Goal: Task Accomplishment & Management: Manage account settings

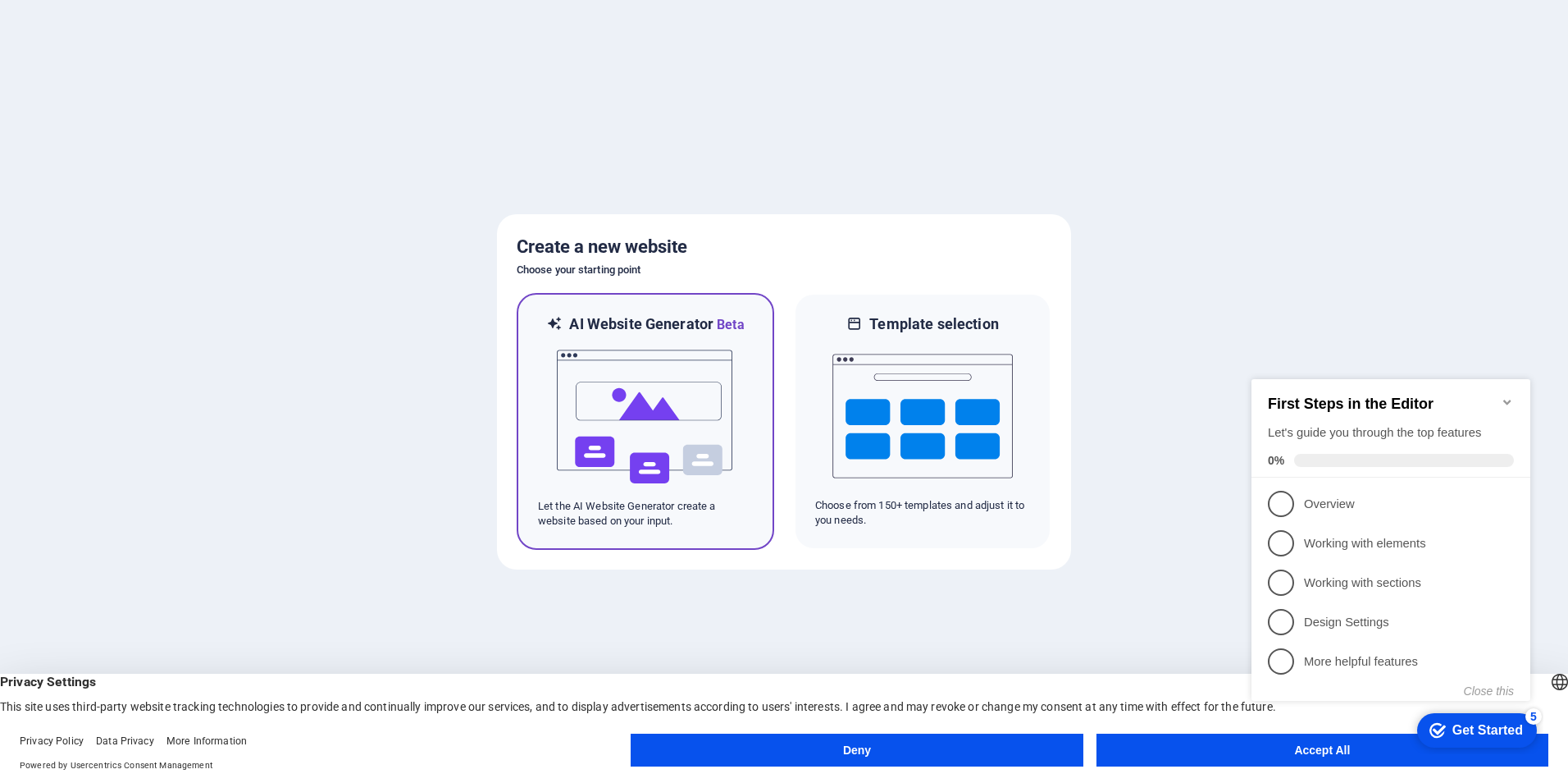
click at [697, 418] on img at bounding box center [645, 417] width 181 height 164
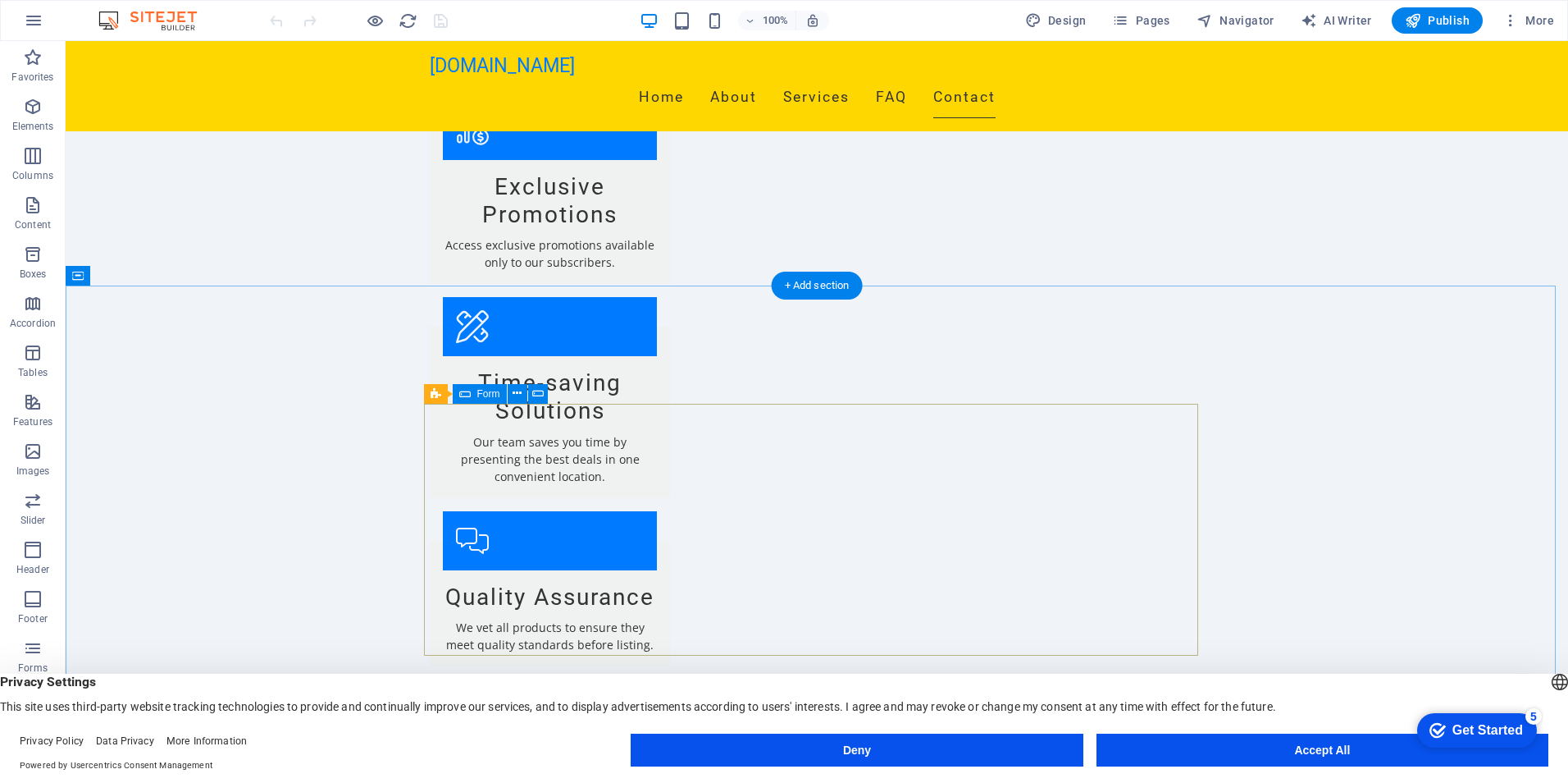
scroll to position [2188, 0]
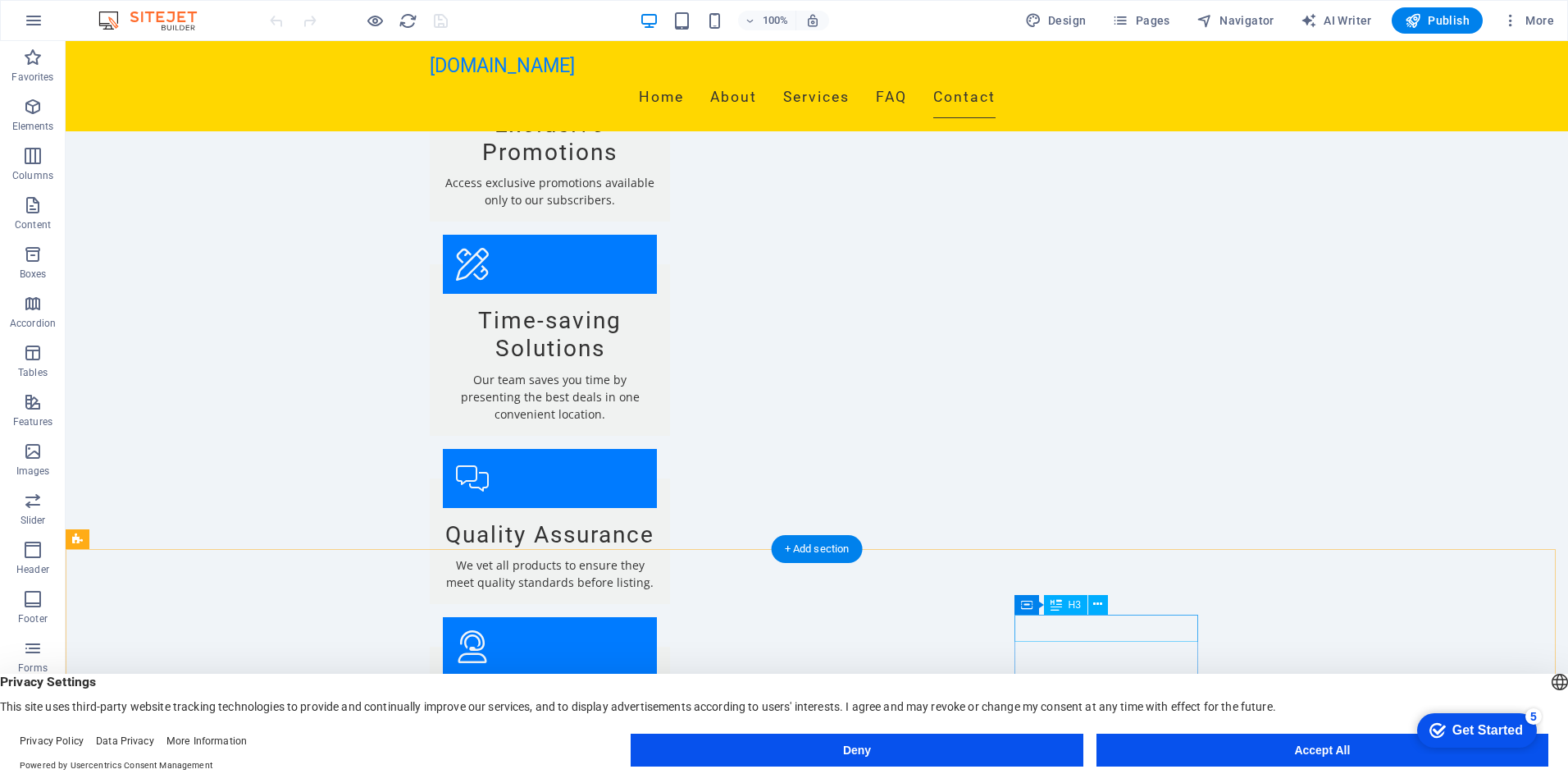
click at [1100, 604] on icon at bounding box center [1097, 604] width 9 height 18
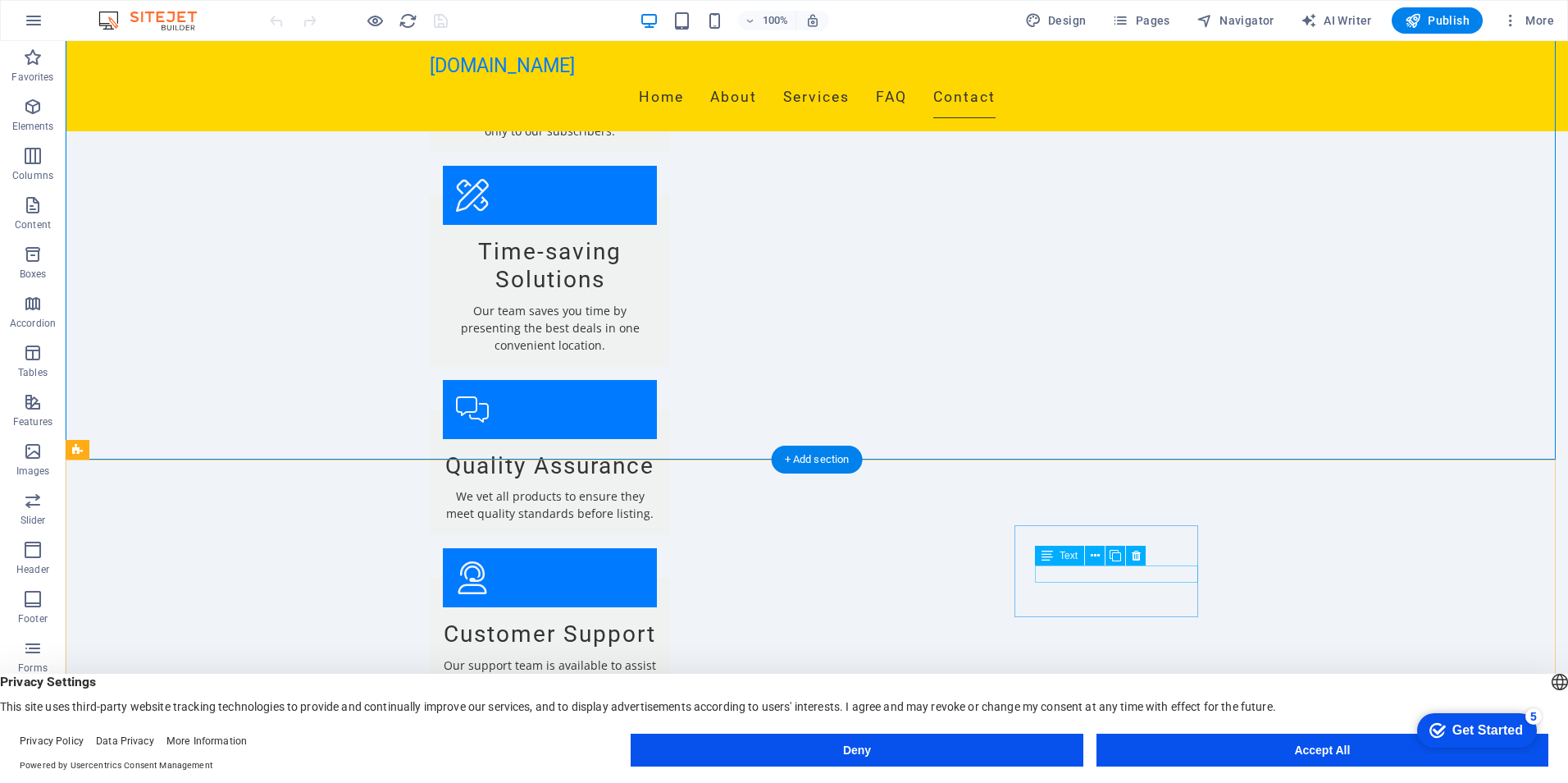
scroll to position [2286, 0]
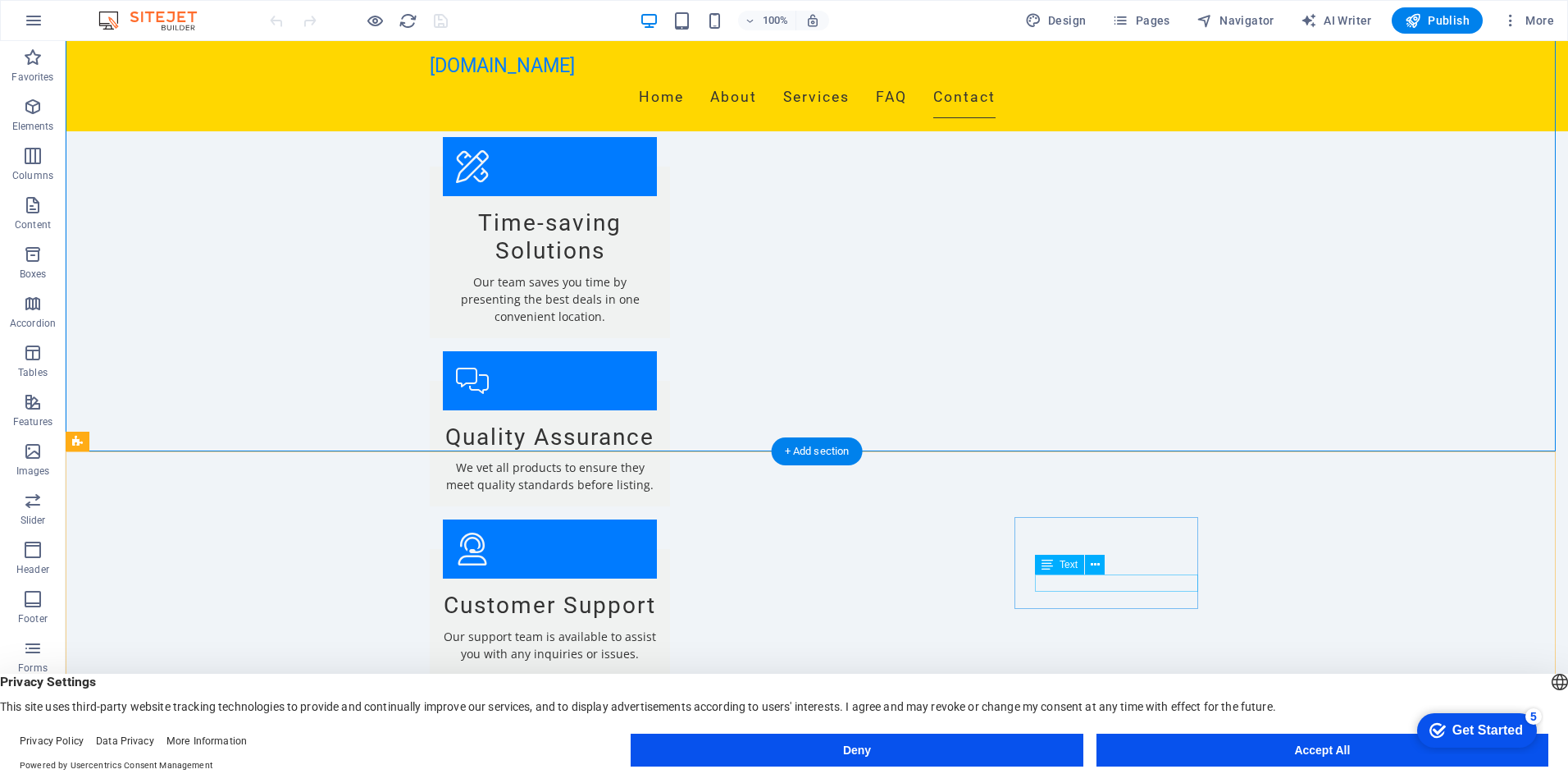
click at [1097, 584] on icon at bounding box center [1095, 582] width 9 height 18
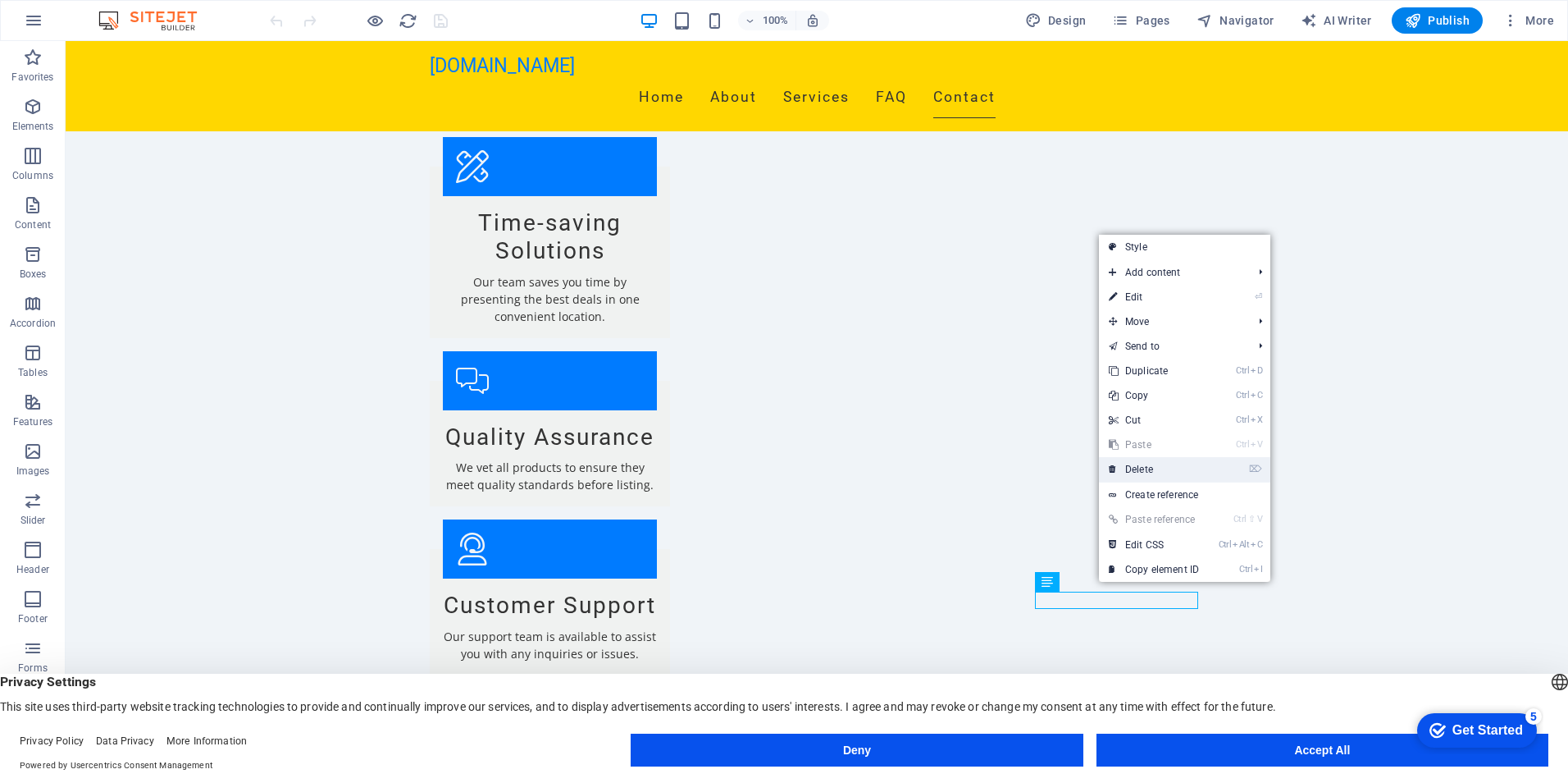
click at [1141, 471] on link "⌦ Delete" at bounding box center [1153, 469] width 110 height 24
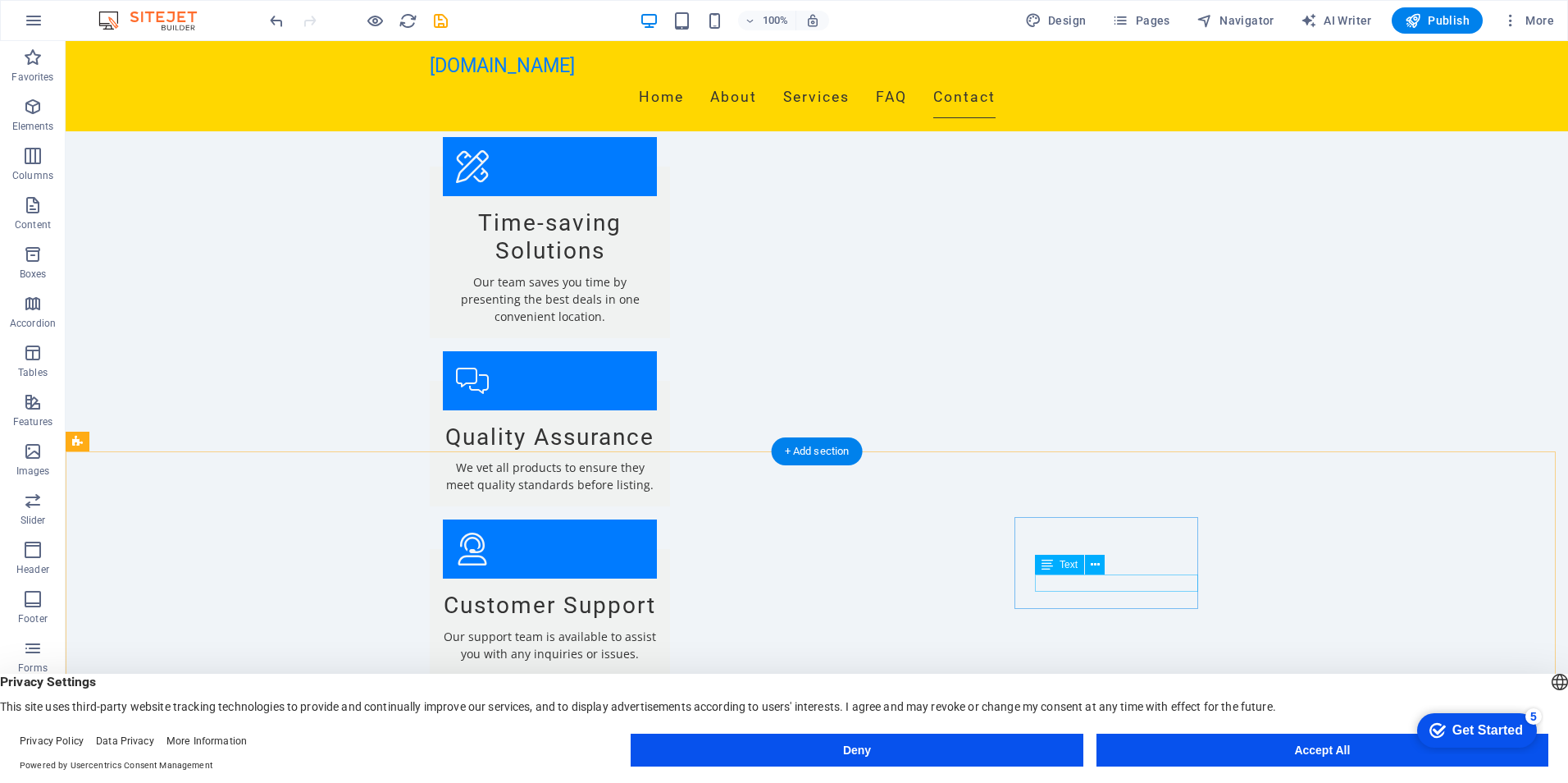
click at [1077, 586] on icon at bounding box center [1074, 582] width 9 height 18
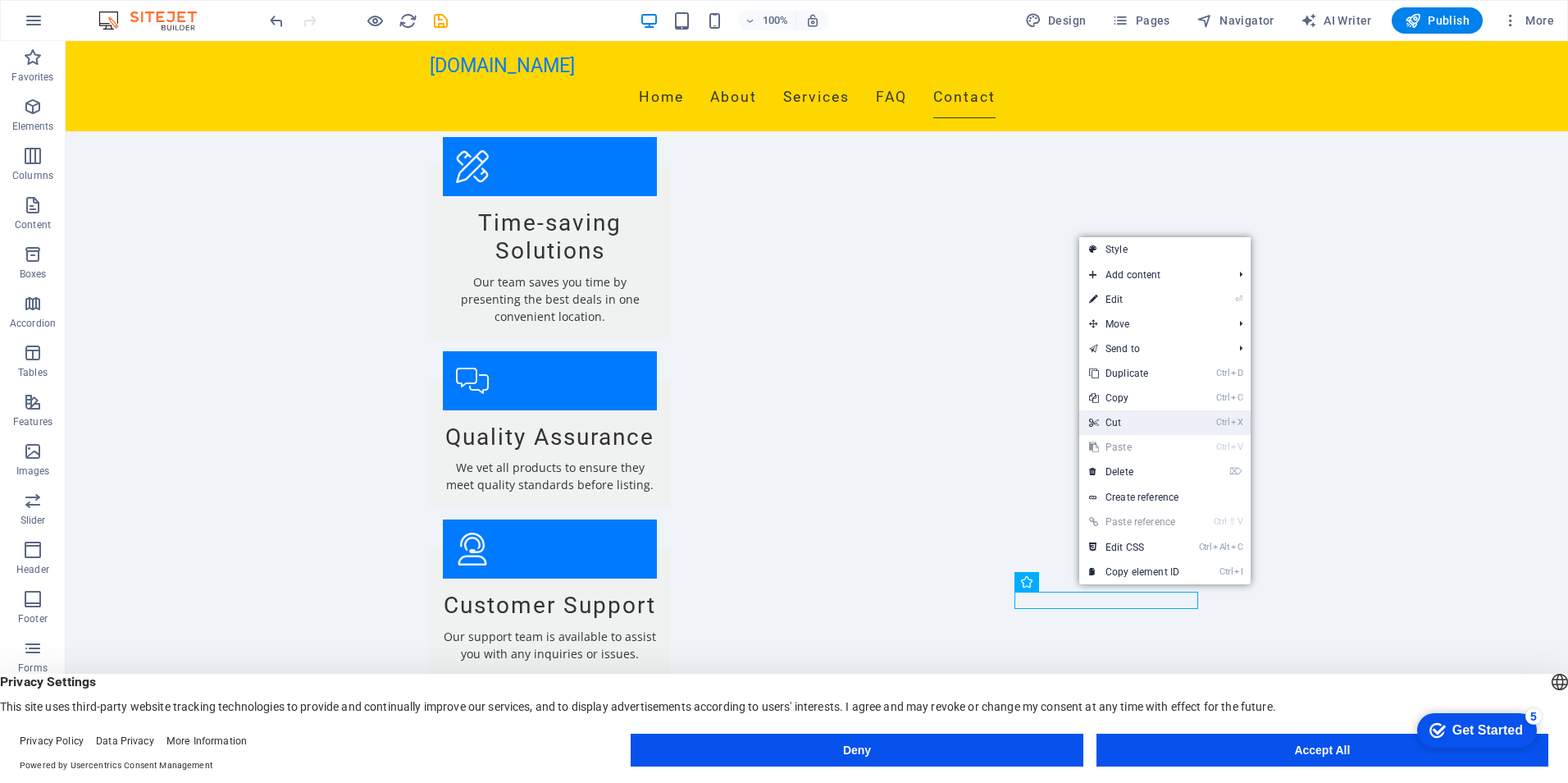
click at [1117, 423] on link "Ctrl X Cut" at bounding box center [1134, 422] width 110 height 24
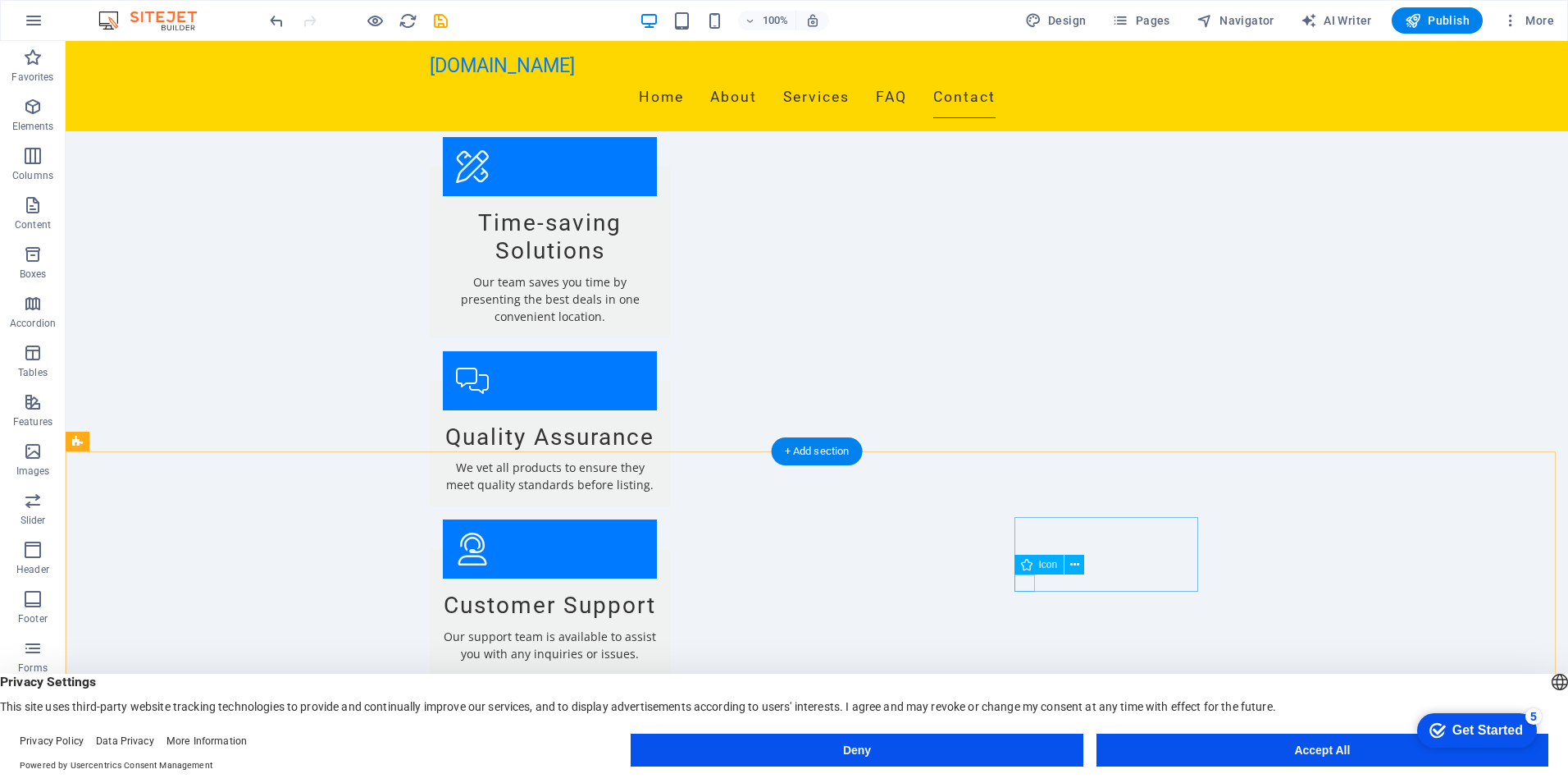
click at [1101, 564] on button at bounding box center [1095, 564] width 20 height 20
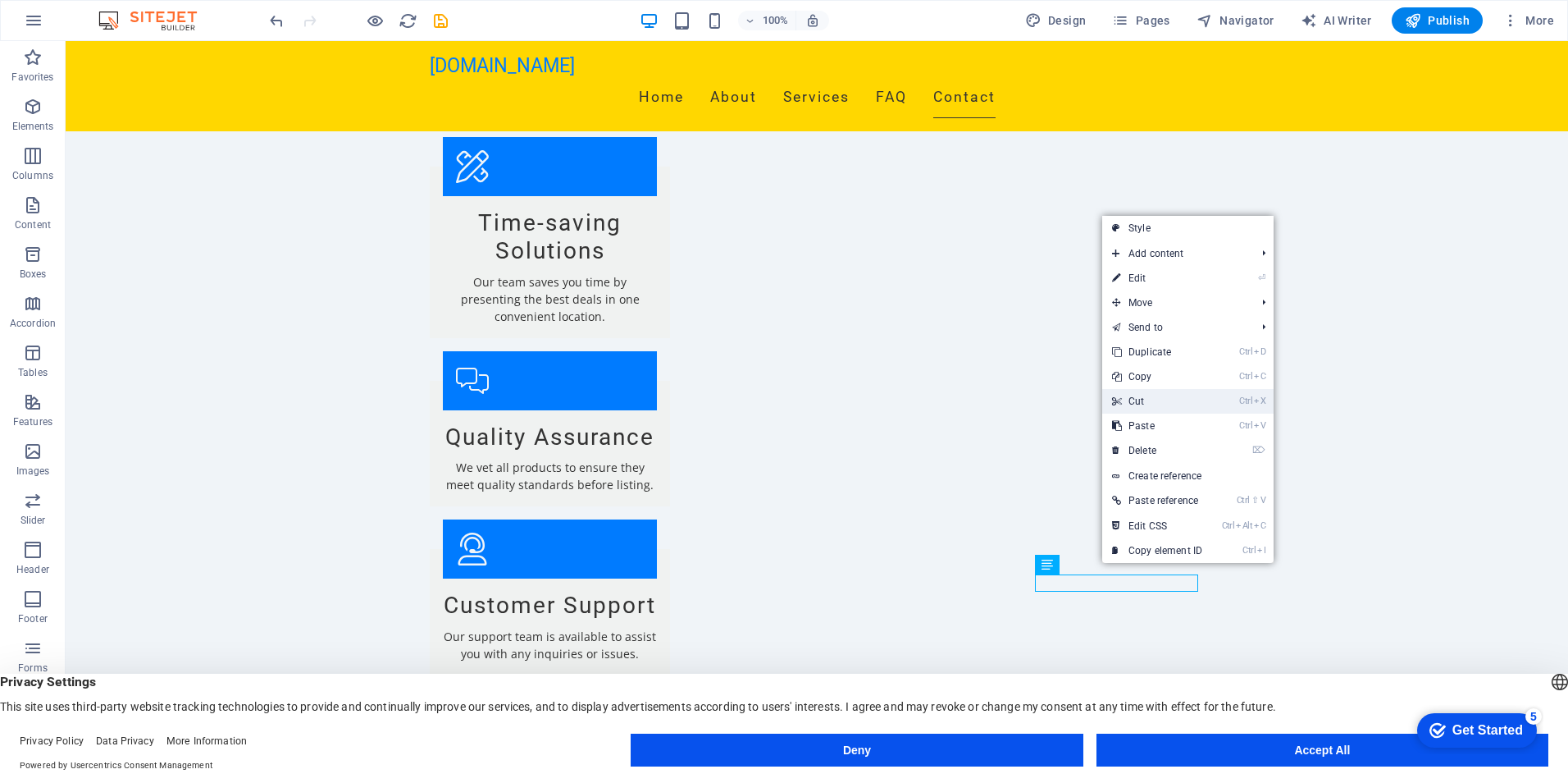
click at [1141, 398] on link "Ctrl X Cut" at bounding box center [1157, 400] width 110 height 24
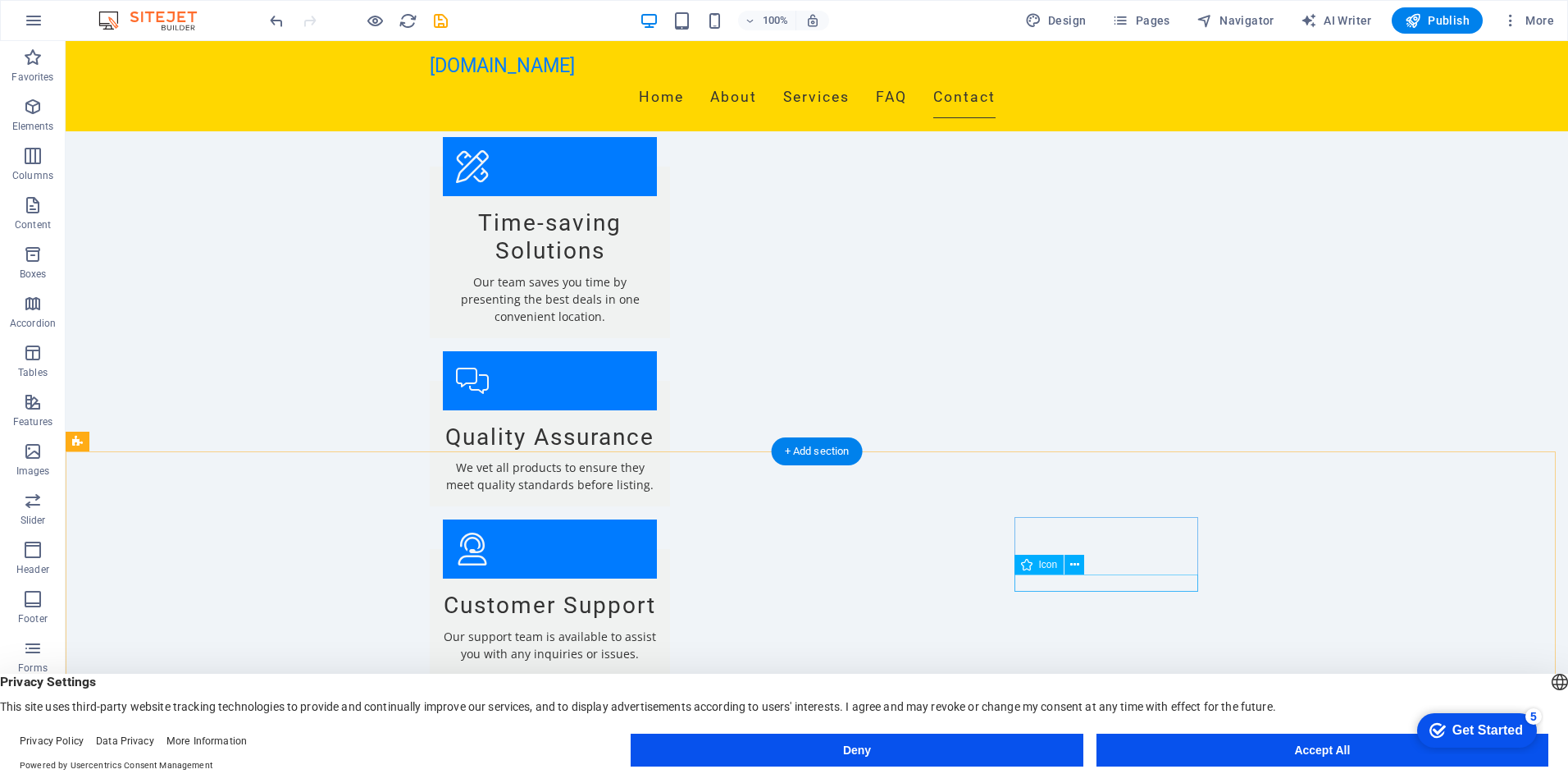
click at [1071, 566] on icon at bounding box center [1074, 565] width 9 height 18
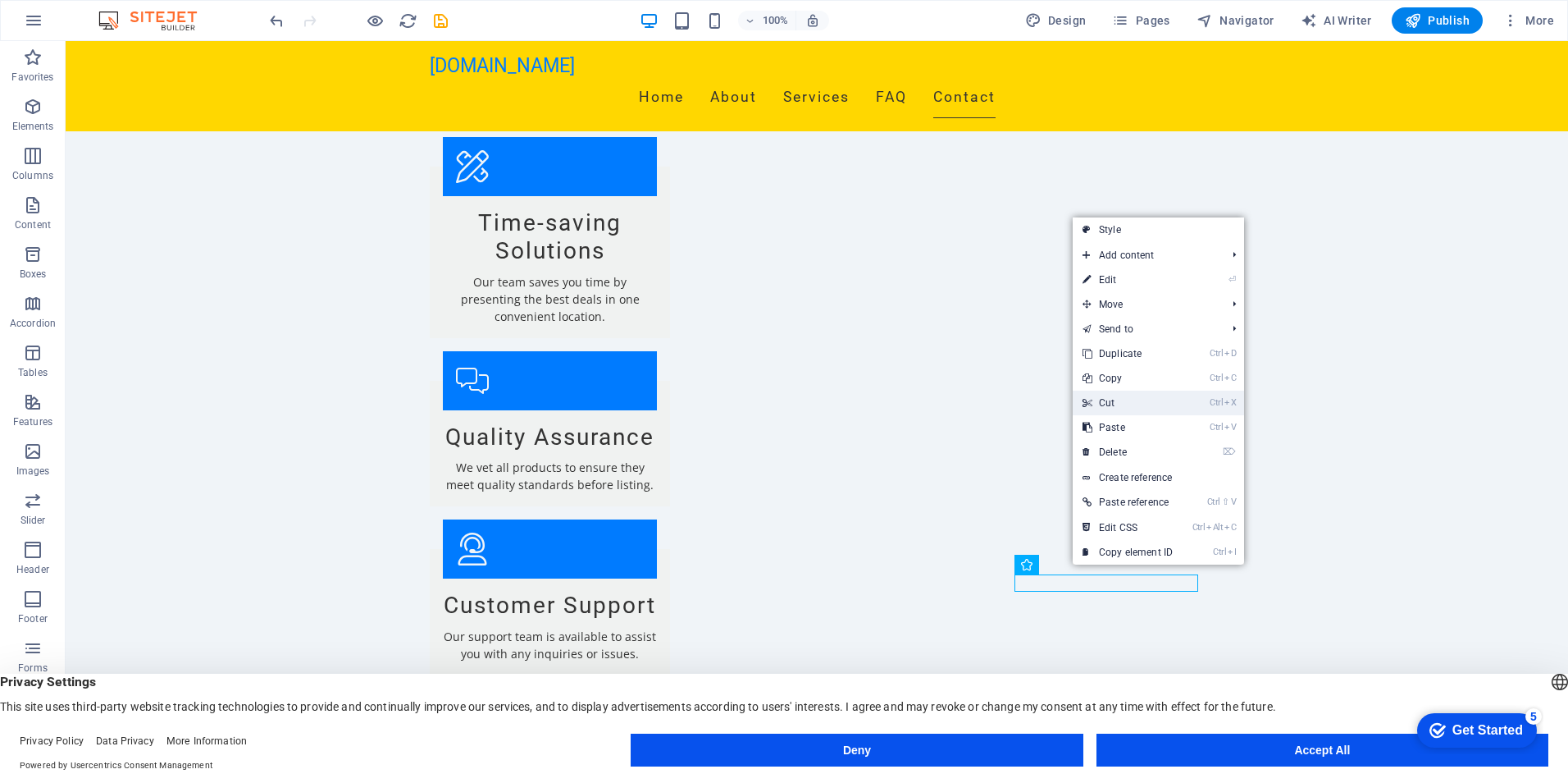
click at [1107, 403] on link "Ctrl X Cut" at bounding box center [1127, 402] width 110 height 24
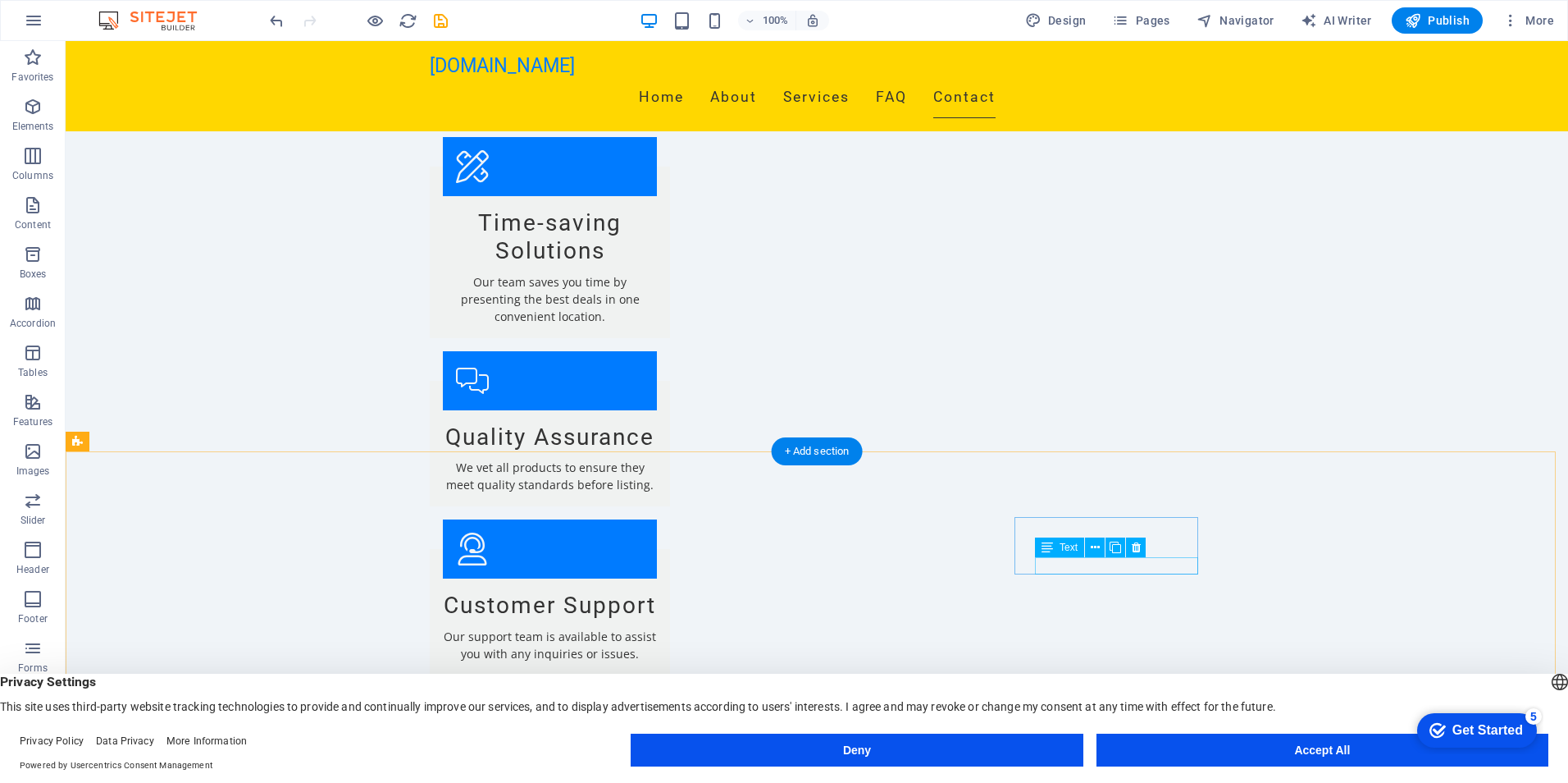
click at [1117, 552] on icon at bounding box center [1115, 548] width 12 height 18
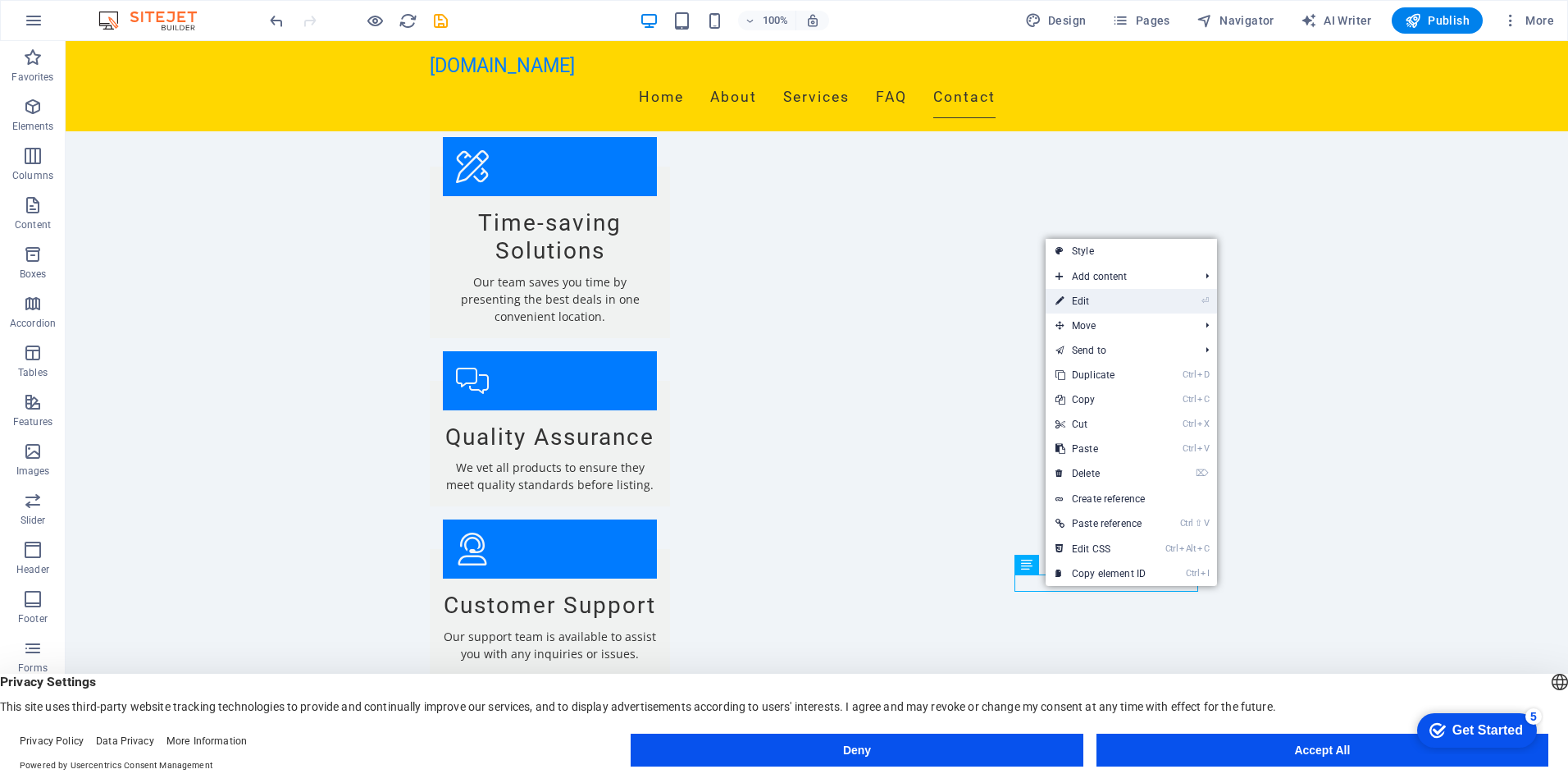
click at [1087, 305] on link "⏎ Edit" at bounding box center [1101, 301] width 110 height 24
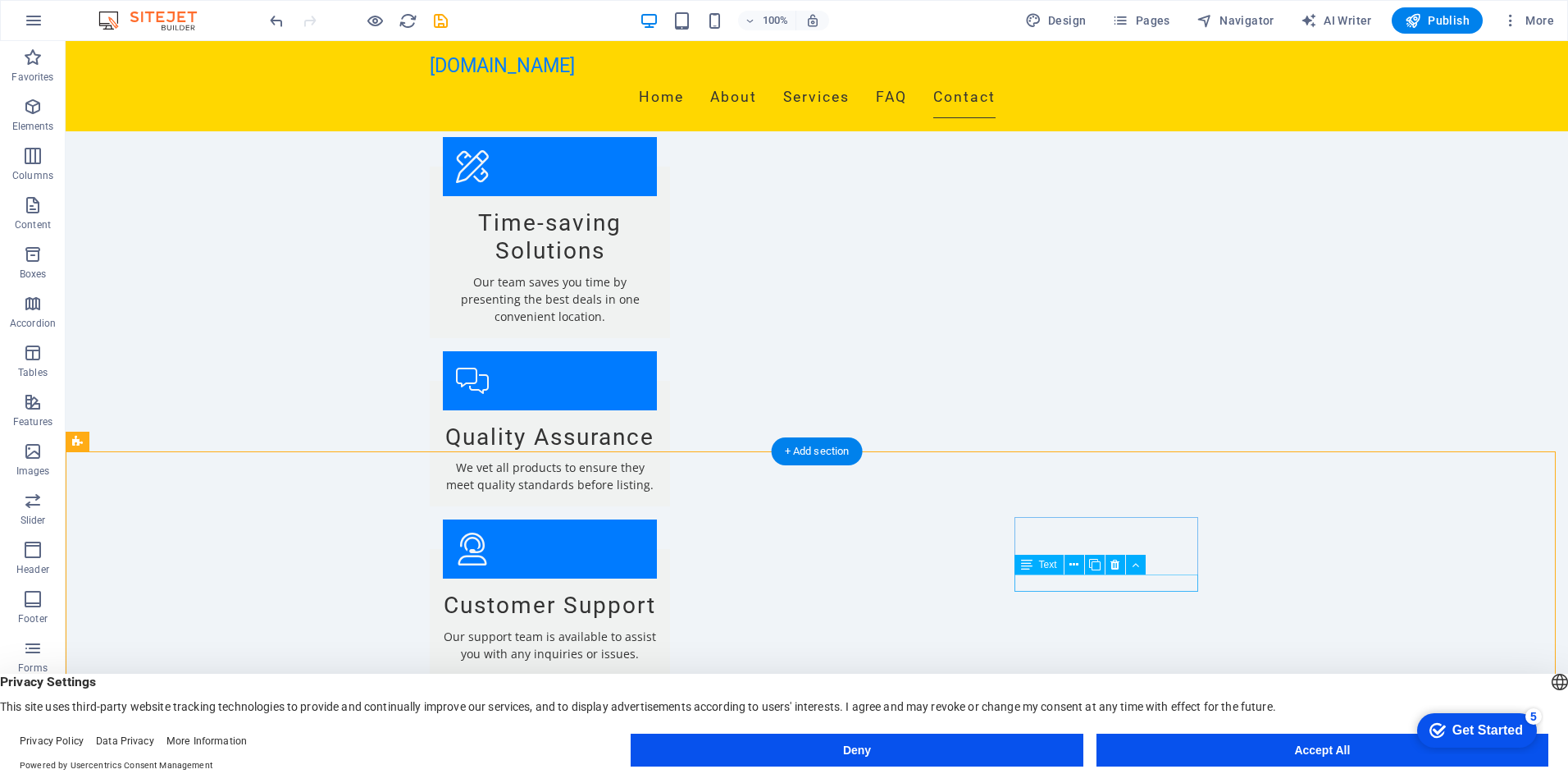
click at [1022, 568] on icon at bounding box center [1026, 564] width 12 height 20
drag, startPoint x: 1187, startPoint y: 599, endPoint x: 1166, endPoint y: 604, distance: 21.6
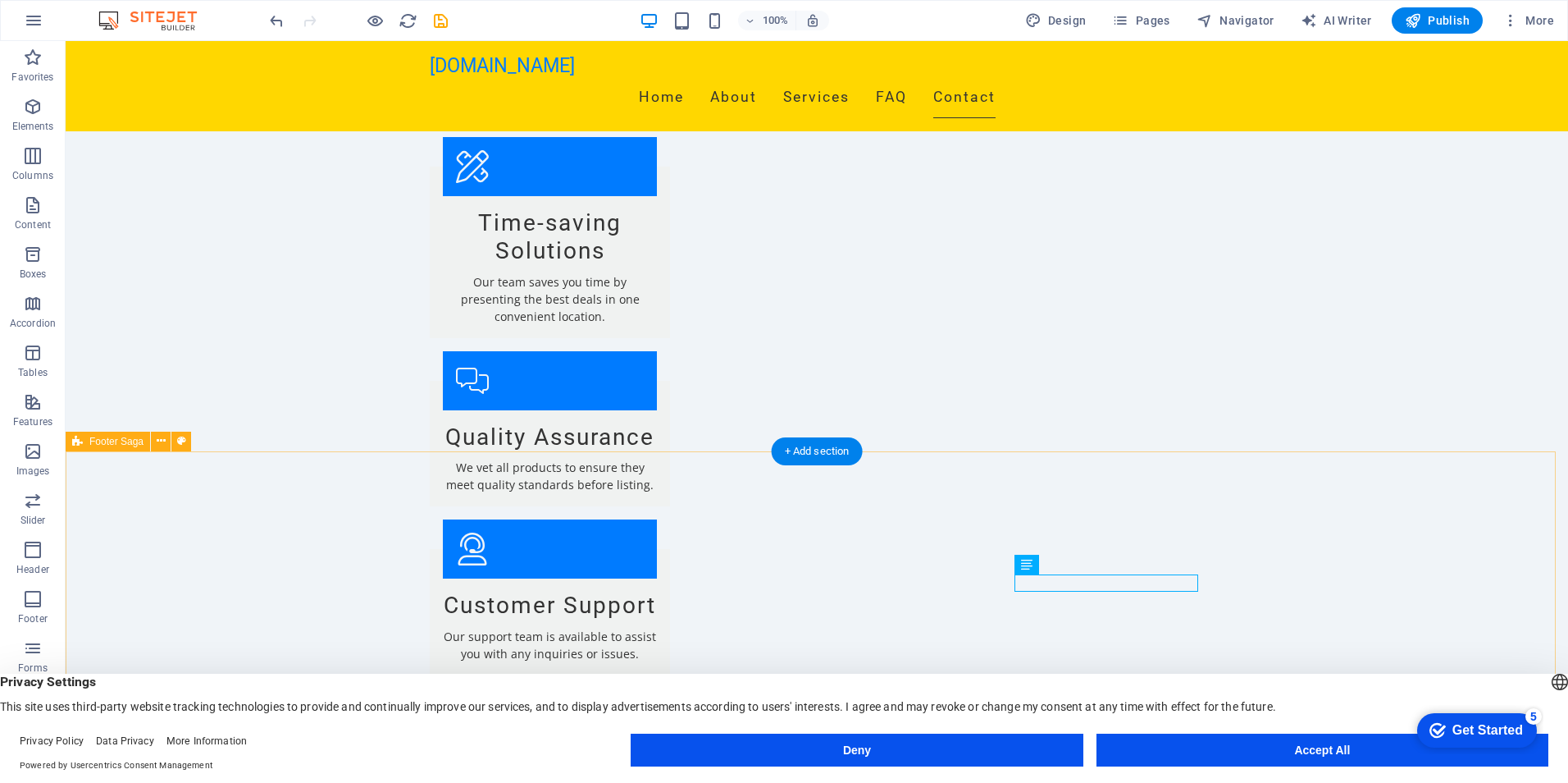
click at [1072, 568] on icon at bounding box center [1073, 565] width 9 height 18
click at [1075, 565] on icon at bounding box center [1073, 565] width 9 height 18
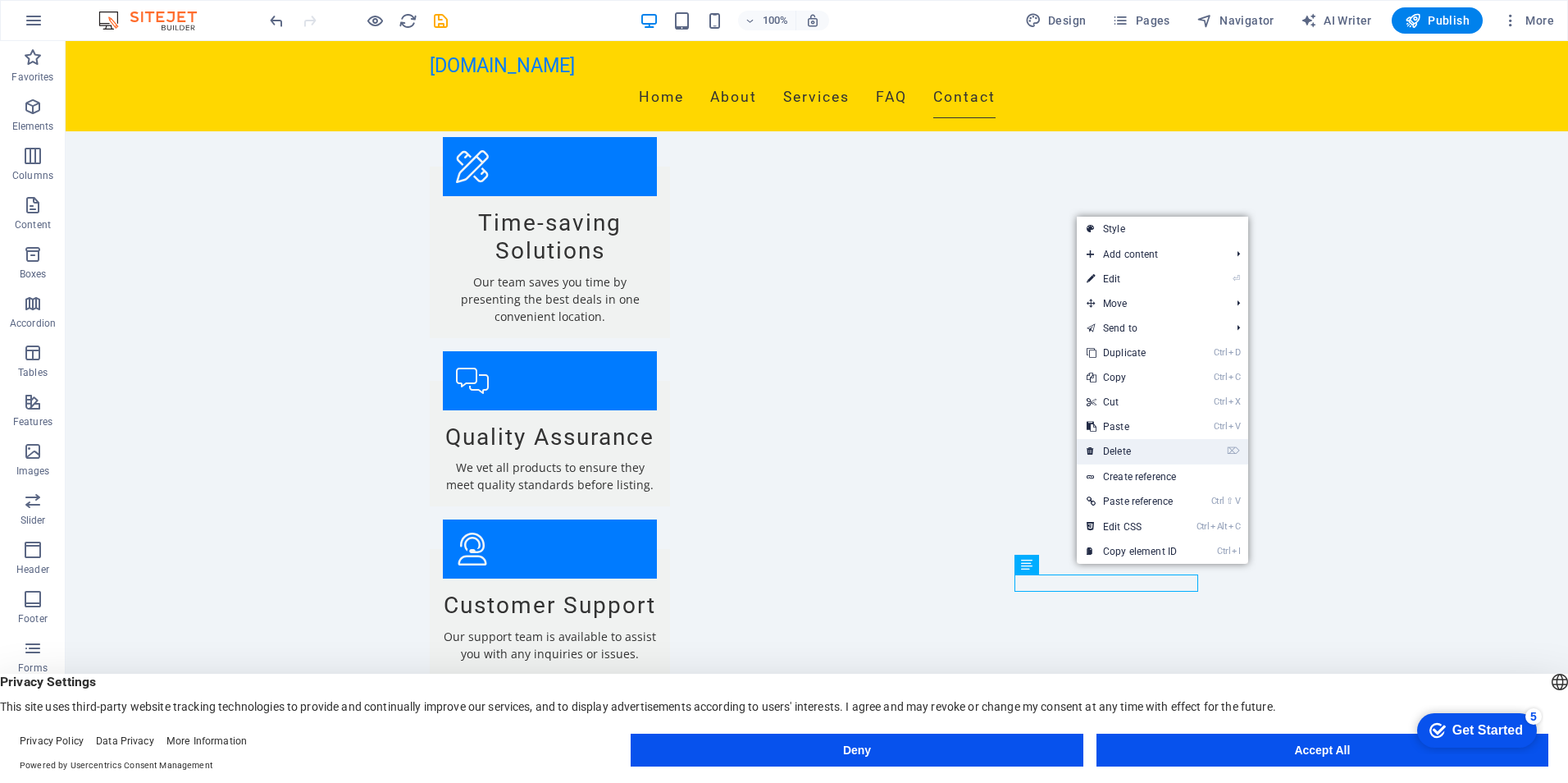
click at [1117, 452] on link "⌦ Delete" at bounding box center [1131, 451] width 110 height 24
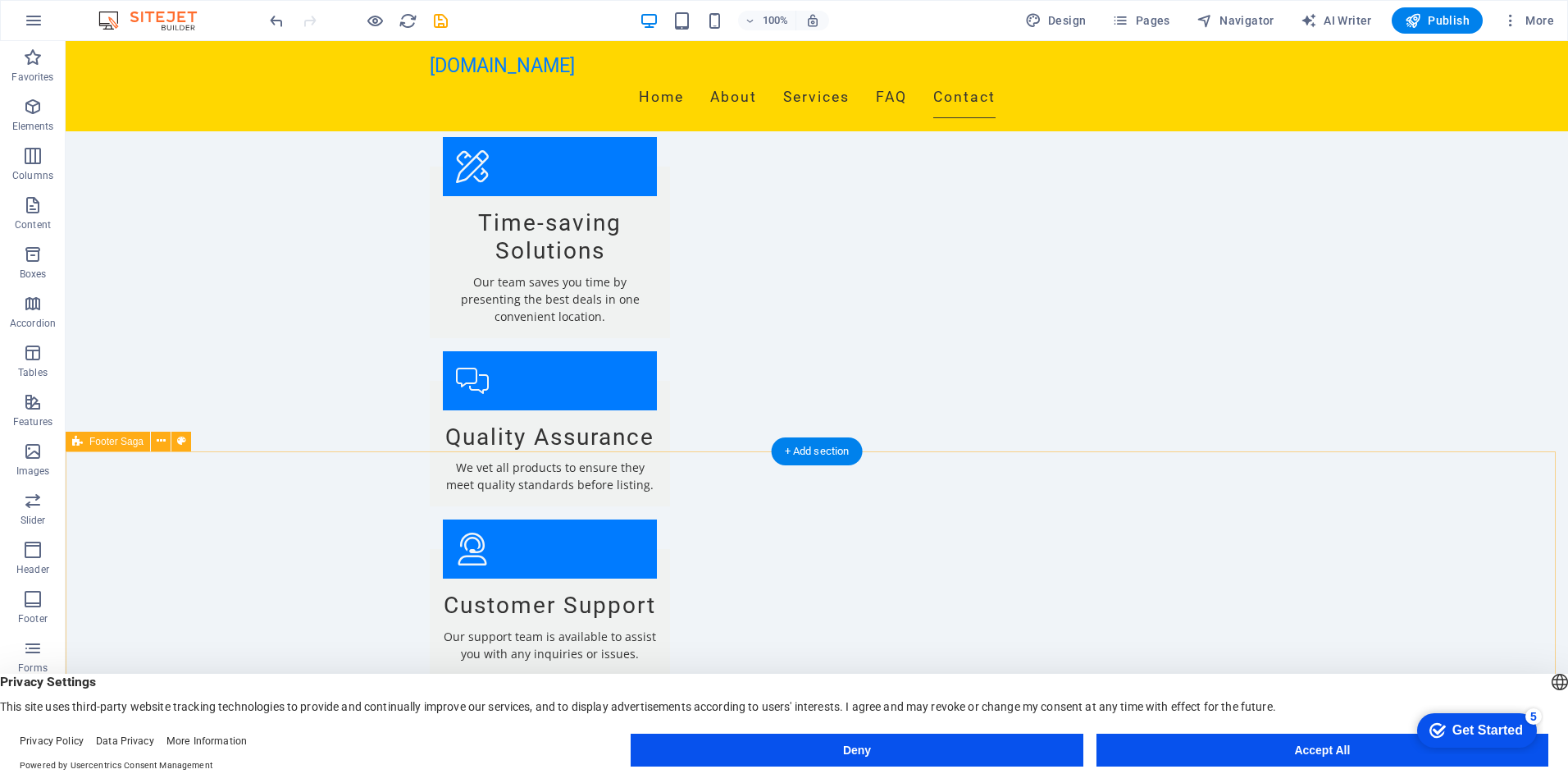
click at [35, 110] on icon "button" at bounding box center [33, 106] width 20 height 20
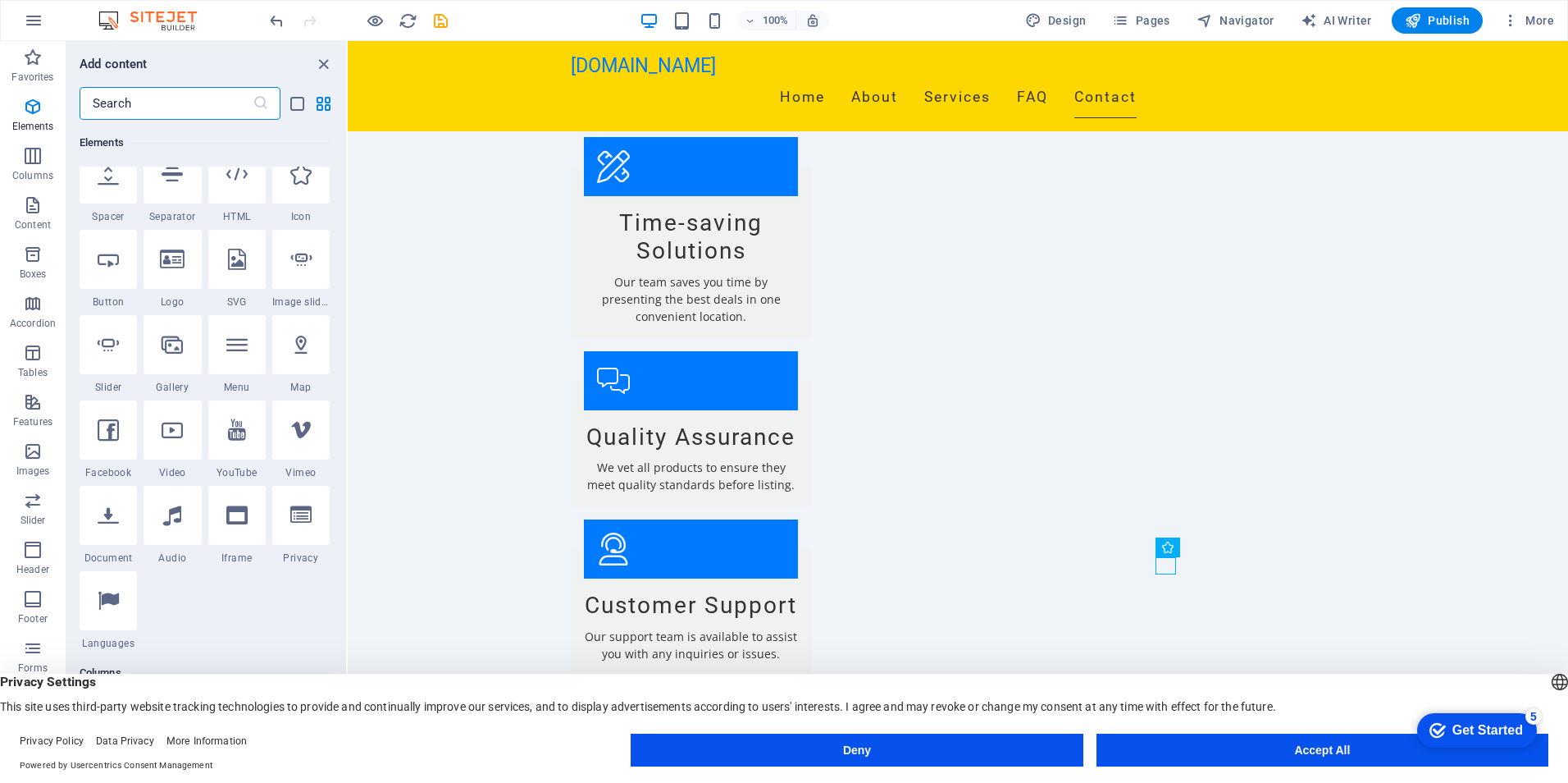
scroll to position [311, 0]
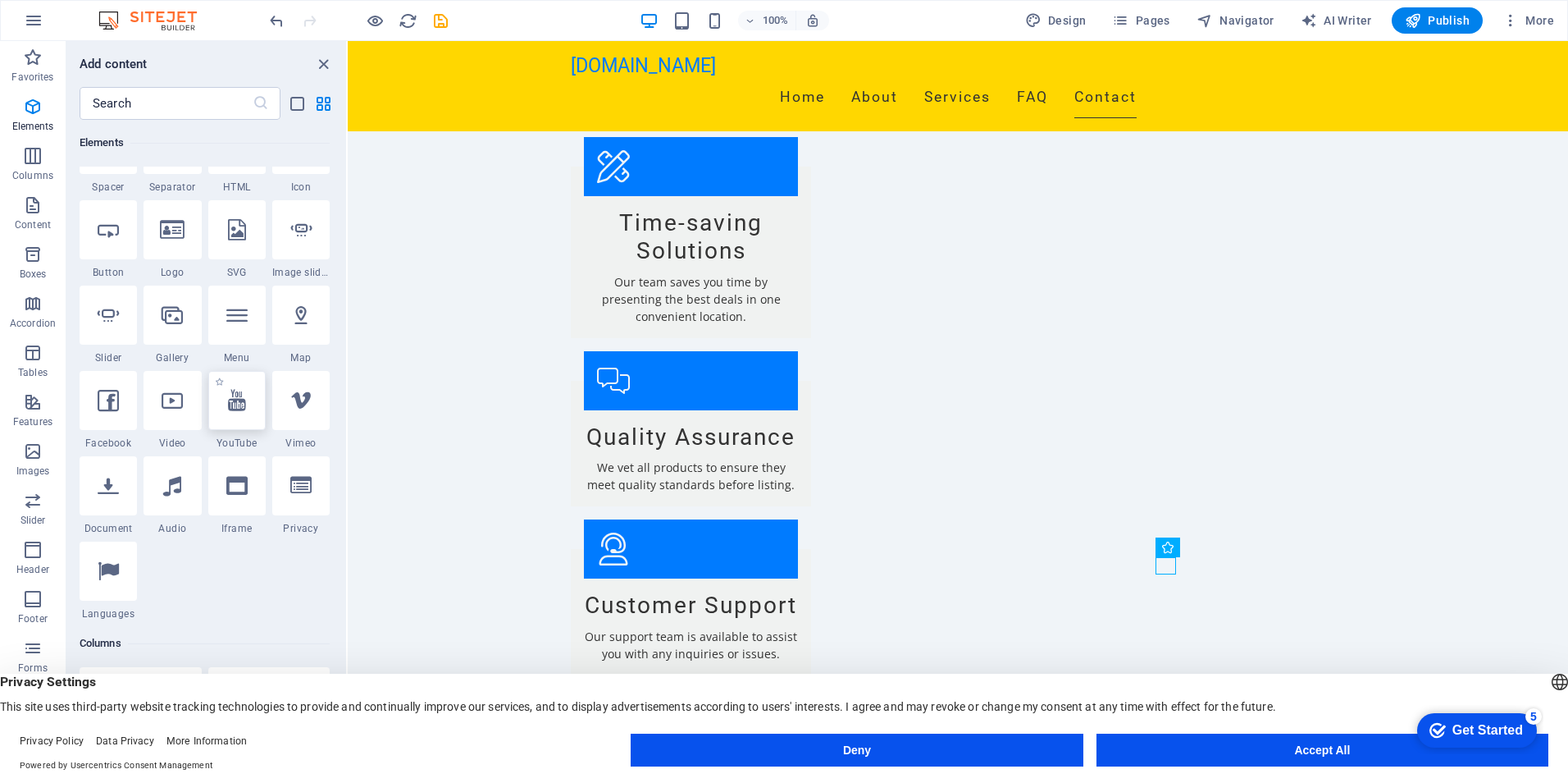
click at [246, 417] on div at bounding box center [236, 400] width 58 height 60
select select "ar16_9"
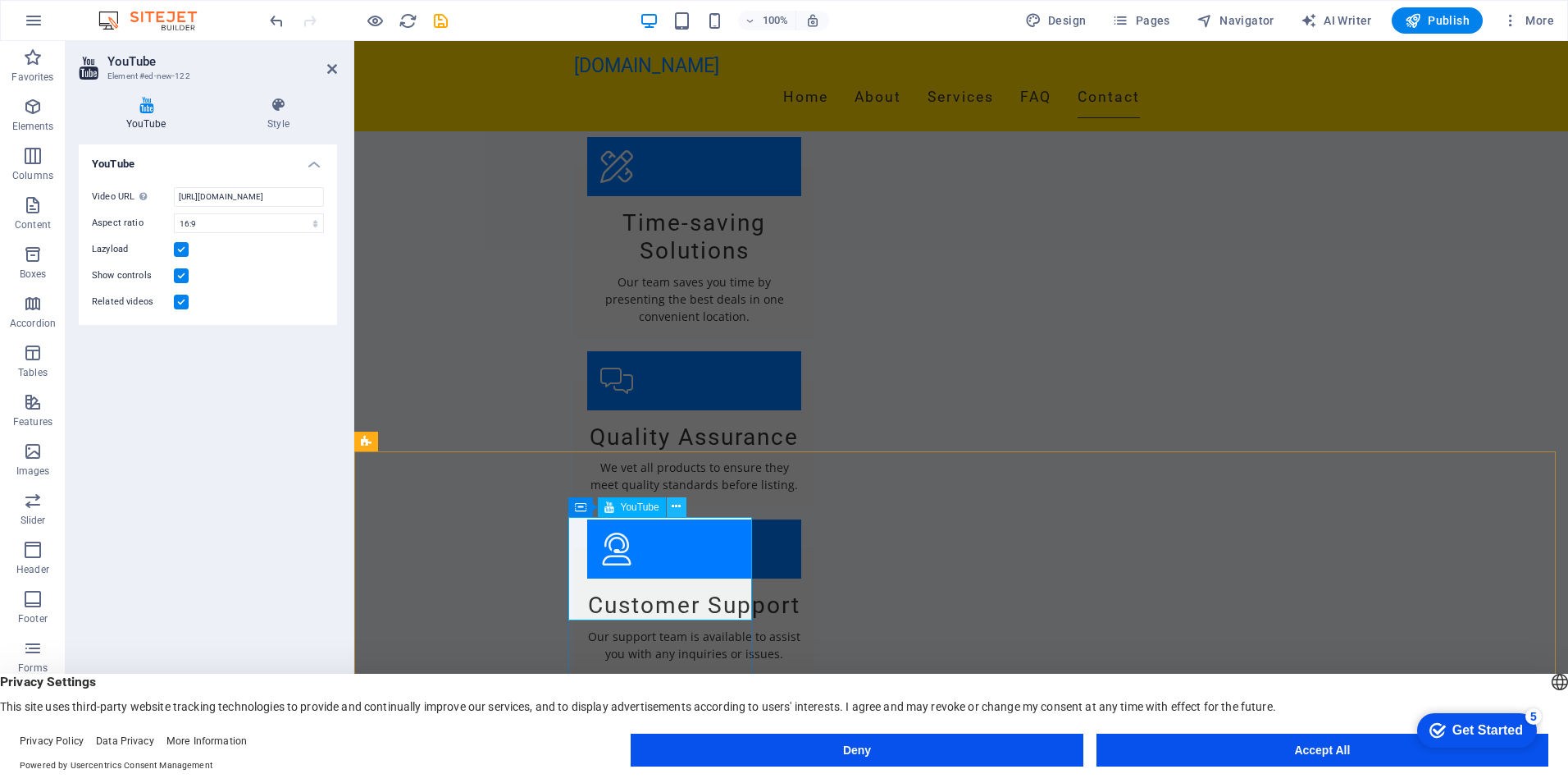
click at [678, 511] on icon at bounding box center [675, 507] width 9 height 18
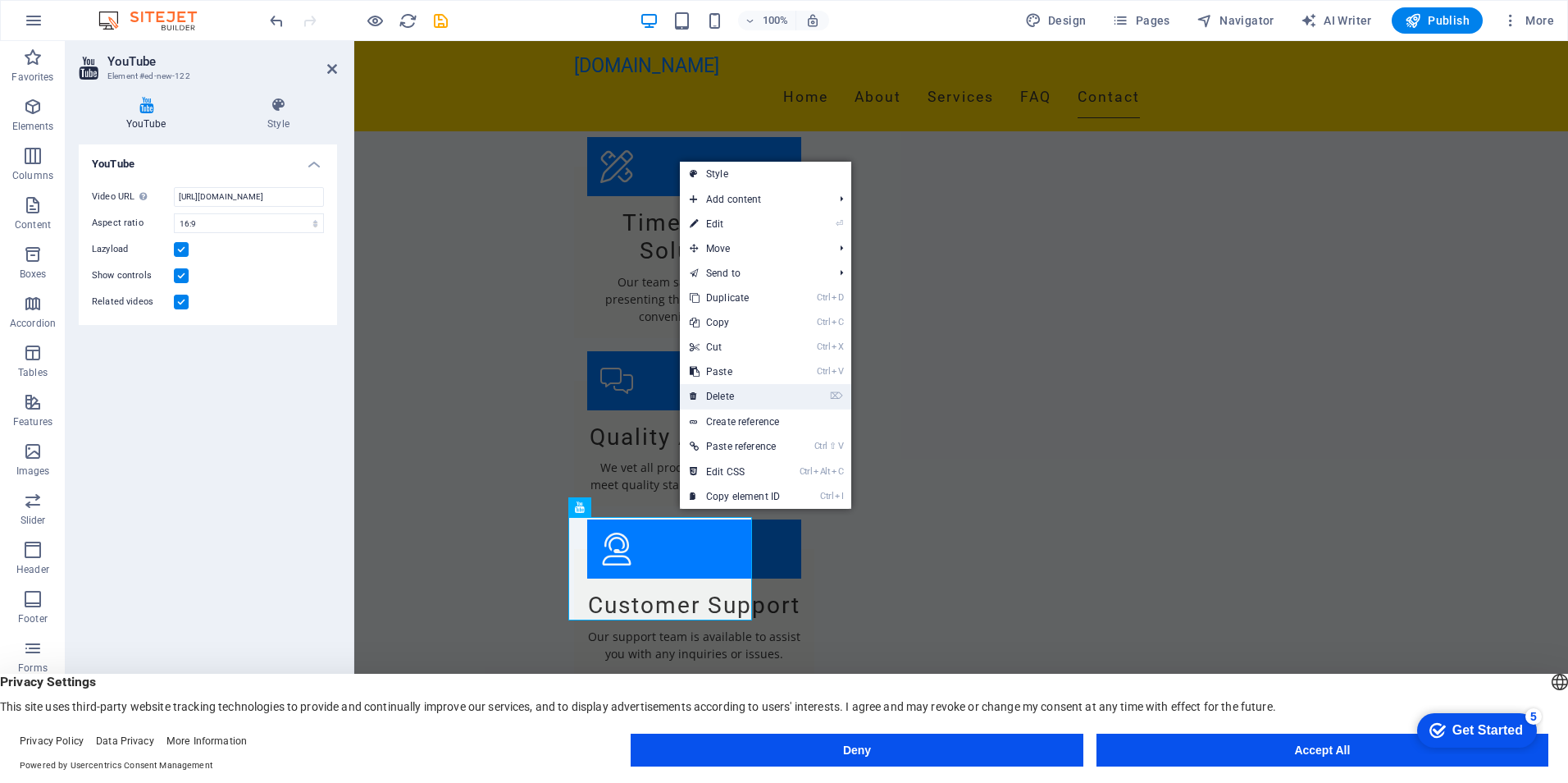
click at [722, 392] on link "⌦ Delete" at bounding box center [735, 395] width 110 height 24
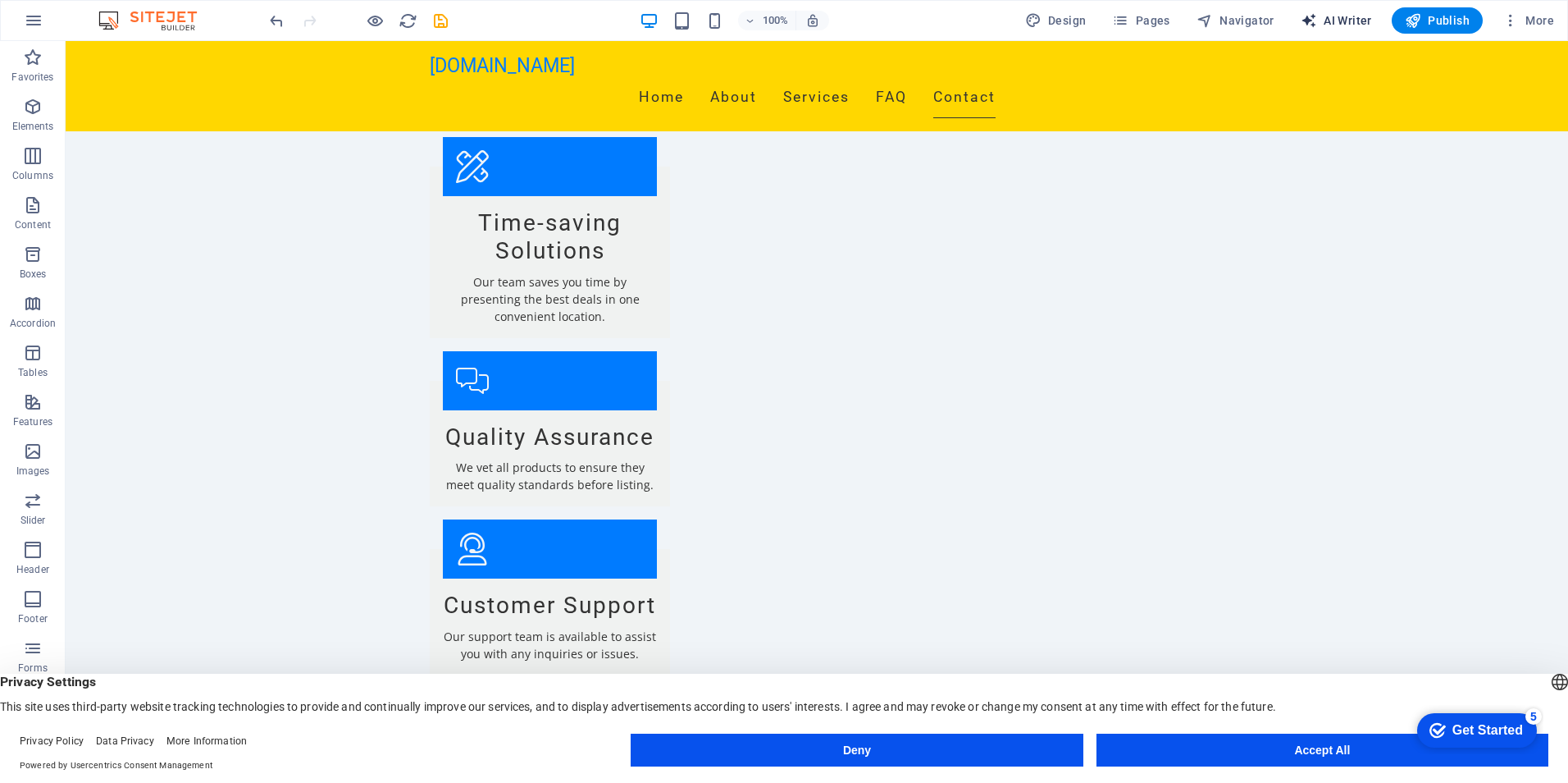
select select "English"
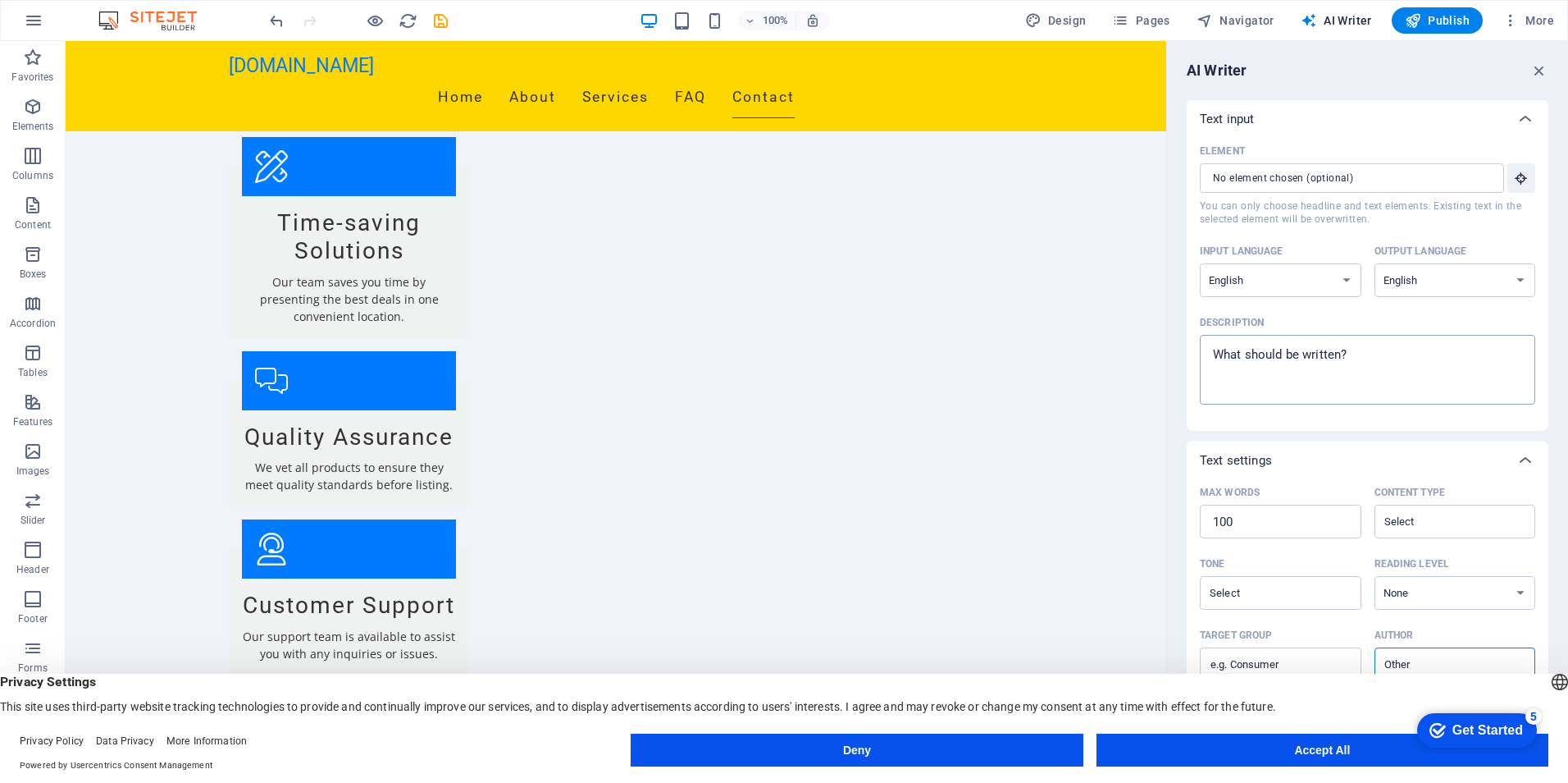
scroll to position [0, 0]
click at [1536, 68] on icon "button" at bounding box center [1539, 70] width 18 height 18
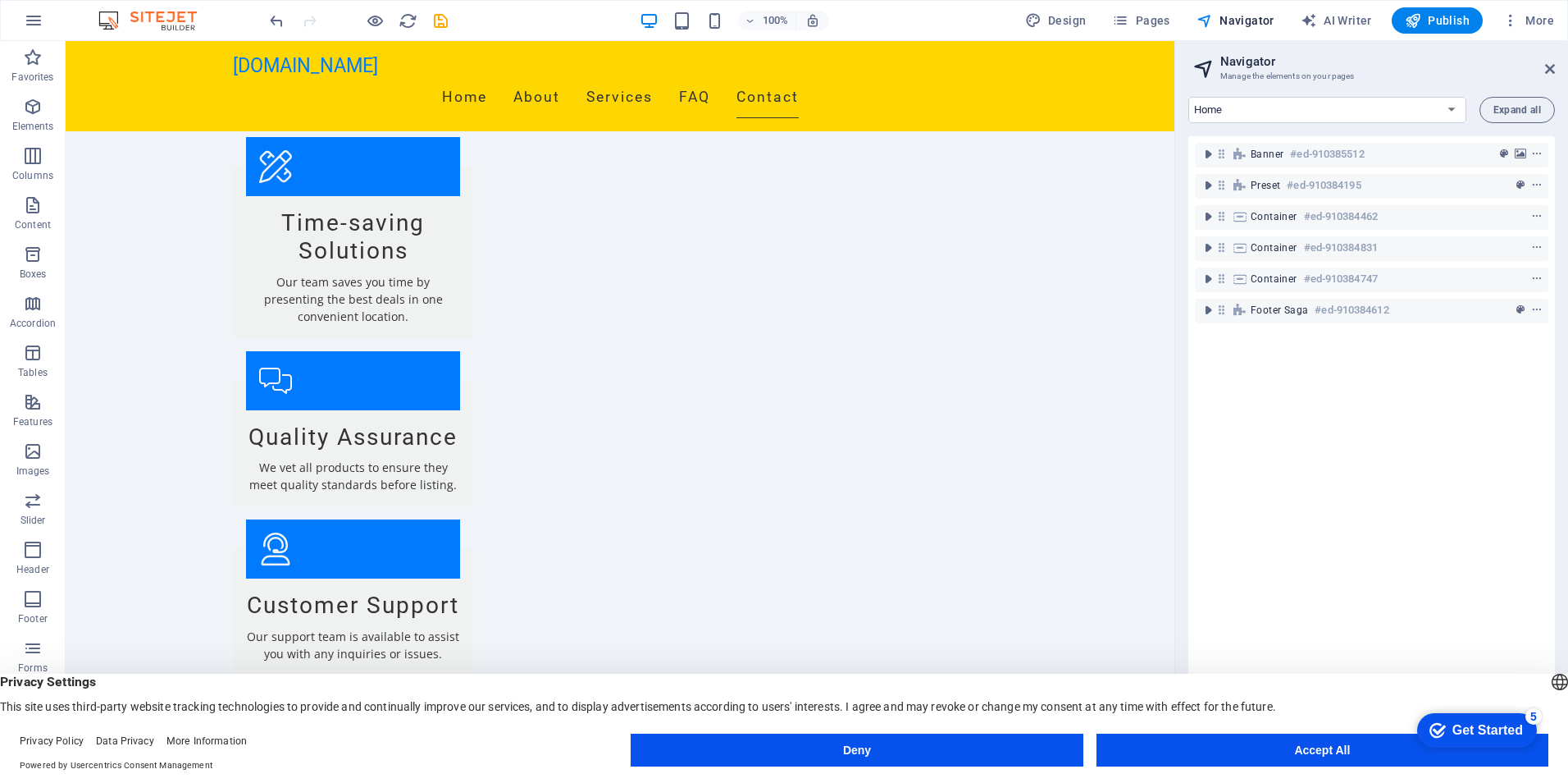
click at [0, 0] on div "100% Design Pages Navigator AI Writer Publish More" at bounding box center [0, 0] width 0 height 0
click at [36, 434] on icon "button" at bounding box center [33, 429] width 20 height 20
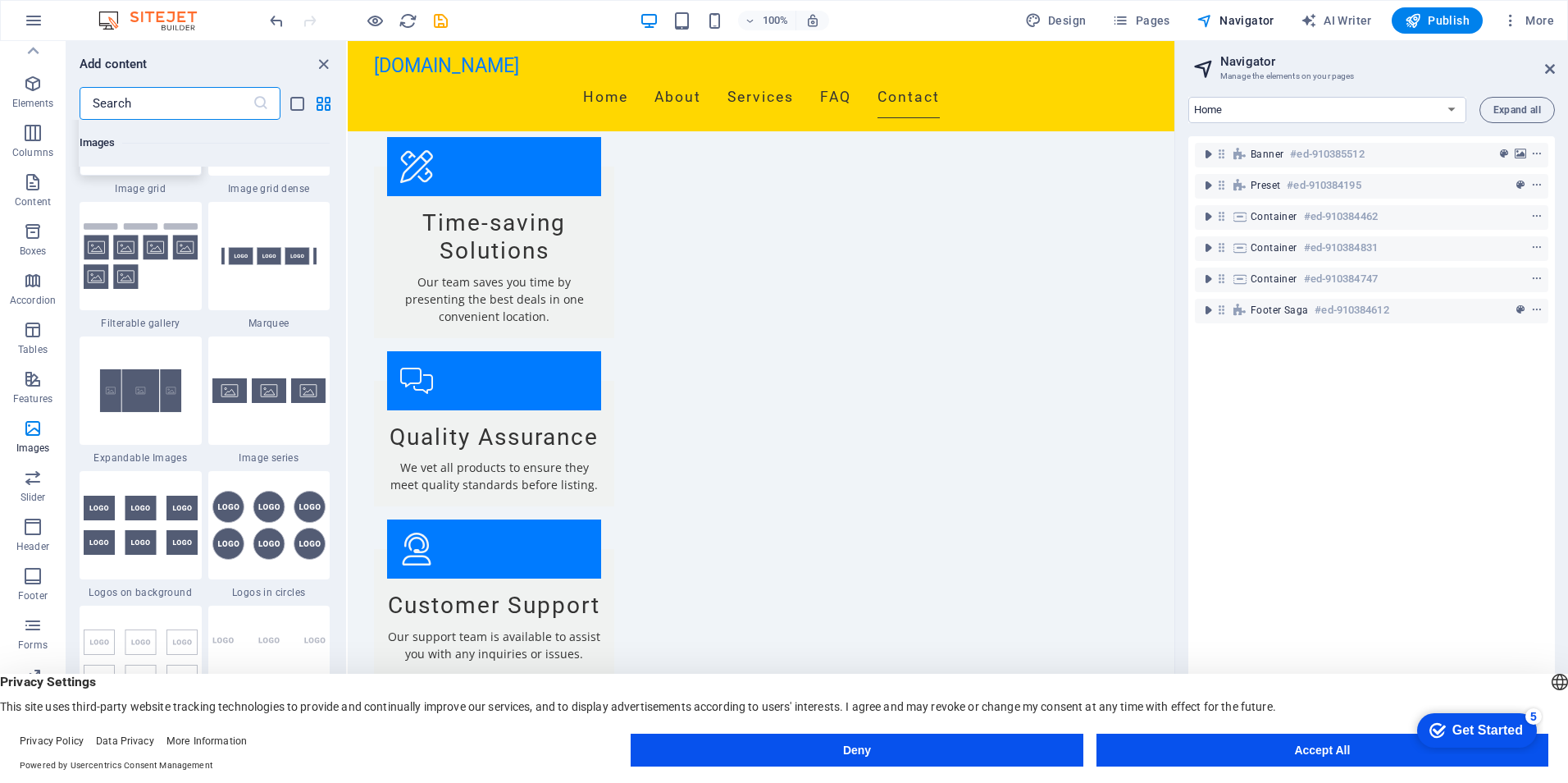
scroll to position [8730, 0]
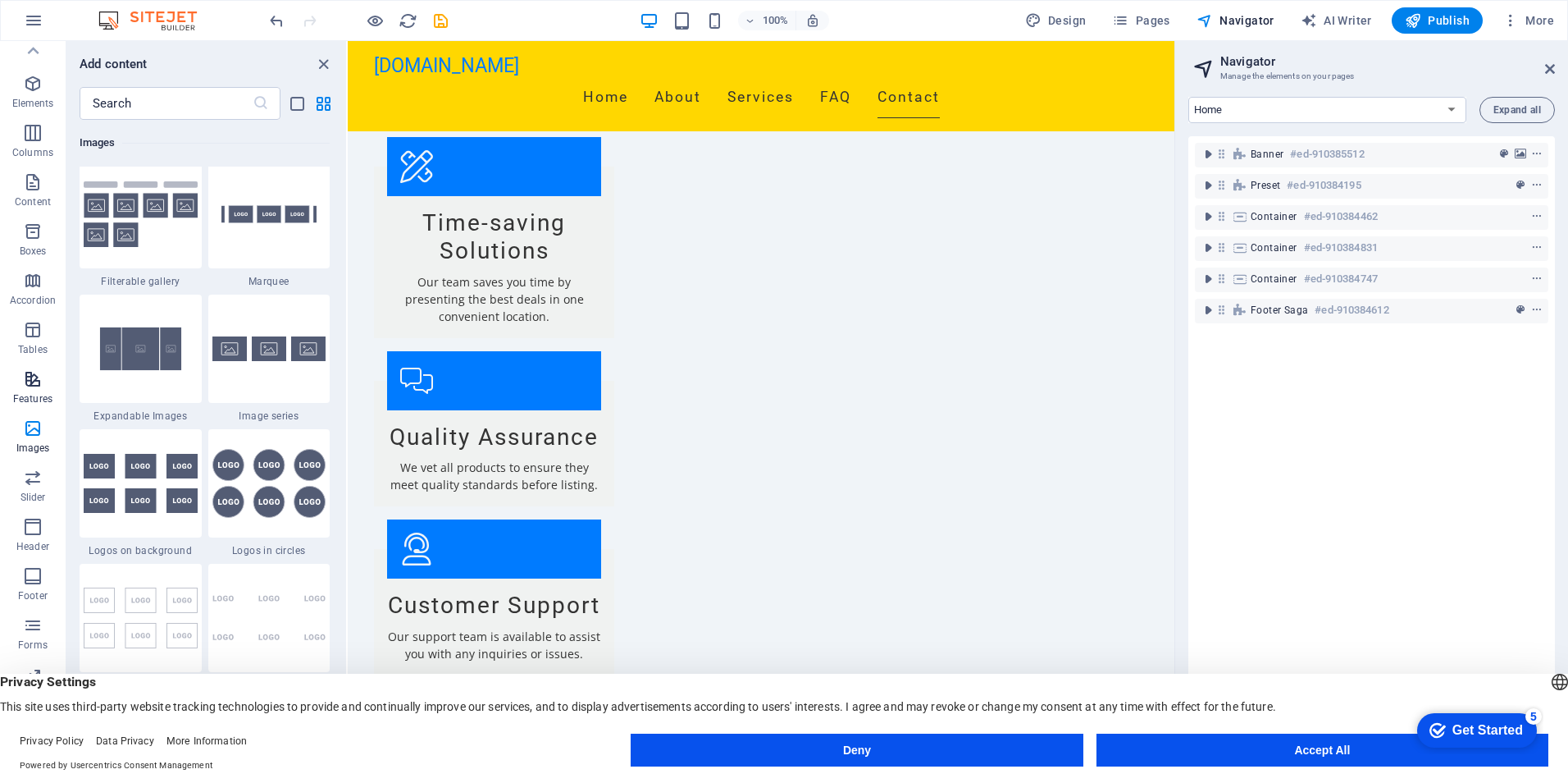
click at [32, 381] on icon "button" at bounding box center [33, 379] width 20 height 20
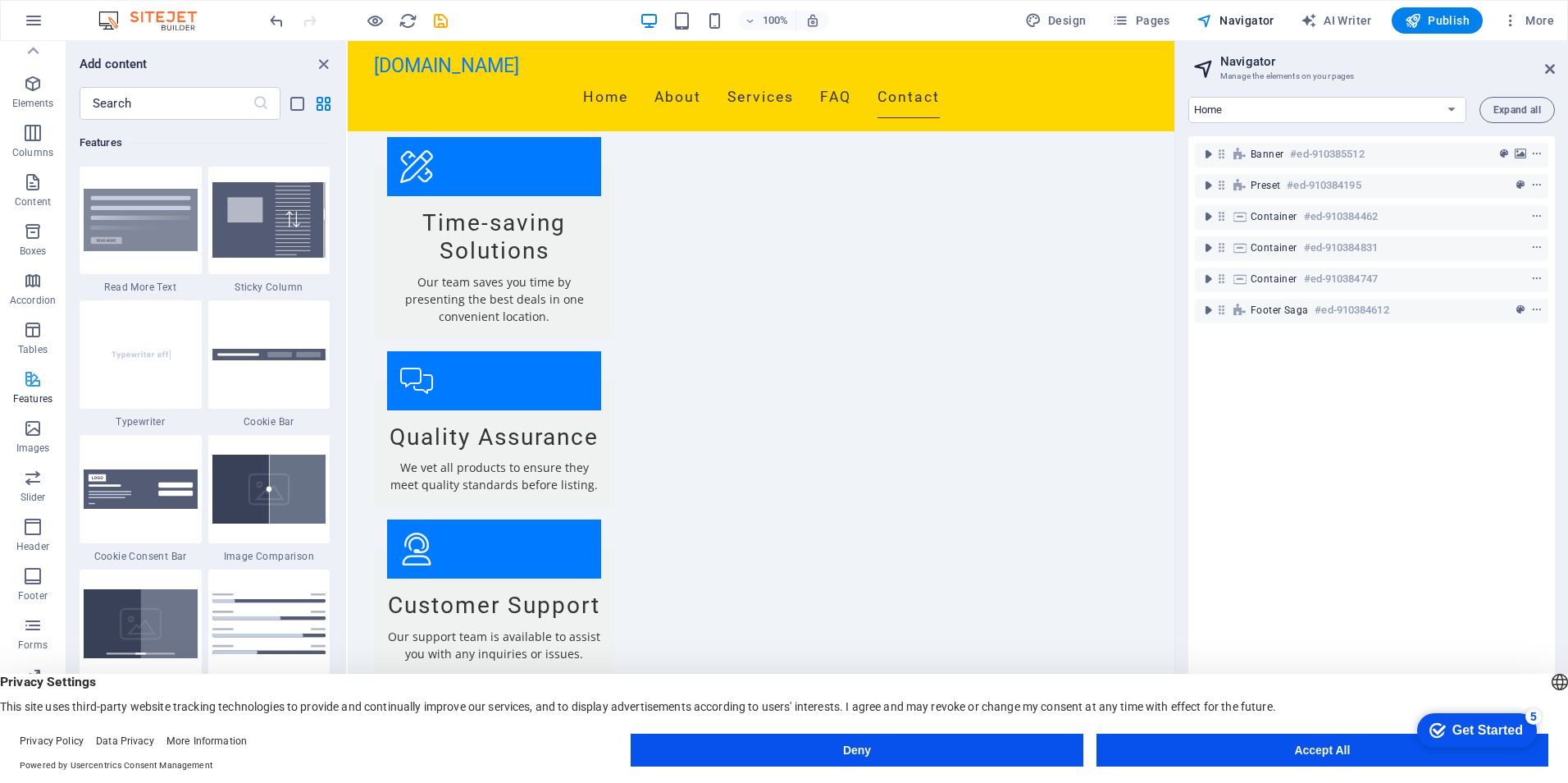
scroll to position [6396, 0]
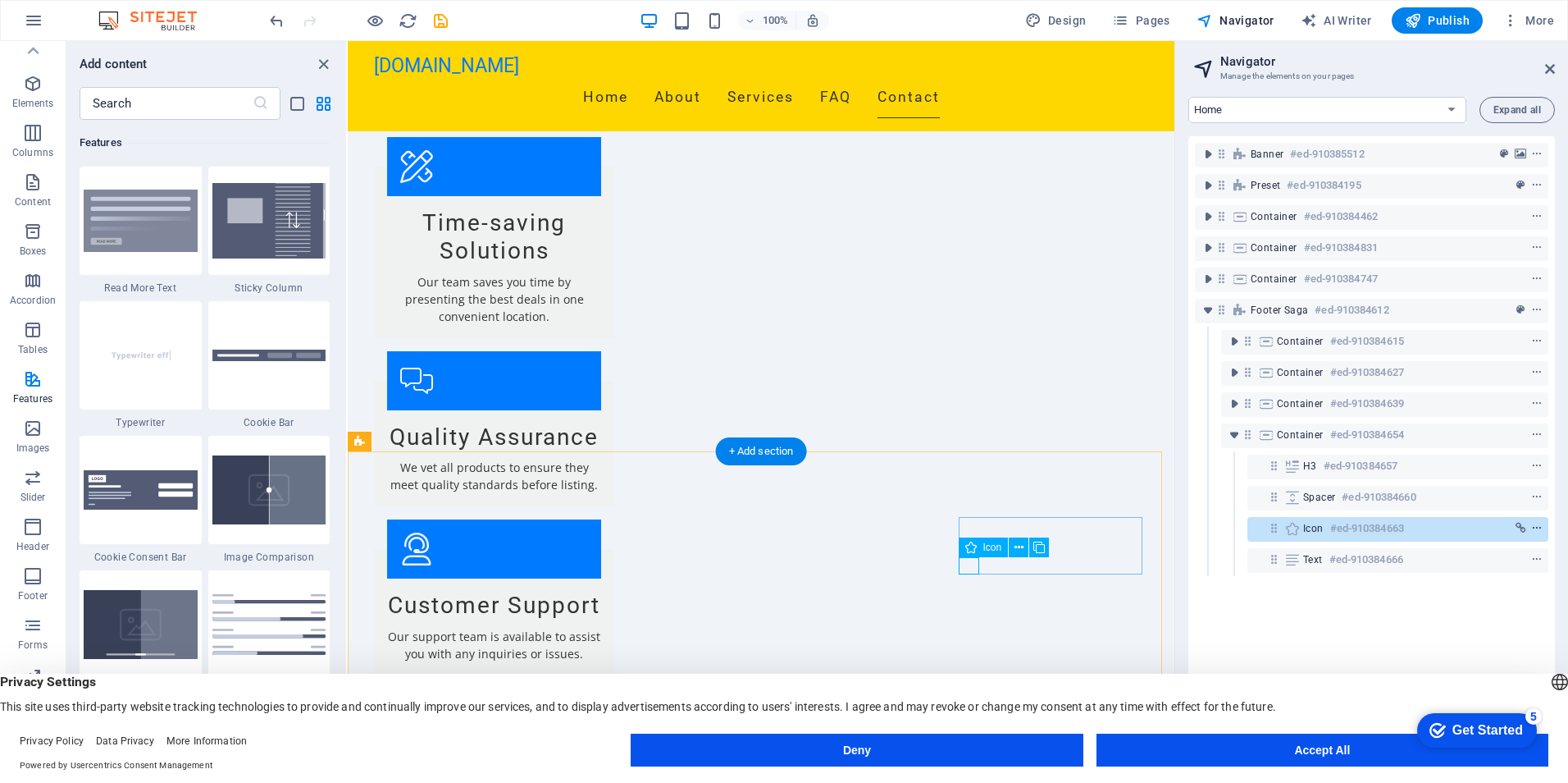
click at [1531, 526] on icon "context-menu" at bounding box center [1537, 528] width 12 height 12
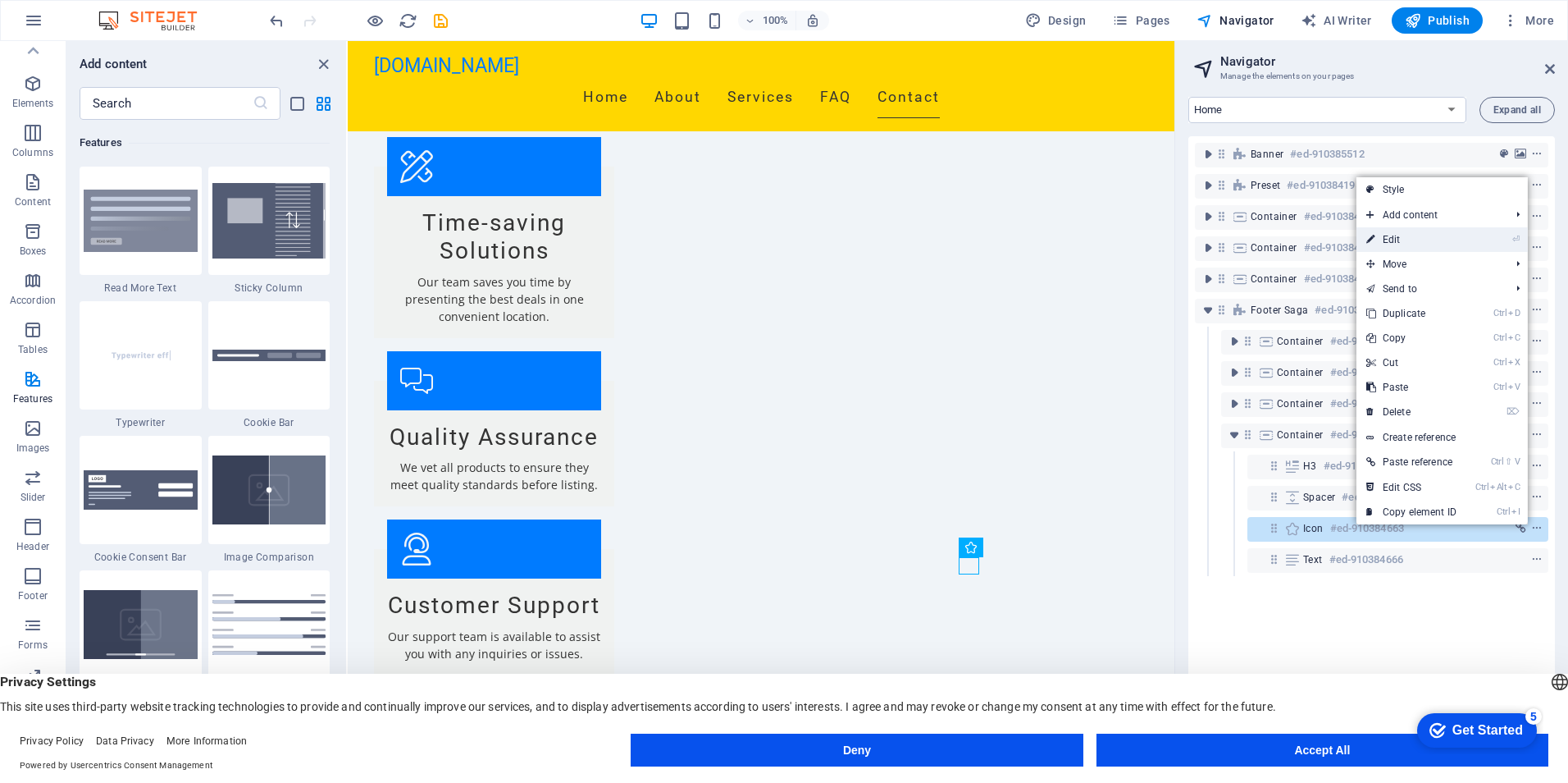
click at [1391, 242] on link "⏎ Edit" at bounding box center [1411, 239] width 110 height 24
select select "xMidYMid"
select select "px"
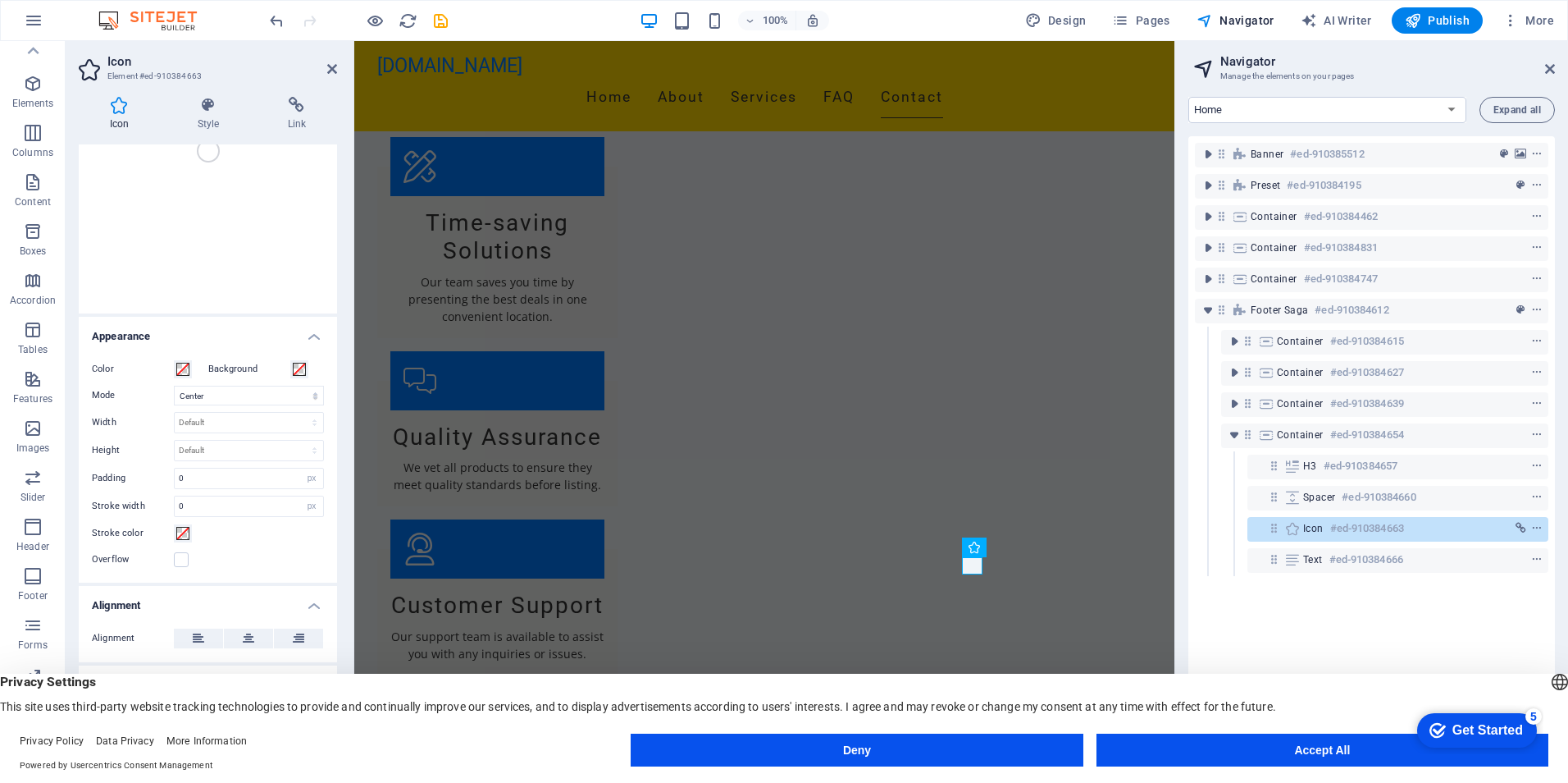
scroll to position [0, 0]
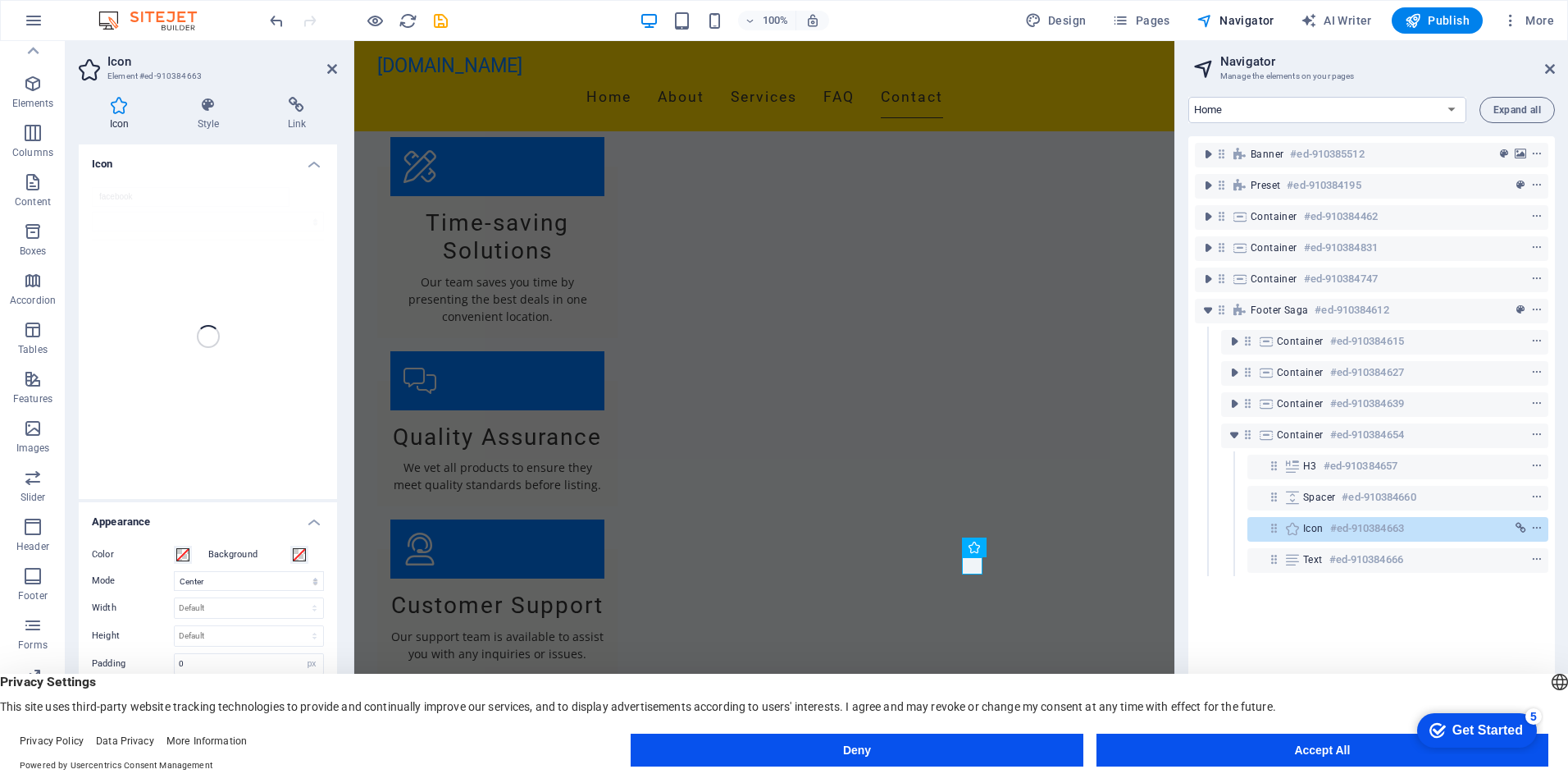
click at [121, 108] on icon at bounding box center [119, 104] width 81 height 17
click at [332, 68] on icon at bounding box center [332, 68] width 10 height 13
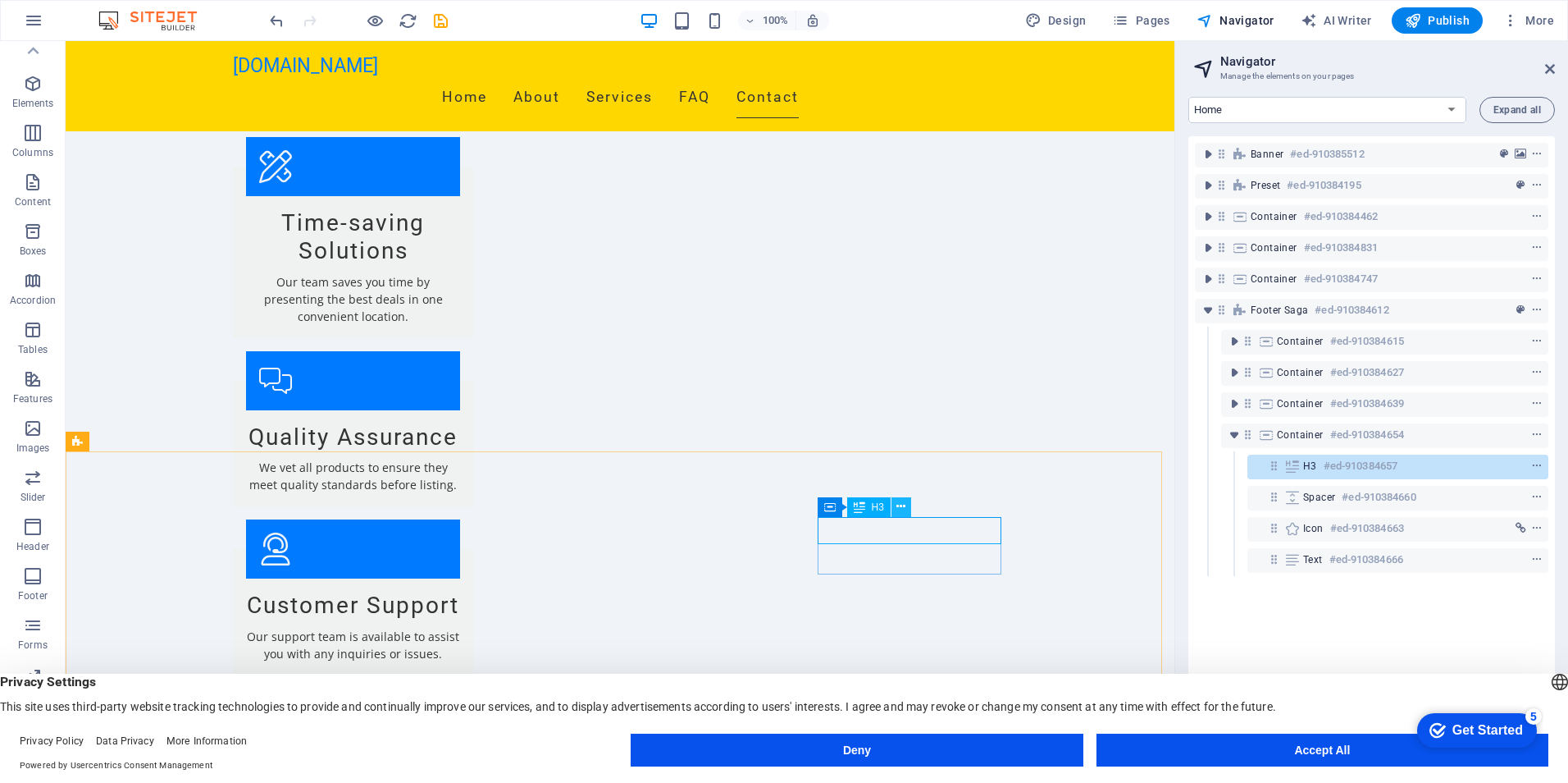
click at [904, 509] on icon at bounding box center [901, 507] width 9 height 18
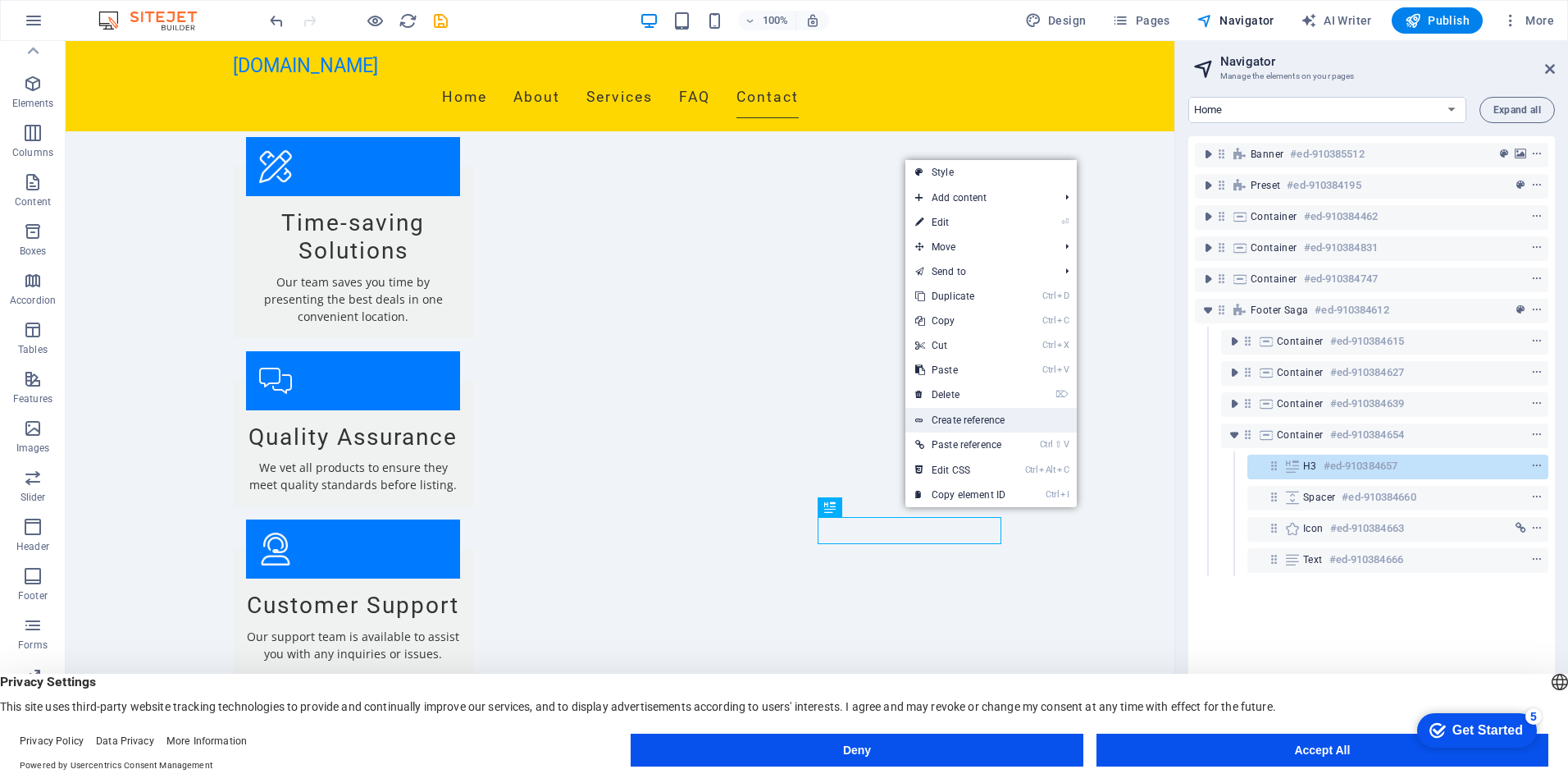
click at [998, 419] on link "Create reference" at bounding box center [991, 420] width 172 height 24
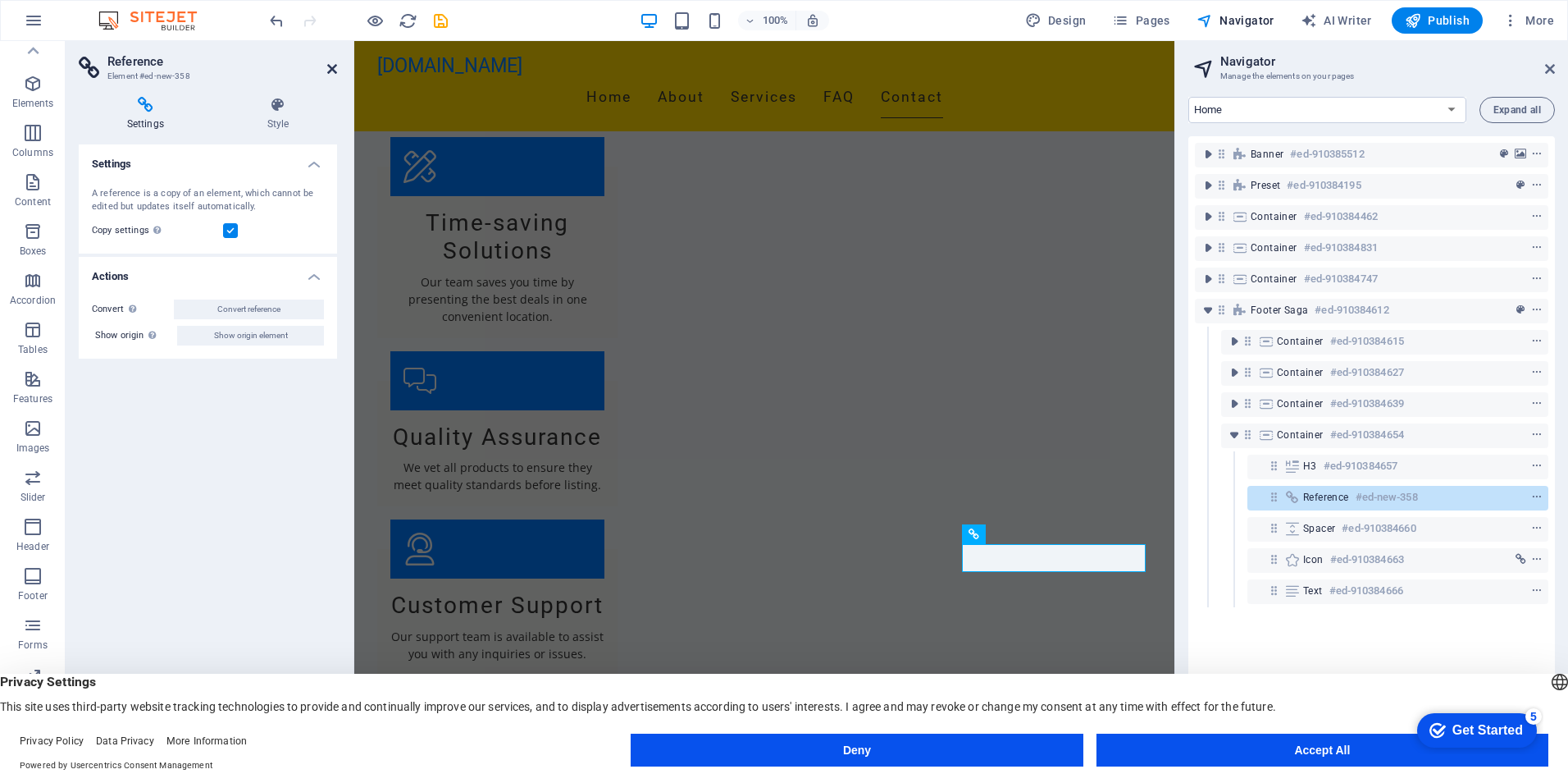
click at [332, 73] on icon at bounding box center [332, 68] width 10 height 13
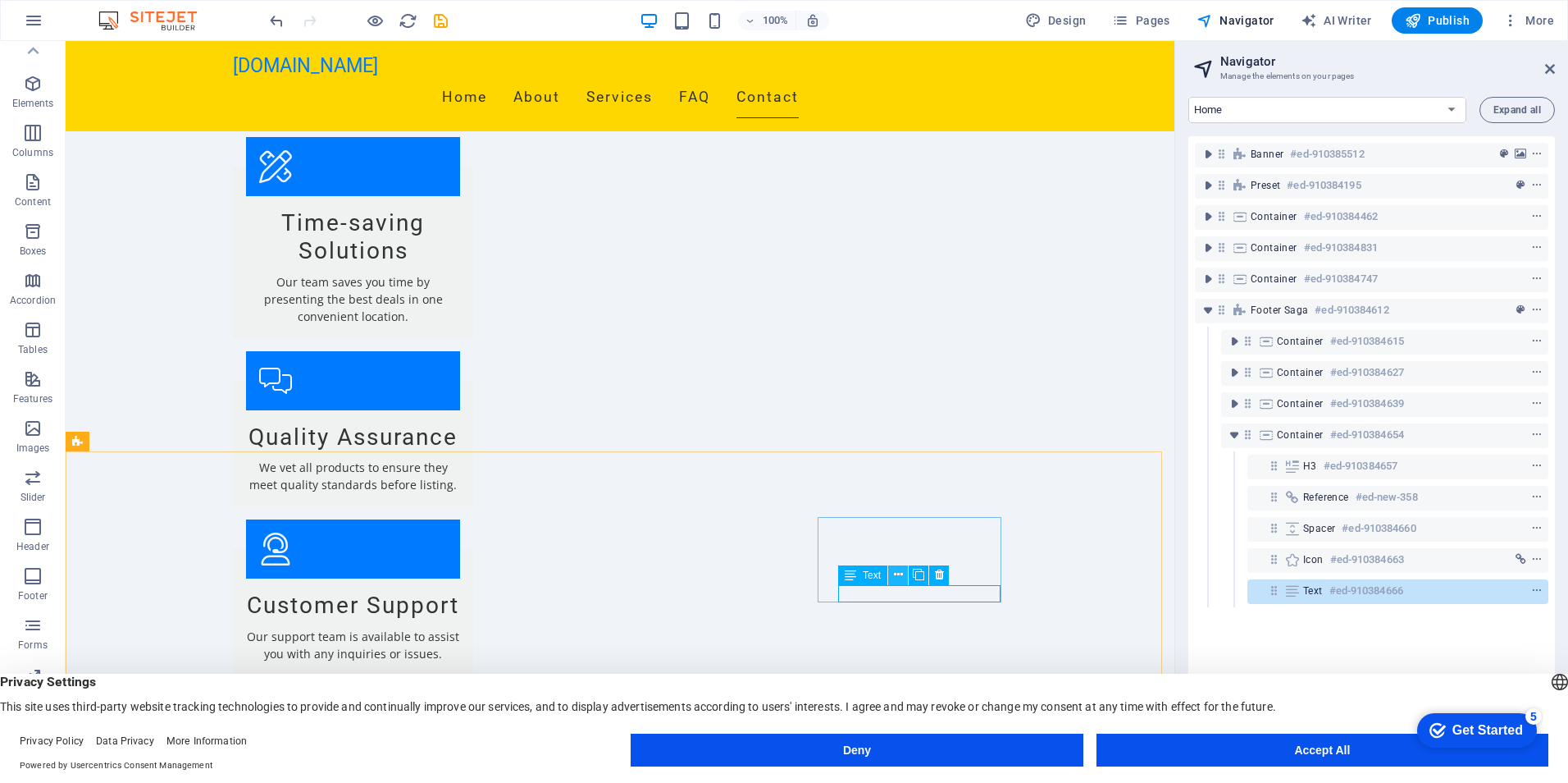
click at [894, 577] on icon at bounding box center [898, 575] width 9 height 18
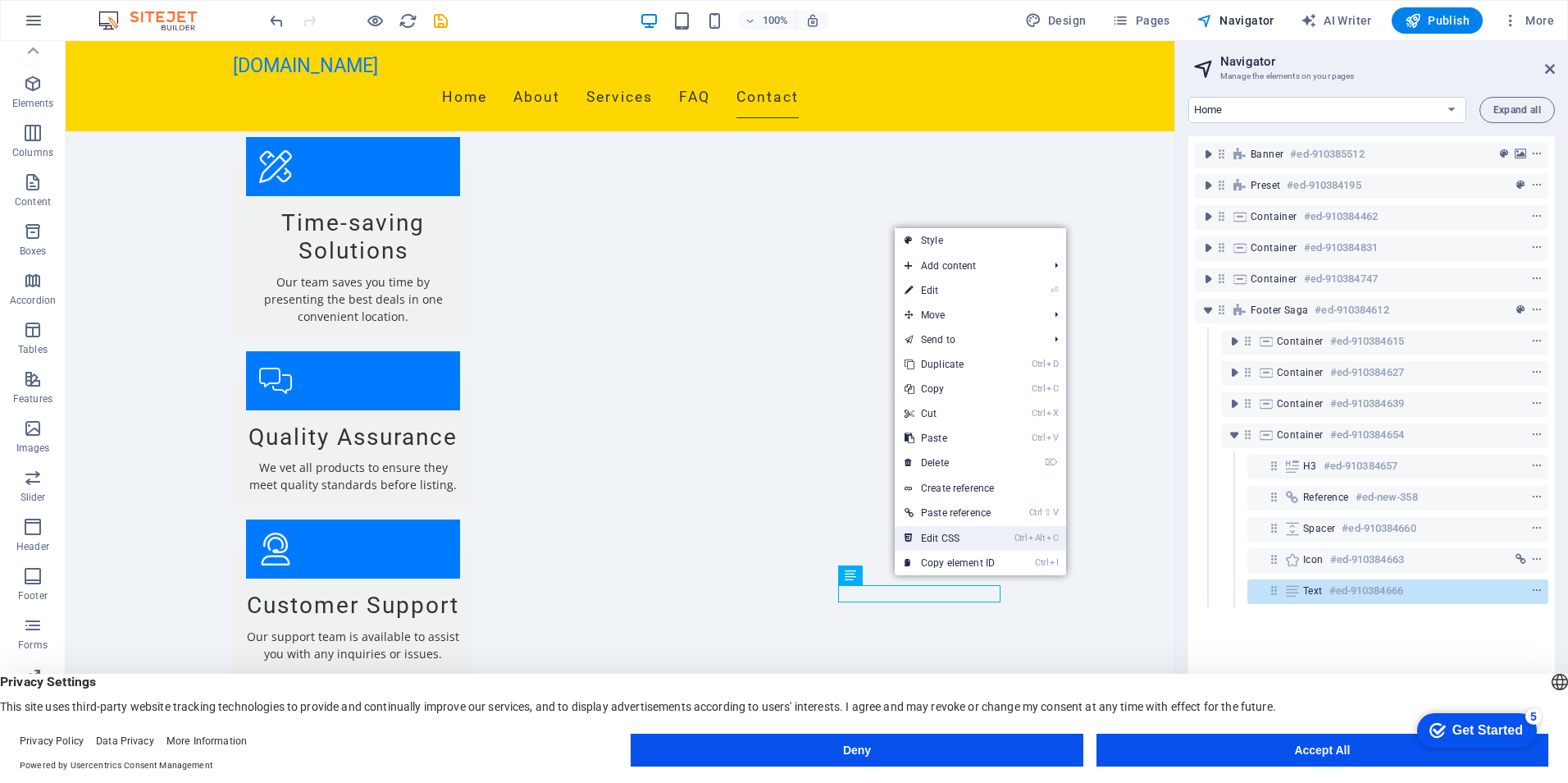
click at [957, 539] on link "Ctrl Alt C Edit CSS" at bounding box center [949, 538] width 110 height 24
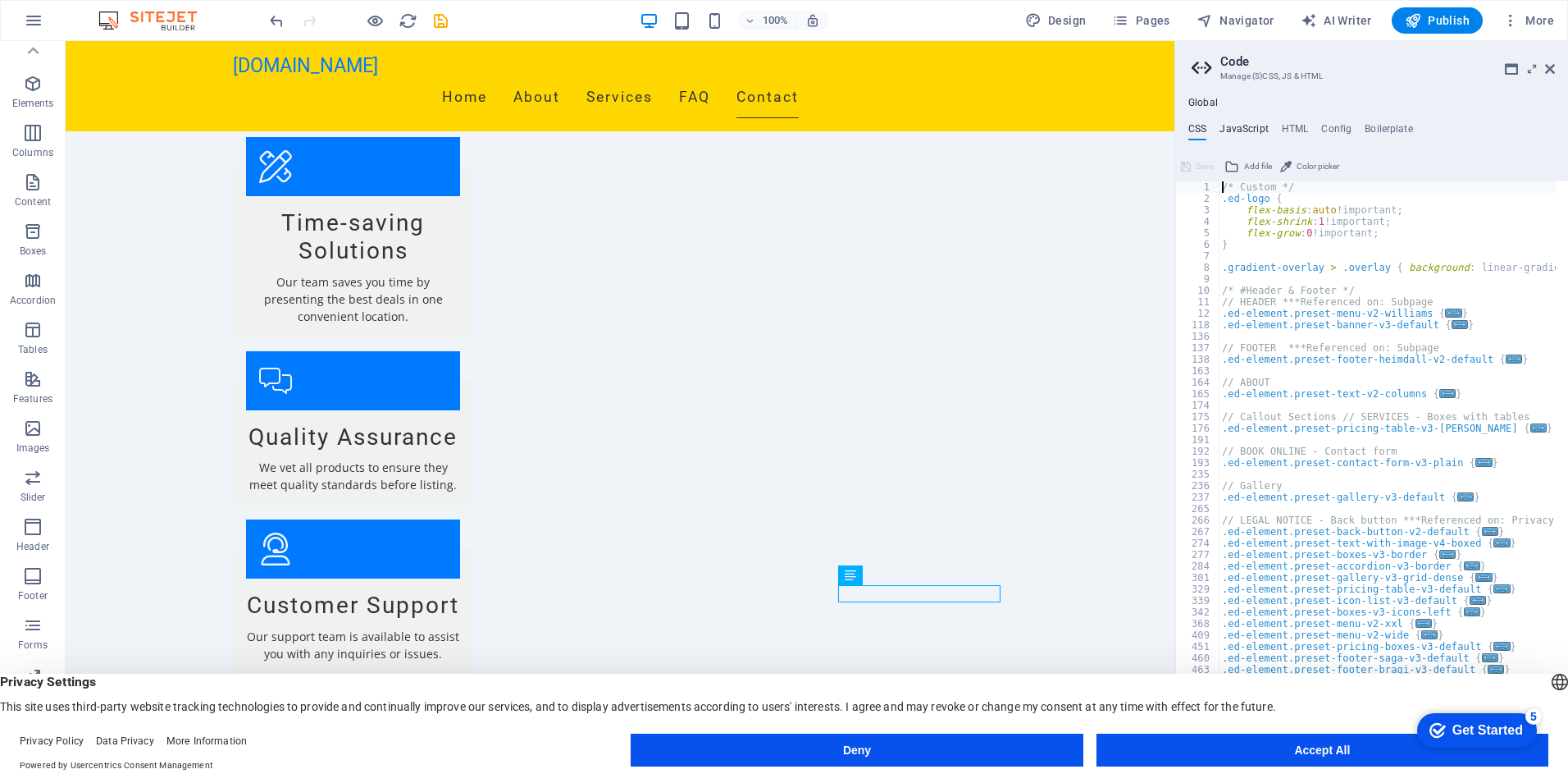
click at [1249, 130] on h4 "JavaScript" at bounding box center [1244, 132] width 49 height 18
type textarea "/* JS for preset "Menu V2" */"
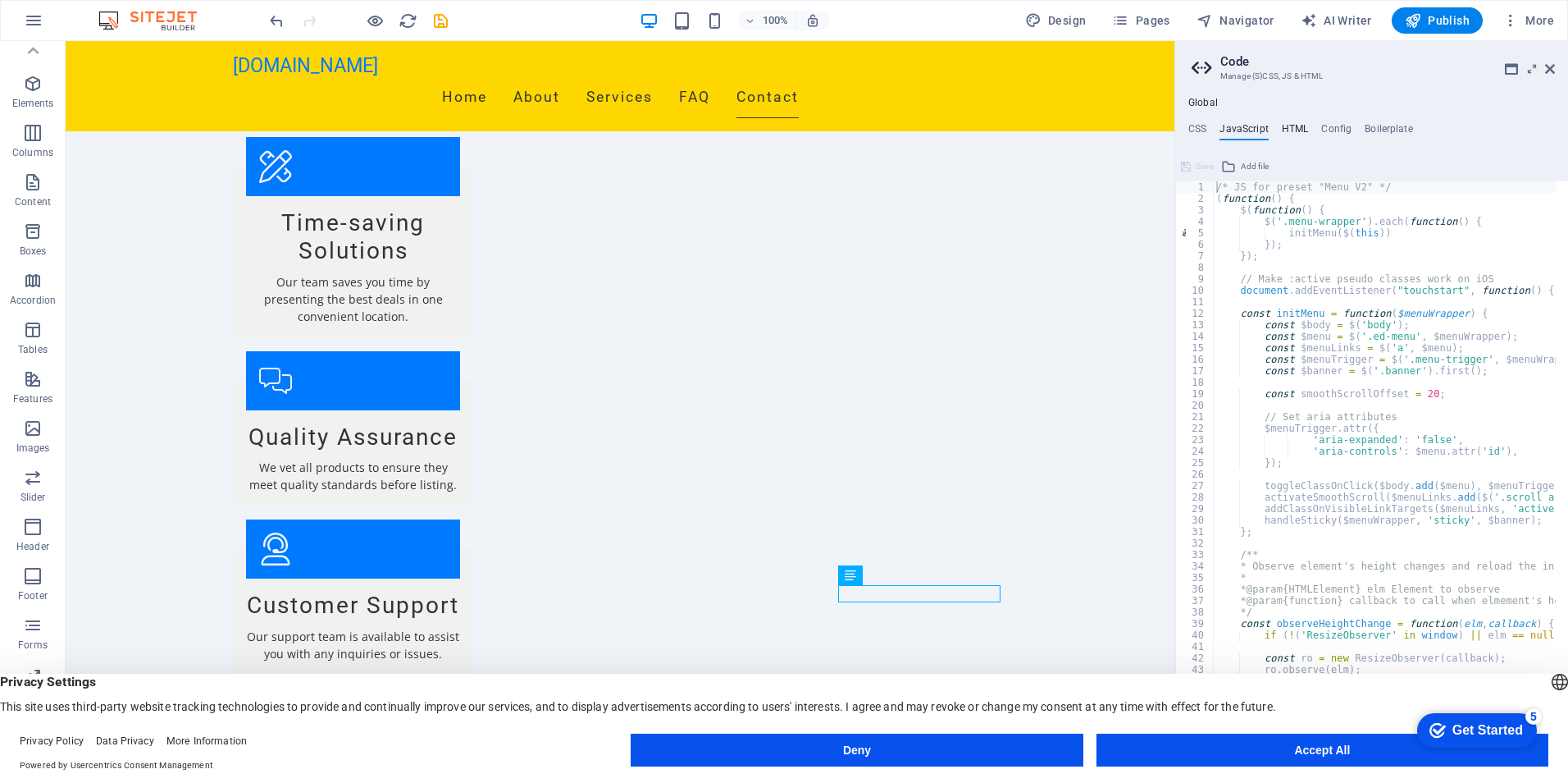
click at [1287, 129] on h4 "HTML" at bounding box center [1296, 132] width 27 height 18
type textarea "<a href="#main-content" class="wv-link-content button">Skip to main content</a>"
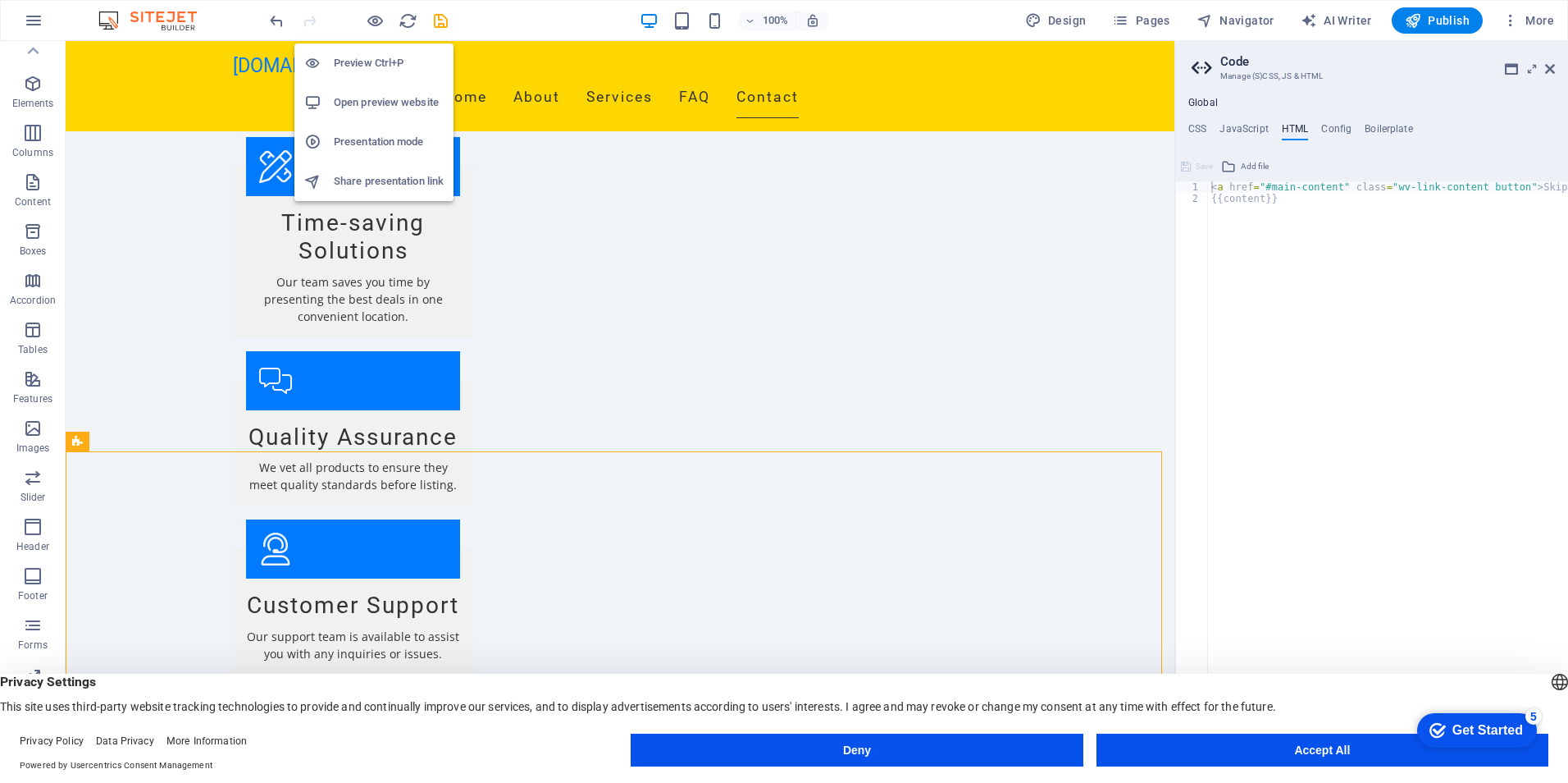
click at [388, 103] on h6 "Open preview website" at bounding box center [388, 103] width 110 height 20
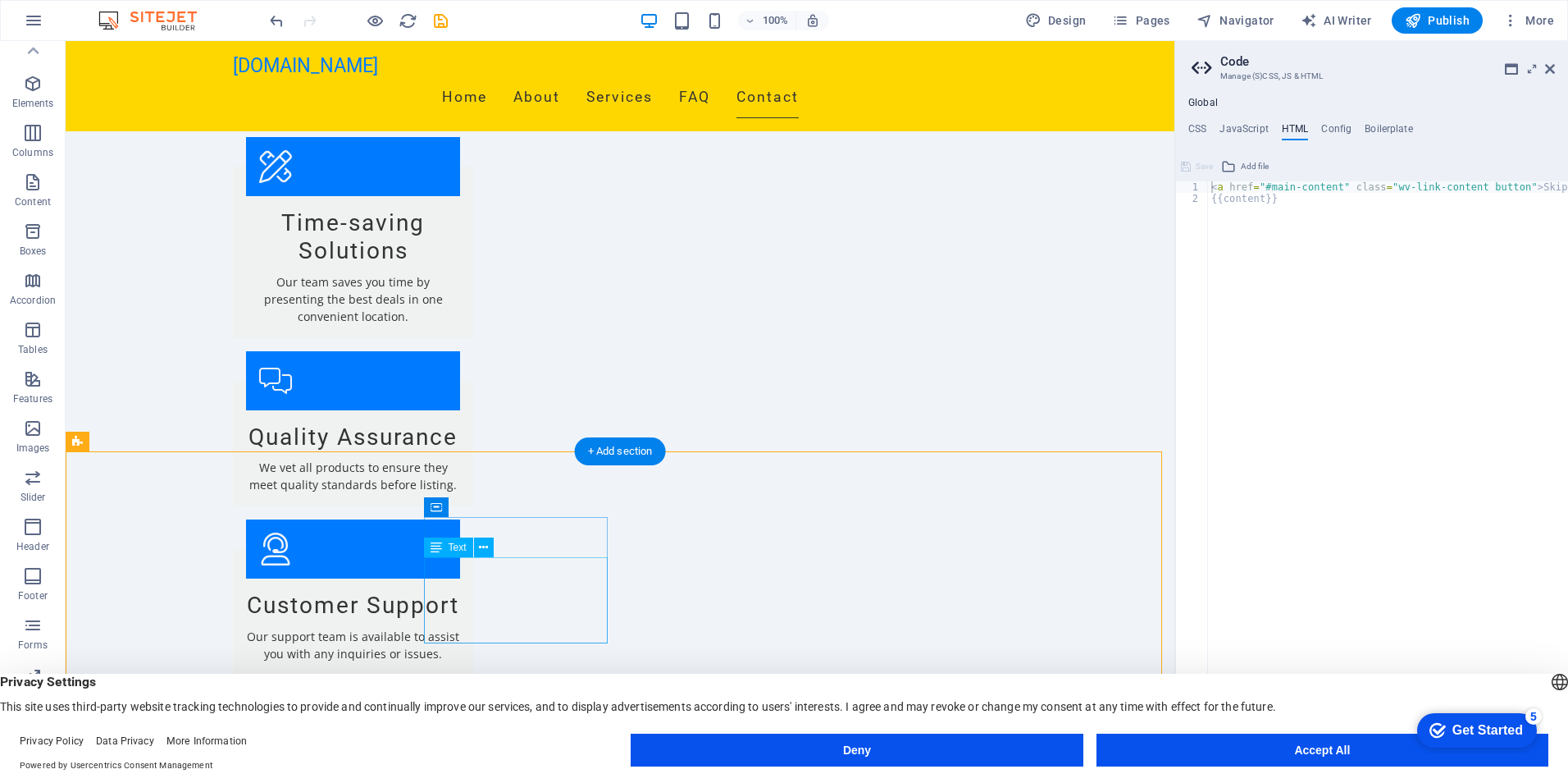
drag, startPoint x: 469, startPoint y: 600, endPoint x: 489, endPoint y: 609, distance: 21.9
click at [486, 552] on icon at bounding box center [483, 548] width 9 height 18
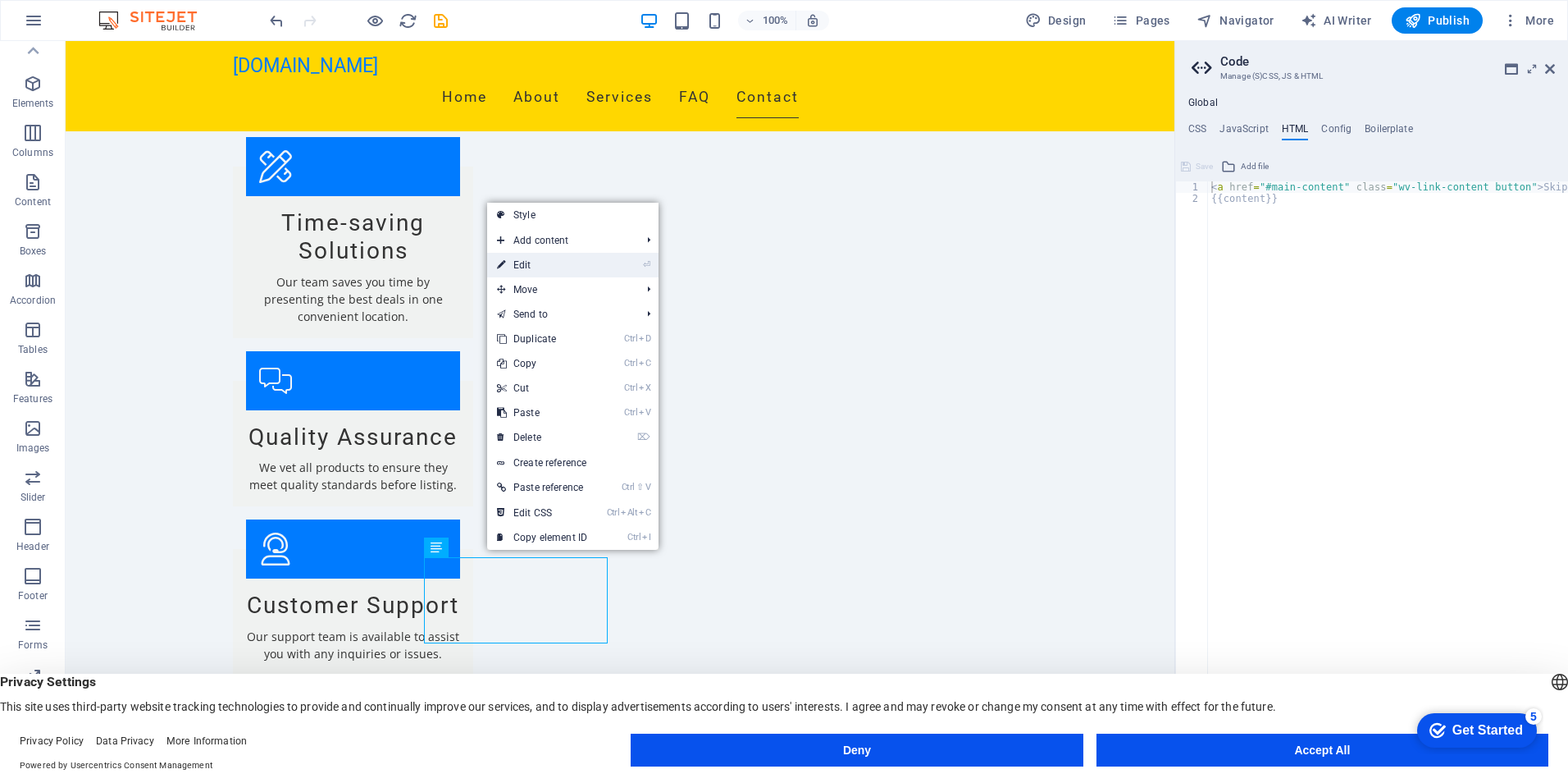
click at [526, 266] on link "⏎ Edit" at bounding box center [542, 265] width 110 height 24
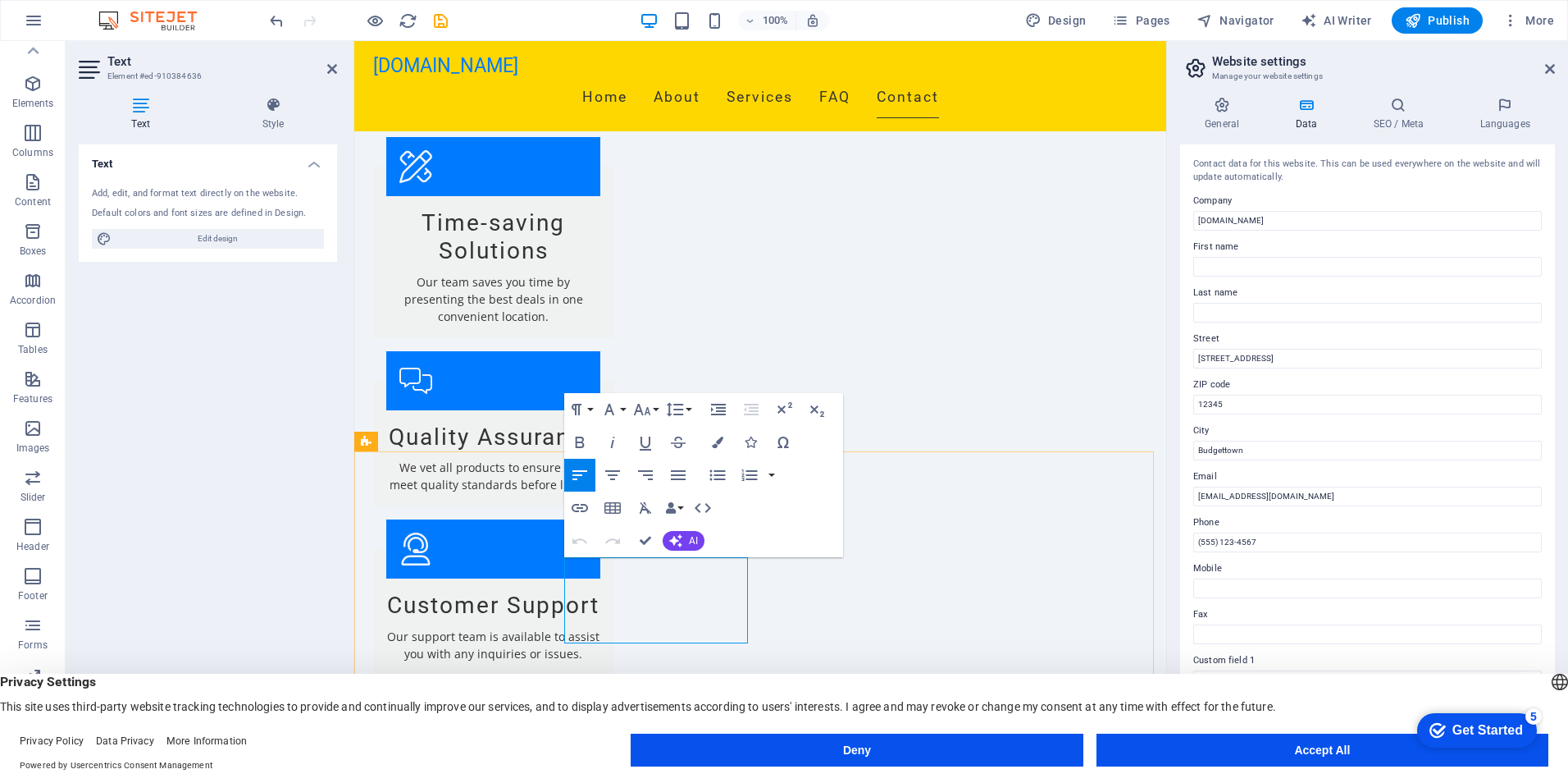
drag, startPoint x: 1202, startPoint y: 543, endPoint x: 1215, endPoint y: 544, distance: 13.0
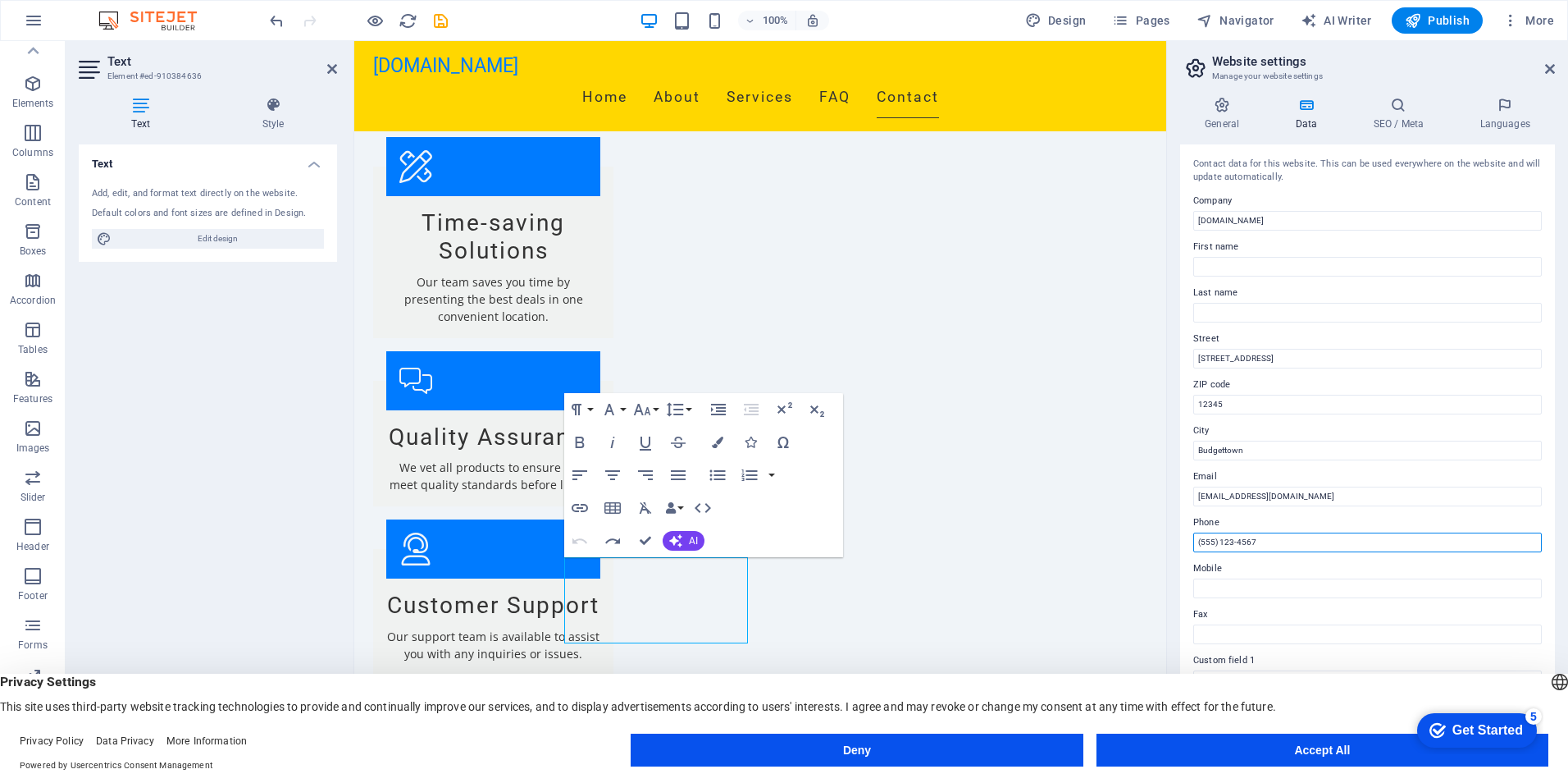
click at [1215, 544] on input "(555) 123-4567" at bounding box center [1367, 542] width 348 height 20
click at [1269, 543] on input "(726) 123-4567" at bounding box center [1367, 542] width 348 height 20
click at [1226, 543] on input "(726) 123-4567" at bounding box center [1367, 542] width 348 height 20
click at [1246, 545] on input "(726) 336-4567" at bounding box center [1367, 542] width 348 height 20
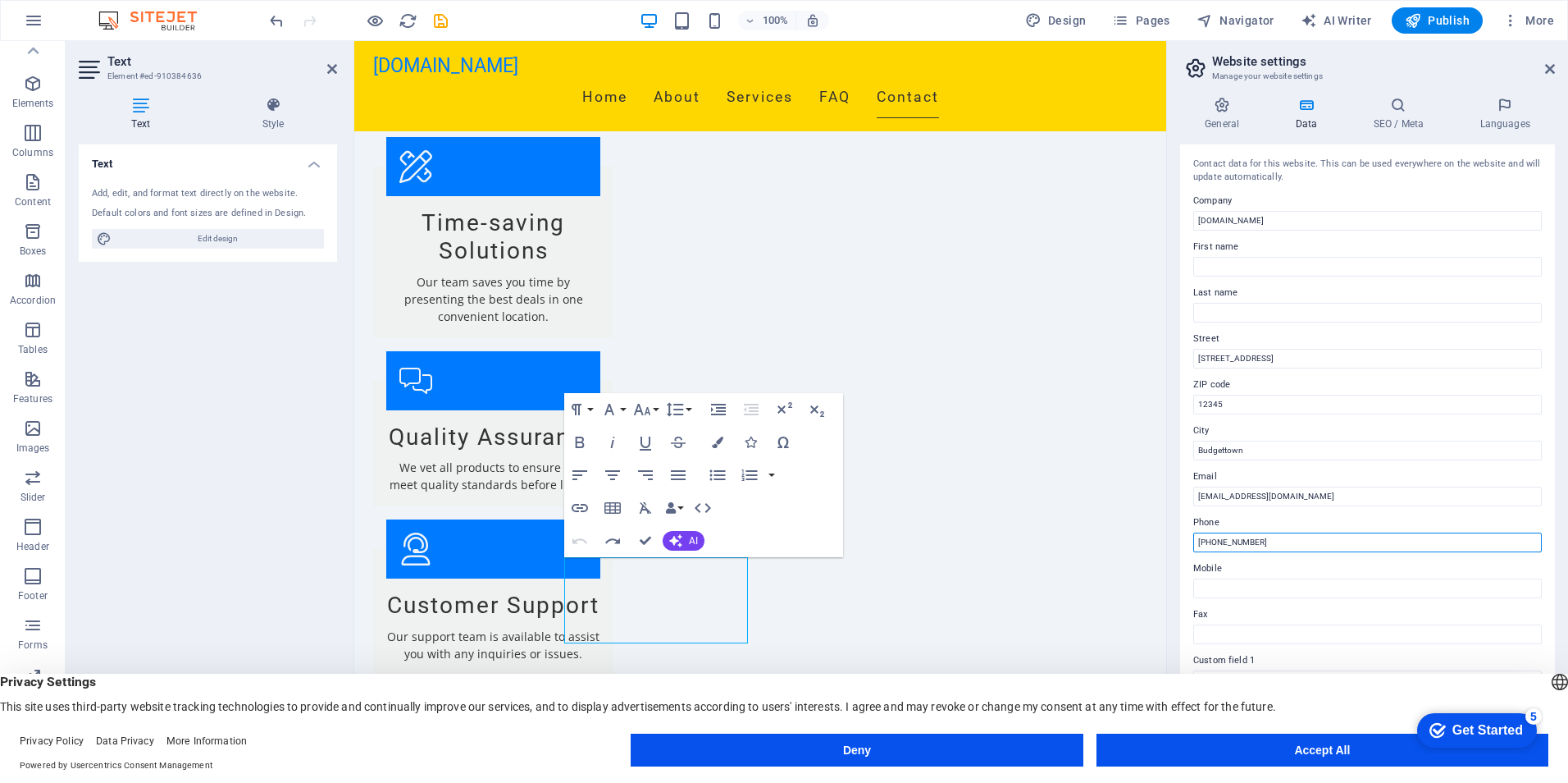
click at [1246, 545] on input "(726) 336-4567" at bounding box center [1367, 542] width 348 height 20
type input "[PHONE_NUMBER]"
click at [1251, 563] on label "Mobile" at bounding box center [1367, 568] width 348 height 20
click at [1251, 578] on input "Mobile" at bounding box center [1367, 588] width 348 height 20
drag, startPoint x: 1248, startPoint y: 451, endPoint x: 1169, endPoint y: 451, distance: 79.0
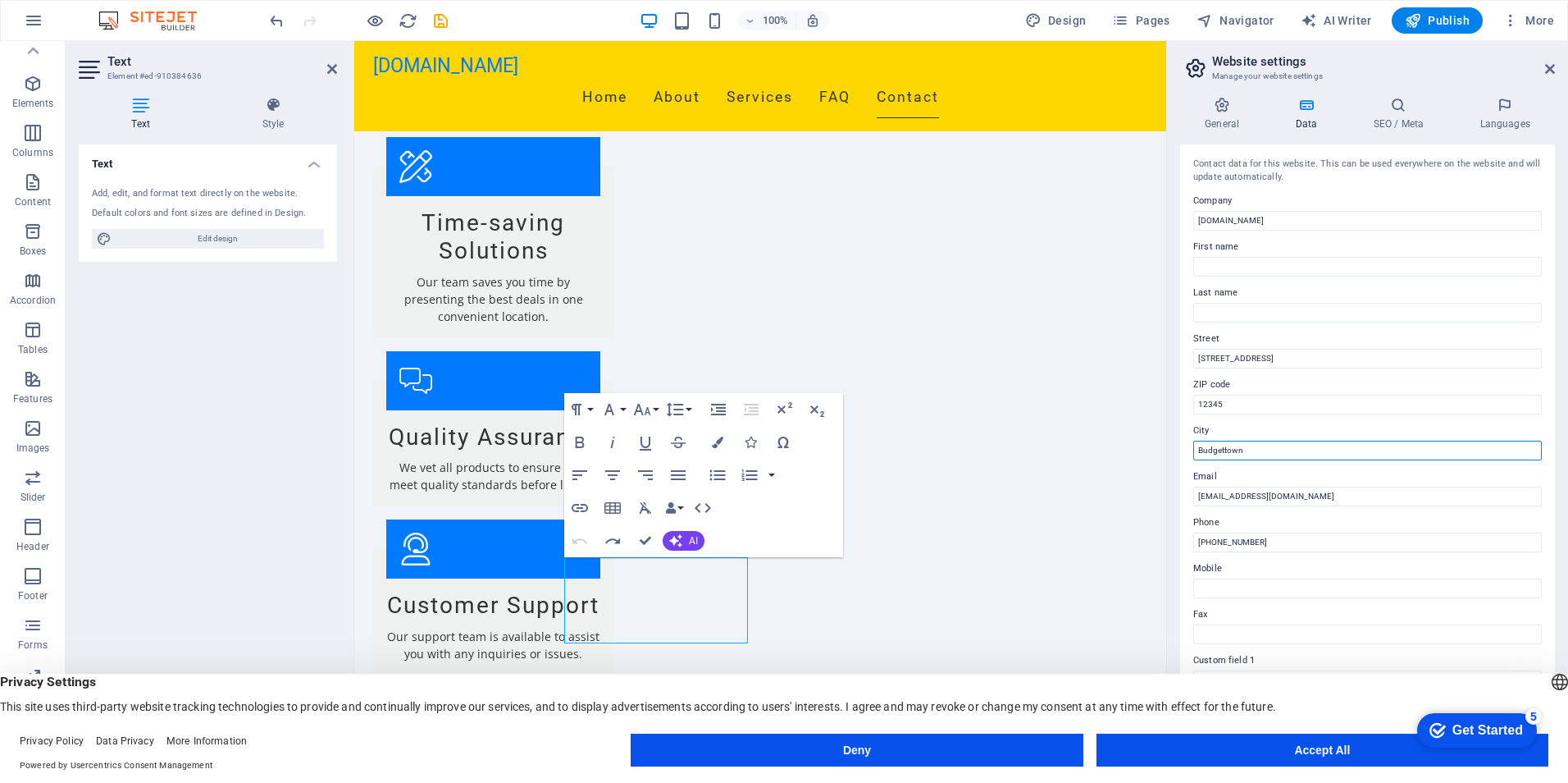
click at [1169, 451] on aside "Website settings Manage your website settings General Data SEO / Meta Languages…" at bounding box center [1367, 398] width 402 height 716
type input "Wichita"
click at [1245, 427] on label "City" at bounding box center [1367, 431] width 348 height 20
click at [1245, 440] on input "Wichita" at bounding box center [1367, 450] width 348 height 20
drag, startPoint x: 1236, startPoint y: 405, endPoint x: 1180, endPoint y: 404, distance: 56.0
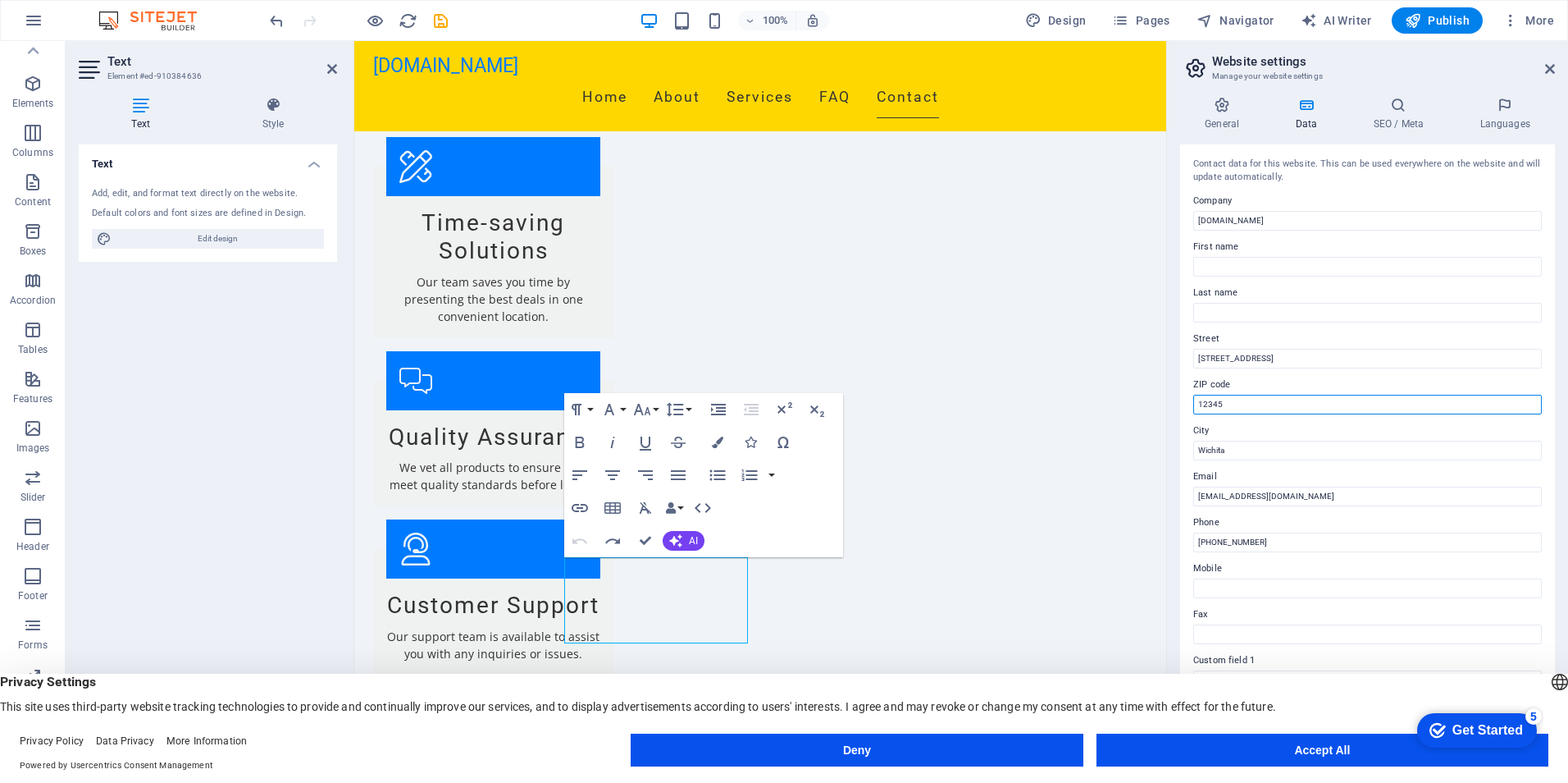
click at [1180, 404] on div "General Data SEO / Meta Languages Website name donsgreatdeals.com Logo Drag fil…" at bounding box center [1367, 420] width 401 height 673
type input "67206"
drag, startPoint x: 1278, startPoint y: 355, endPoint x: 1166, endPoint y: 354, distance: 112.0
click at [1168, 354] on aside "Website settings Manage your website settings General Data SEO / Meta Languages…" at bounding box center [1367, 398] width 402 height 716
type input "[STREET_ADDRESS]"
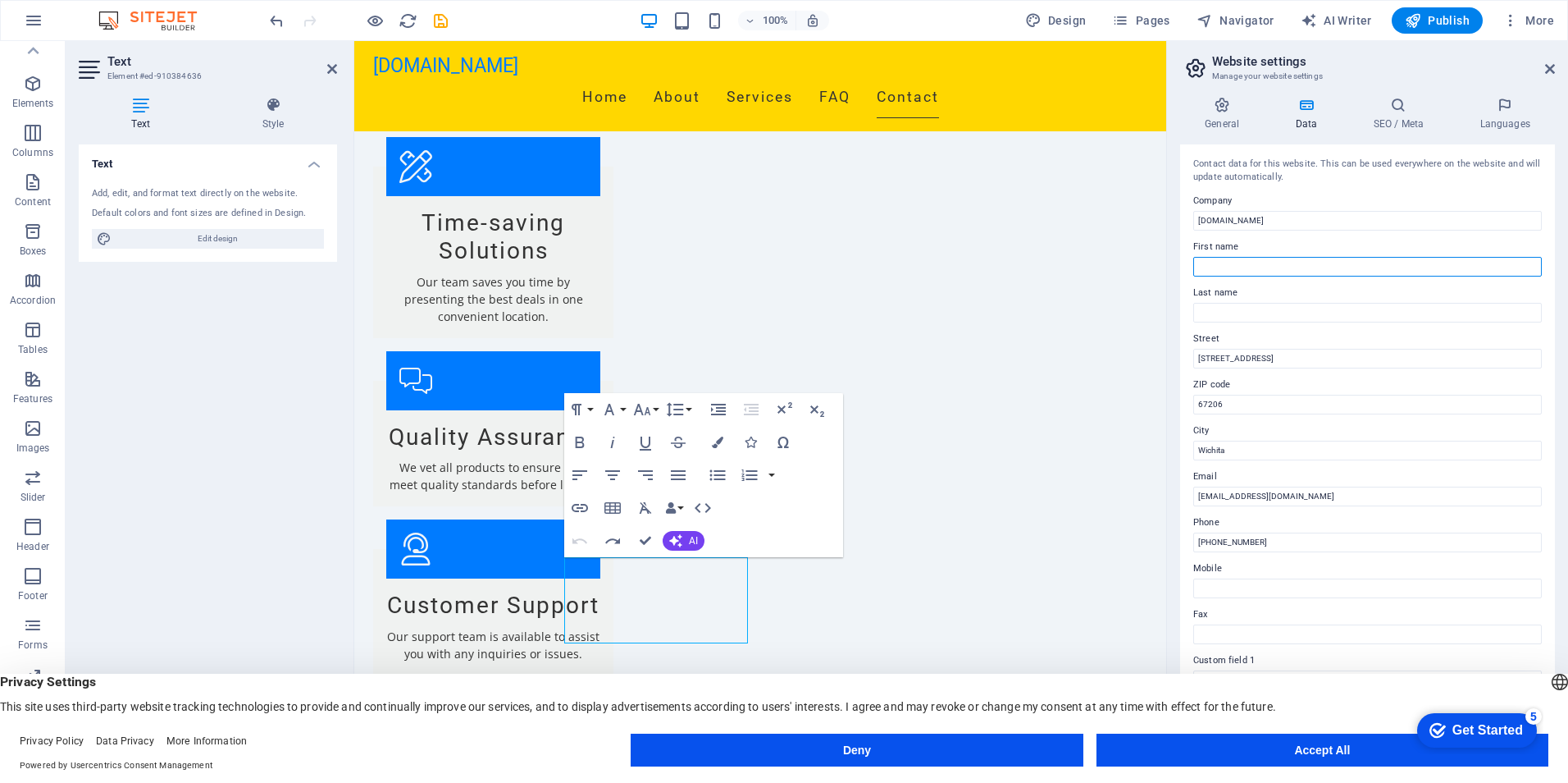
type input "Don"
type input "Foster"
click at [1373, 239] on label "First name" at bounding box center [1367, 247] width 348 height 20
click at [1373, 257] on input "Don" at bounding box center [1367, 267] width 348 height 20
click at [1358, 203] on label "Company" at bounding box center [1367, 201] width 348 height 20
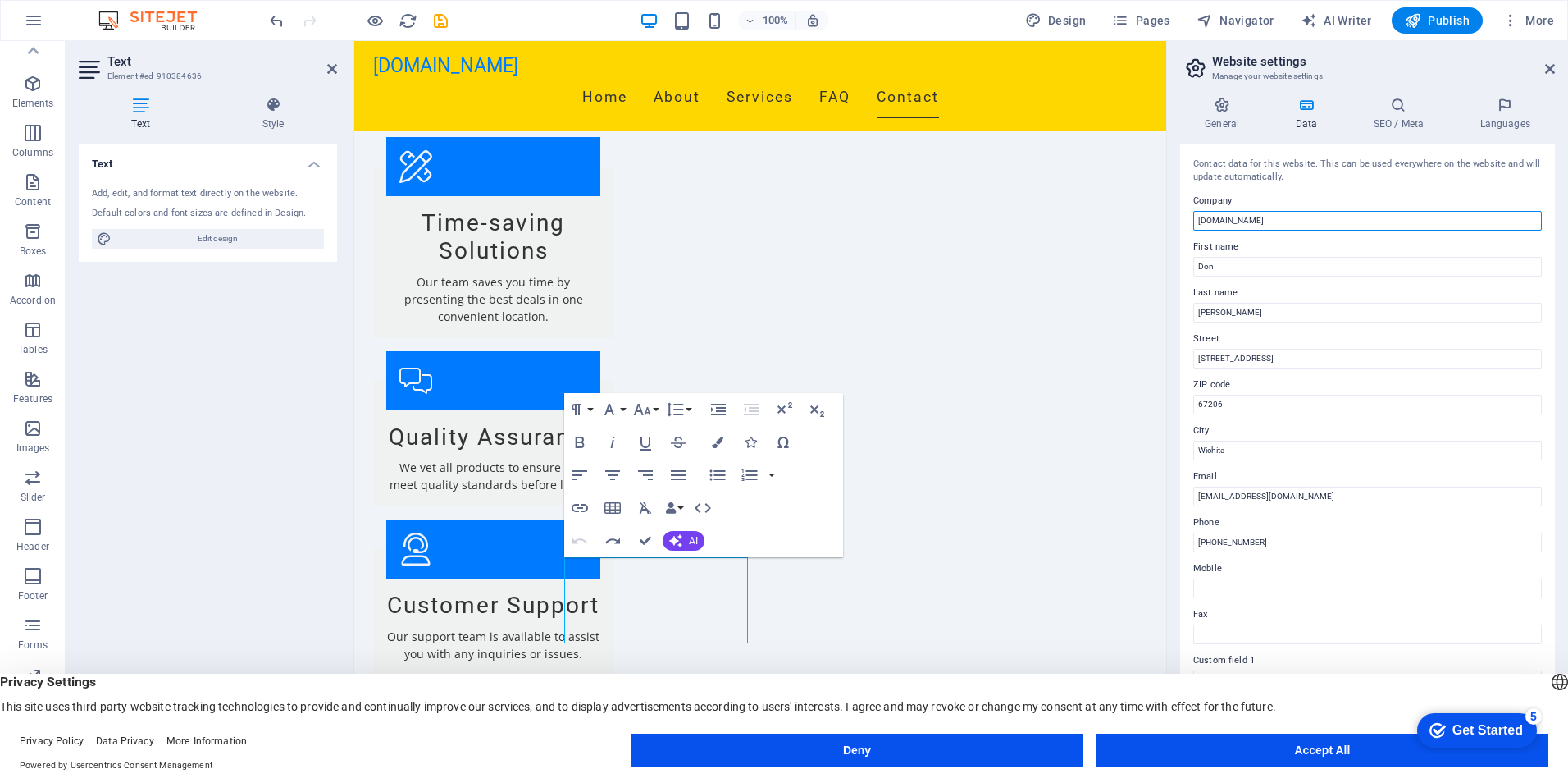
click at [1358, 211] on input "[DOMAIN_NAME]" at bounding box center [1367, 221] width 348 height 20
click at [1282, 411] on input "67206" at bounding box center [1367, 404] width 348 height 20
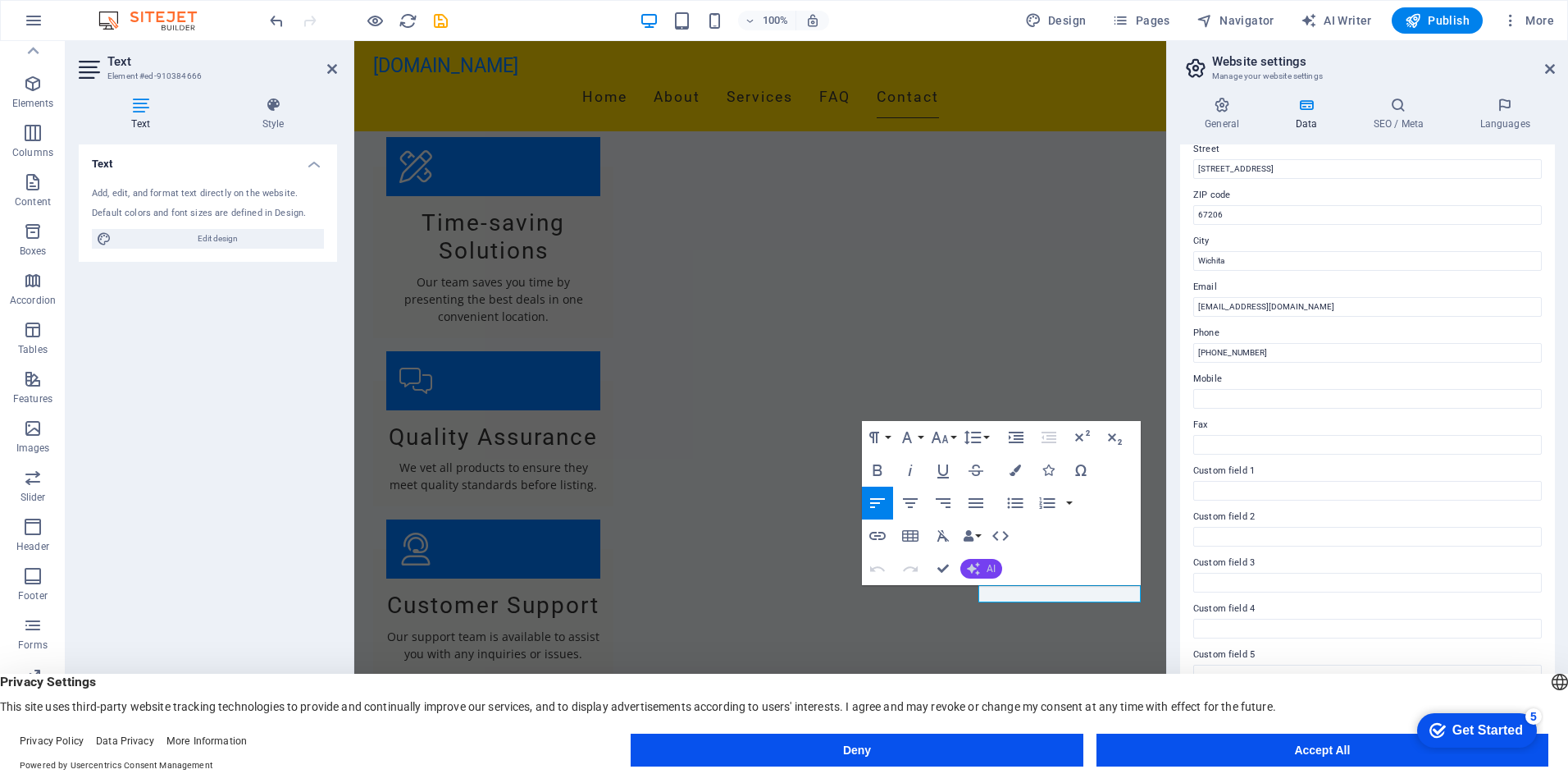
click at [976, 568] on icon "button" at bounding box center [973, 568] width 13 height 13
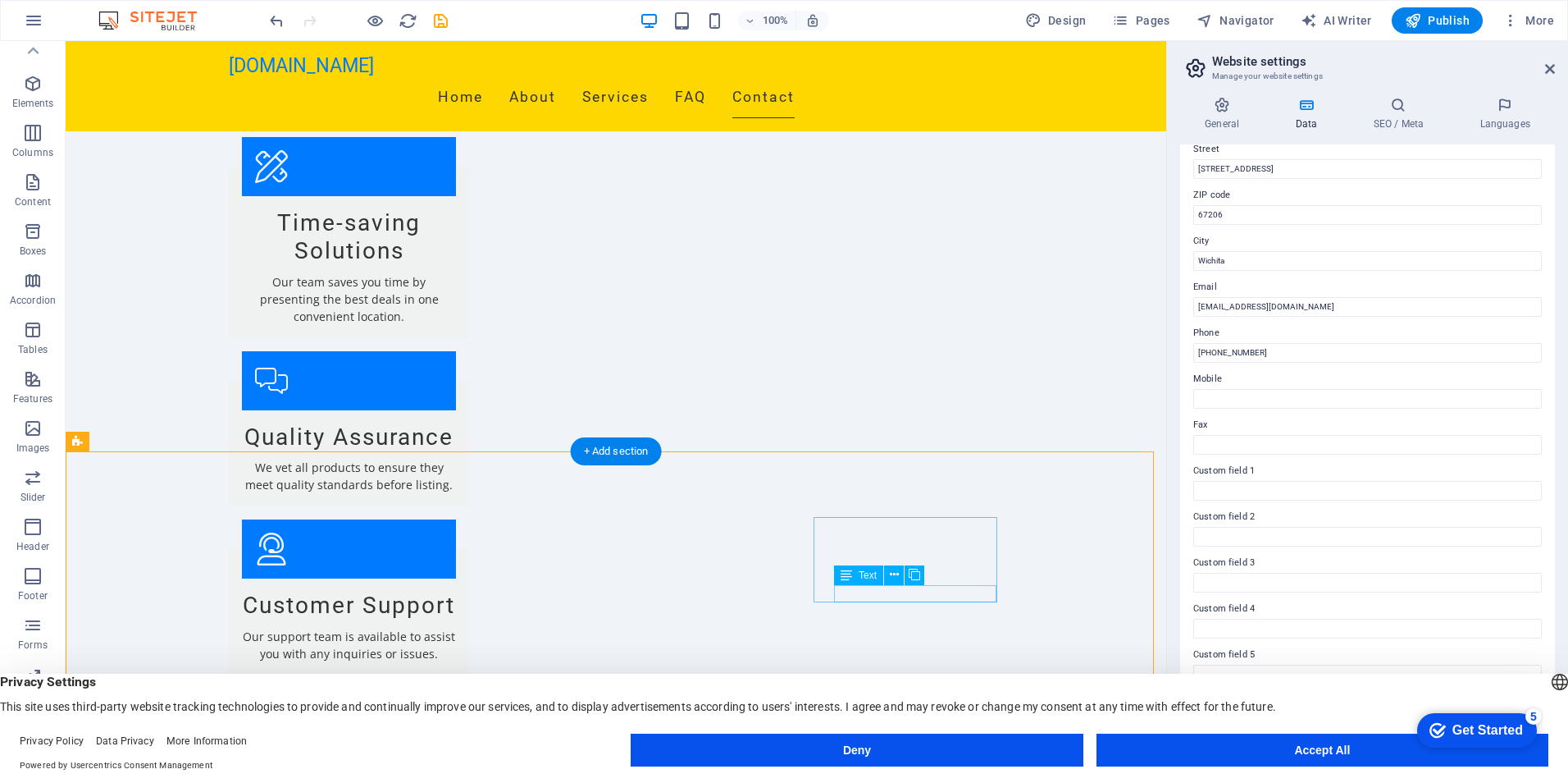
click at [909, 577] on icon at bounding box center [914, 575] width 12 height 18
click at [897, 575] on icon at bounding box center [894, 575] width 12 height 18
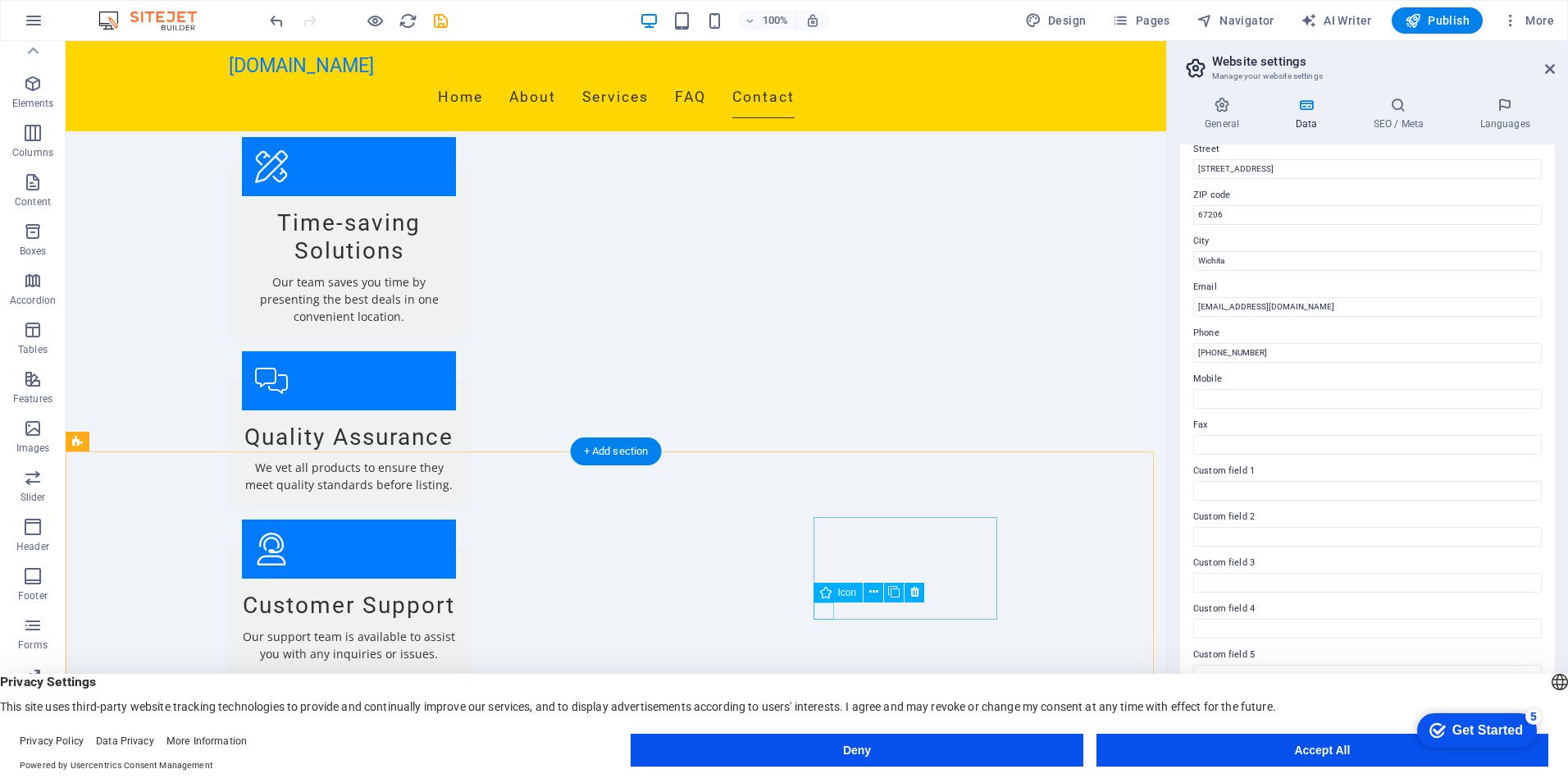
click at [892, 598] on icon at bounding box center [894, 593] width 9 height 18
click at [1551, 65] on icon at bounding box center [1549, 68] width 10 height 13
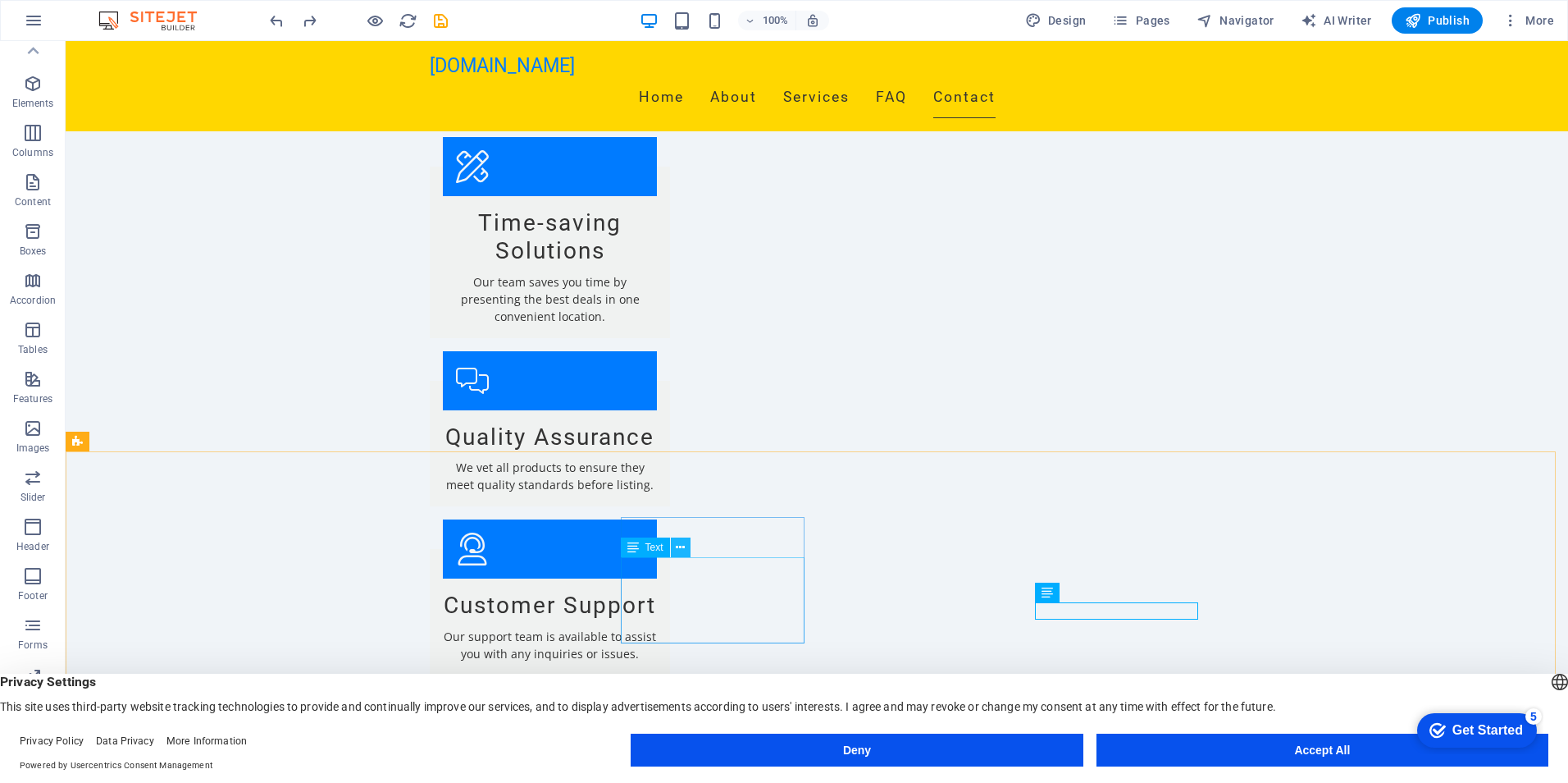
click at [681, 548] on icon at bounding box center [680, 548] width 9 height 18
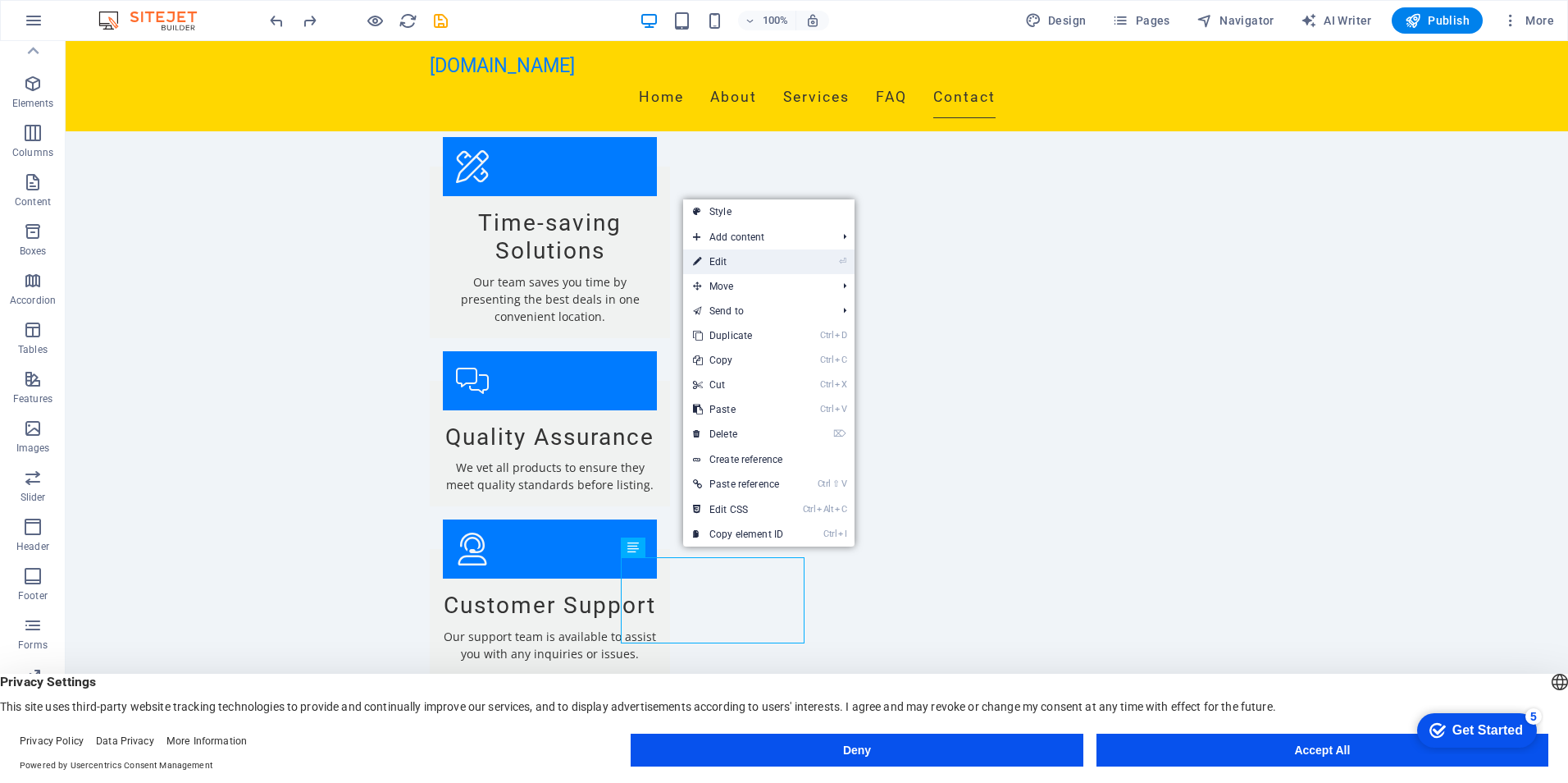
click at [730, 265] on link "⏎ Edit" at bounding box center [738, 261] width 110 height 24
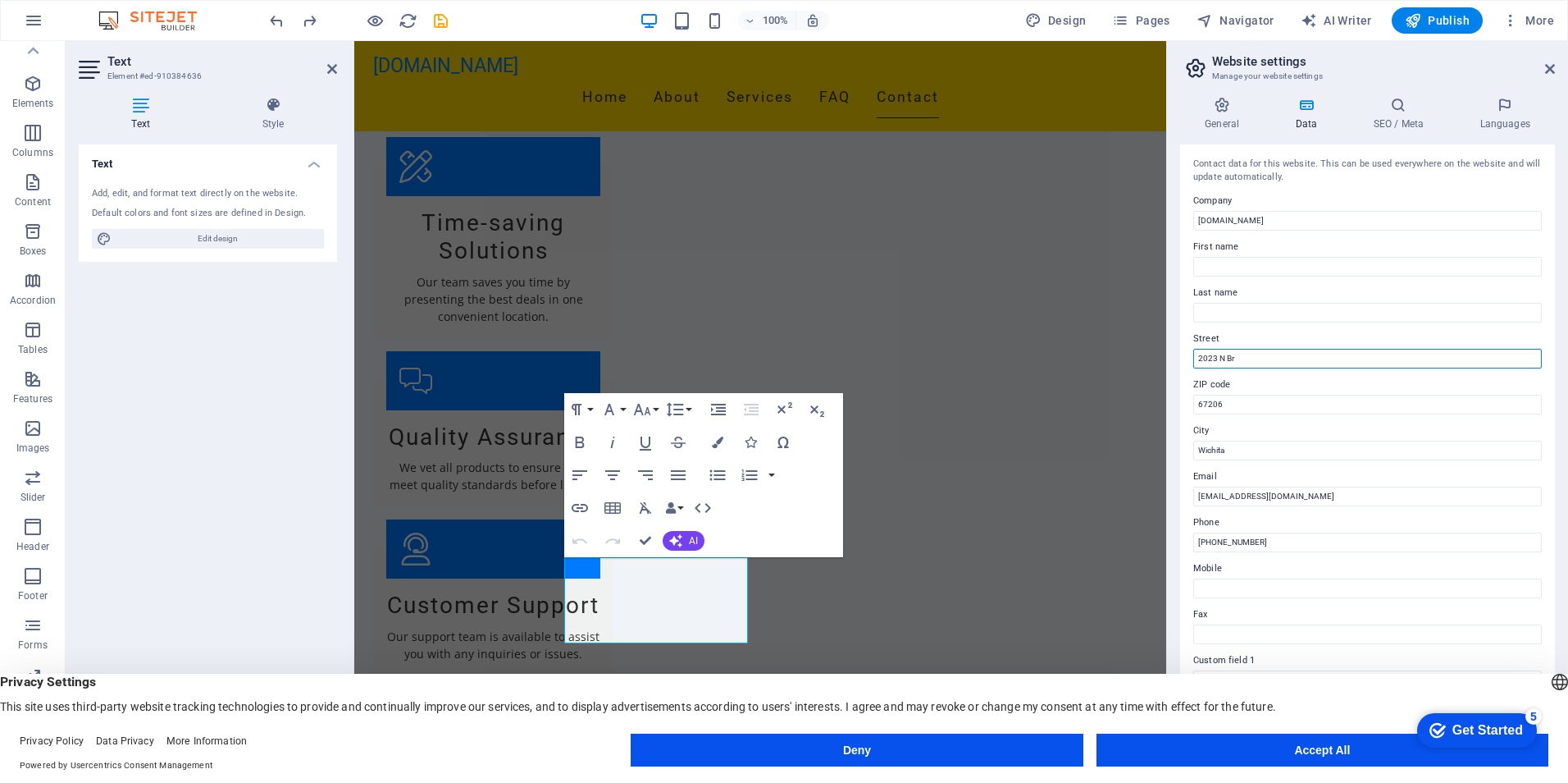
click at [1251, 355] on input "2023 N Br" at bounding box center [1367, 358] width 348 height 20
type input "[STREET_ADDRESS]"
type input "Don"
type input "Foster"
click at [0, 0] on header "English Deutsch Privacy Settings This site uses third-party website tracking te…" at bounding box center [0, 0] width 0 height 0
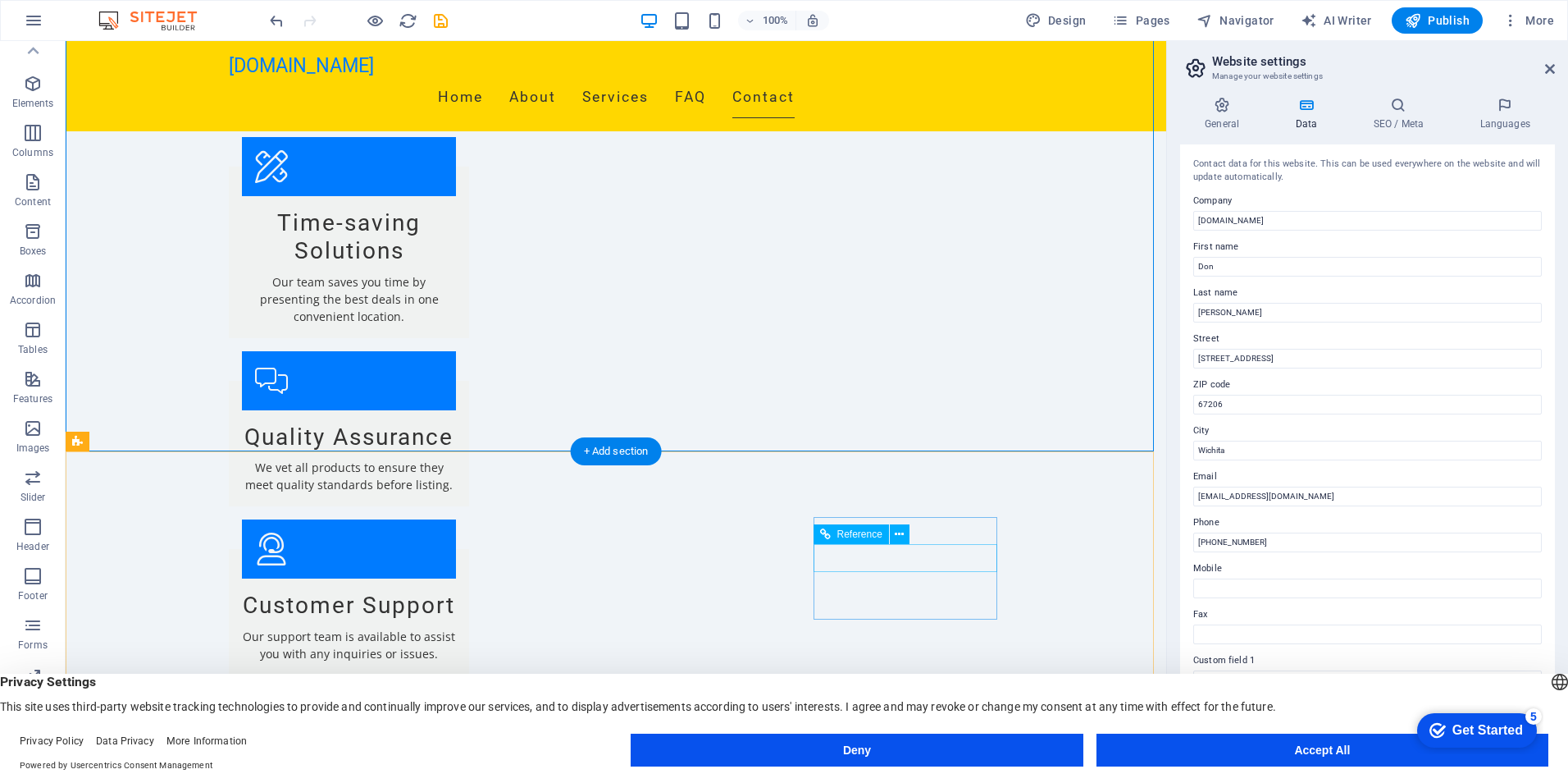
click at [901, 533] on icon at bounding box center [899, 535] width 9 height 18
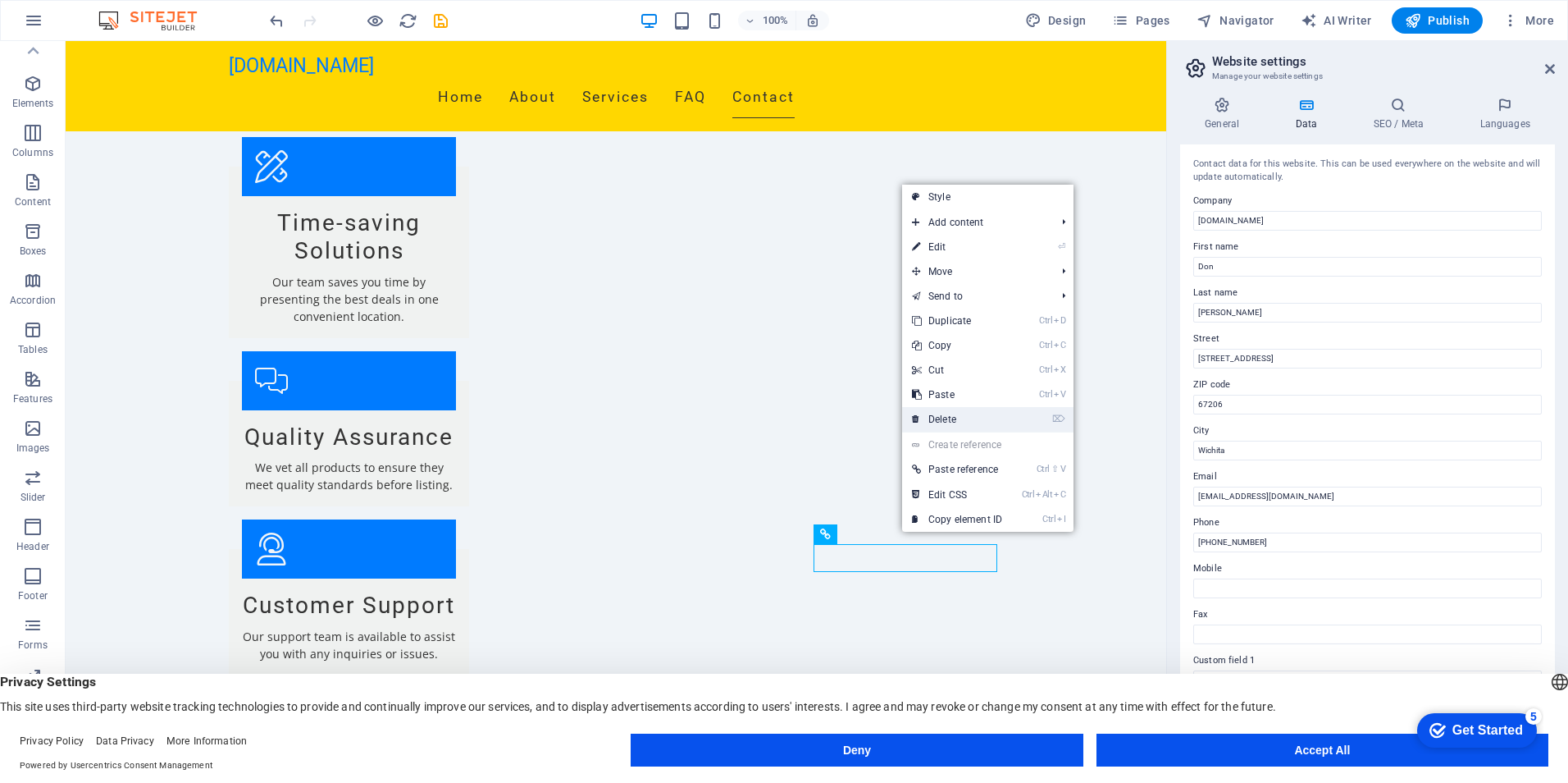
click at [948, 419] on link "⌦ Delete" at bounding box center [956, 419] width 110 height 24
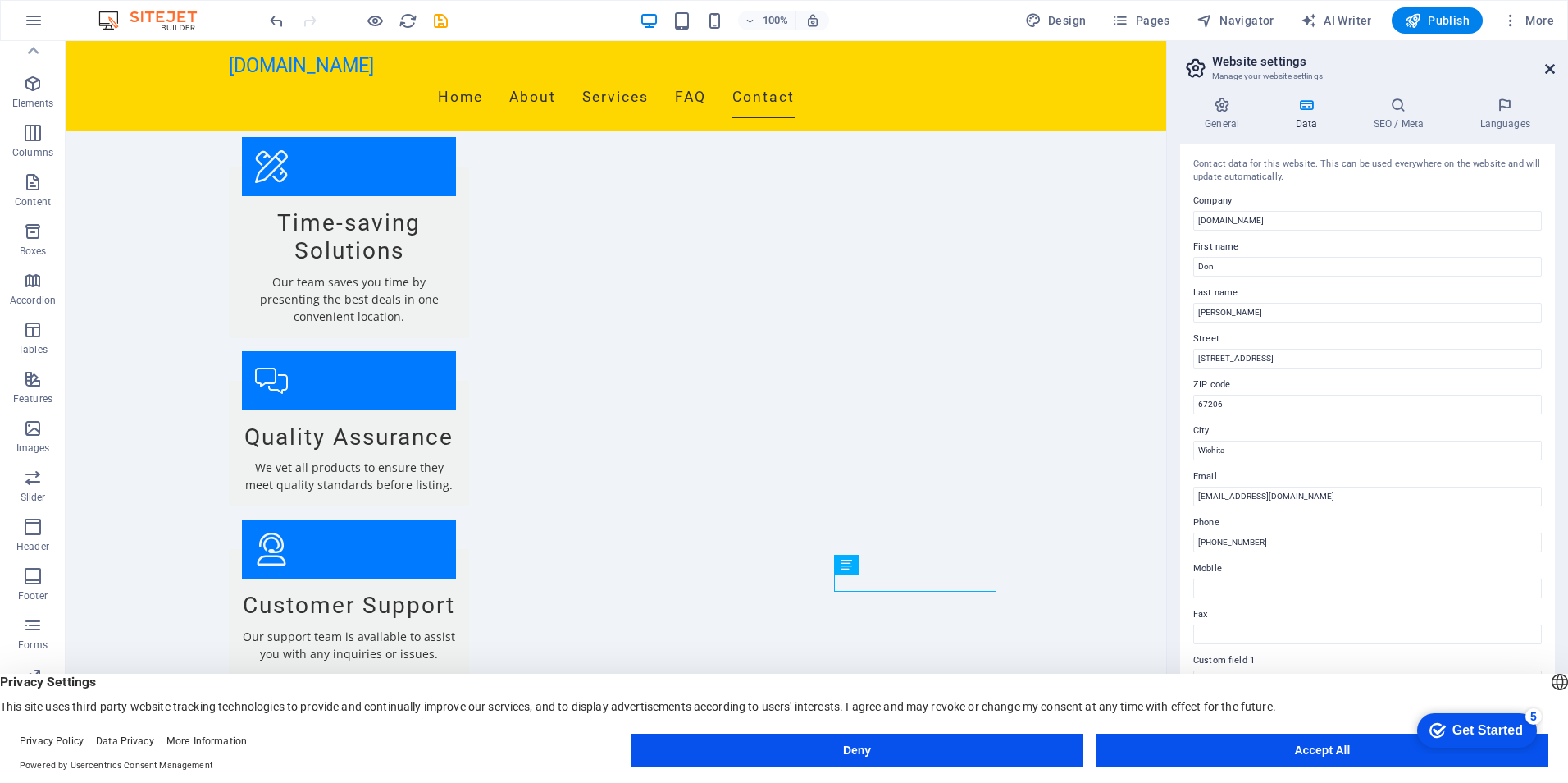
click at [1548, 67] on icon at bounding box center [1549, 68] width 10 height 13
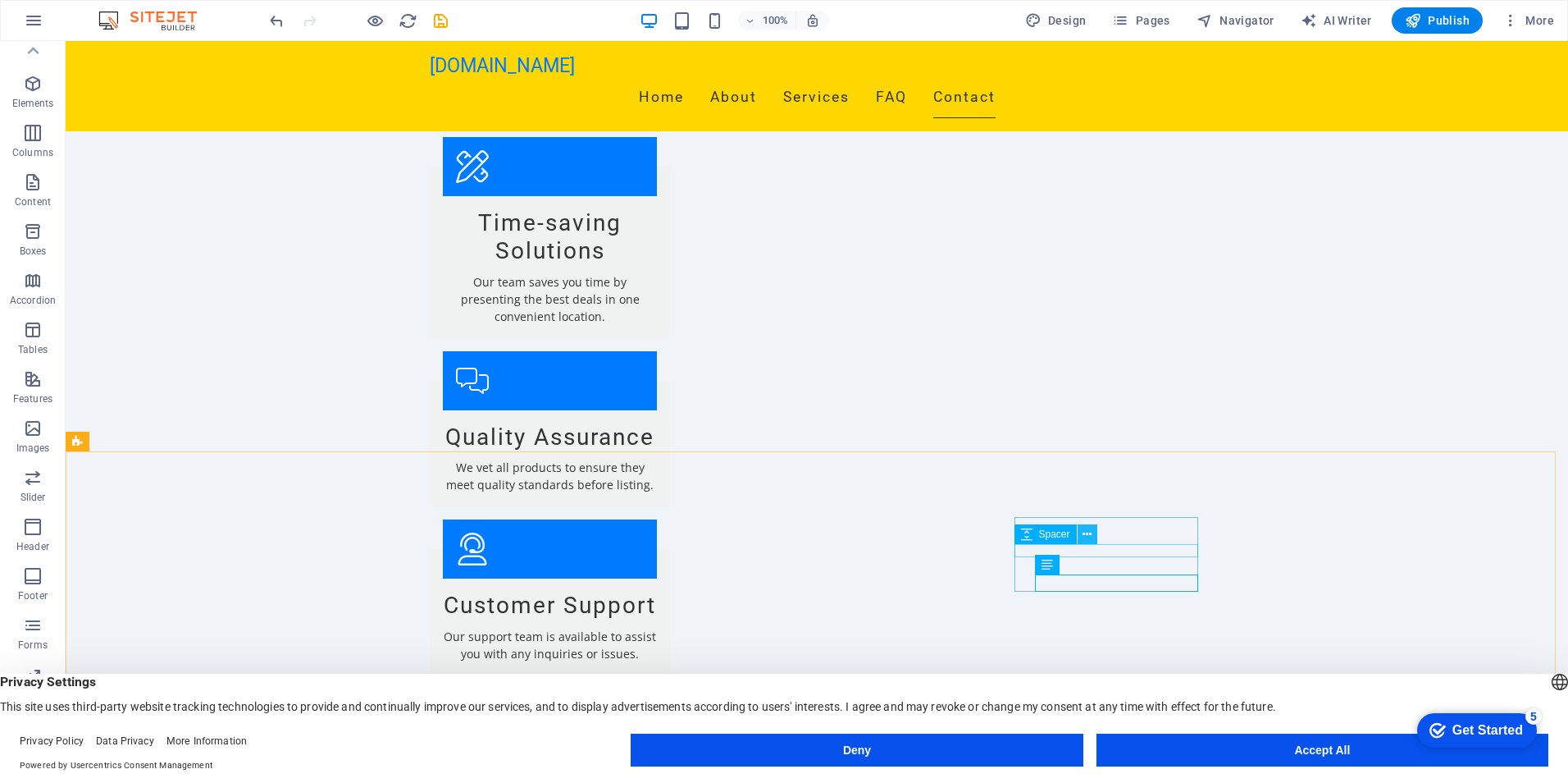
click at [1089, 527] on icon at bounding box center [1086, 535] width 9 height 18
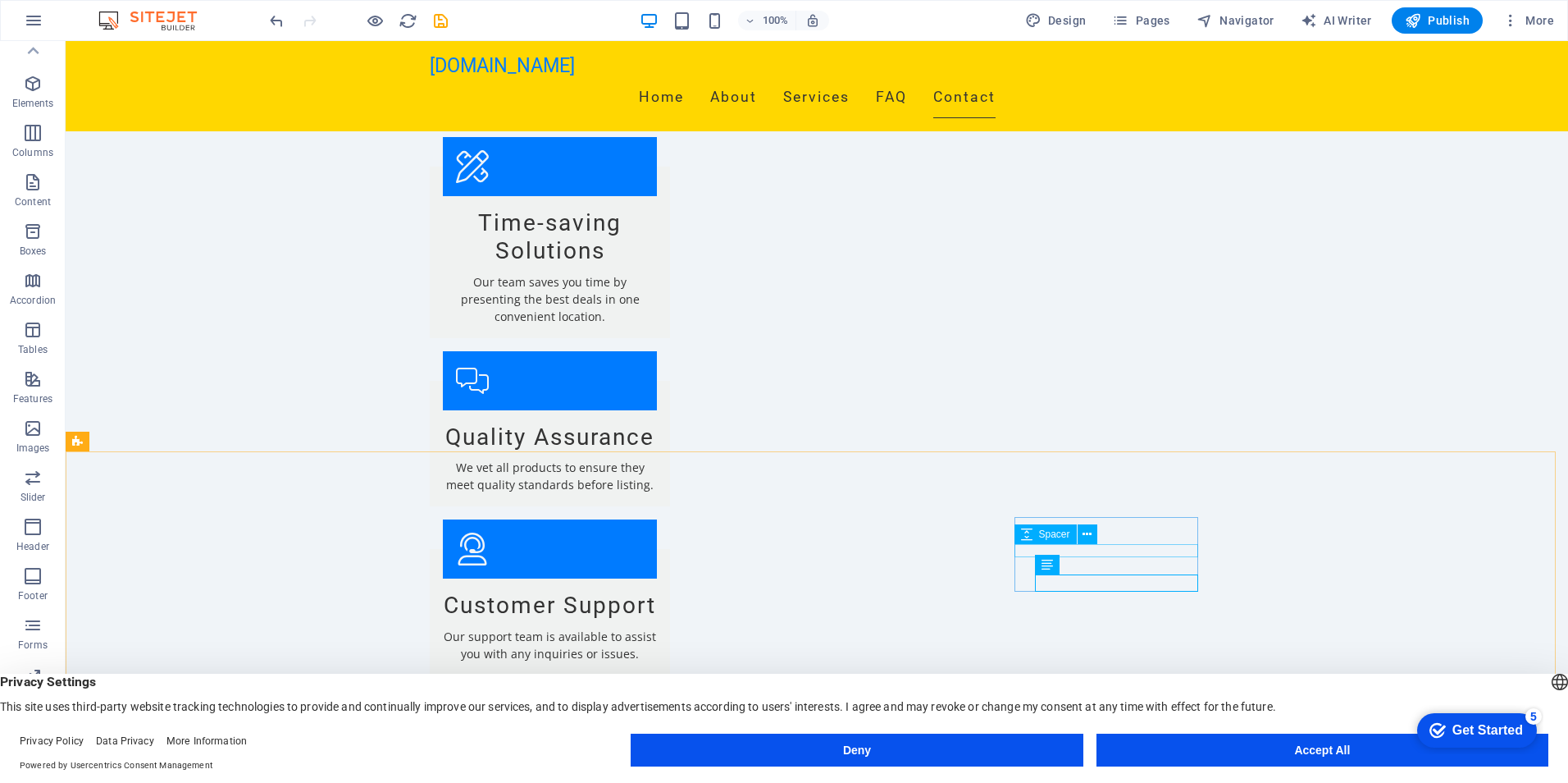
click at [1052, 533] on span "Spacer" at bounding box center [1055, 534] width 31 height 10
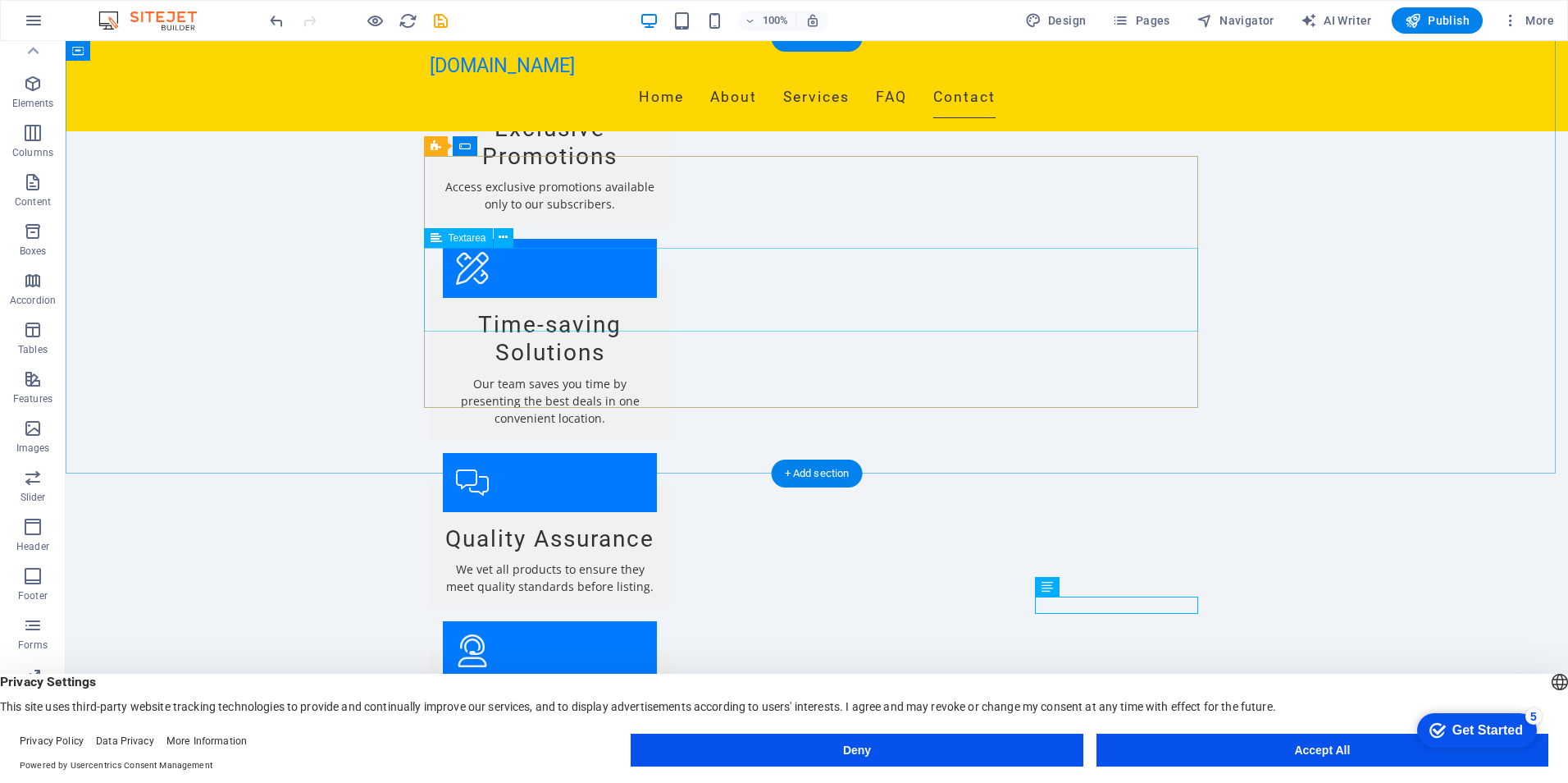
scroll to position [2013, 0]
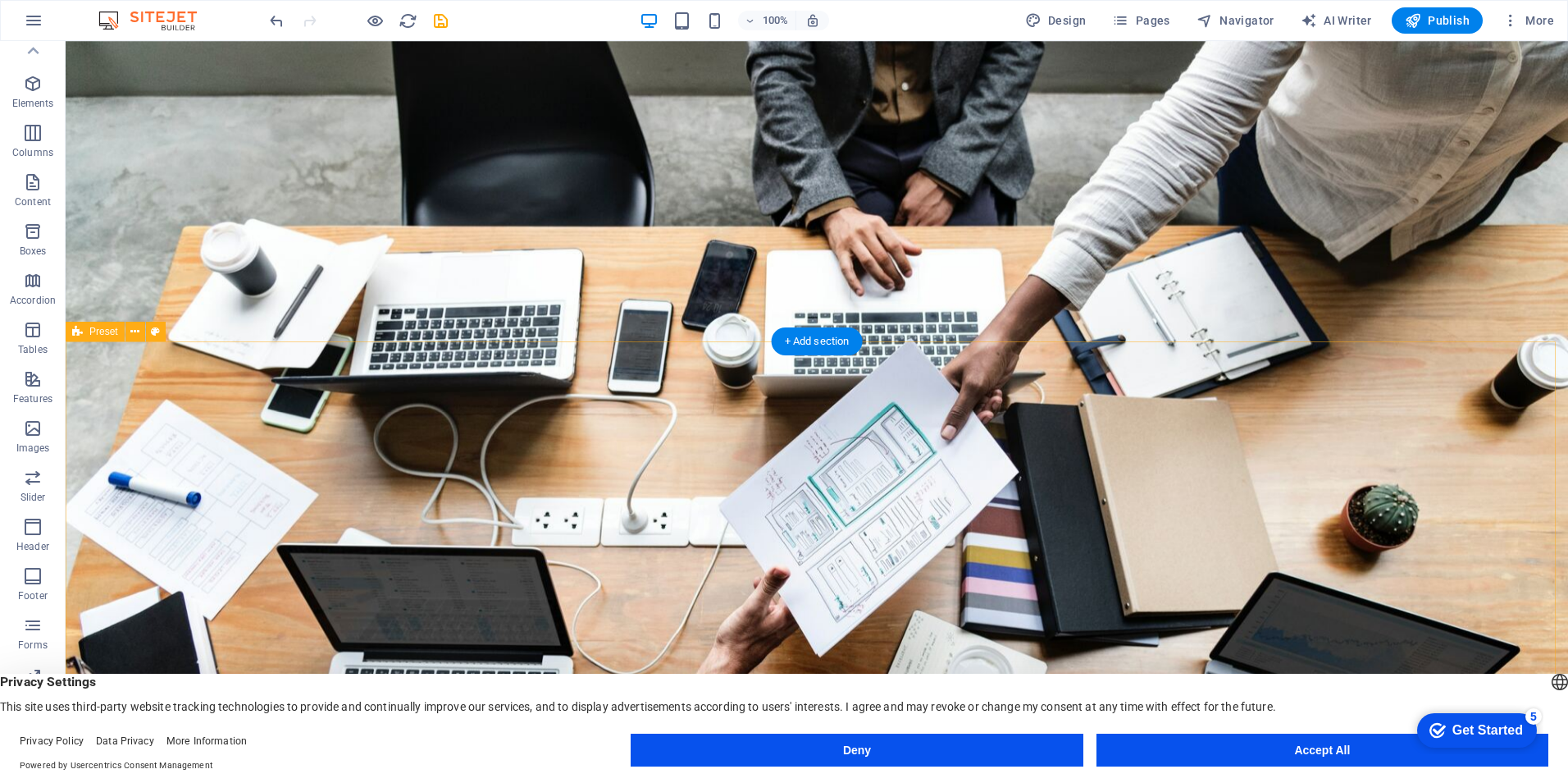
scroll to position [0, 0]
click at [0, 0] on span "More" at bounding box center [0, 0] width 0 height 0
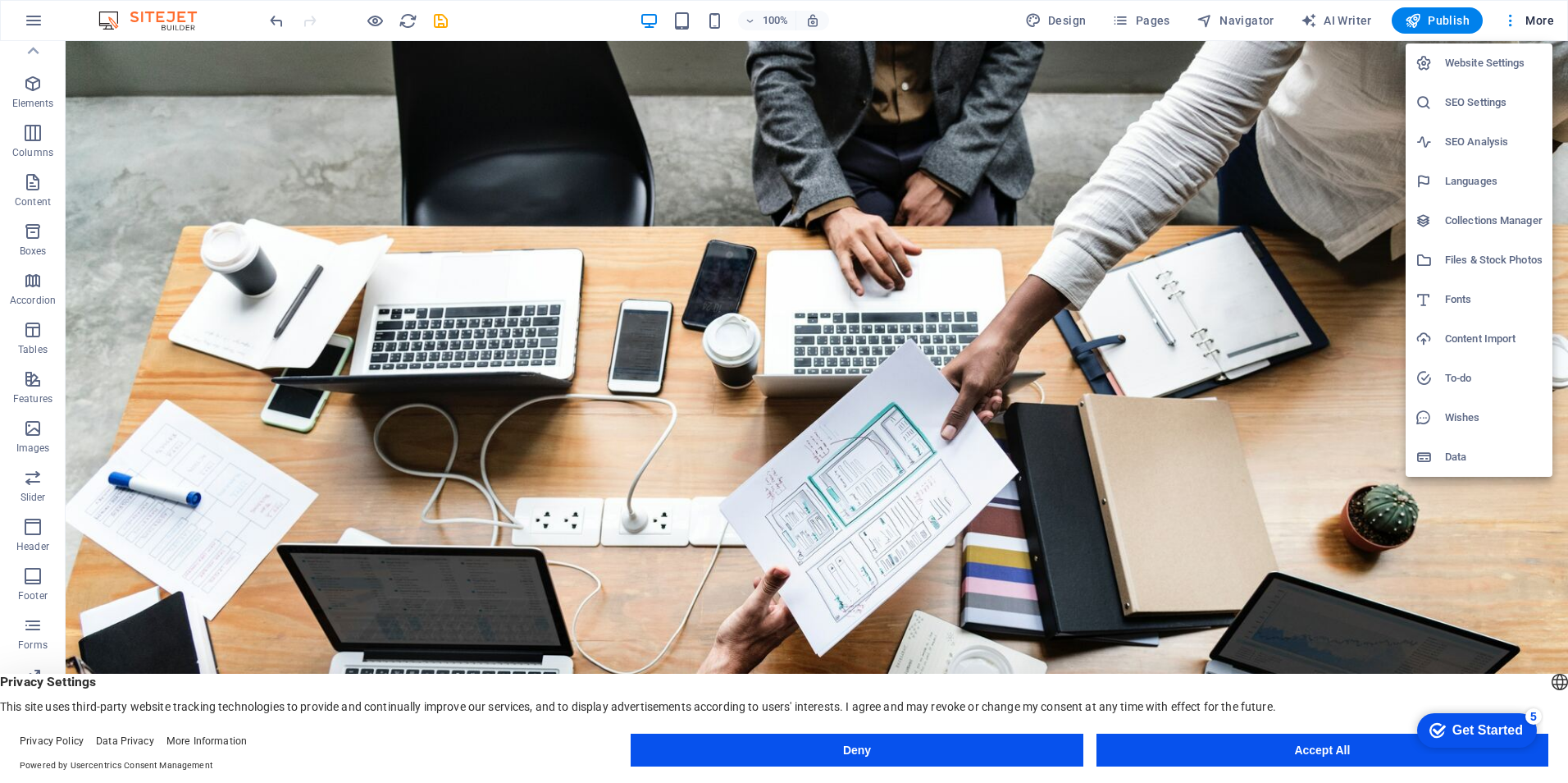
click at [1339, 455] on div at bounding box center [784, 392] width 1568 height 783
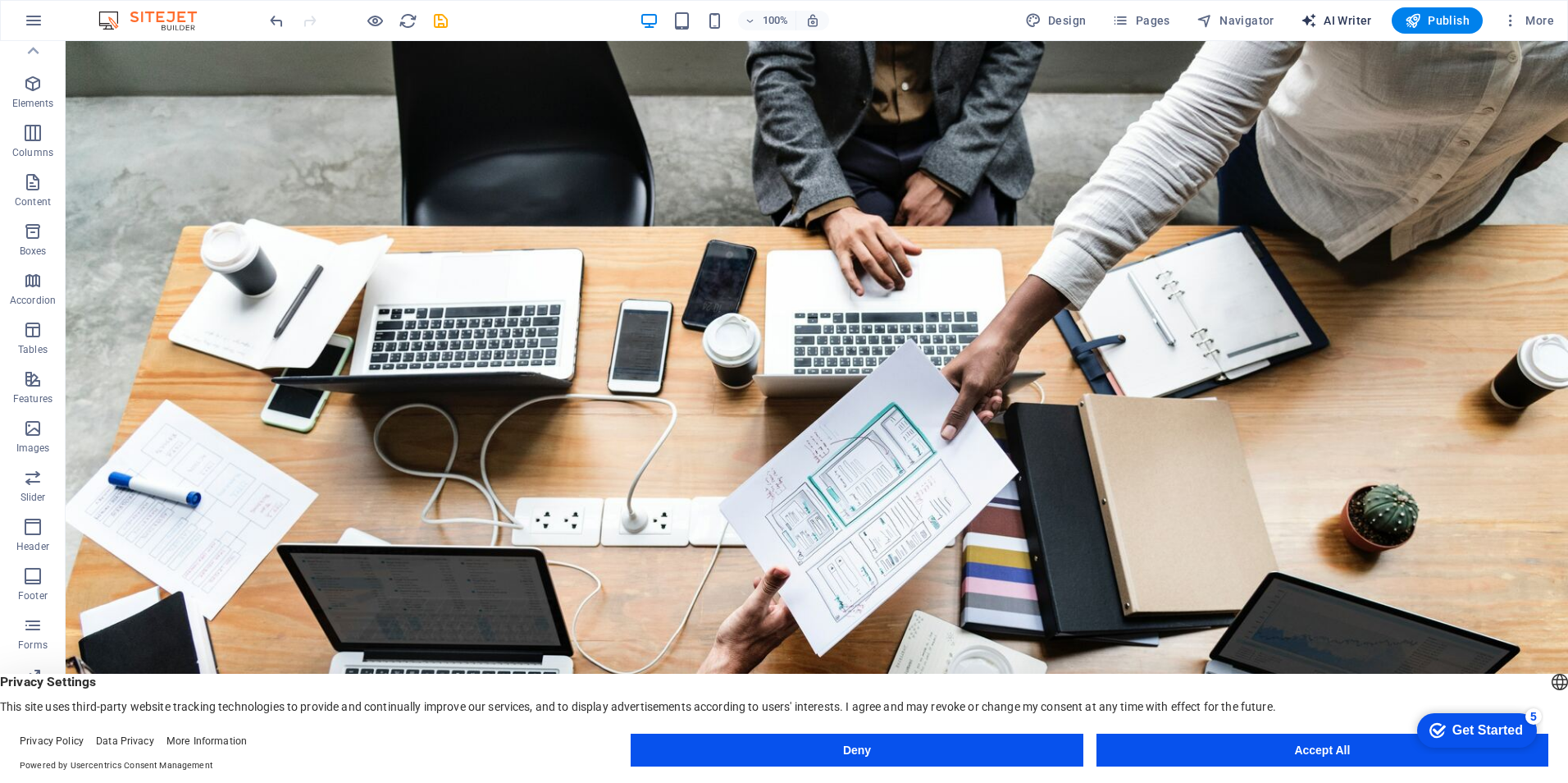
select select "English"
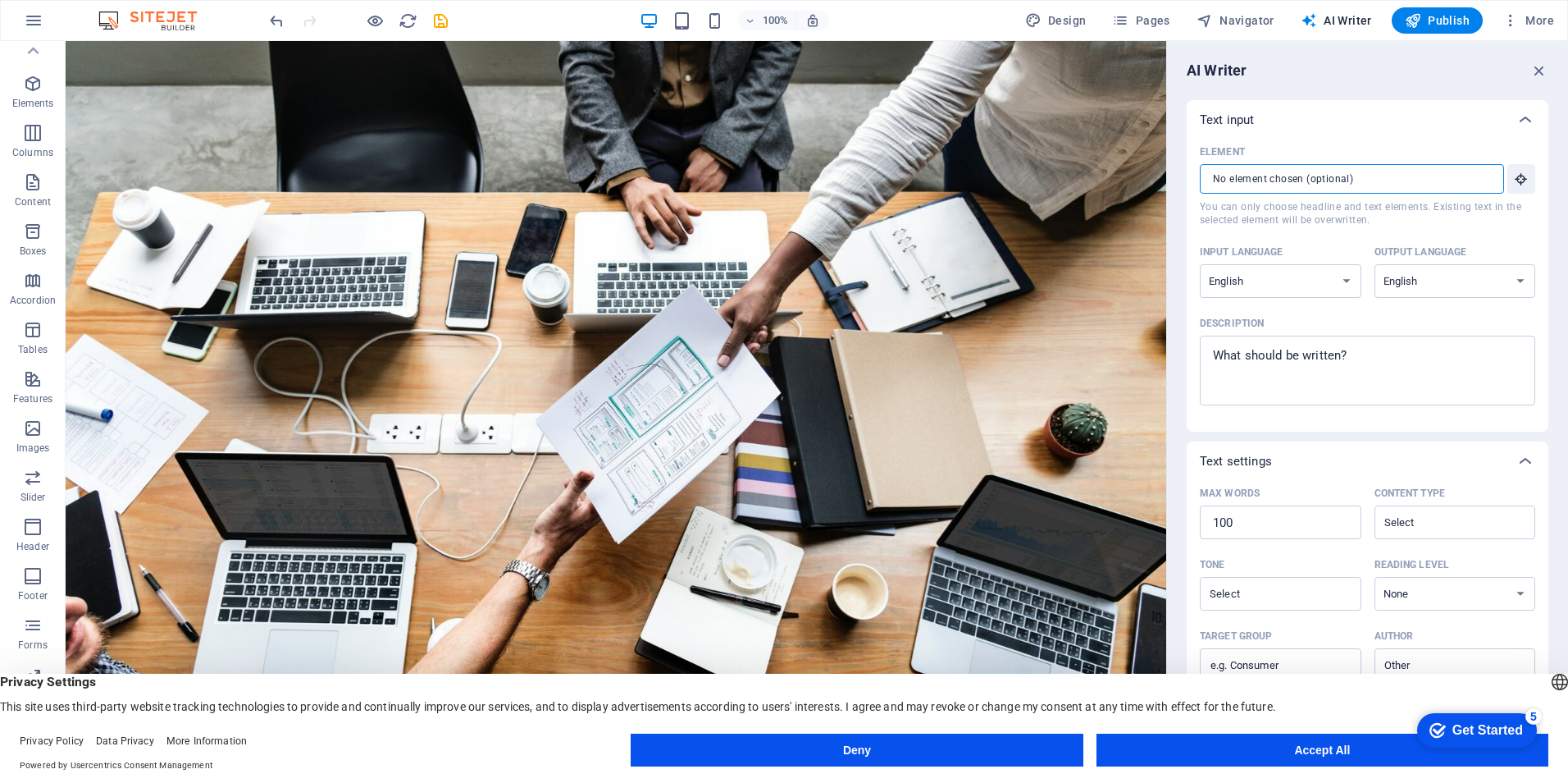
click at [1293, 178] on input "Element ​ You can only choose headline and text elements. Existing text in the …" at bounding box center [1347, 179] width 293 height 29
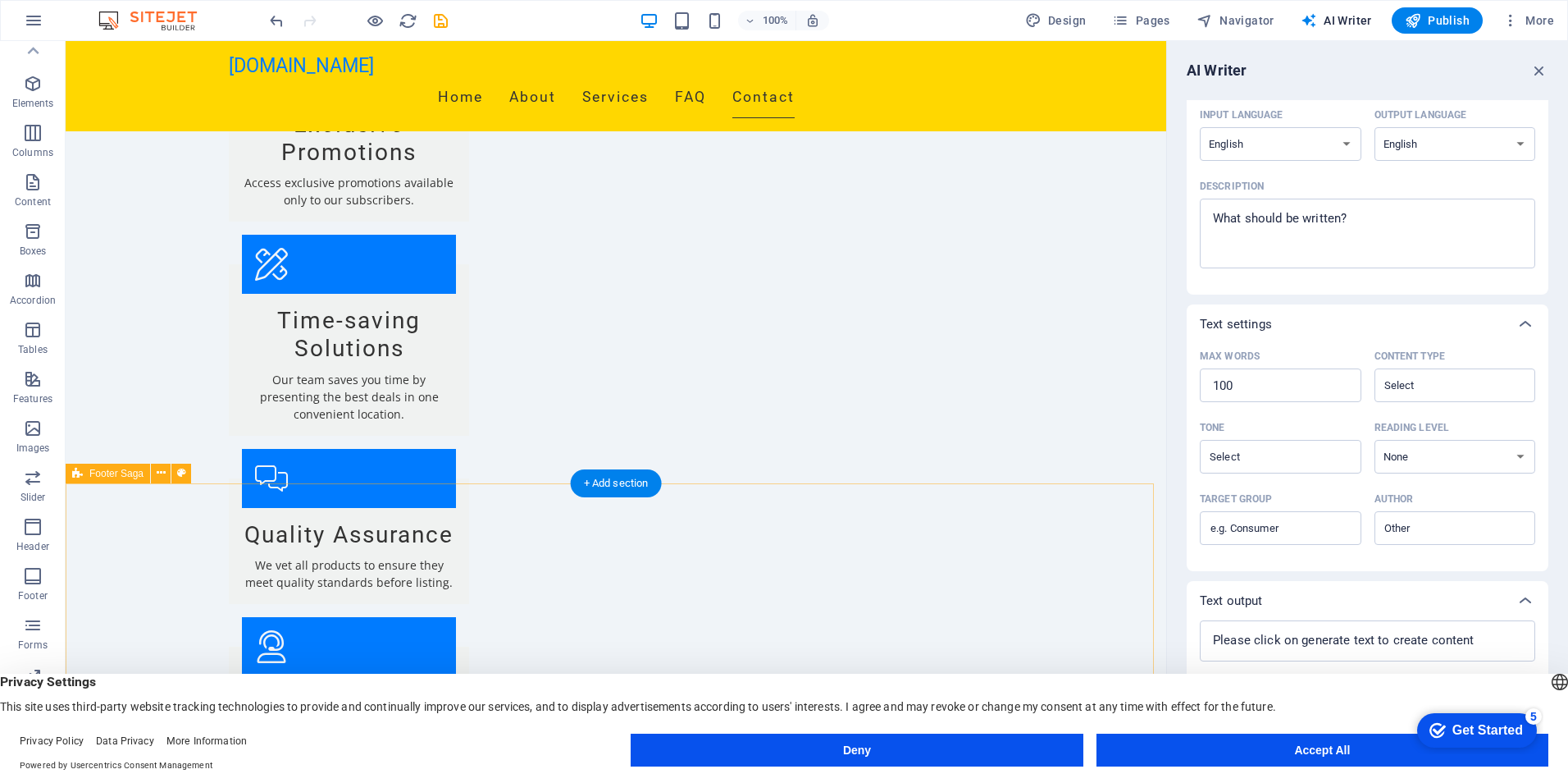
scroll to position [2286, 0]
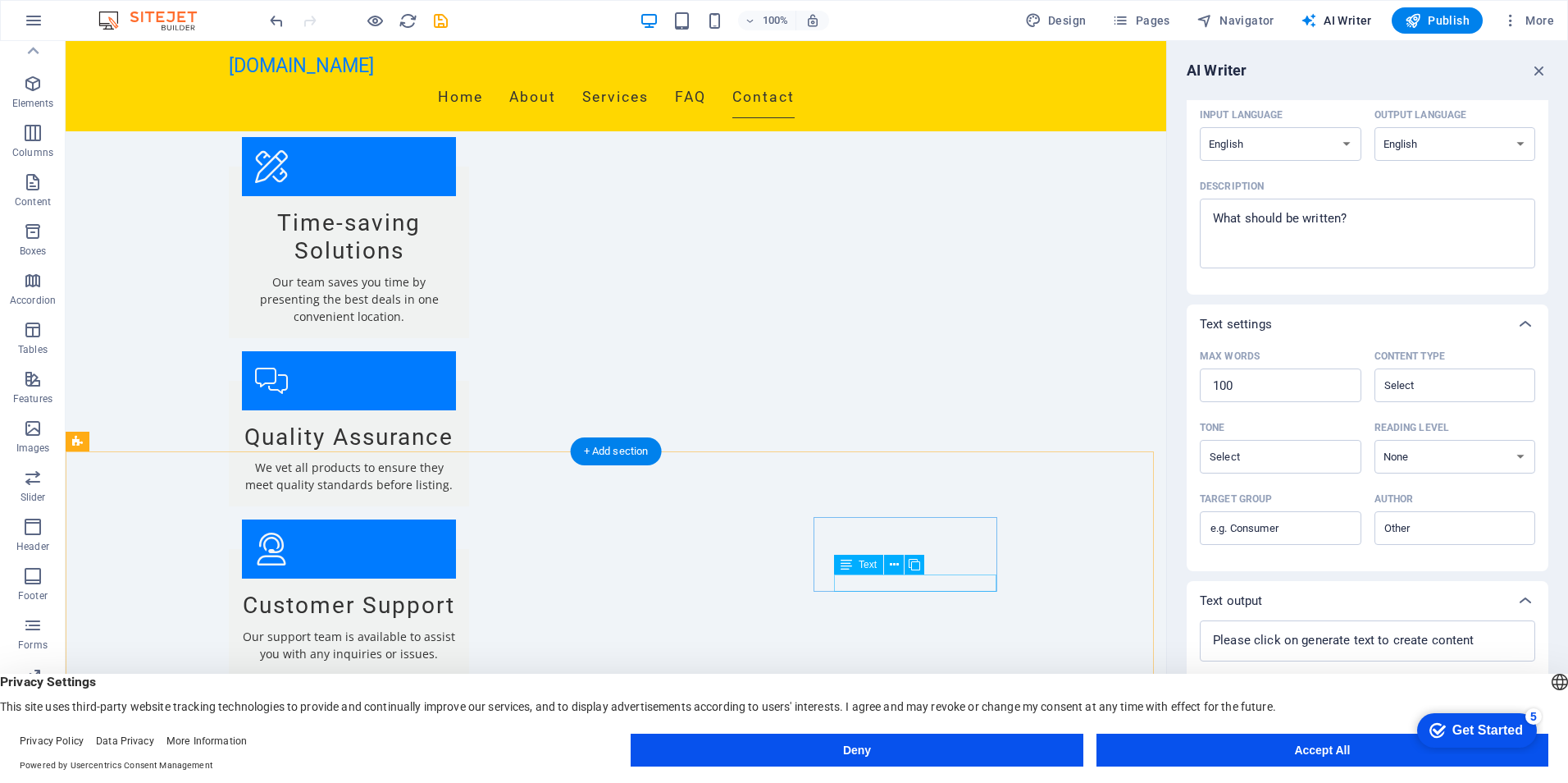
drag, startPoint x: 1397, startPoint y: 219, endPoint x: 1213, endPoint y: 203, distance: 184.7
click at [1213, 203] on div "x ​" at bounding box center [1368, 232] width 336 height 69
click at [1213, 207] on textarea "Description x ​" at bounding box center [1367, 233] width 319 height 54
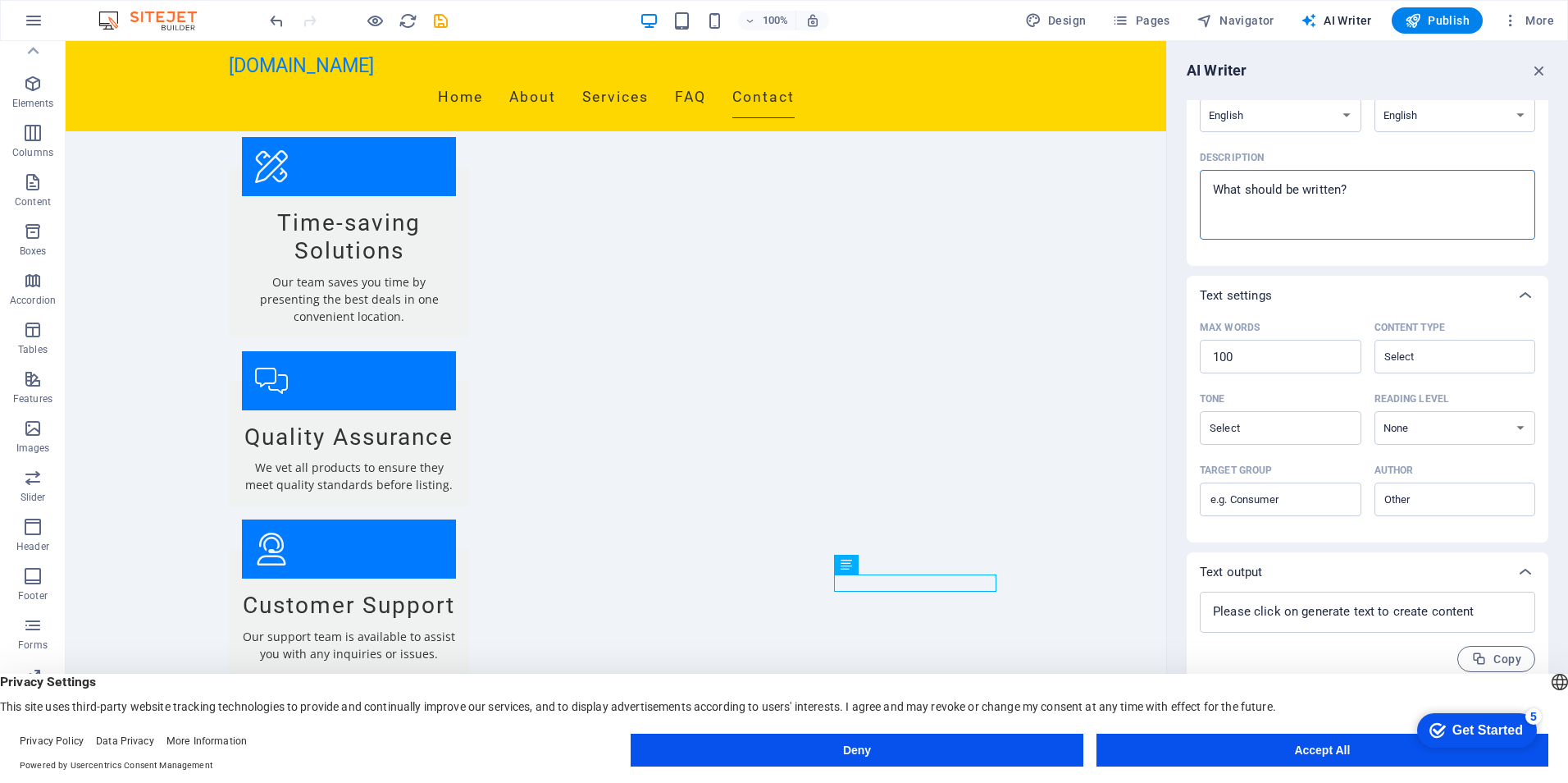
type textarea "x"
click at [1480, 728] on div "Get Started" at bounding box center [1487, 729] width 70 height 15
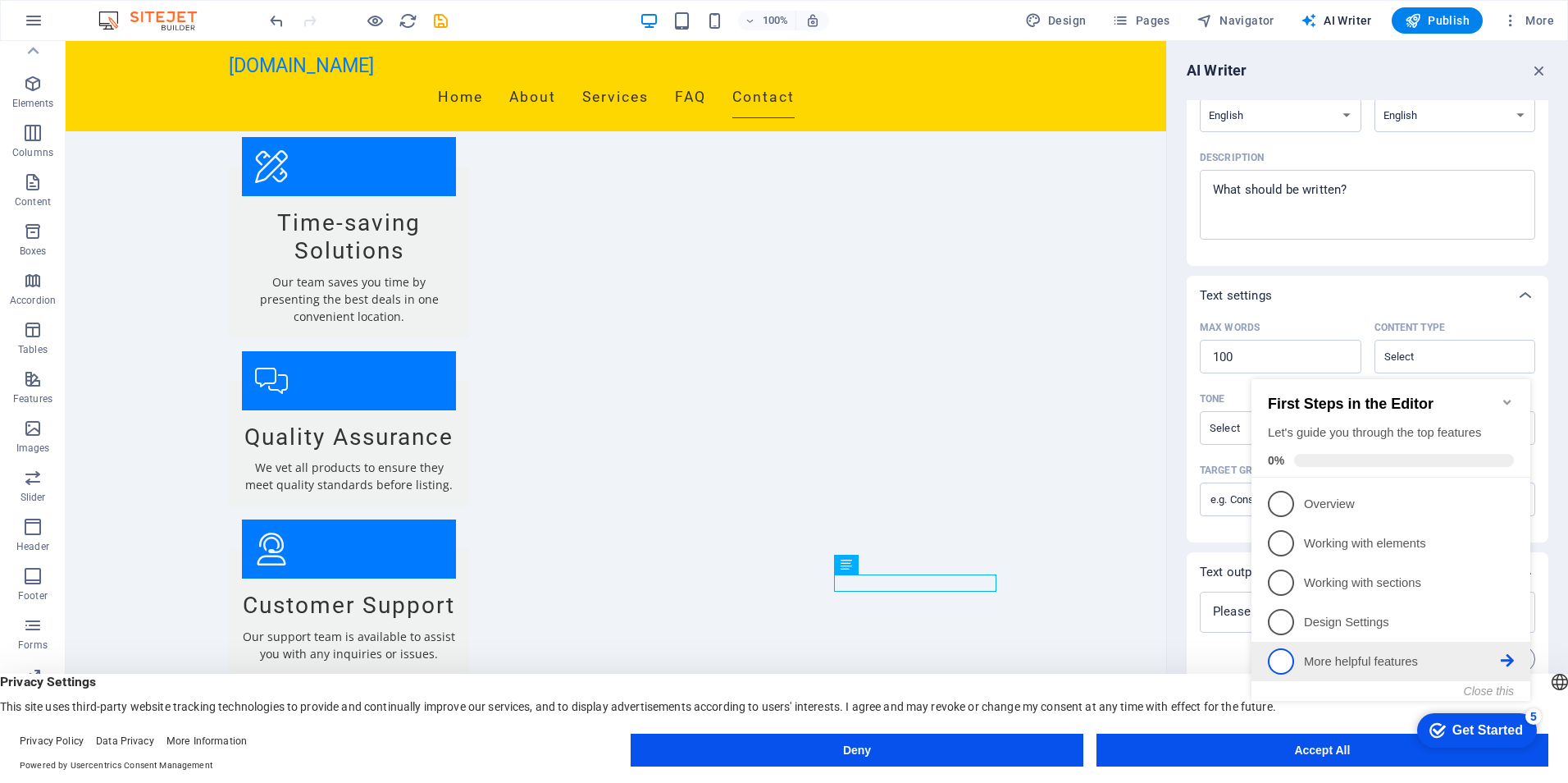
click at [1505, 659] on icon at bounding box center [1507, 660] width 13 height 13
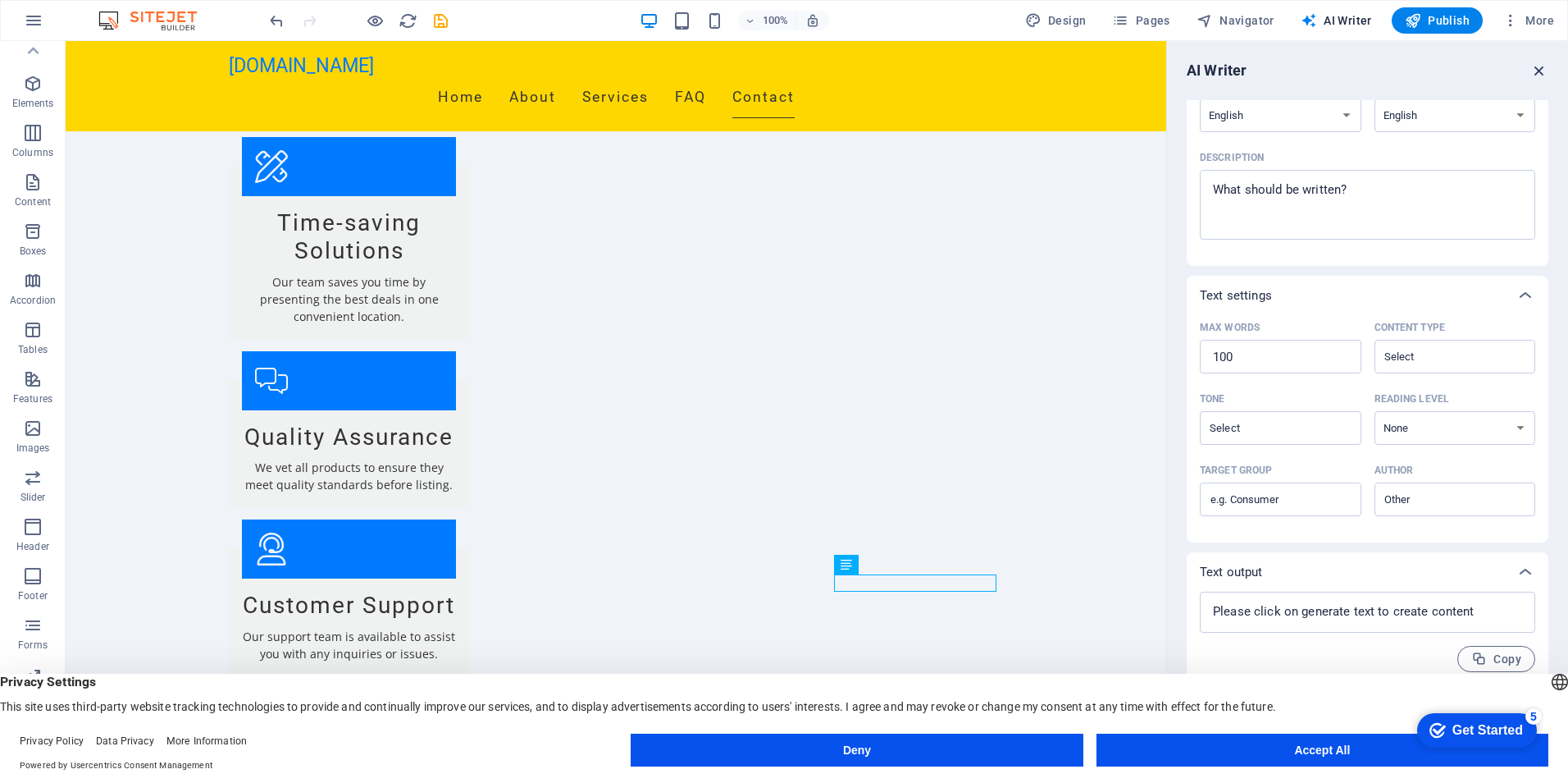
click at [1541, 72] on icon "button" at bounding box center [1539, 70] width 18 height 18
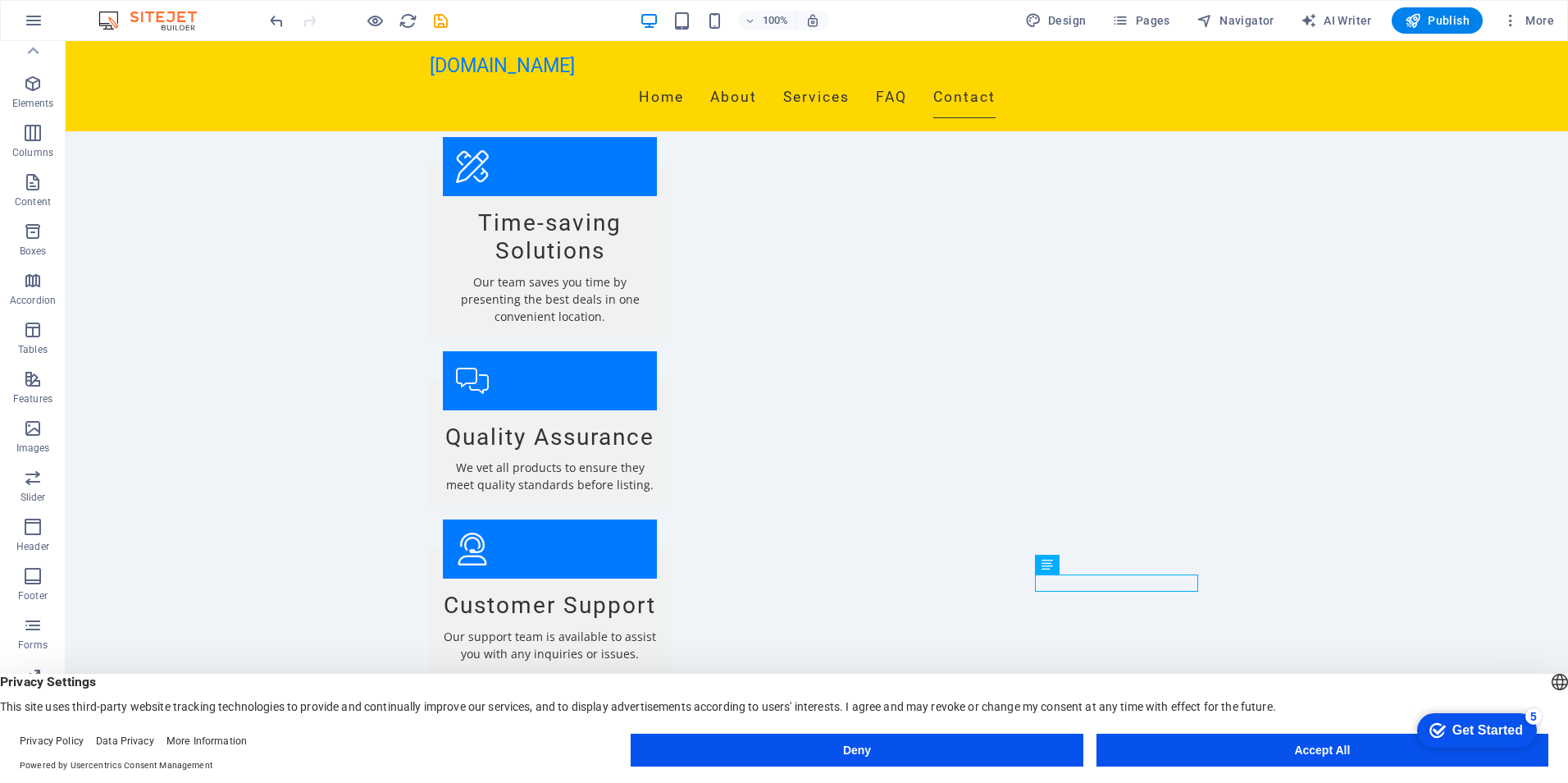
click at [1472, 731] on div "Get Started" at bounding box center [1487, 729] width 70 height 15
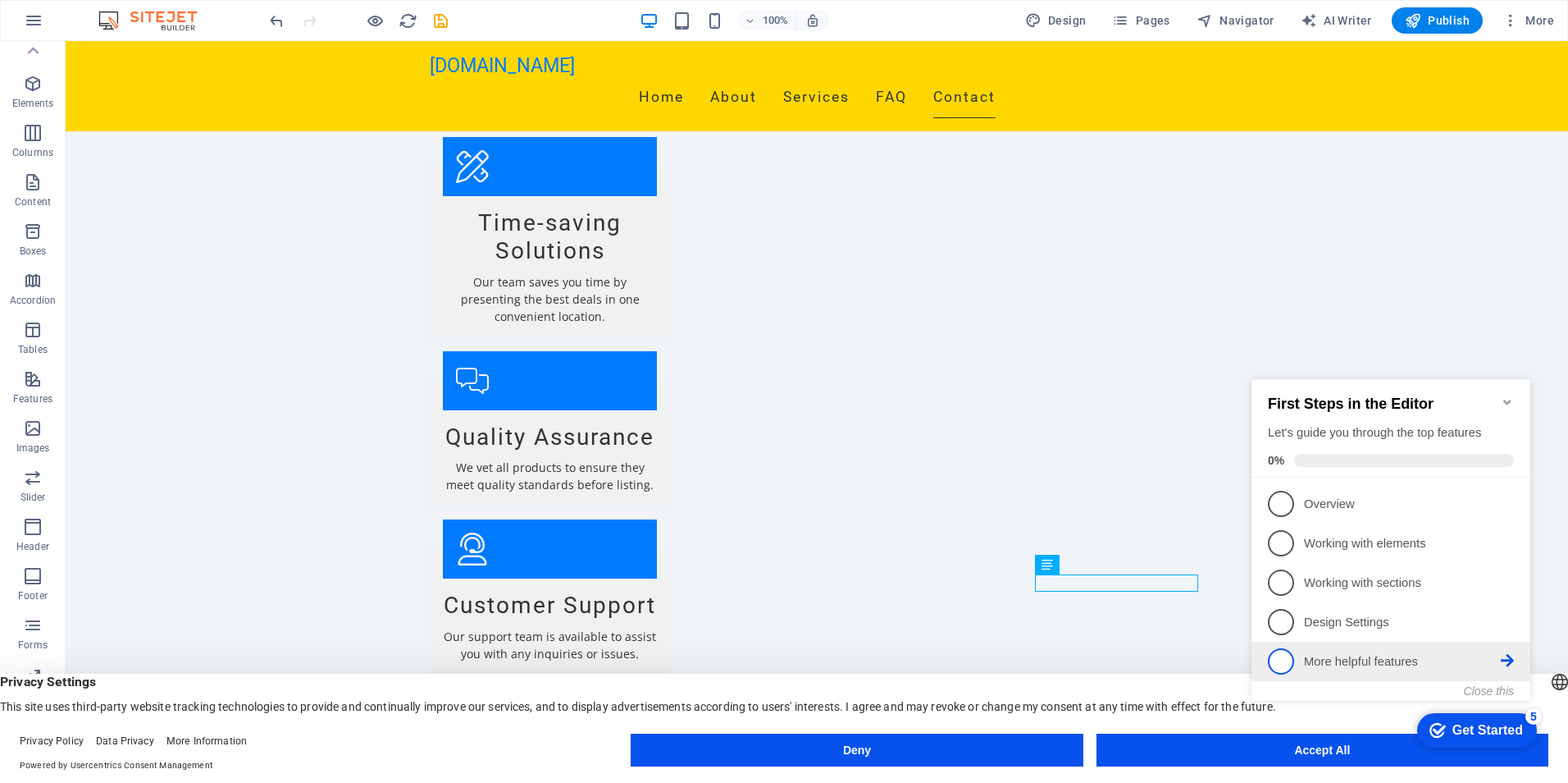
click at [1284, 659] on span "5" at bounding box center [1280, 661] width 26 height 26
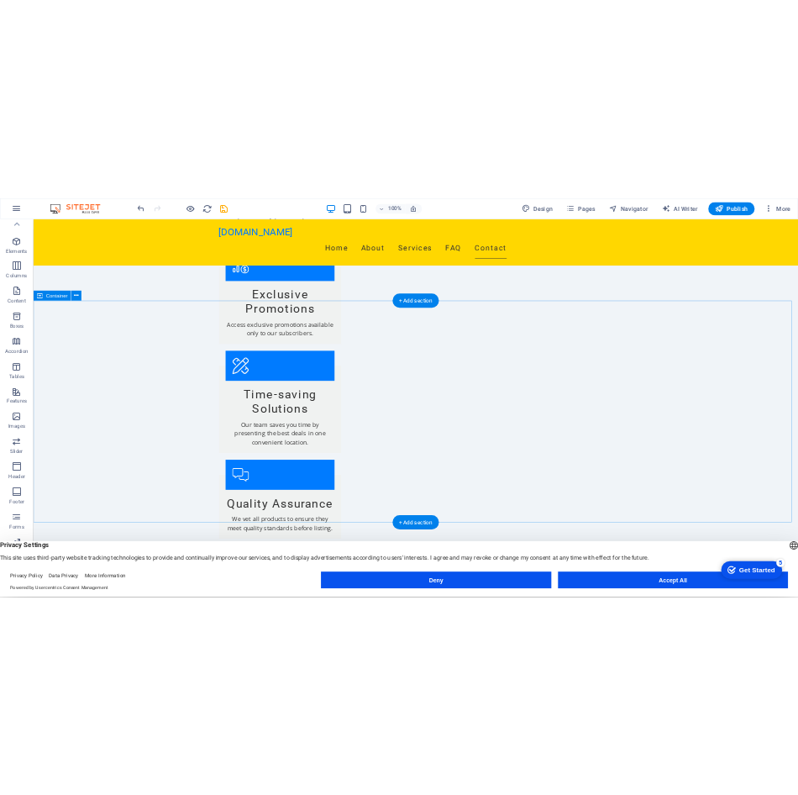
scroll to position [2341, 0]
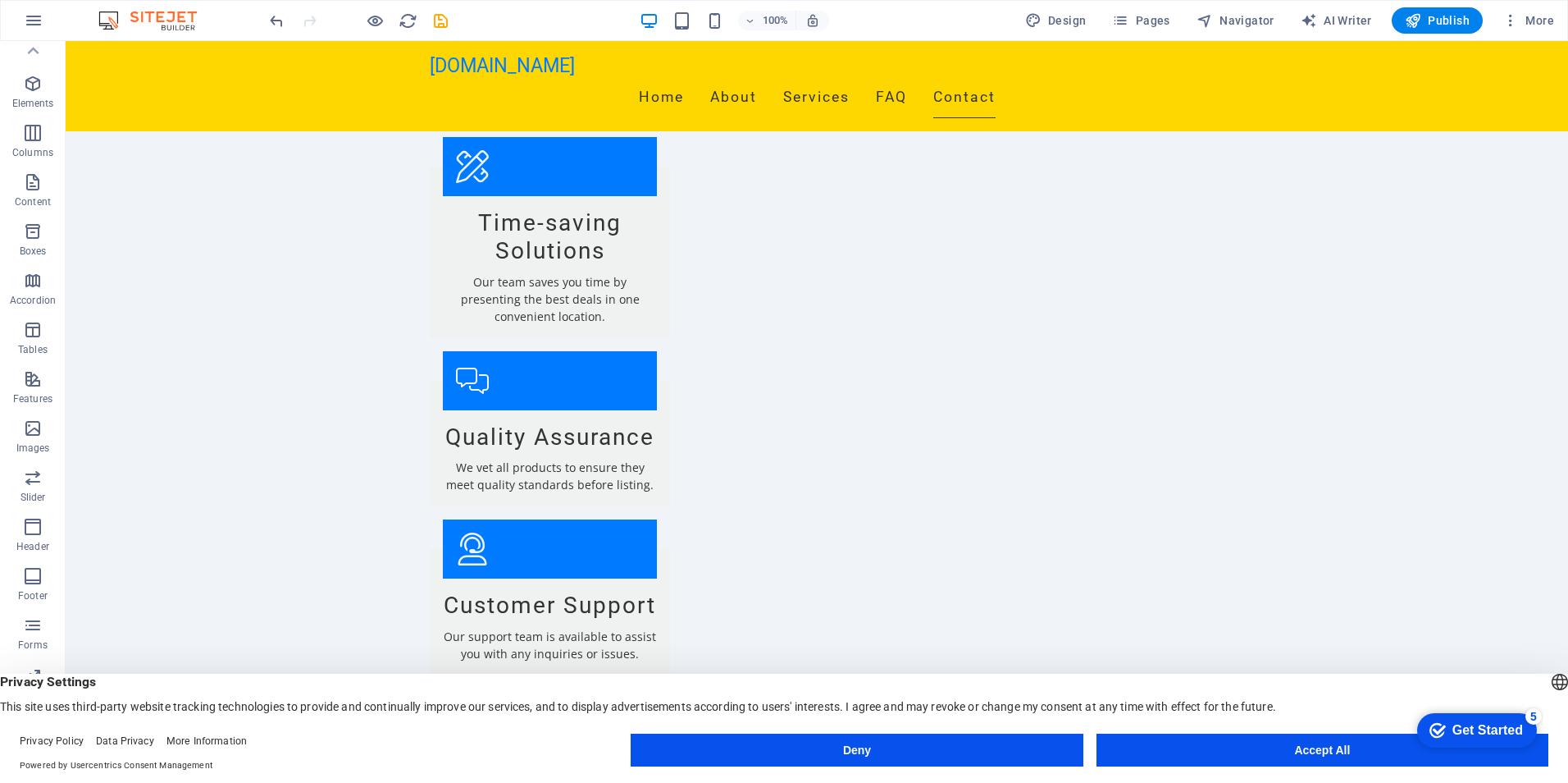
click at [1471, 729] on div "Get Started" at bounding box center [1487, 729] width 70 height 15
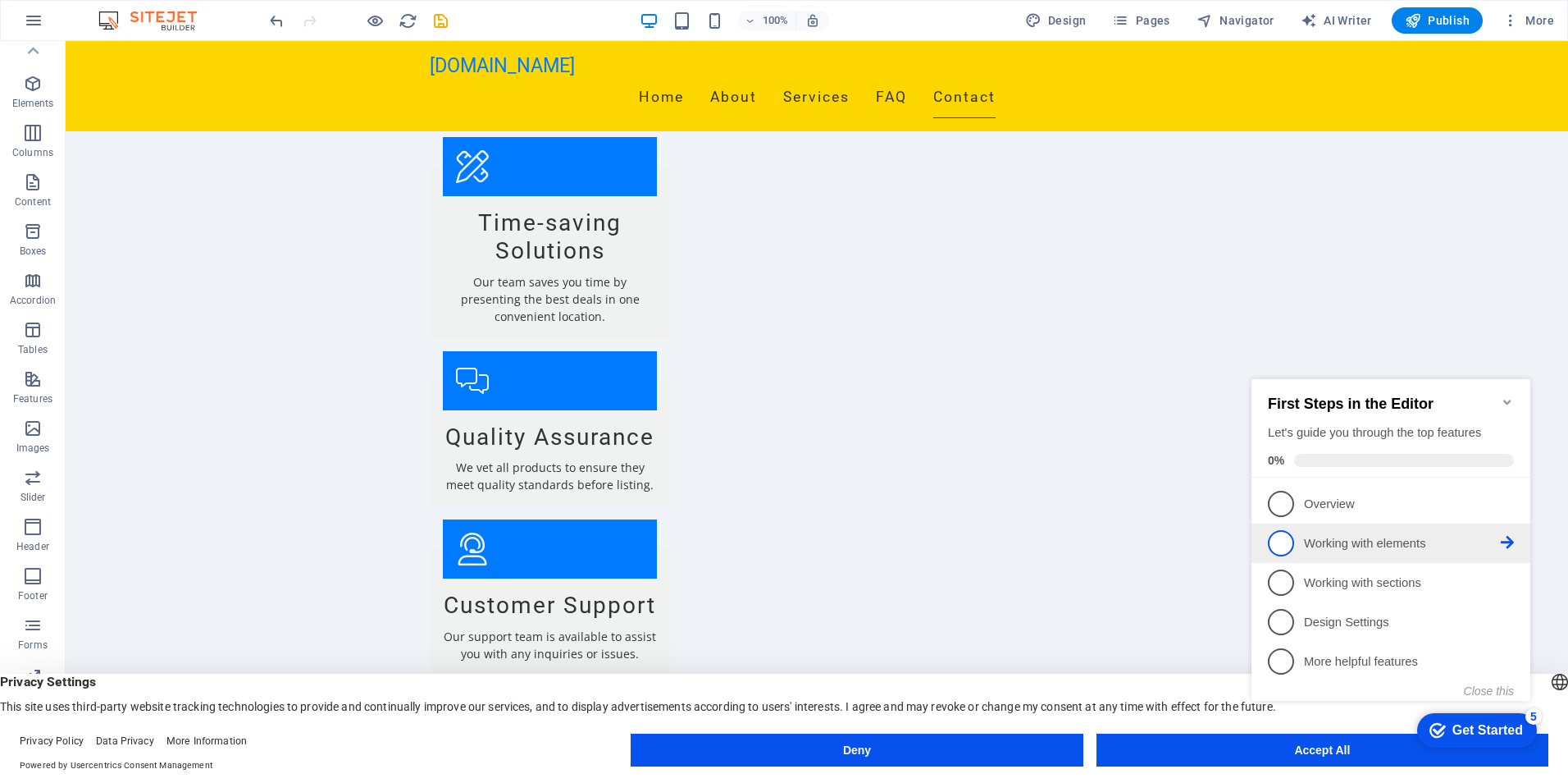
click at [1510, 537] on icon at bounding box center [1507, 542] width 13 height 13
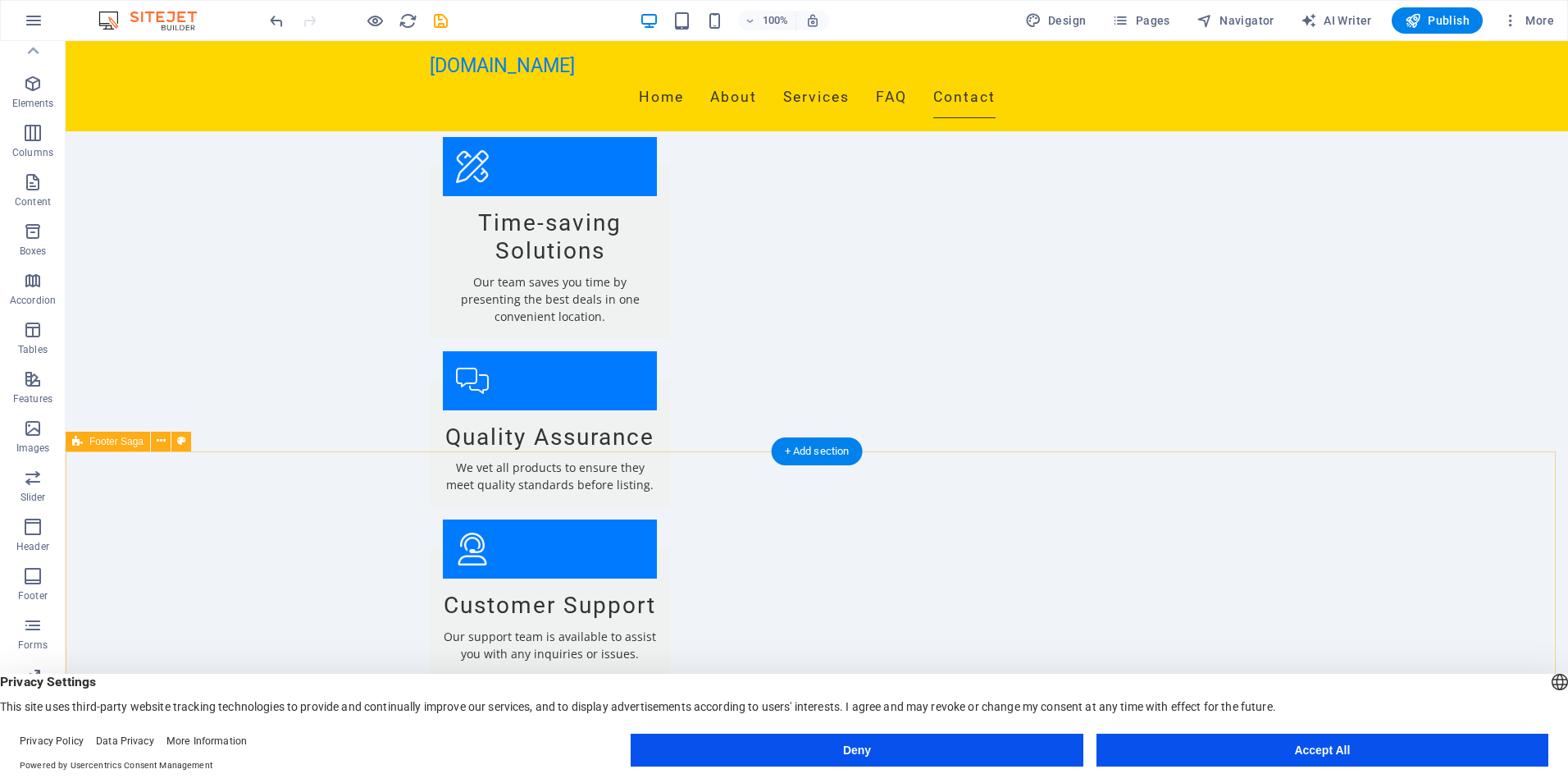
scroll to position [0, 0]
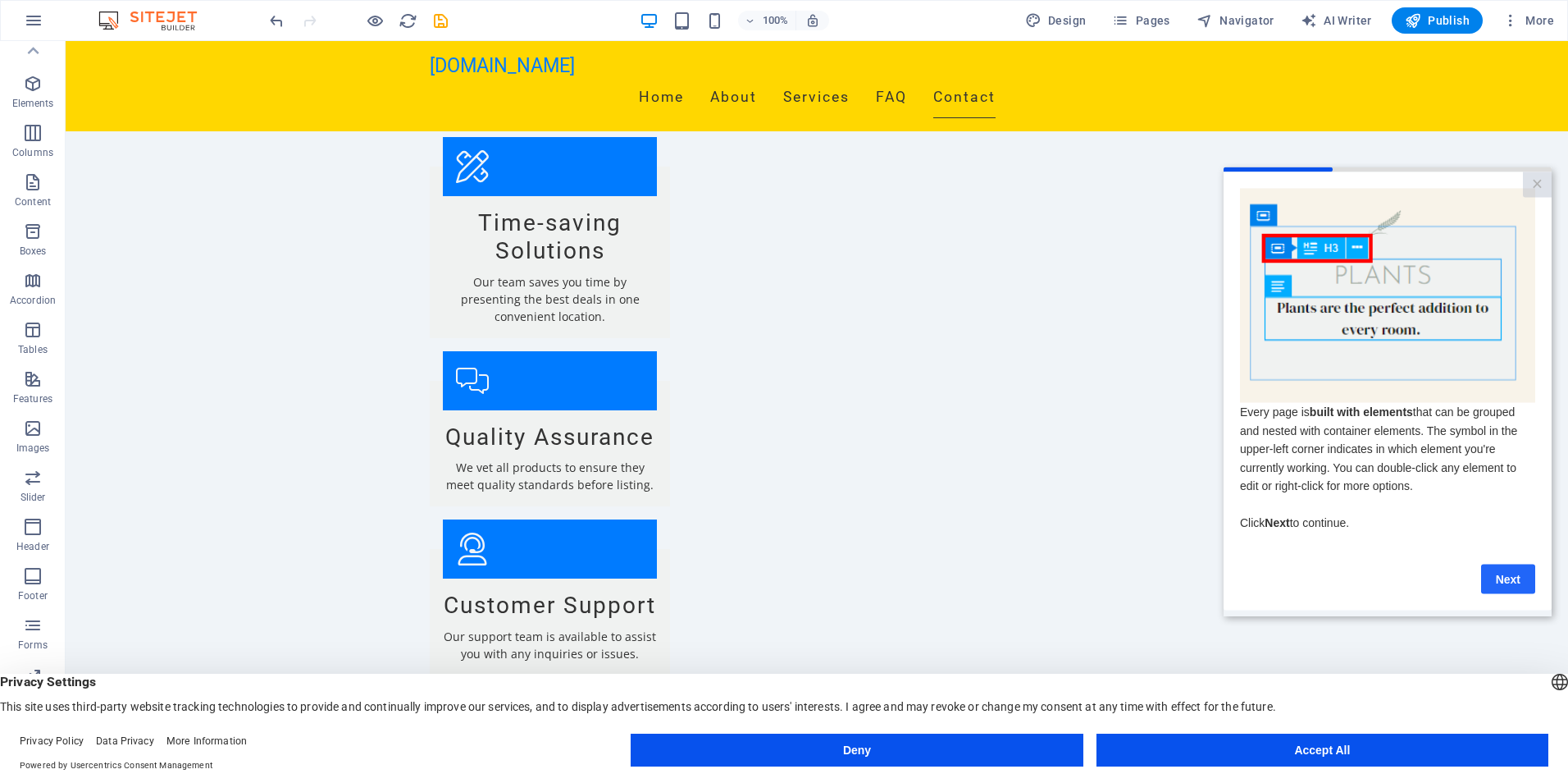
click at [1508, 584] on link "Next" at bounding box center [1508, 578] width 54 height 29
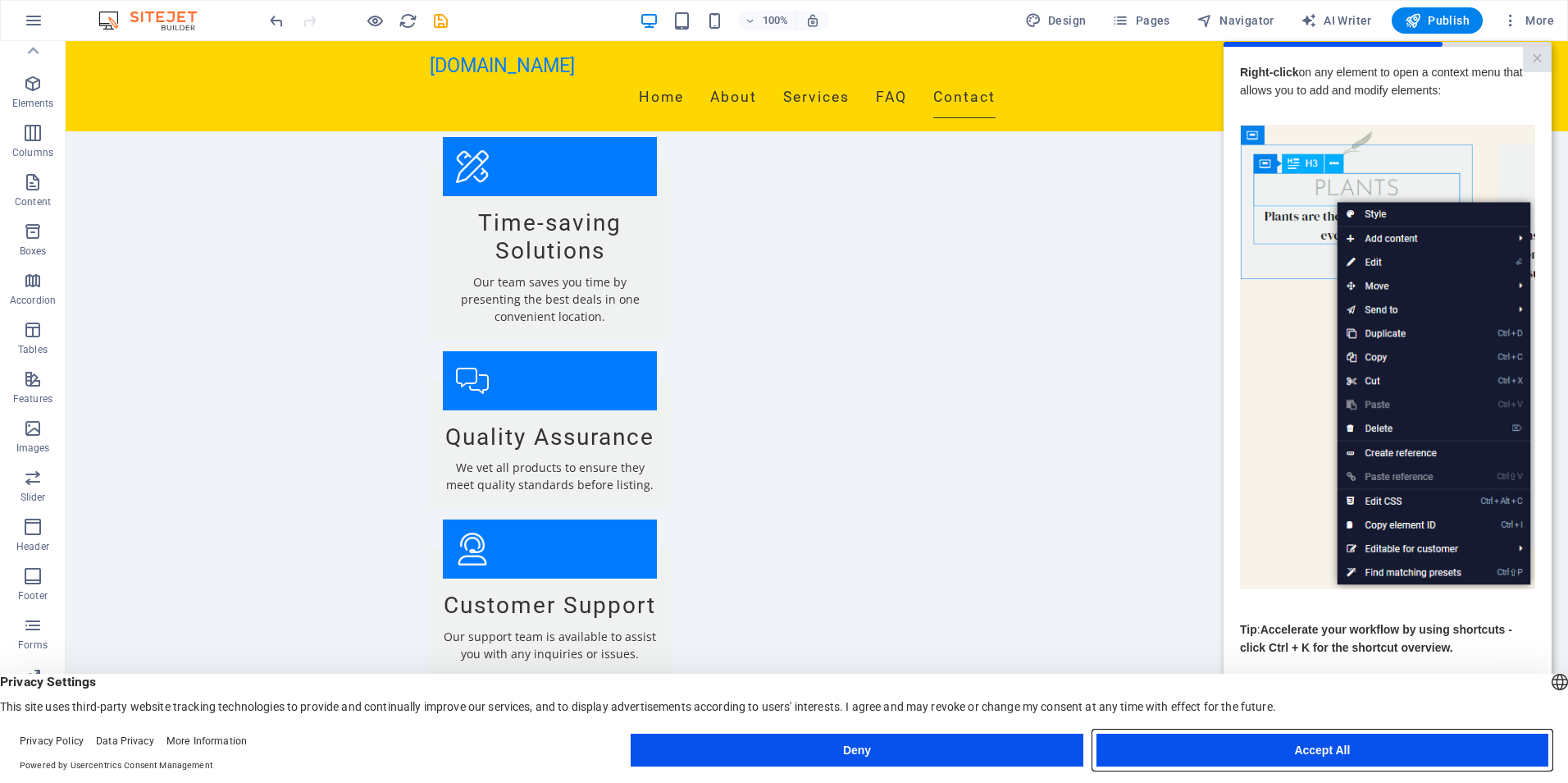
click at [1314, 757] on button "Accept All" at bounding box center [1322, 750] width 452 height 33
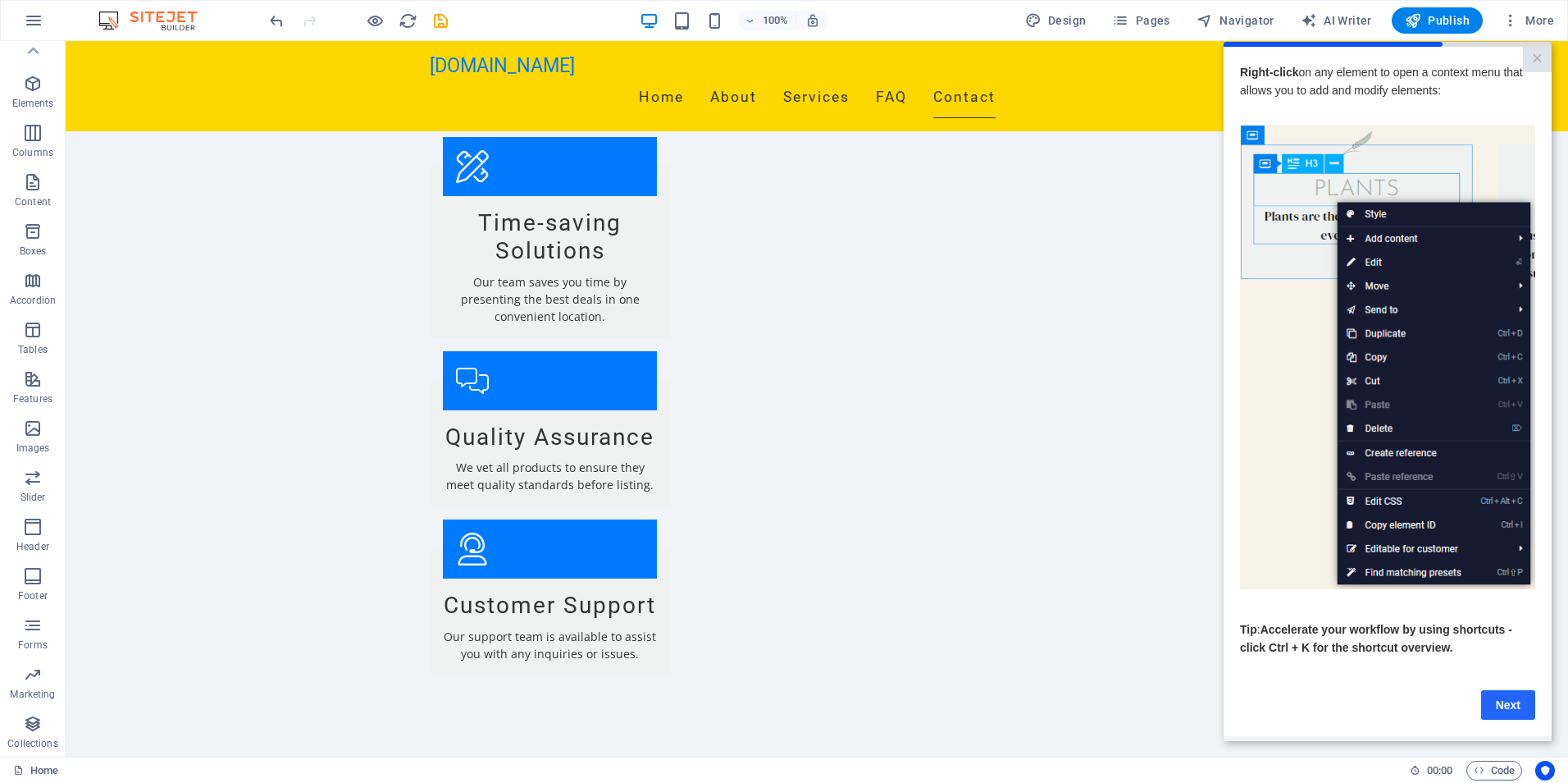
click at [1513, 709] on link "Next" at bounding box center [1508, 705] width 54 height 29
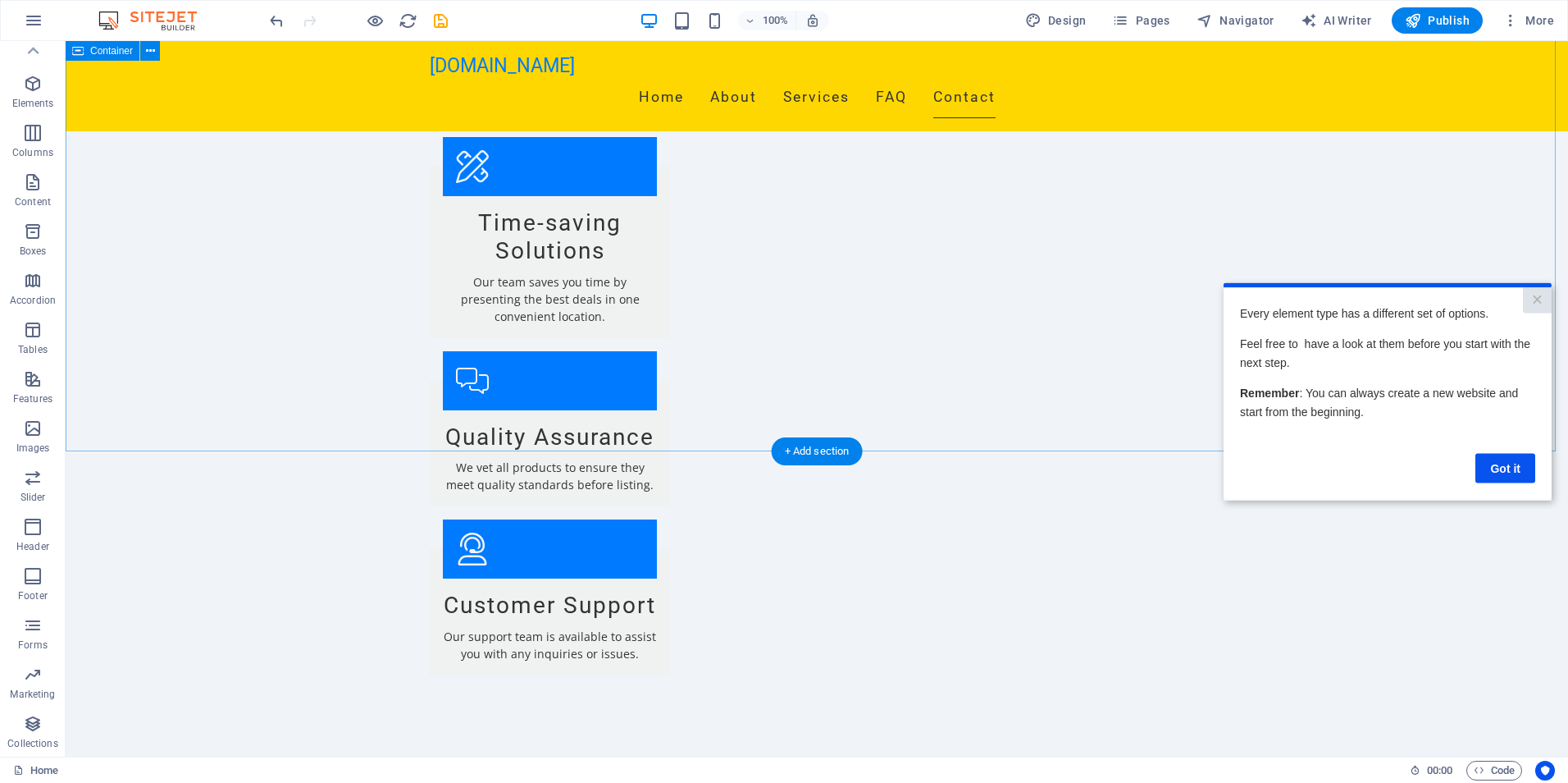
click at [1543, 301] on link "×" at bounding box center [1537, 300] width 28 height 25
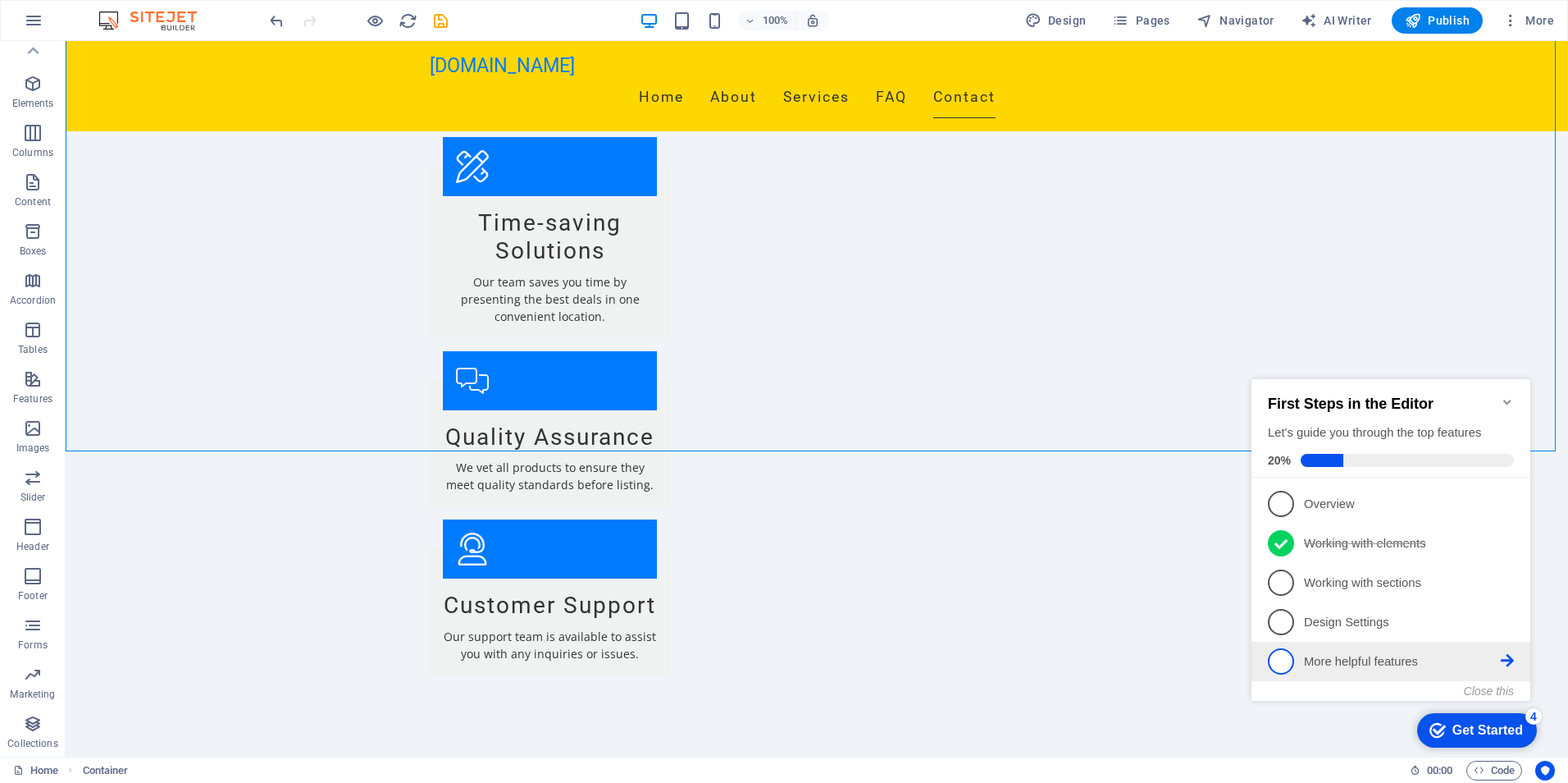
click at [1507, 661] on icon at bounding box center [1507, 660] width 13 height 13
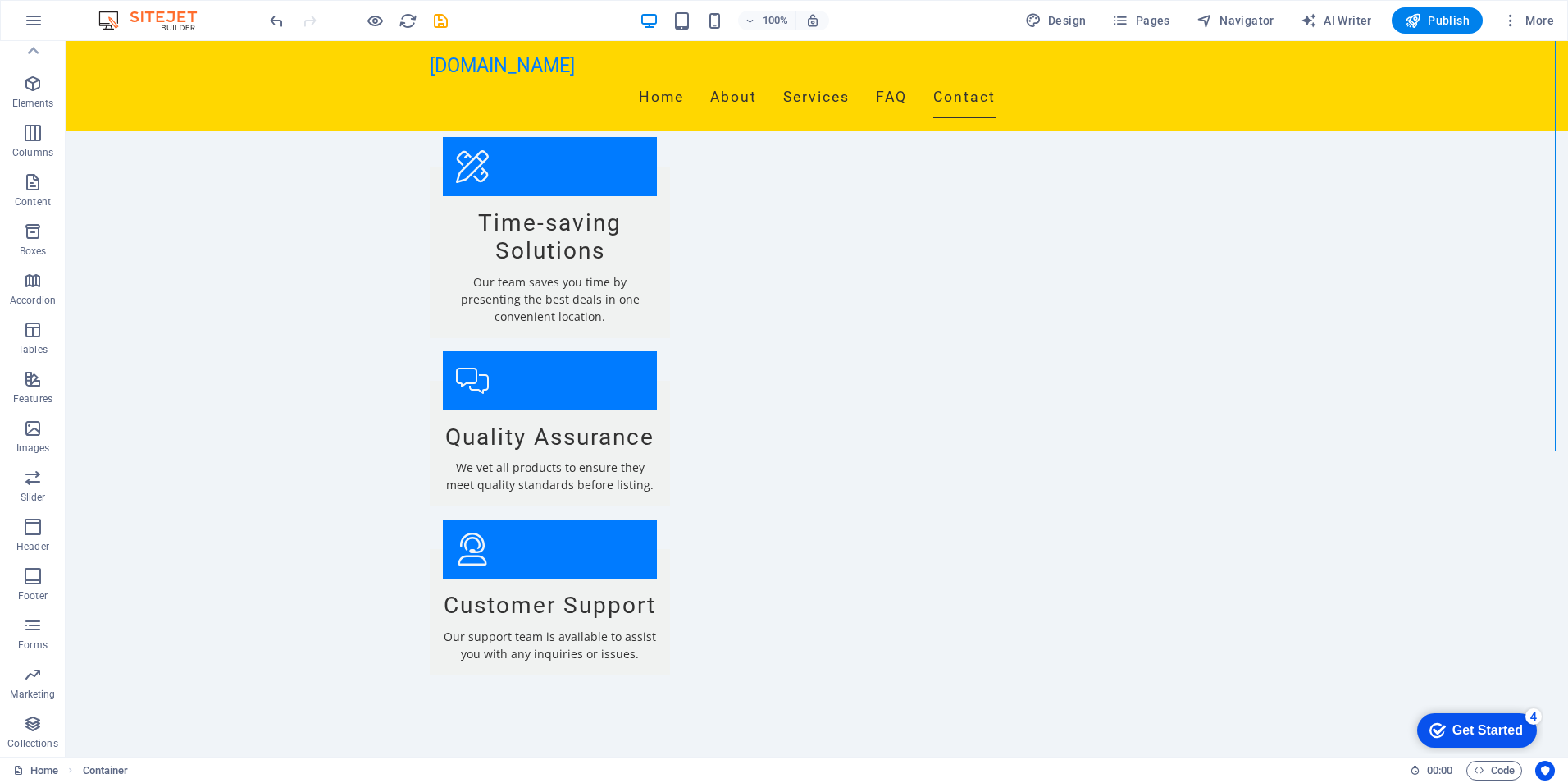
click at [1531, 716] on div "4" at bounding box center [1533, 716] width 17 height 17
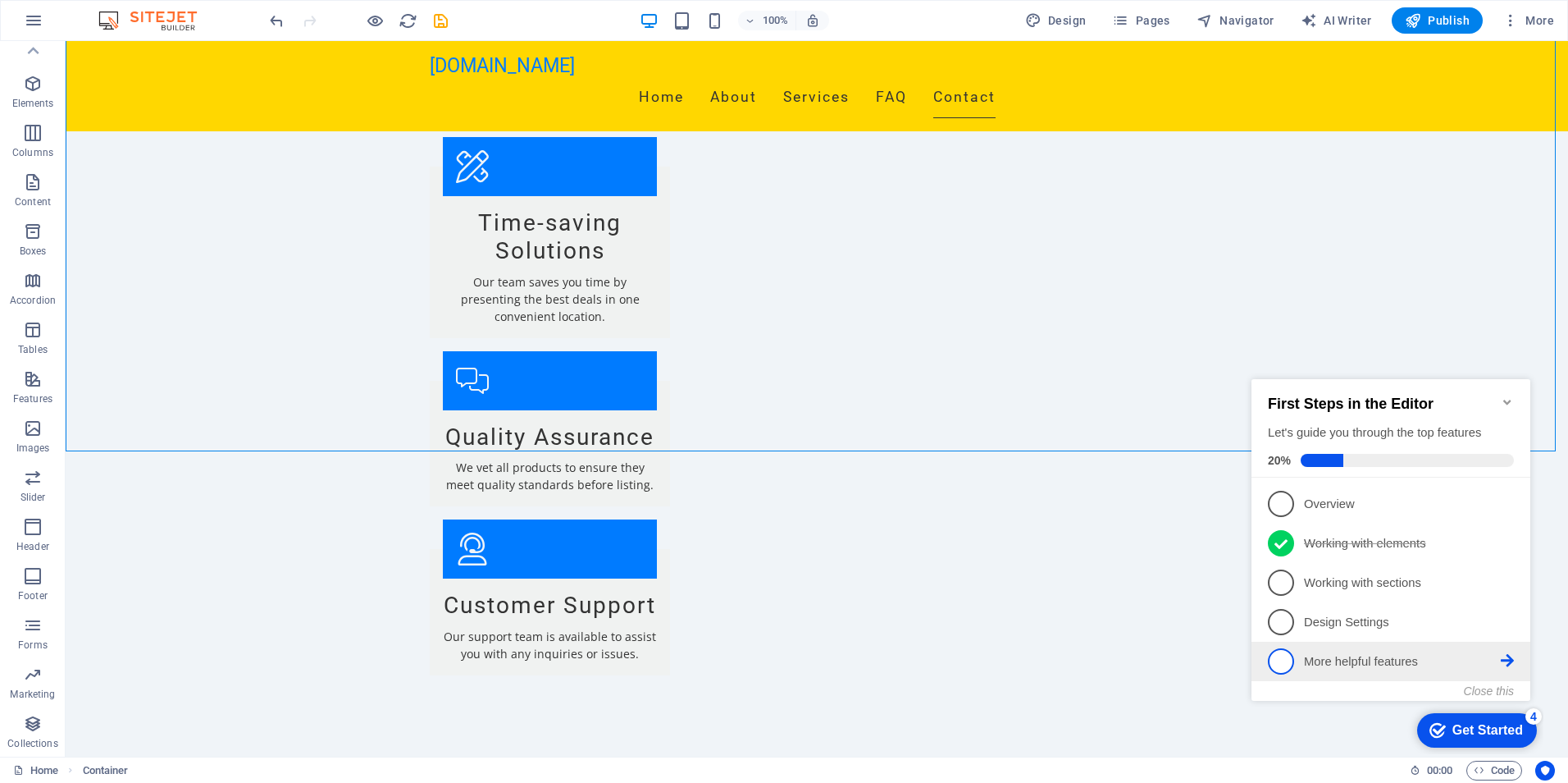
click at [1288, 659] on span "5" at bounding box center [1280, 661] width 26 height 26
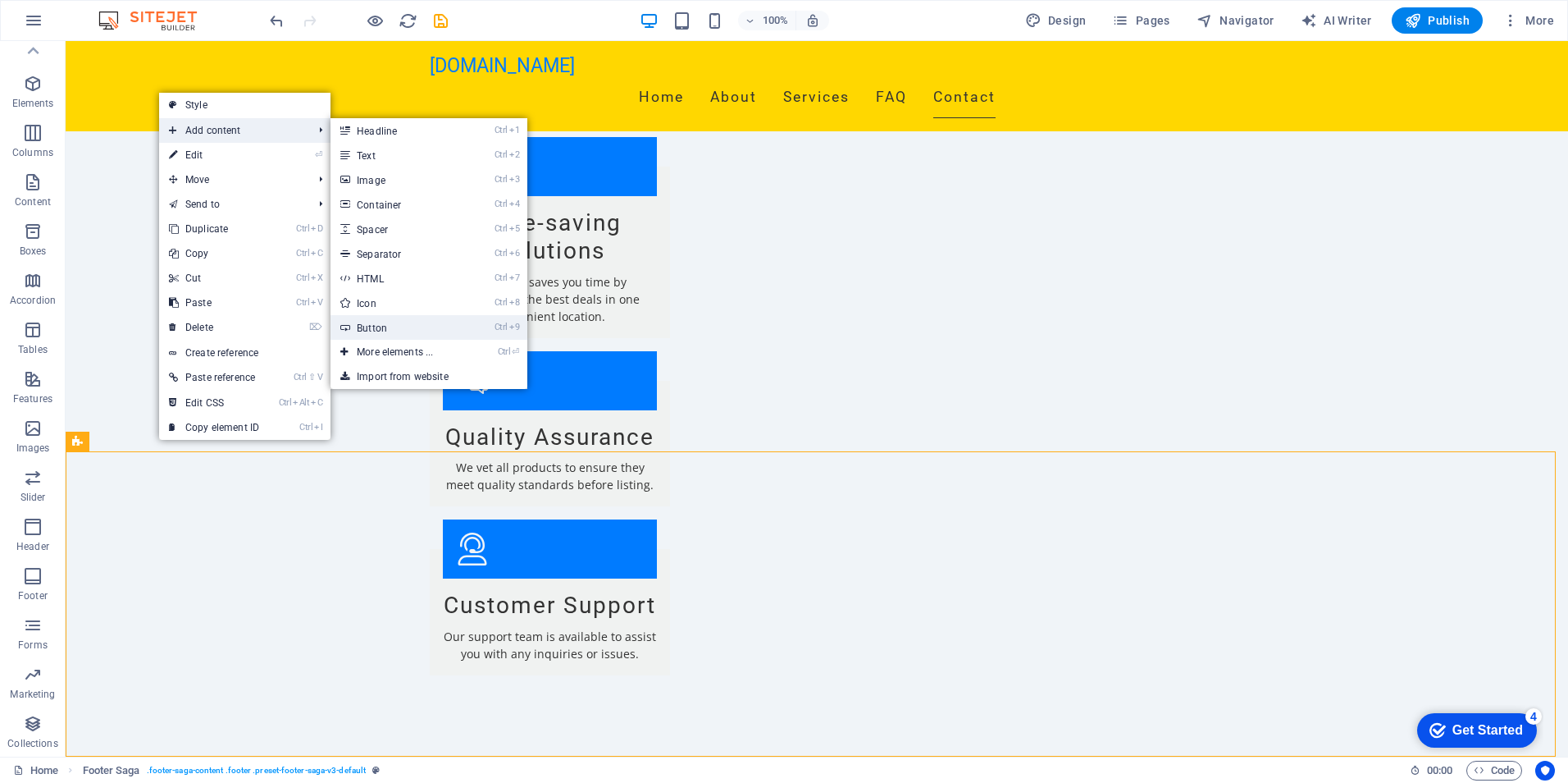
click at [382, 327] on link "Ctrl 9 Button" at bounding box center [398, 327] width 136 height 24
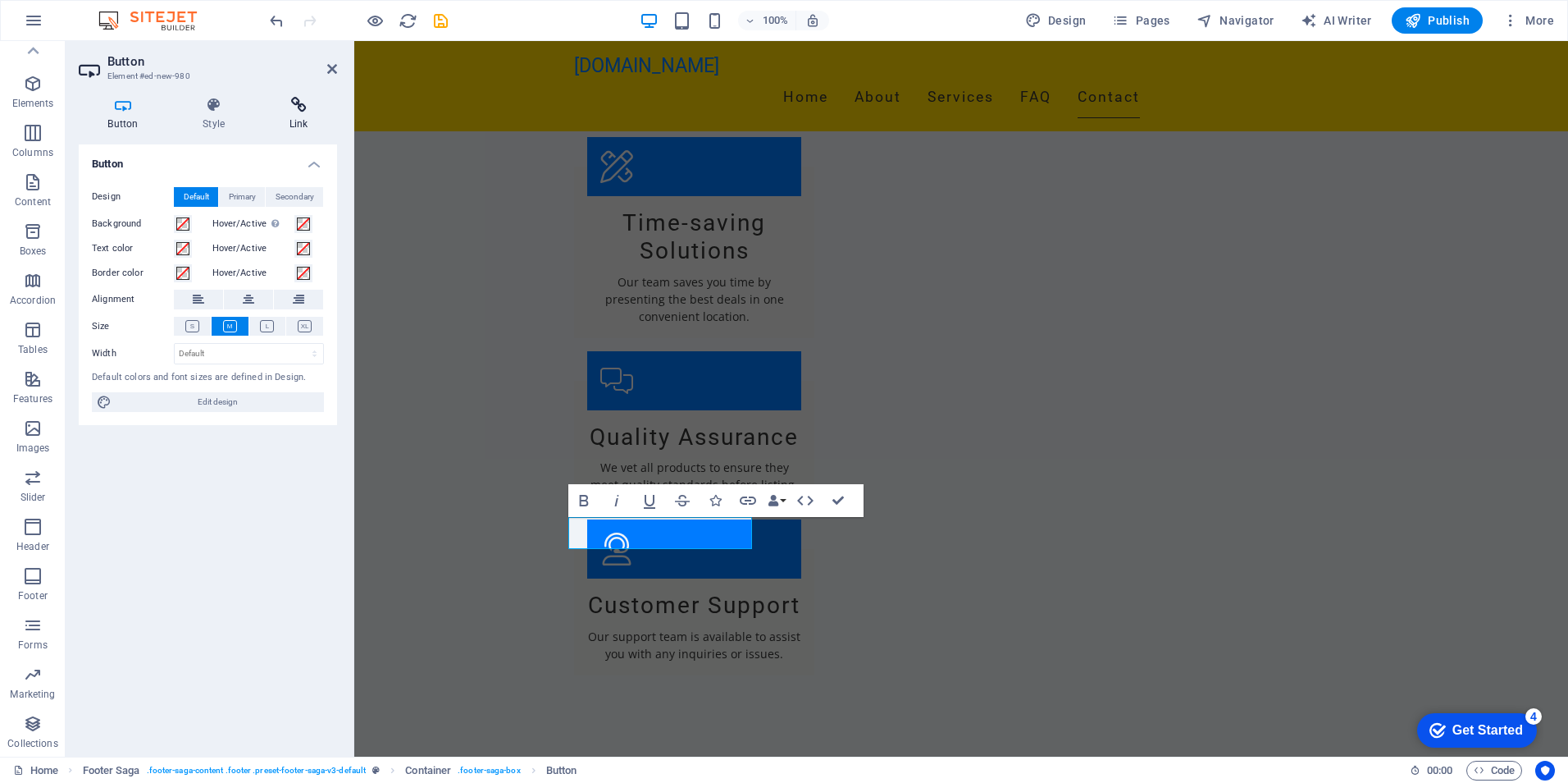
click at [291, 113] on h4 "Link" at bounding box center [298, 113] width 77 height 34
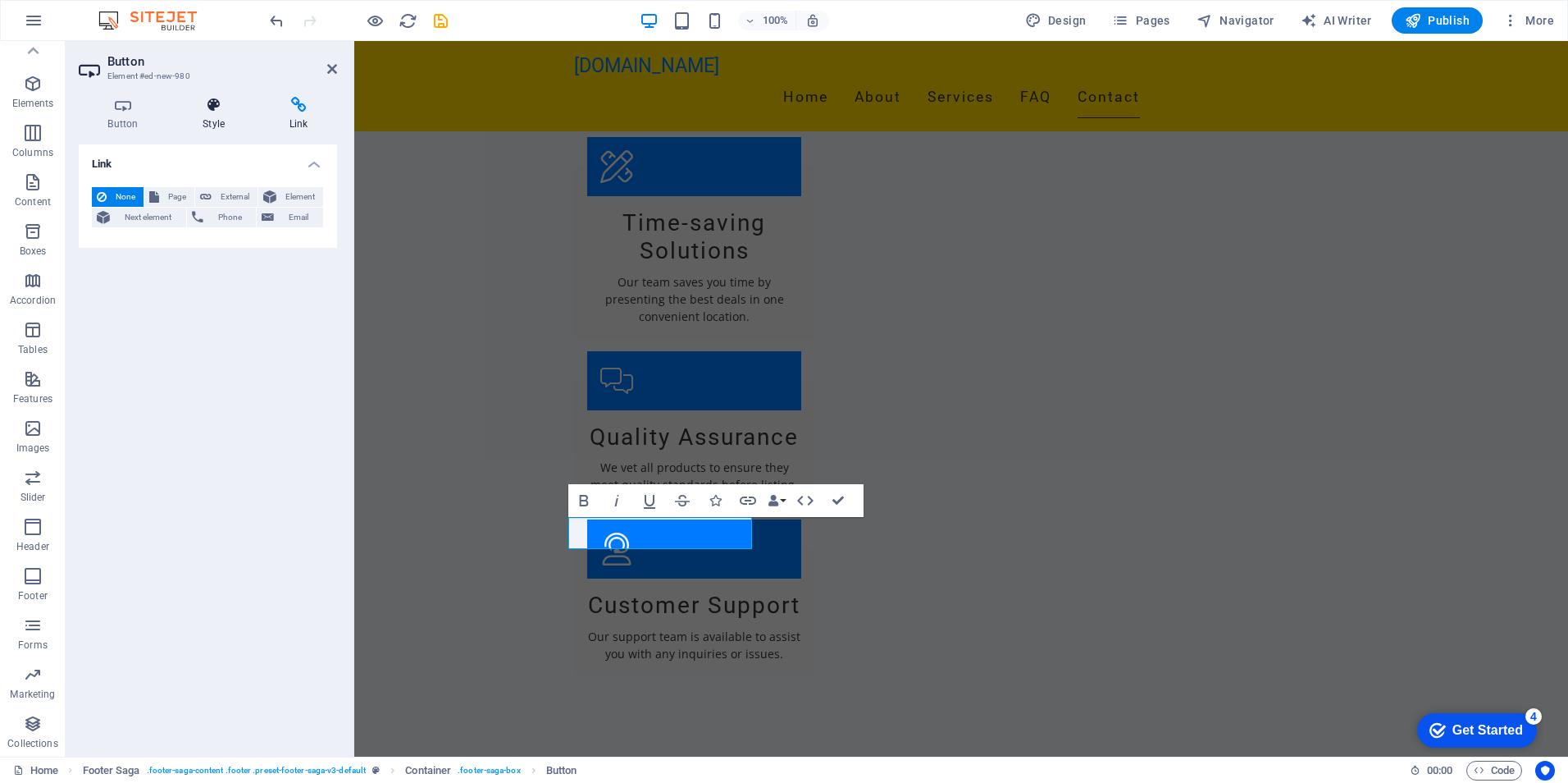
click at [215, 112] on icon at bounding box center [214, 104] width 80 height 17
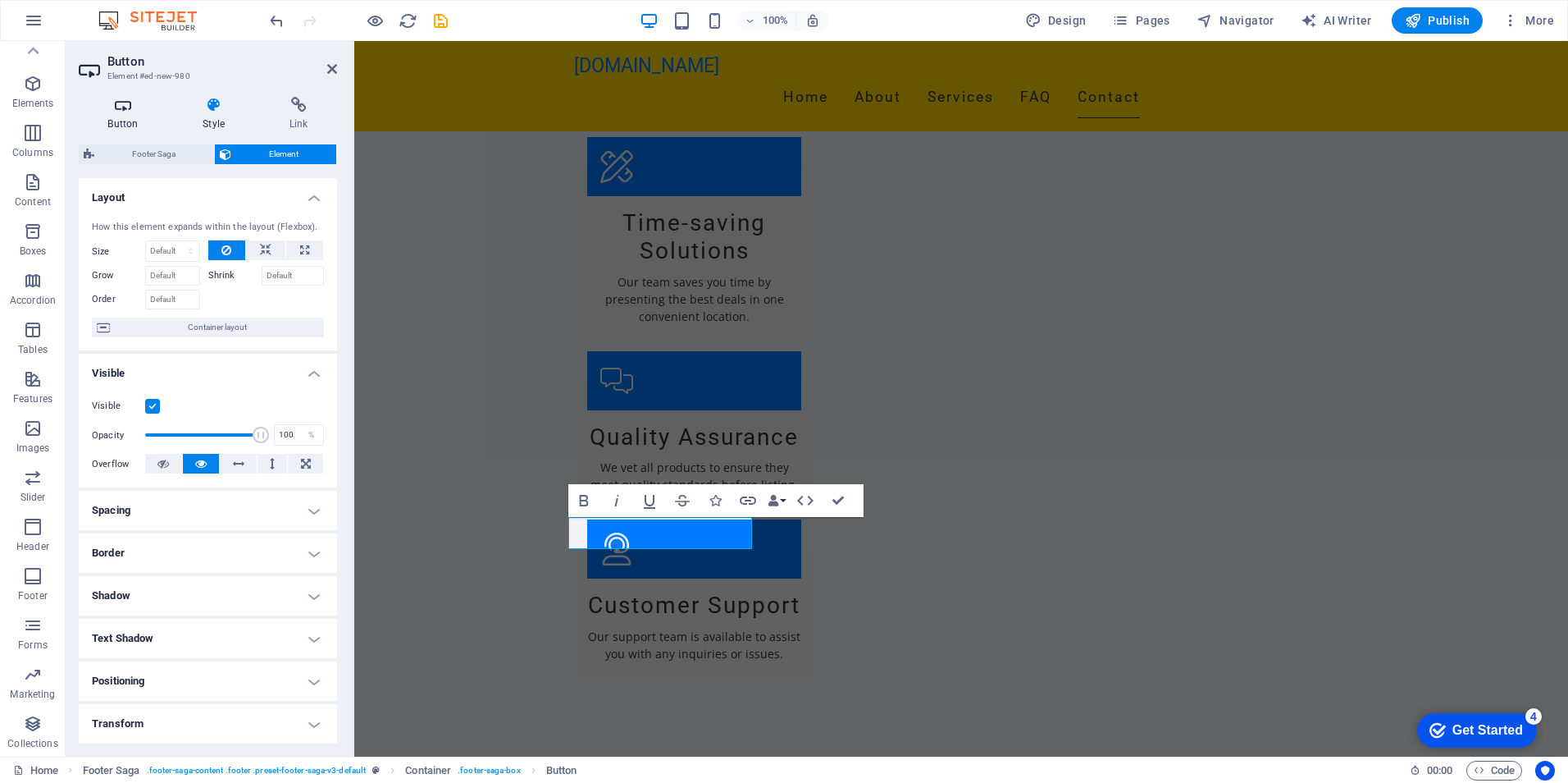
click at [122, 108] on icon at bounding box center [123, 104] width 89 height 17
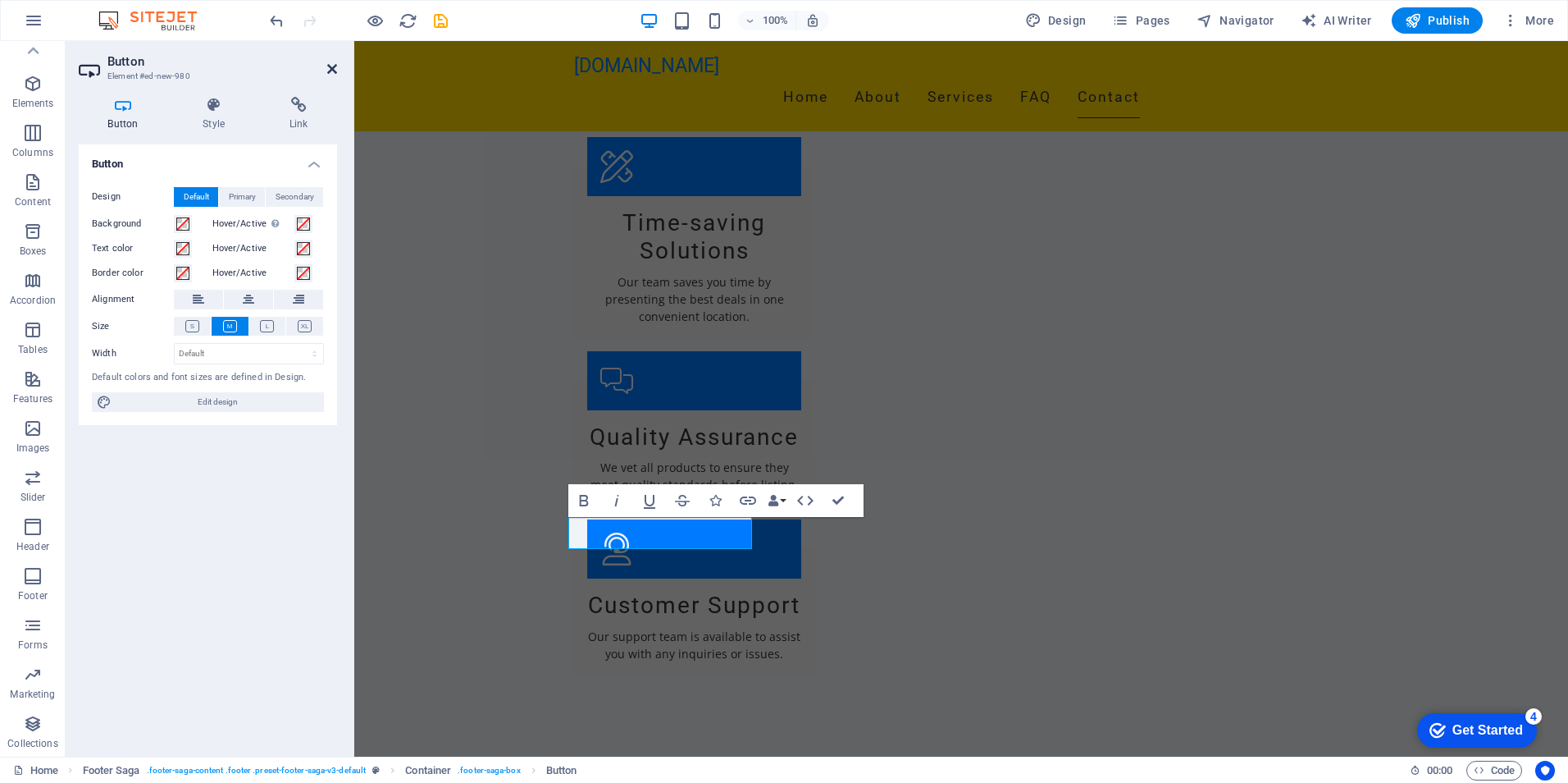
click at [332, 70] on icon at bounding box center [332, 68] width 10 height 13
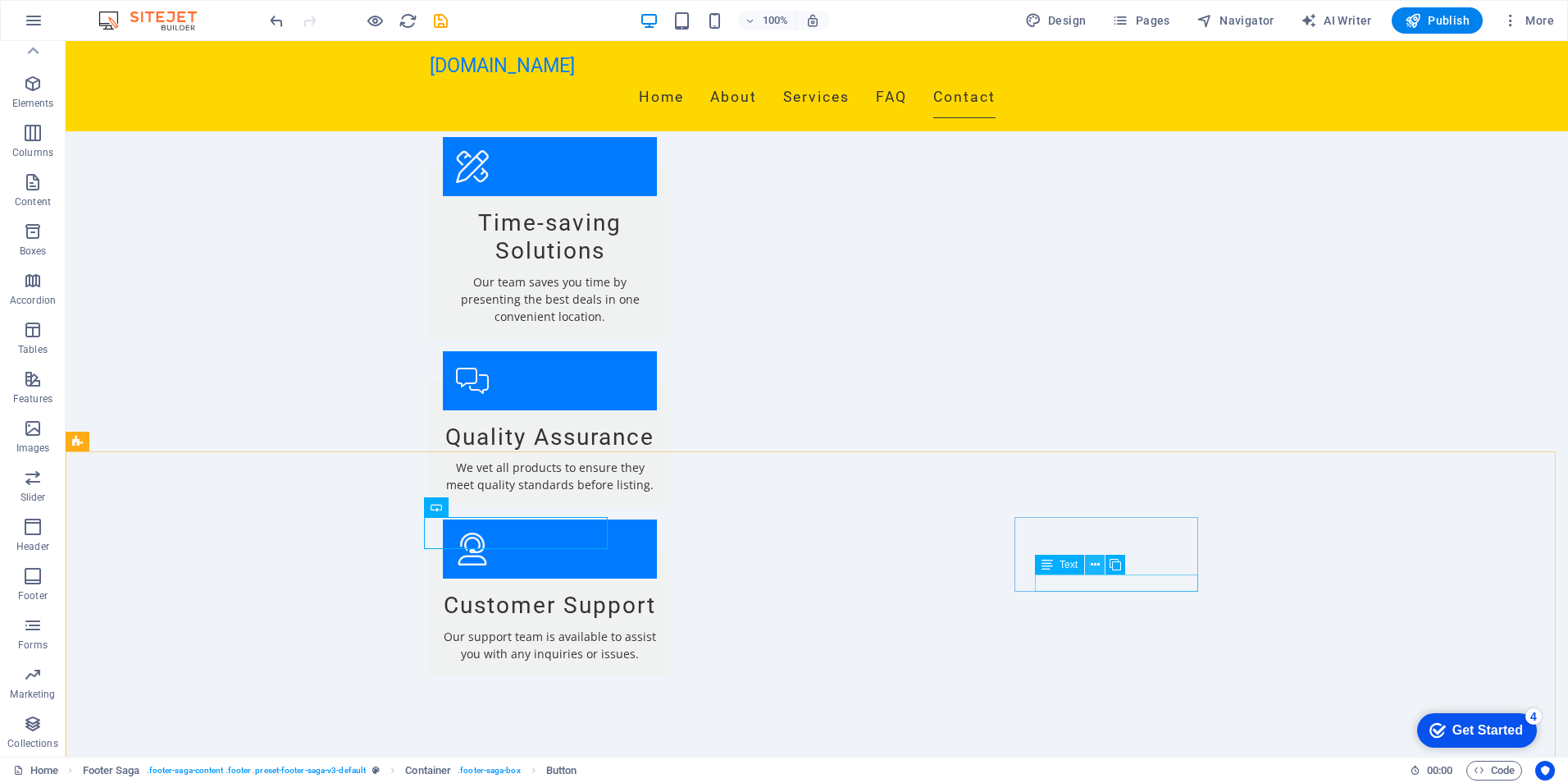
click at [1097, 568] on icon at bounding box center [1095, 565] width 9 height 18
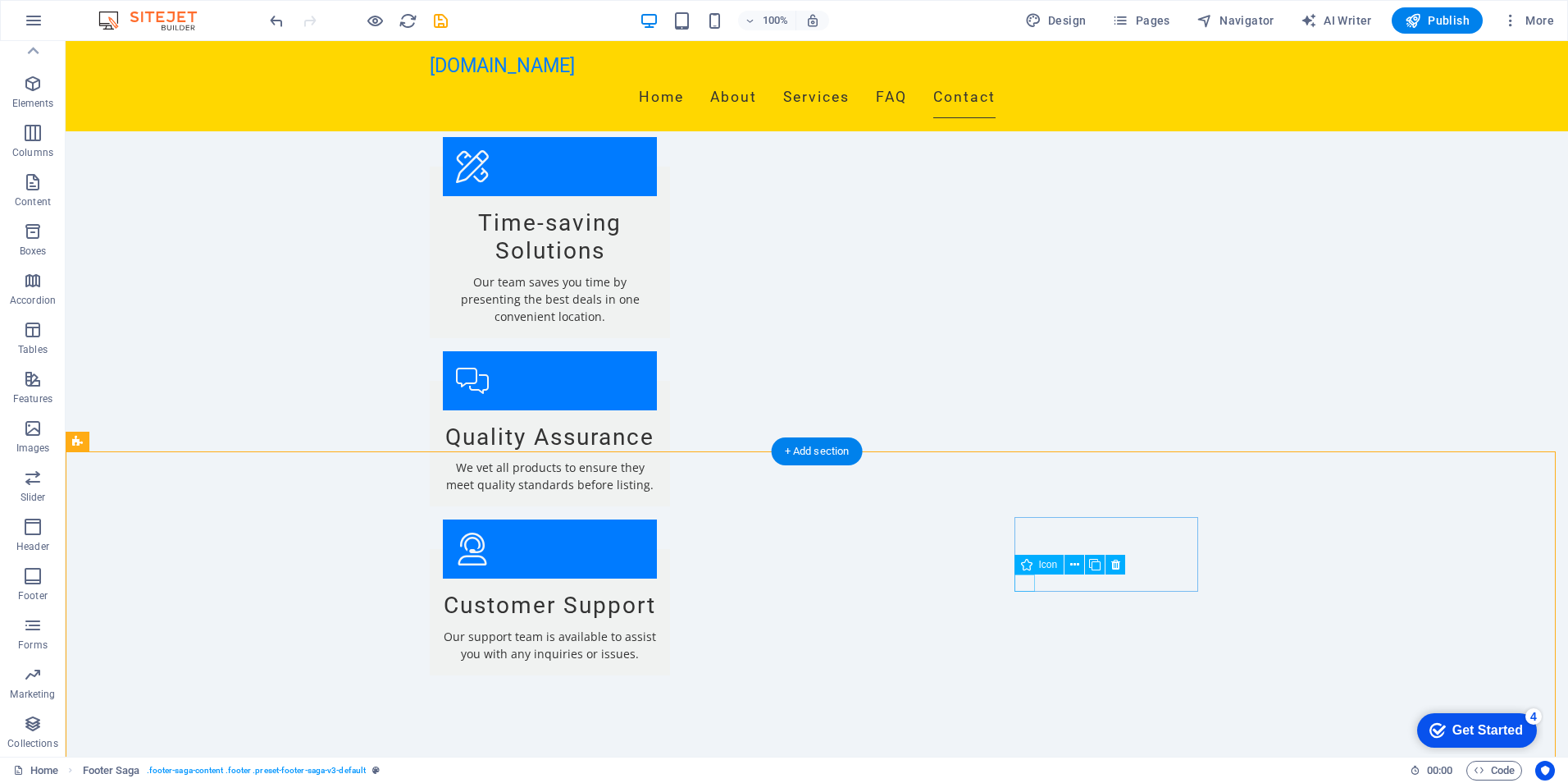
click at [1097, 564] on icon at bounding box center [1095, 565] width 9 height 18
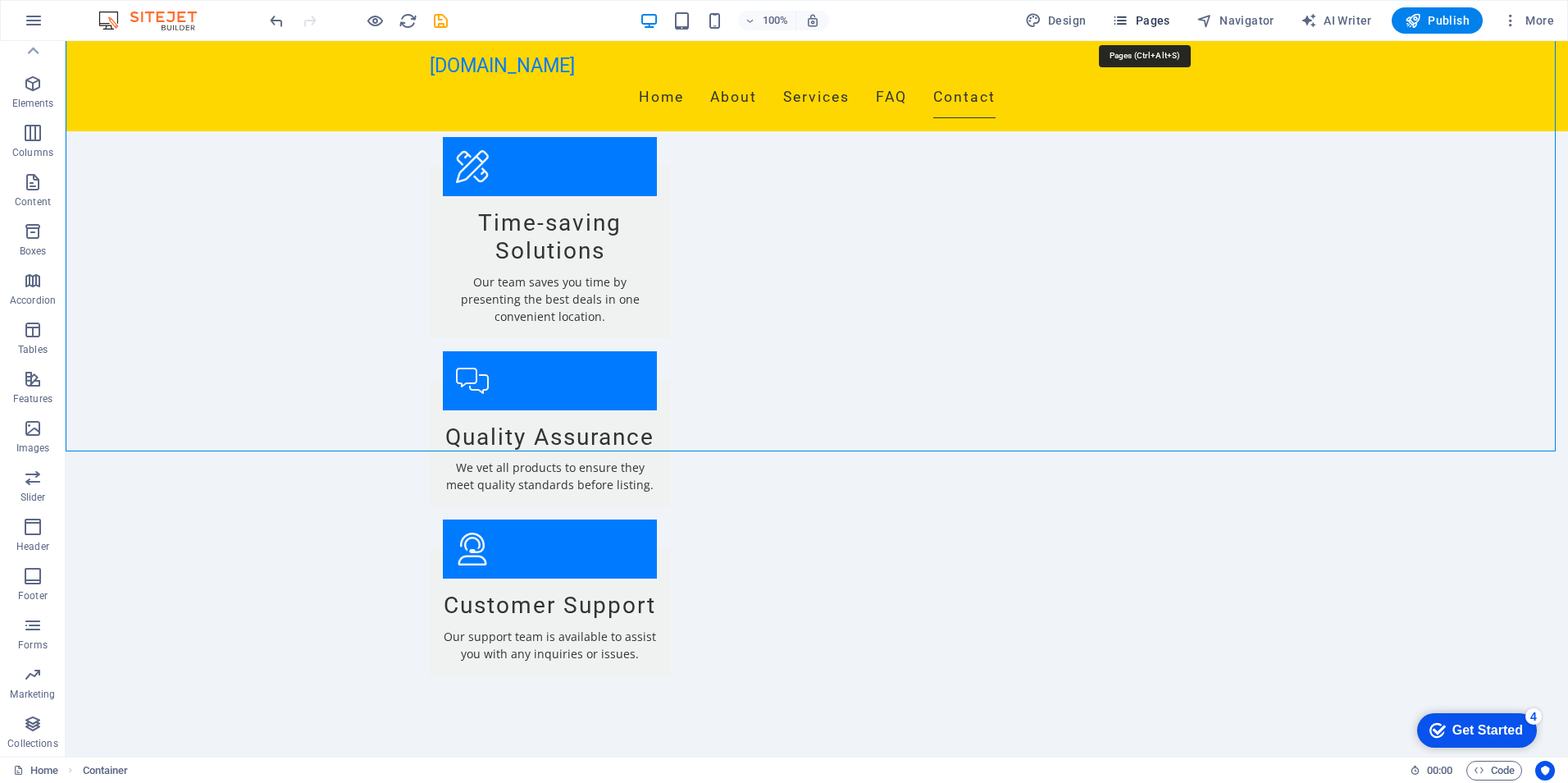
click at [1142, 23] on span "Pages" at bounding box center [1141, 21] width 58 height 17
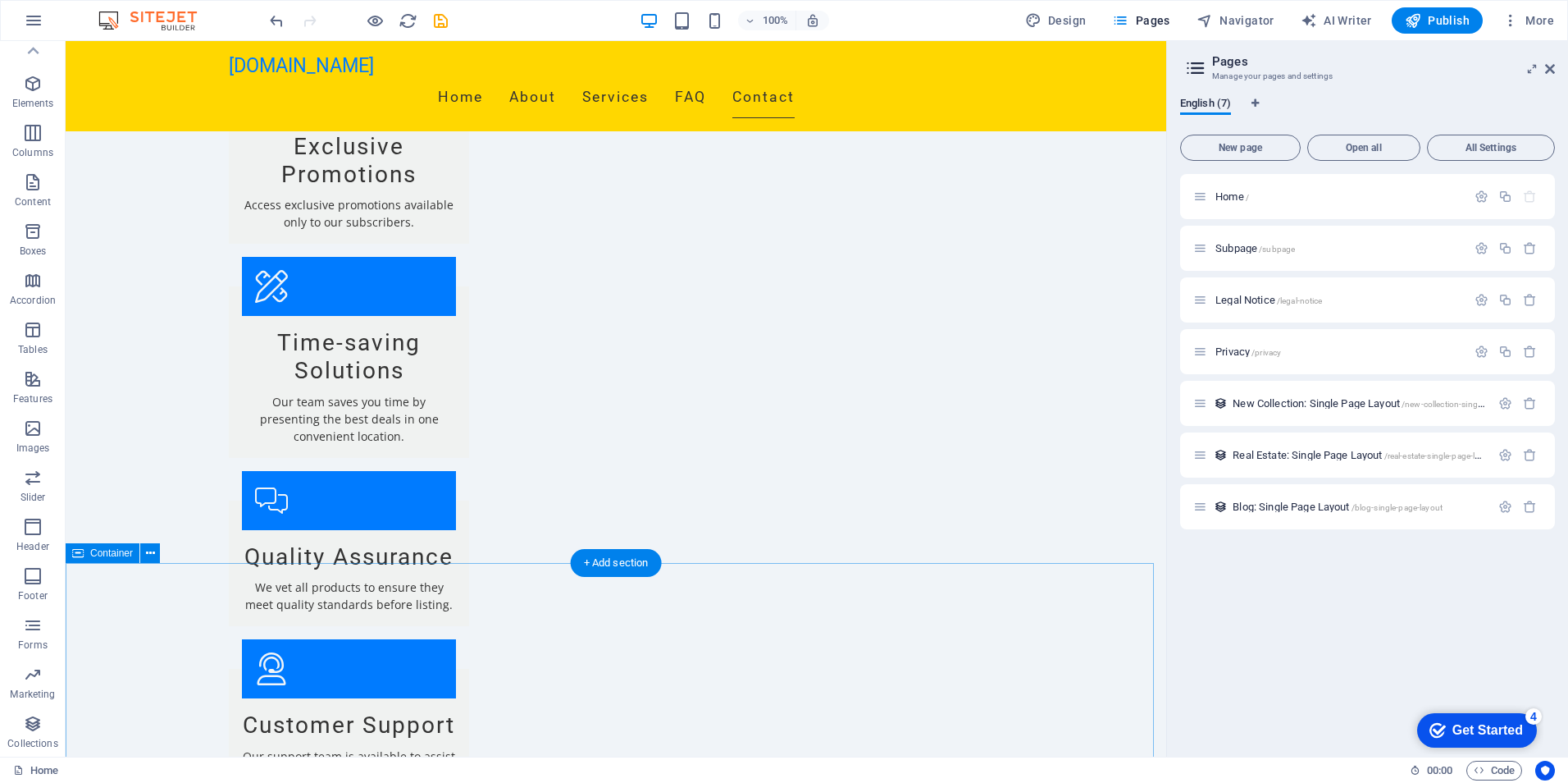
scroll to position [2318, 0]
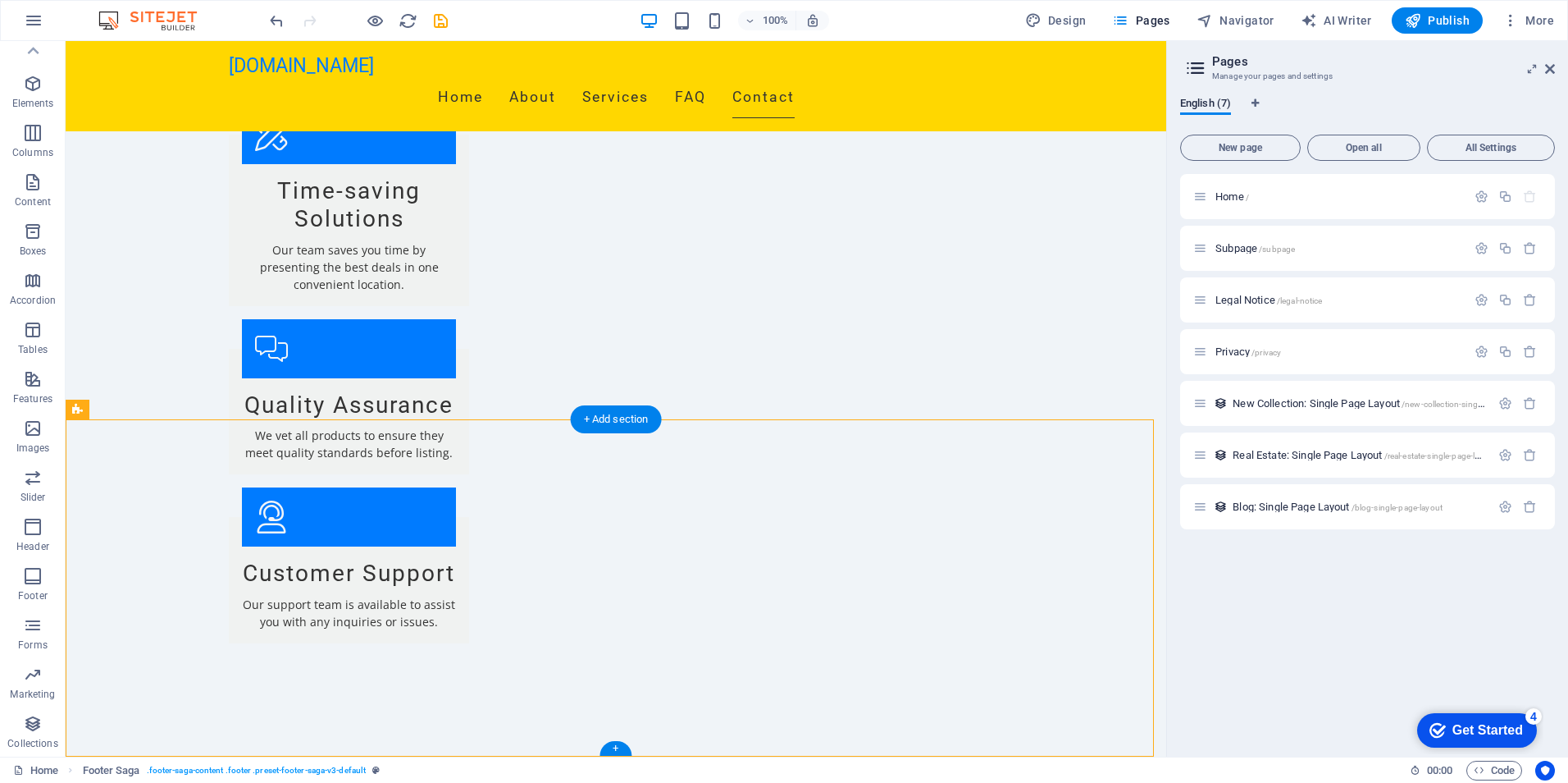
drag, startPoint x: 804, startPoint y: 489, endPoint x: 845, endPoint y: 517, distance: 49.6
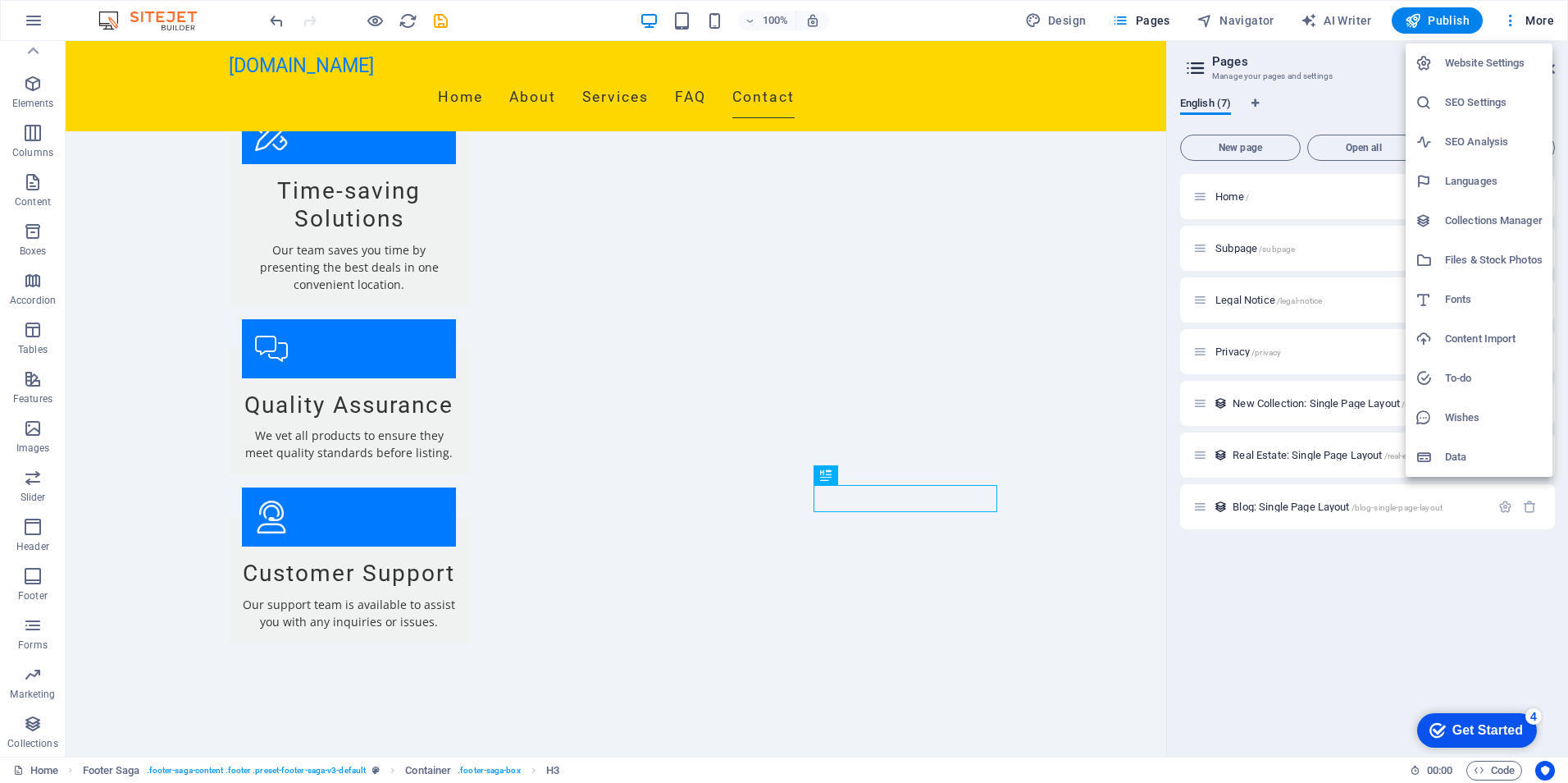
click at [1457, 105] on h6 "SEO Settings" at bounding box center [1494, 103] width 98 height 20
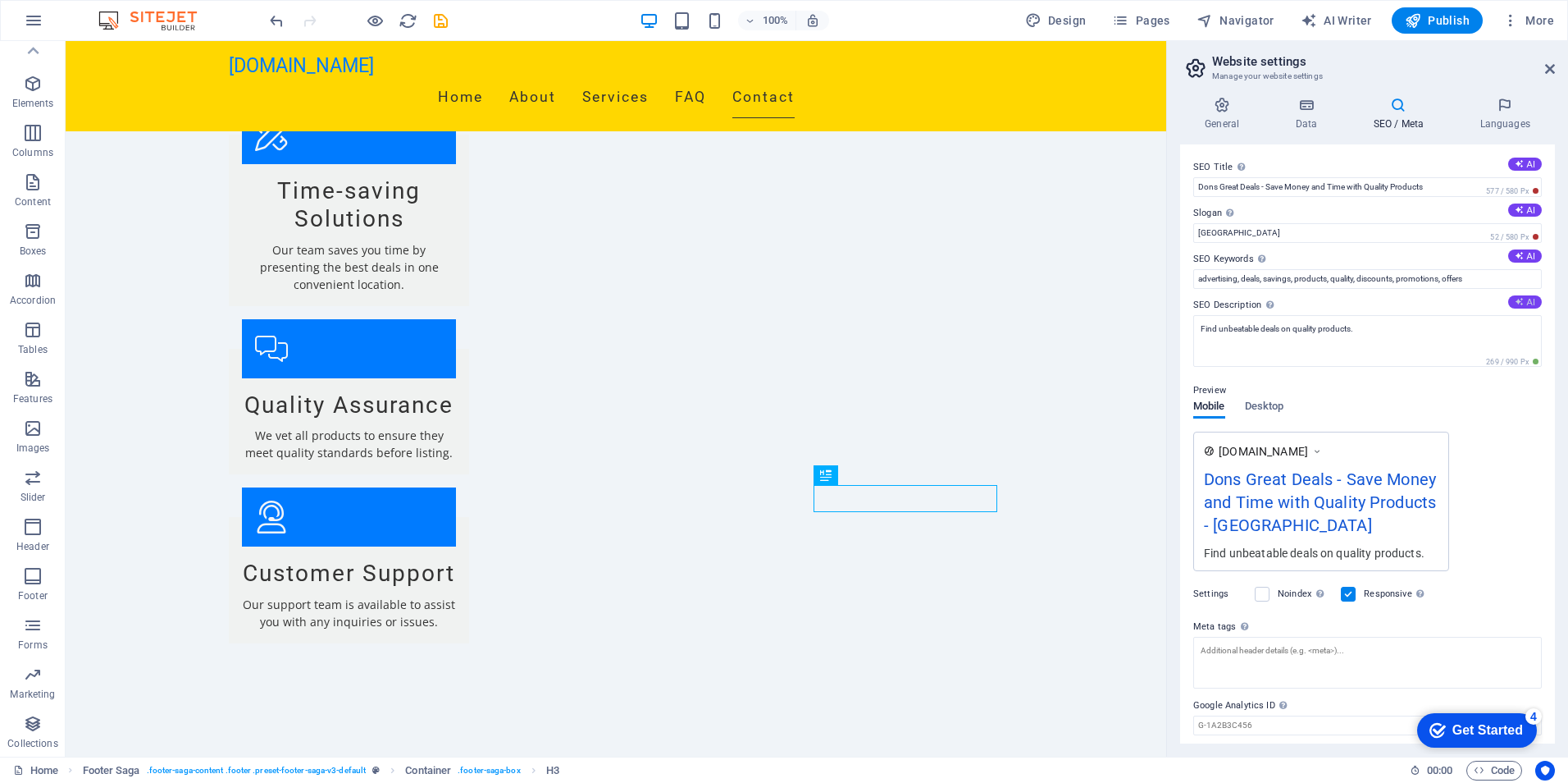
click at [1524, 301] on button "AI" at bounding box center [1525, 302] width 33 height 13
type textarea "Discover unbeatable daily deals on high-quality products at Dons Great Deals. S…"
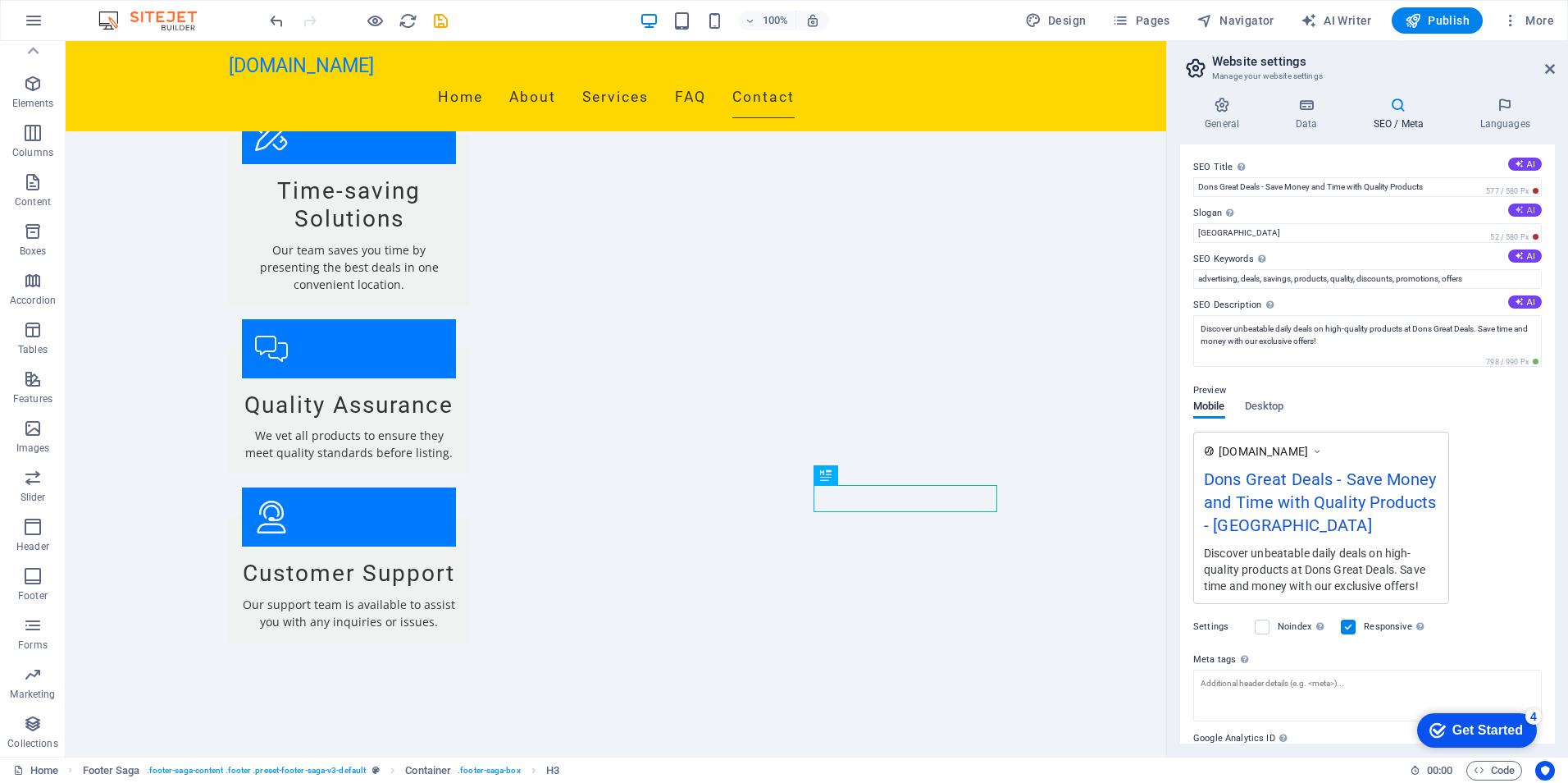
click at [1520, 208] on button "AI" at bounding box center [1525, 209] width 33 height 13
type input "Shop Smart, Save Big – Deals You Can Trust!"
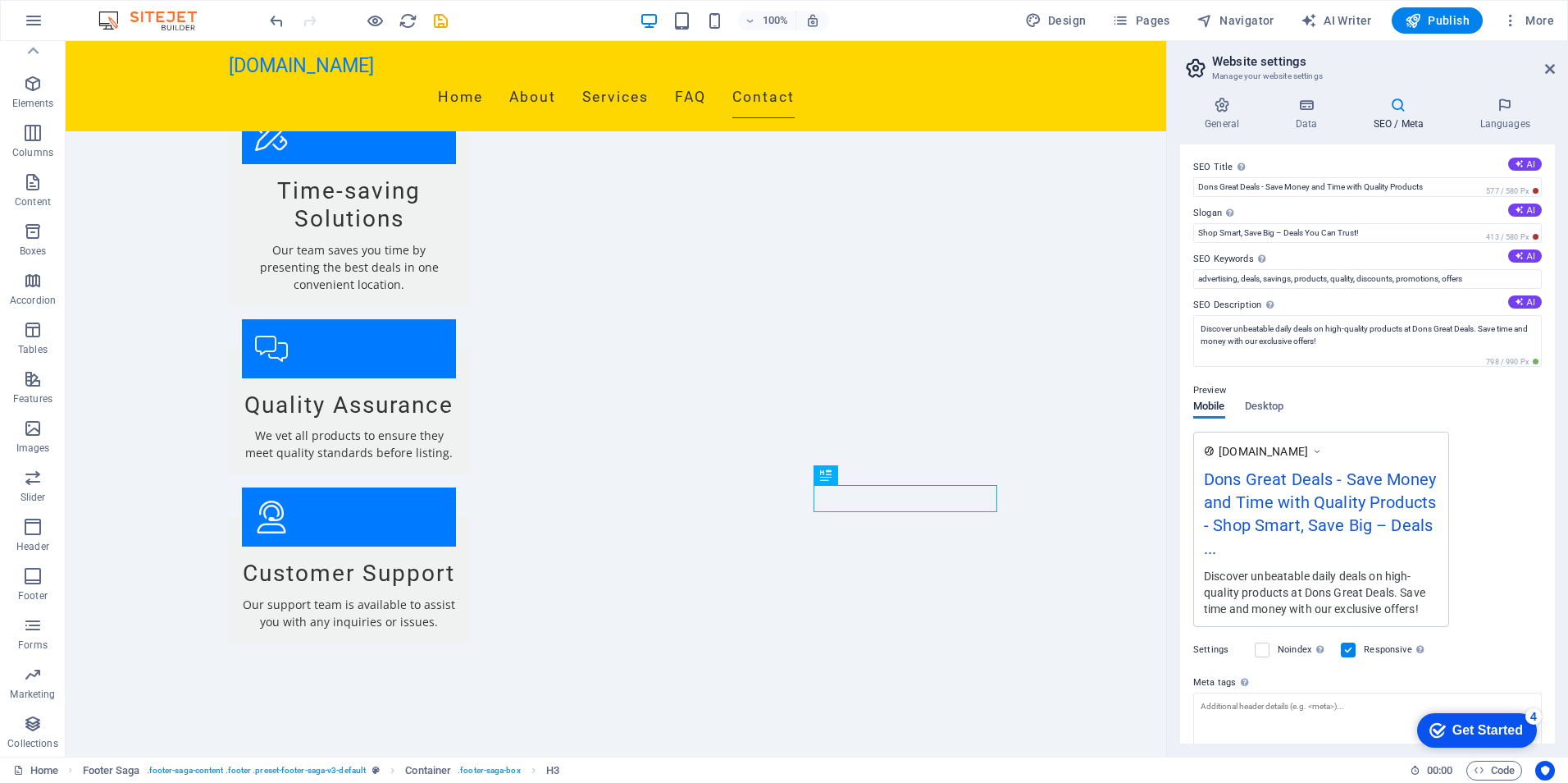
scroll to position [106, 0]
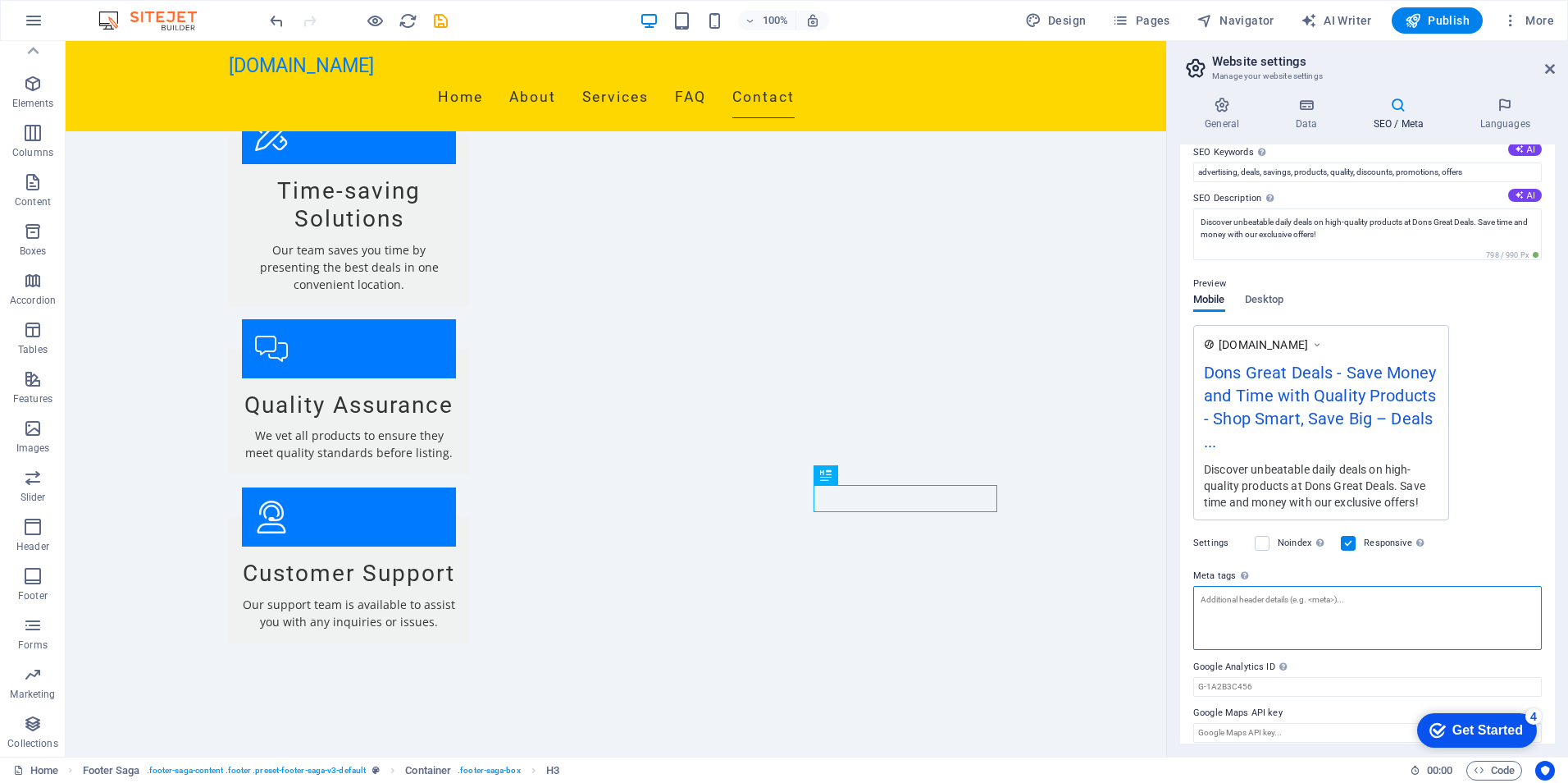
click at [1369, 613] on textarea "Meta tags Enter HTML code here that will be placed inside the tags of your webs…" at bounding box center [1367, 618] width 348 height 64
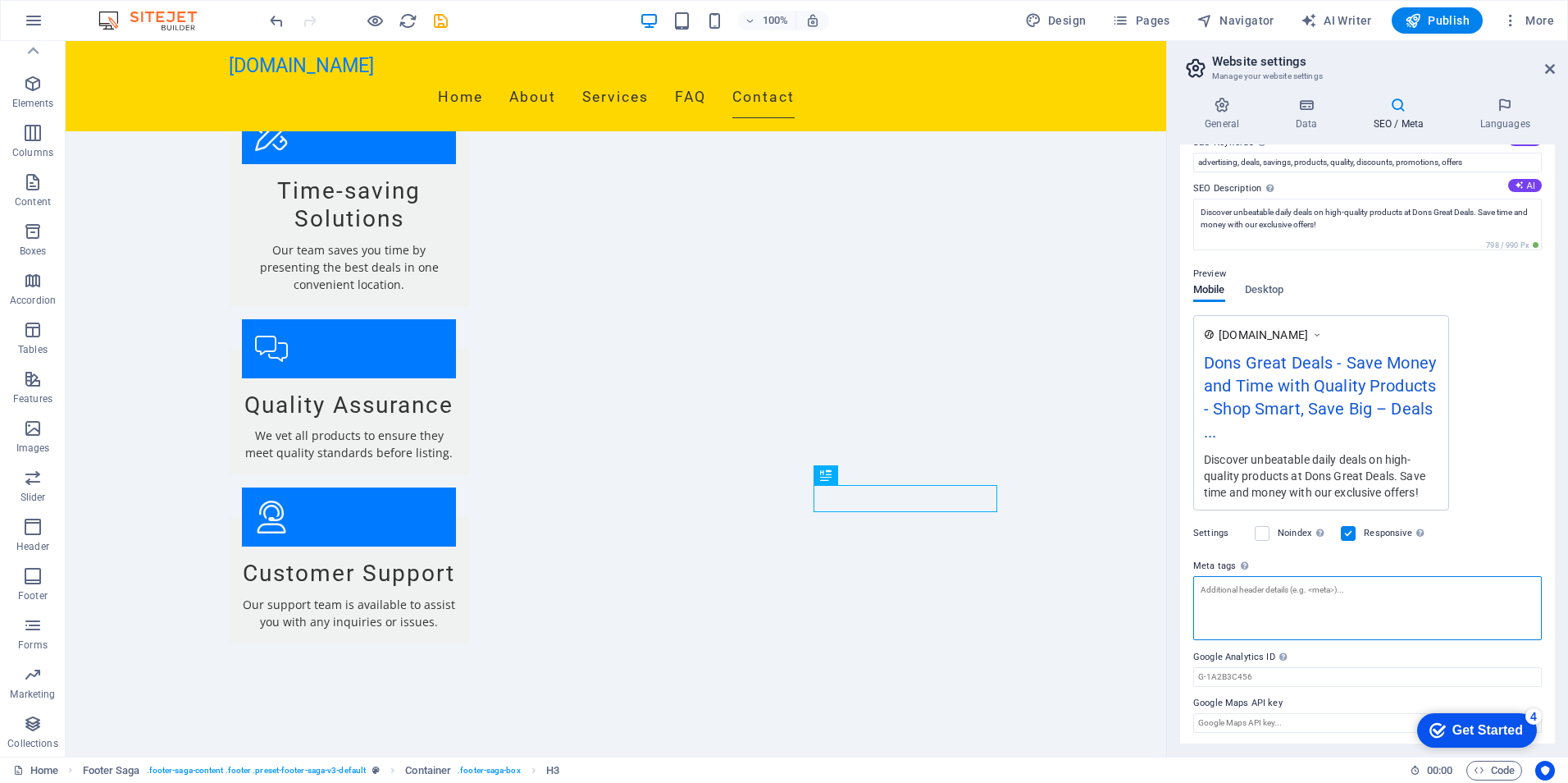
scroll to position [119, 0]
type textarea "Electronics"
drag, startPoint x: 1250, startPoint y: 589, endPoint x: 1199, endPoint y: 589, distance: 51.0
click at [1199, 589] on textarea "Electronics" at bounding box center [1367, 605] width 348 height 64
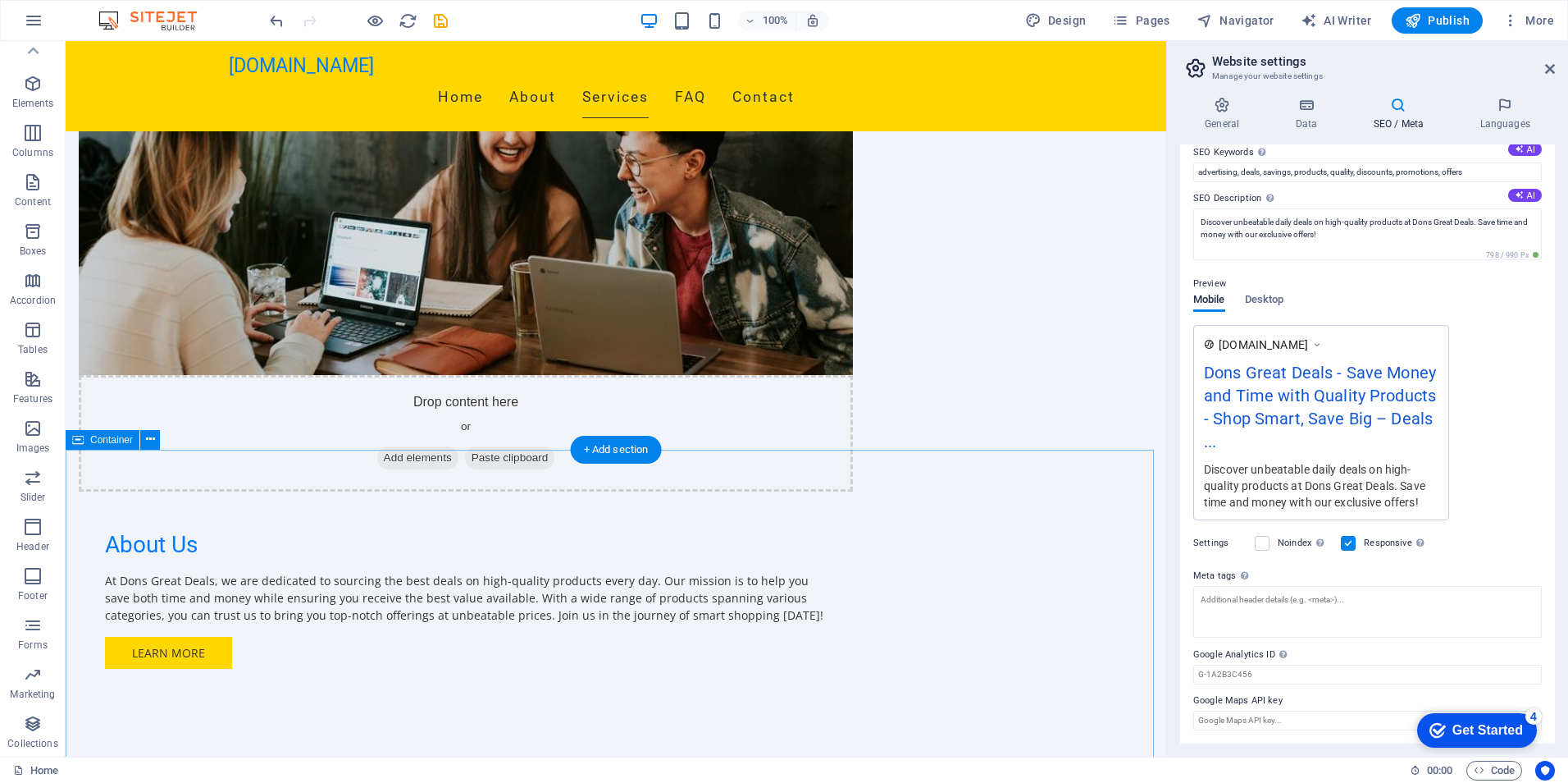
scroll to position [950, 0]
drag, startPoint x: 1479, startPoint y: 175, endPoint x: 1186, endPoint y: 173, distance: 293.0
click at [1186, 173] on div "SEO Title The title of your website - make it something that stands out in sear…" at bounding box center [1367, 444] width 375 height 599
click at [1231, 611] on textarea "Meta tags Enter HTML code here that will be placed inside the tags of your webs…" at bounding box center [1367, 611] width 348 height 52
click at [1246, 598] on textarea "Meta tags Enter HTML code here that will be placed inside the tags of your webs…" at bounding box center [1367, 618] width 348 height 64
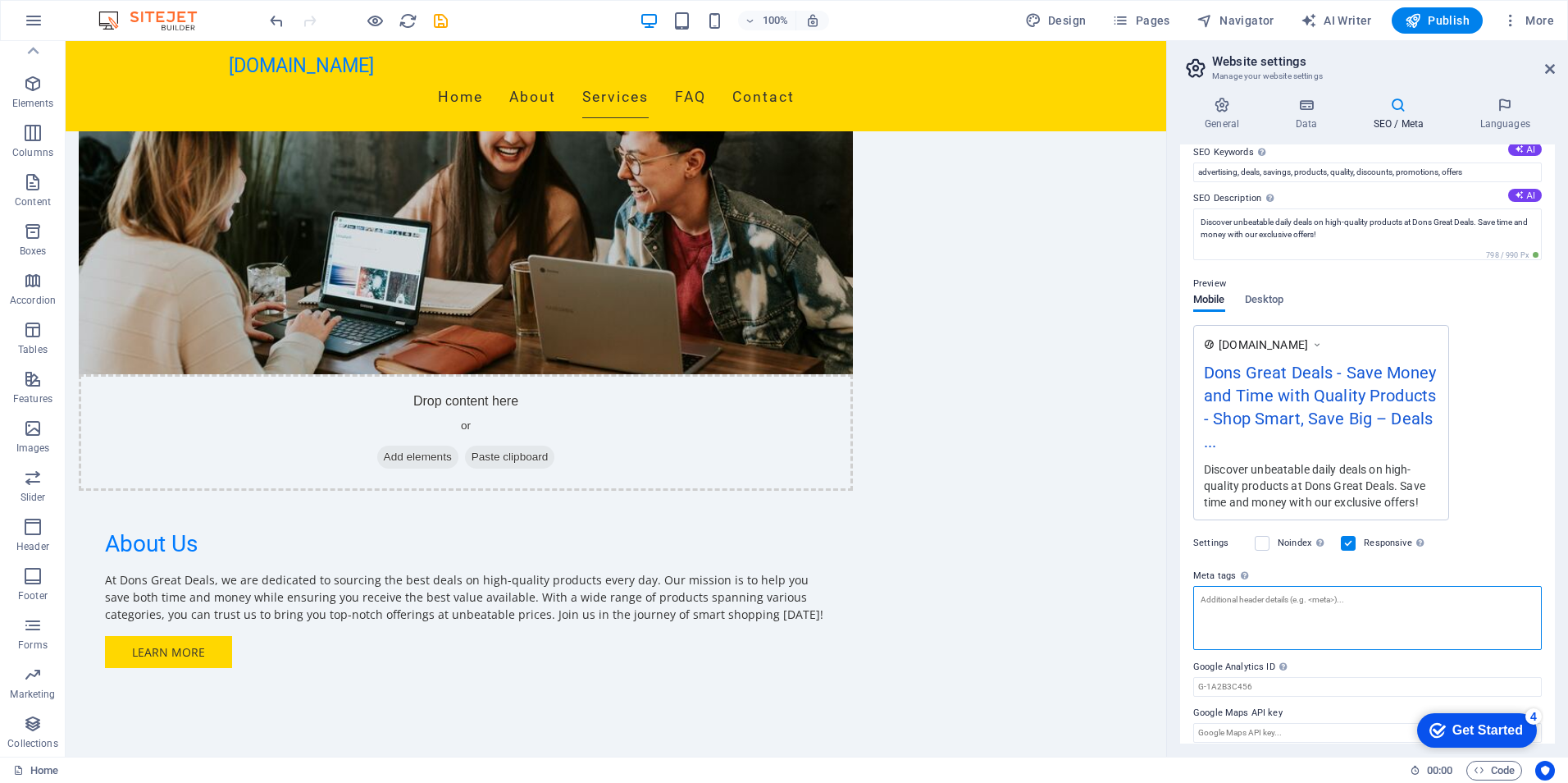
paste textarea "<title>Best Deals, Discounts & Promotions | Save on Quality Products</title> <m…"
type textarea "<title>Best Deals, Discounts & Promotions | Save on Quality Products</title> <m…"
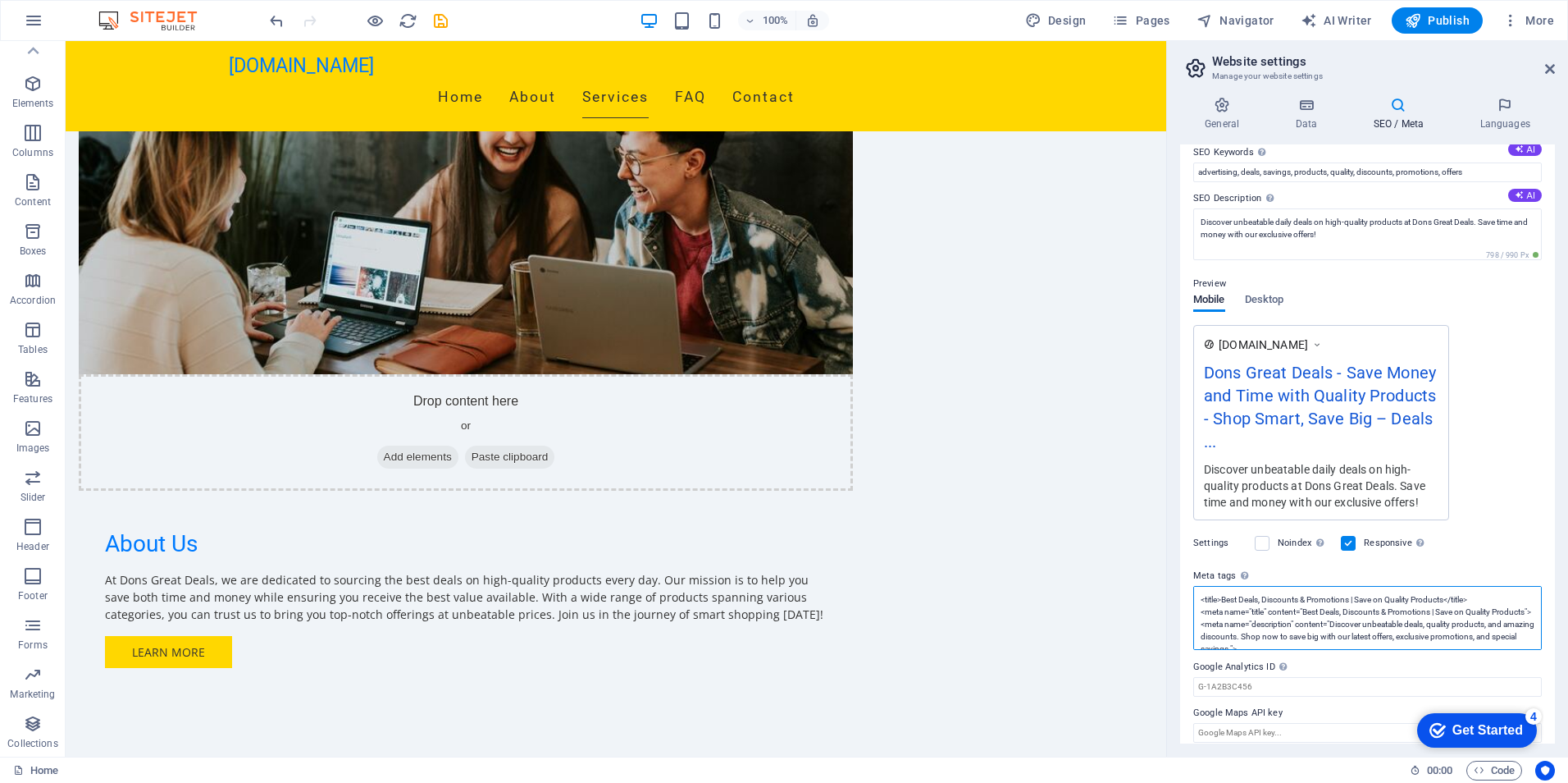
scroll to position [0, 0]
drag, startPoint x: 1289, startPoint y: 670, endPoint x: 1200, endPoint y: 601, distance: 112.6
click at [1200, 601] on textarea "<title>Best Deals, Discounts & Promotions | Save on Quality Products</title> <m…" at bounding box center [1367, 642] width 348 height 113
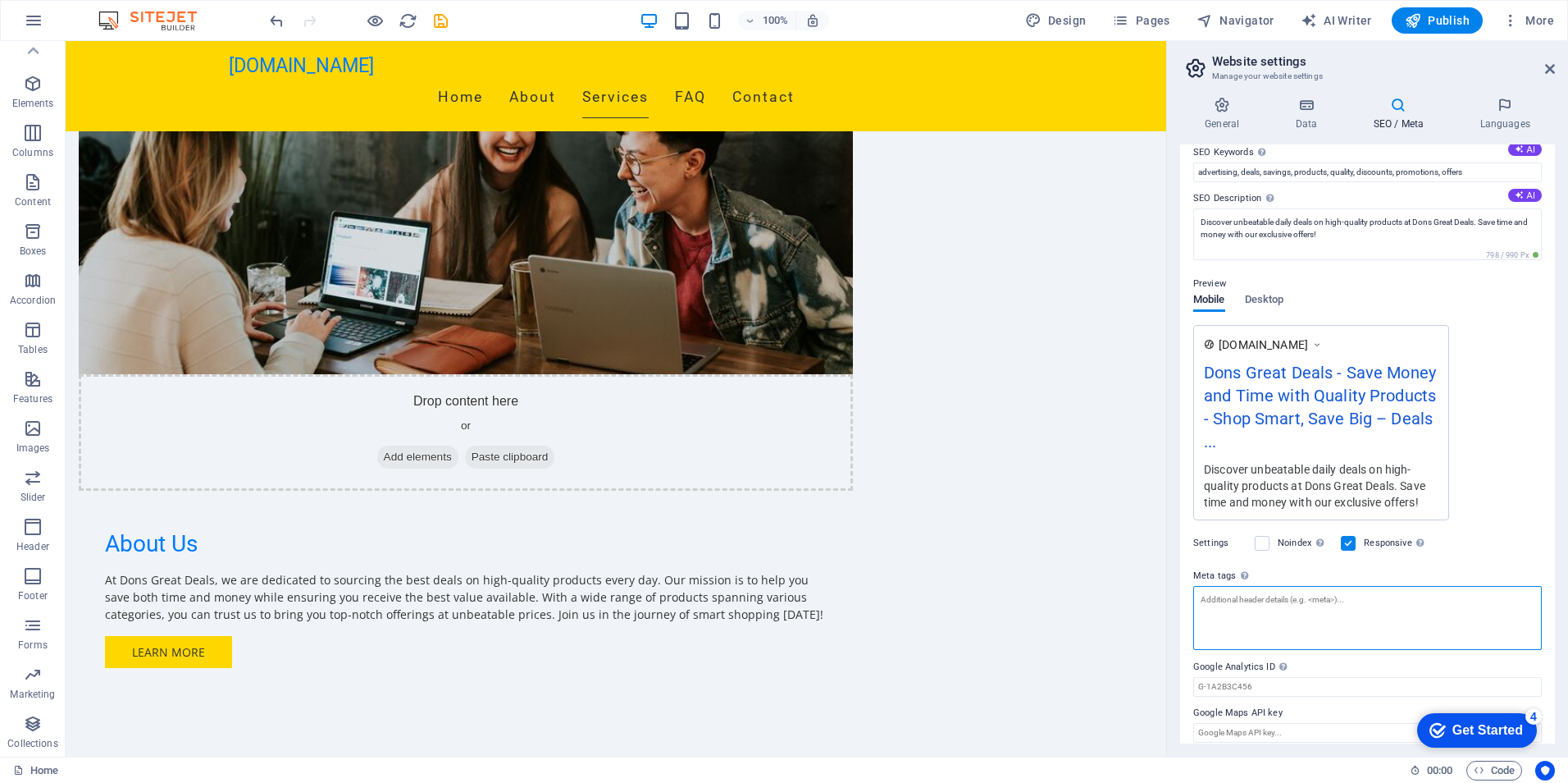
click at [1275, 621] on textarea "Meta tags Enter HTML code here that will be placed inside the tags of your webs…" at bounding box center [1367, 618] width 348 height 64
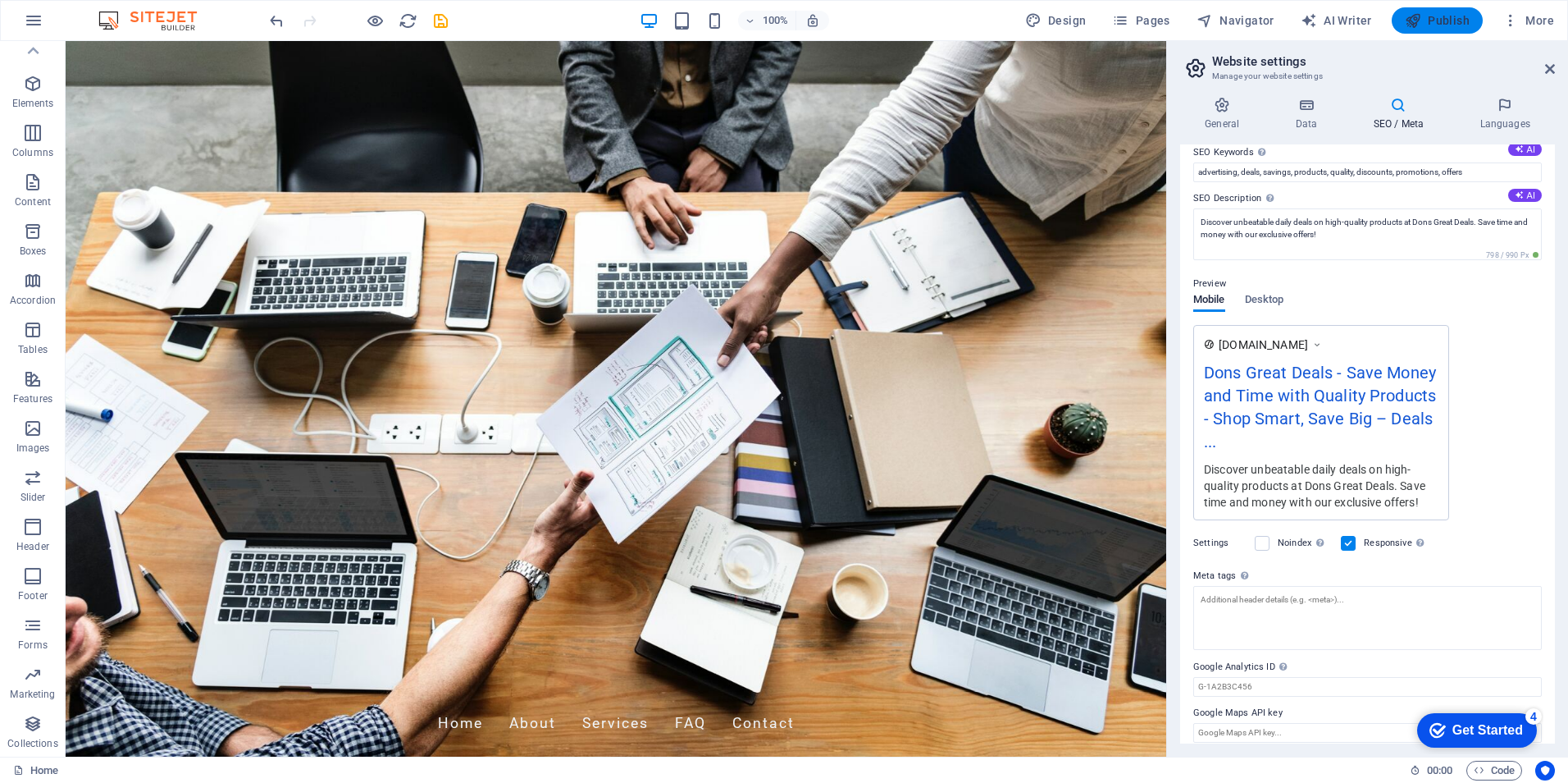
click at [1446, 18] on span "Publish" at bounding box center [1437, 21] width 64 height 17
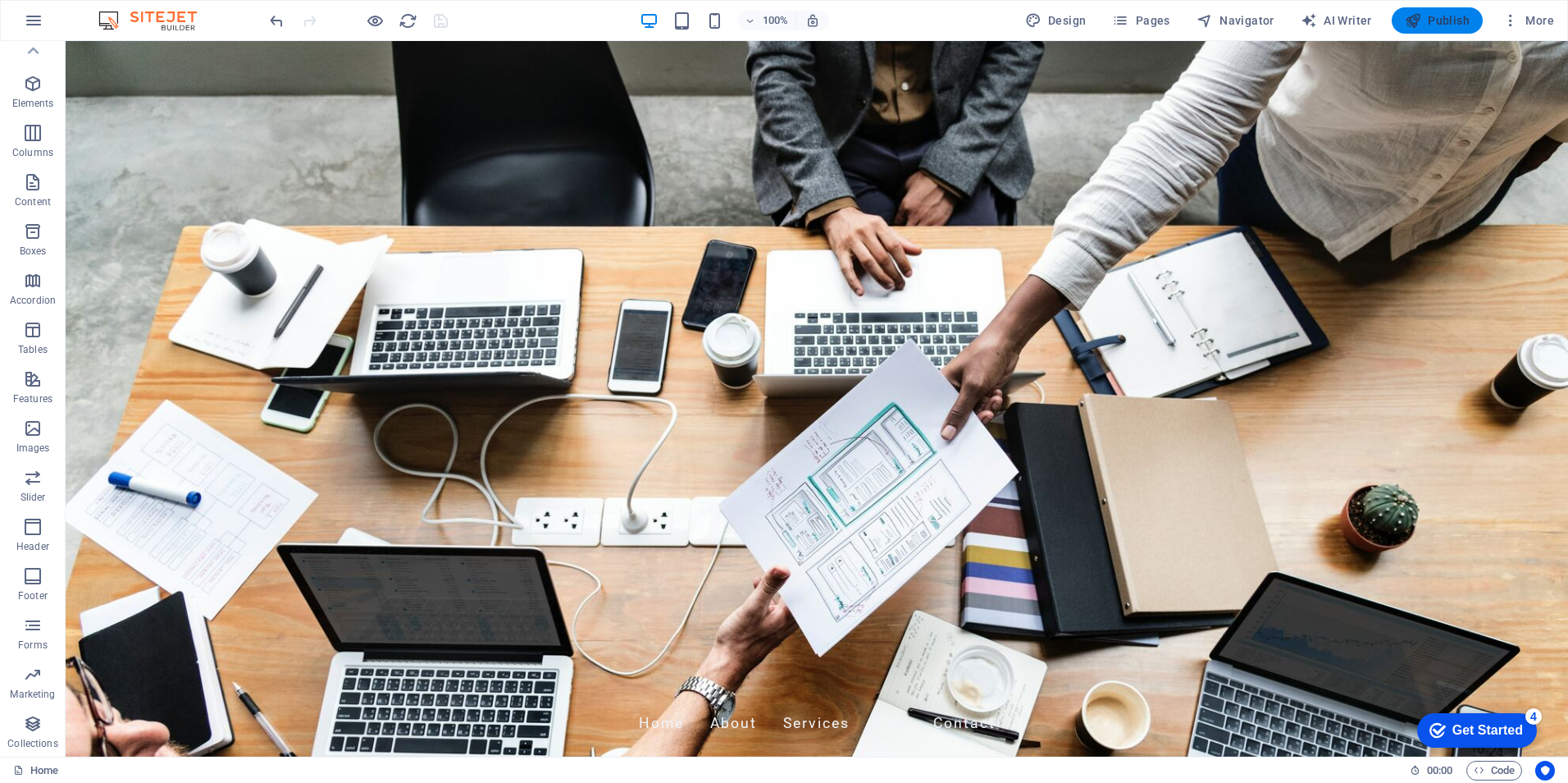
click at [1436, 18] on span "Publish" at bounding box center [1437, 21] width 64 height 17
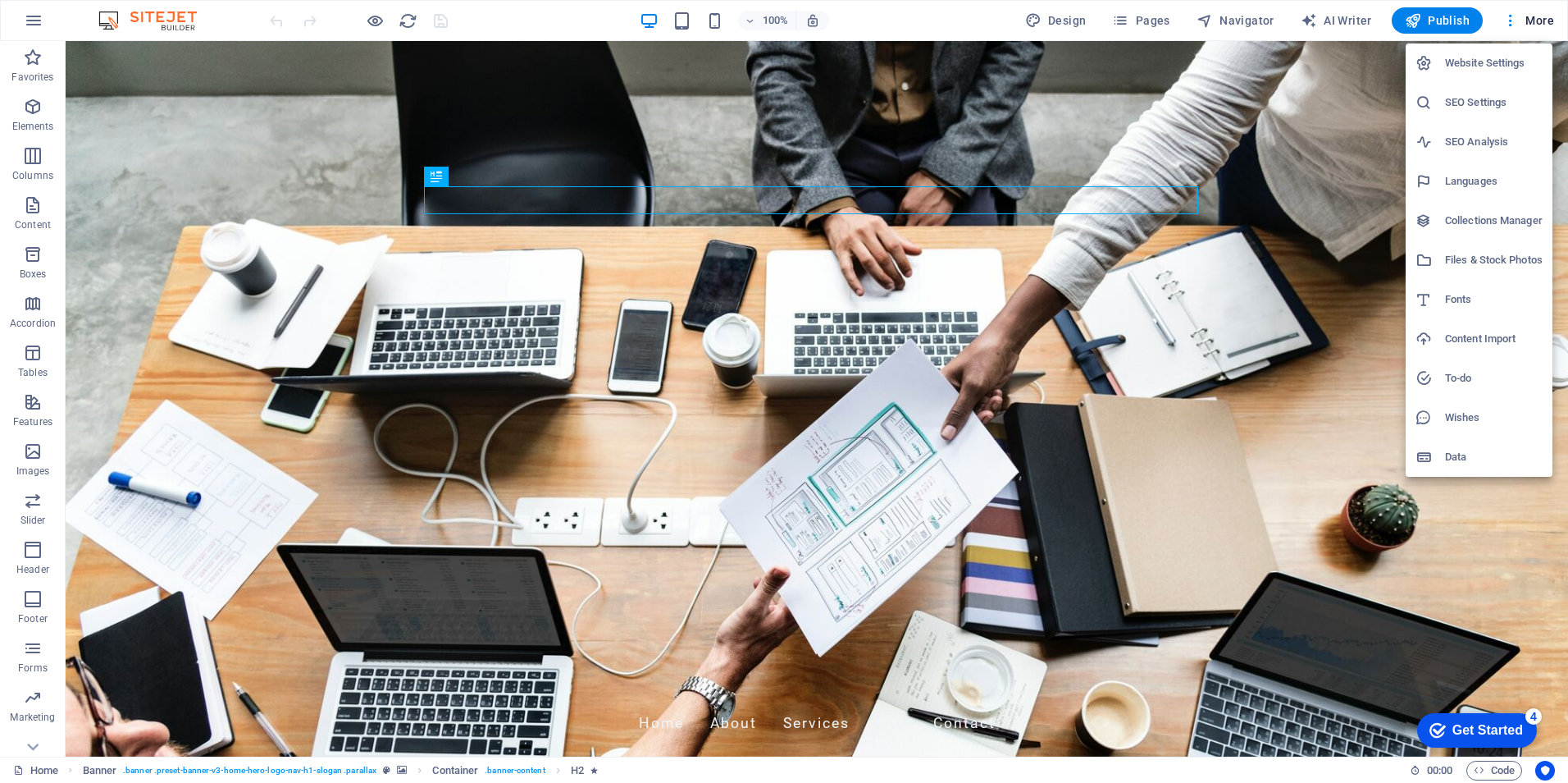
click at [1436, 21] on div at bounding box center [784, 392] width 1568 height 783
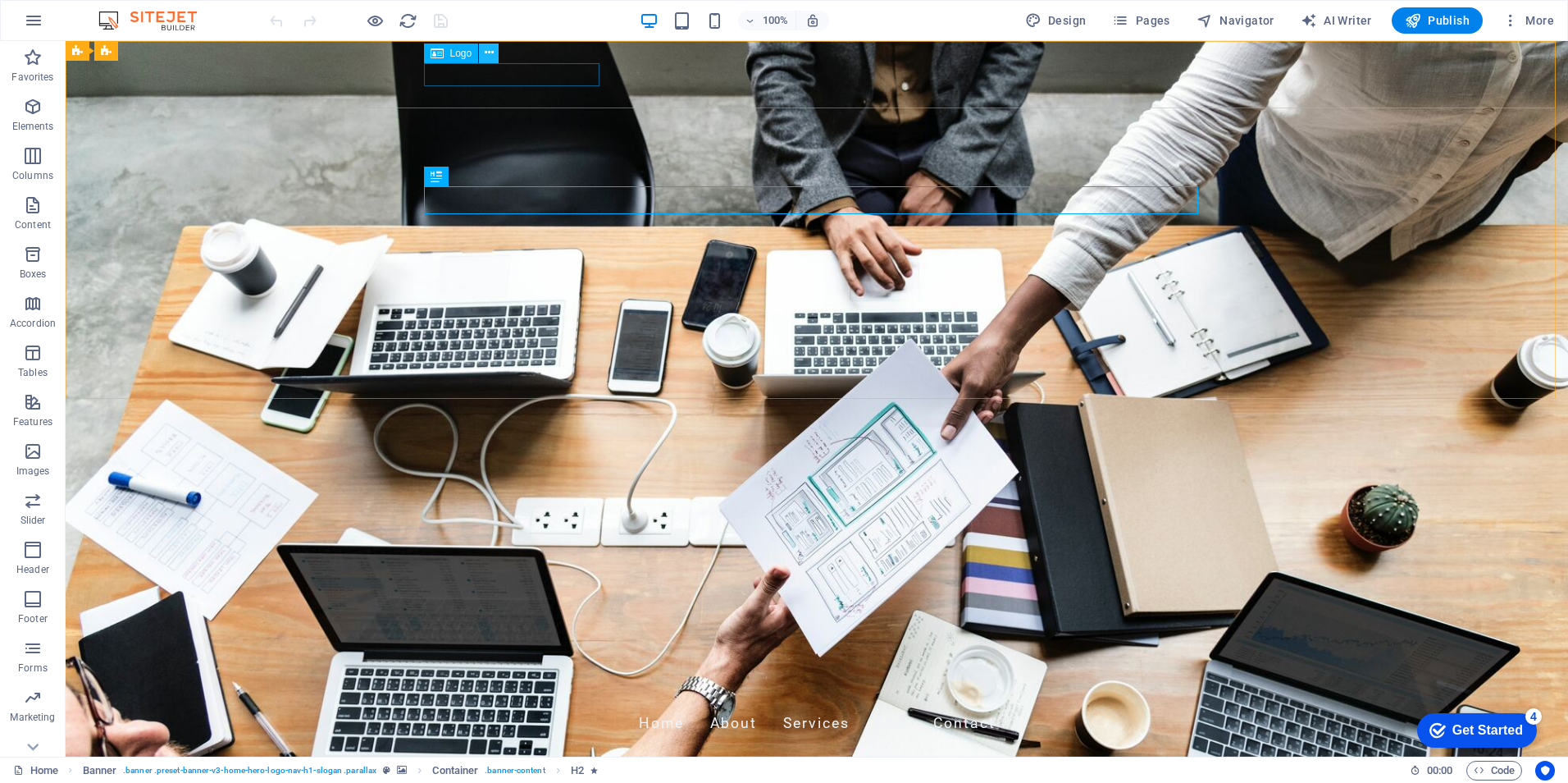
click at [493, 54] on icon at bounding box center [489, 53] width 9 height 18
click at [498, 680] on div "[DOMAIN_NAME]" at bounding box center [816, 692] width 774 height 23
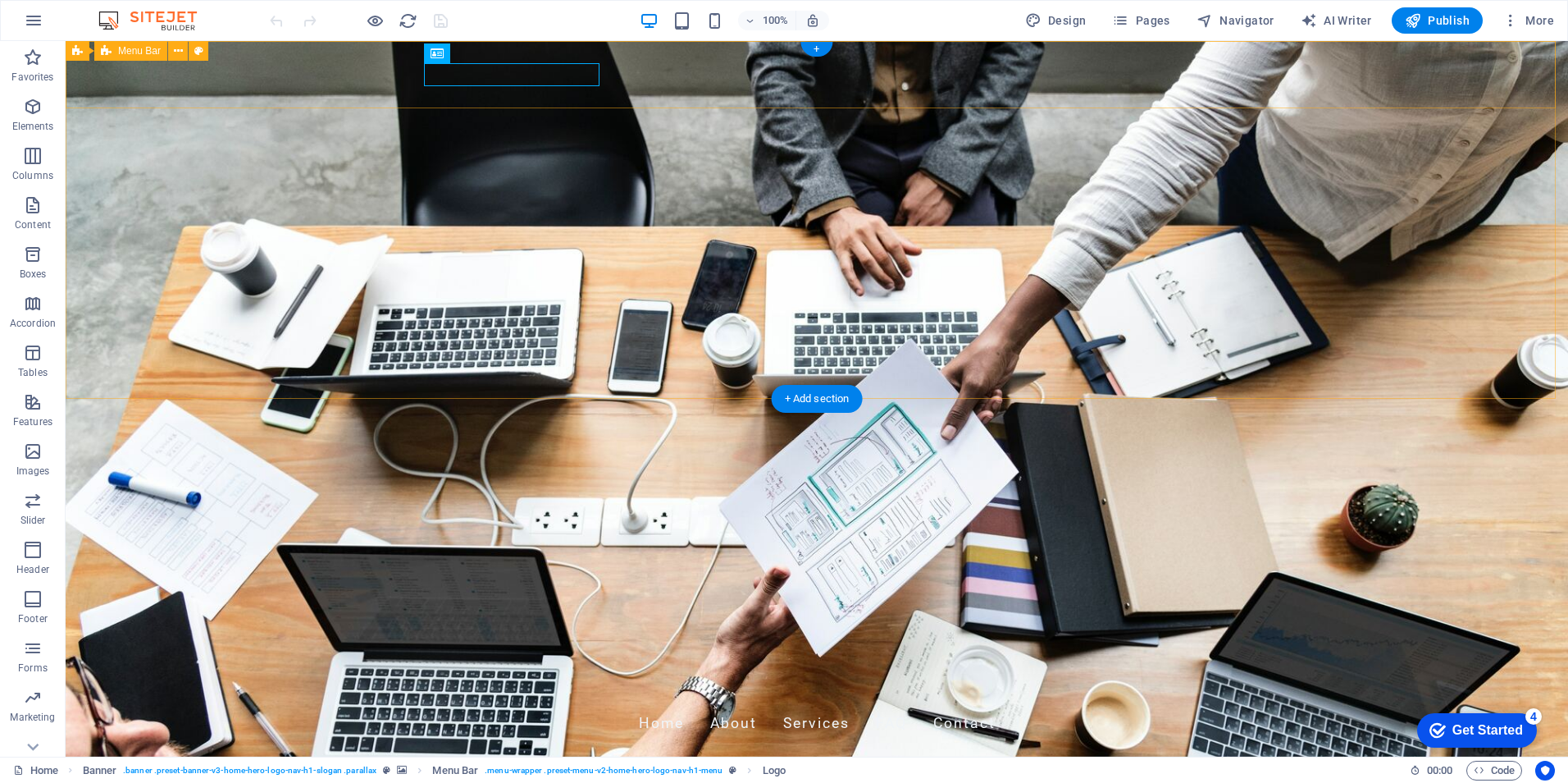
click at [402, 667] on div "donsgreatdeals.com Home About Services FAQ Contact" at bounding box center [817, 712] width 1503 height 90
drag, startPoint x: 422, startPoint y: 72, endPoint x: 438, endPoint y: 74, distance: 16.1
click at [438, 667] on div "donsgreatdeals.com Home About Services FAQ Contact" at bounding box center [817, 712] width 1503 height 90
drag, startPoint x: 445, startPoint y: 73, endPoint x: 483, endPoint y: 74, distance: 38.0
click at [483, 680] on div "[DOMAIN_NAME]" at bounding box center [816, 692] width 774 height 23
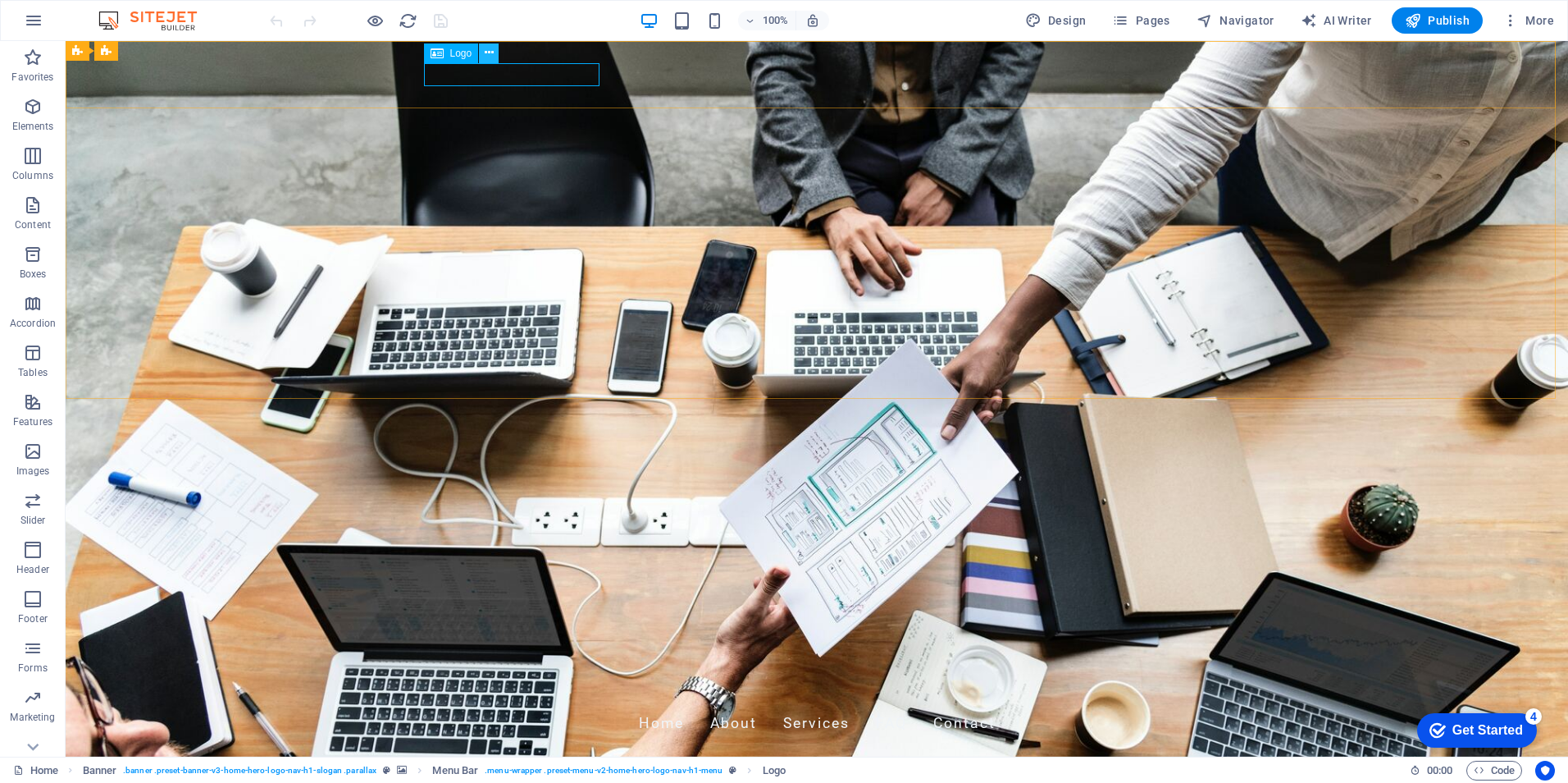
click at [489, 56] on icon at bounding box center [489, 53] width 9 height 18
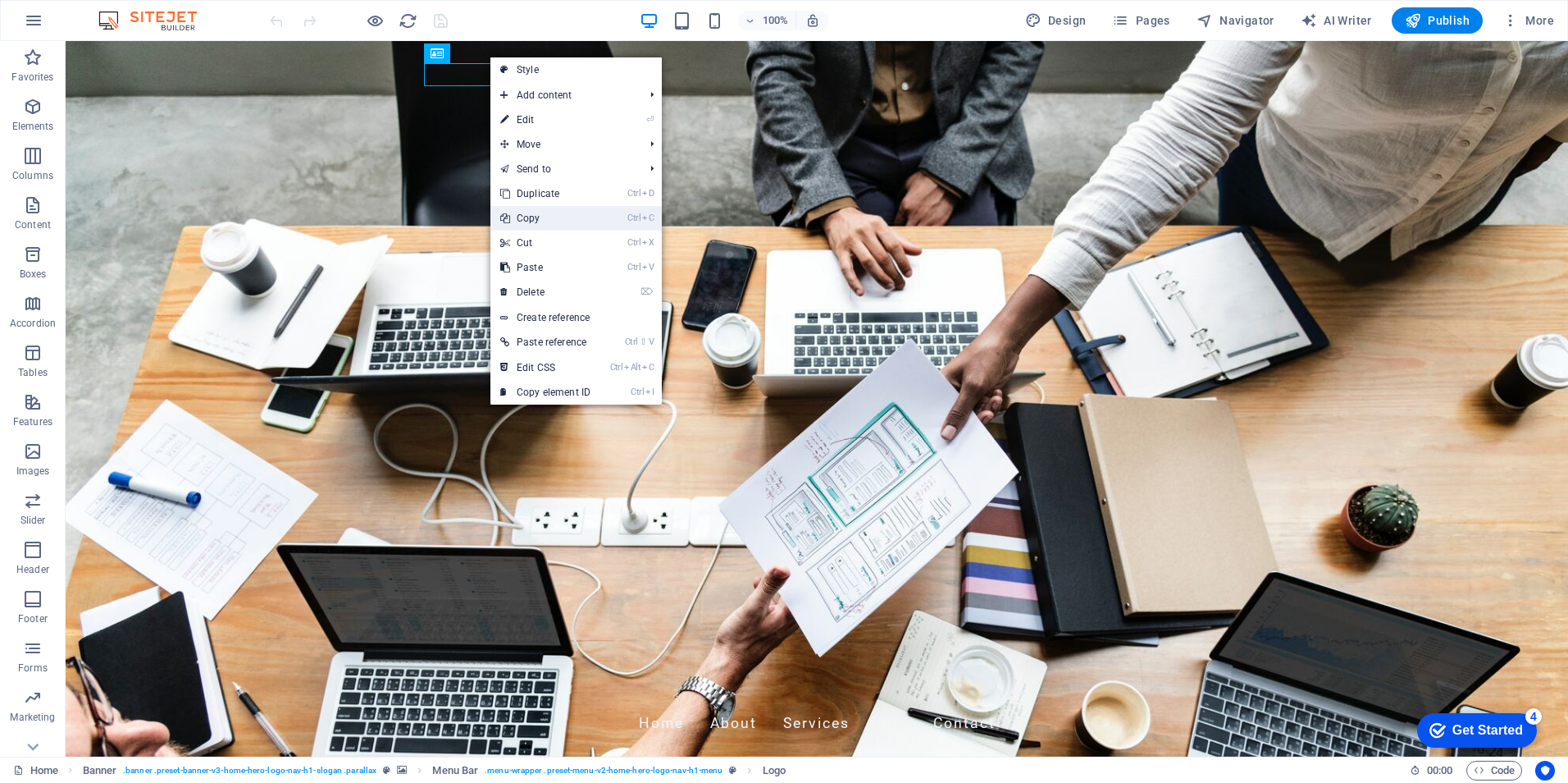
click at [532, 217] on link "Ctrl C Copy" at bounding box center [545, 218] width 110 height 24
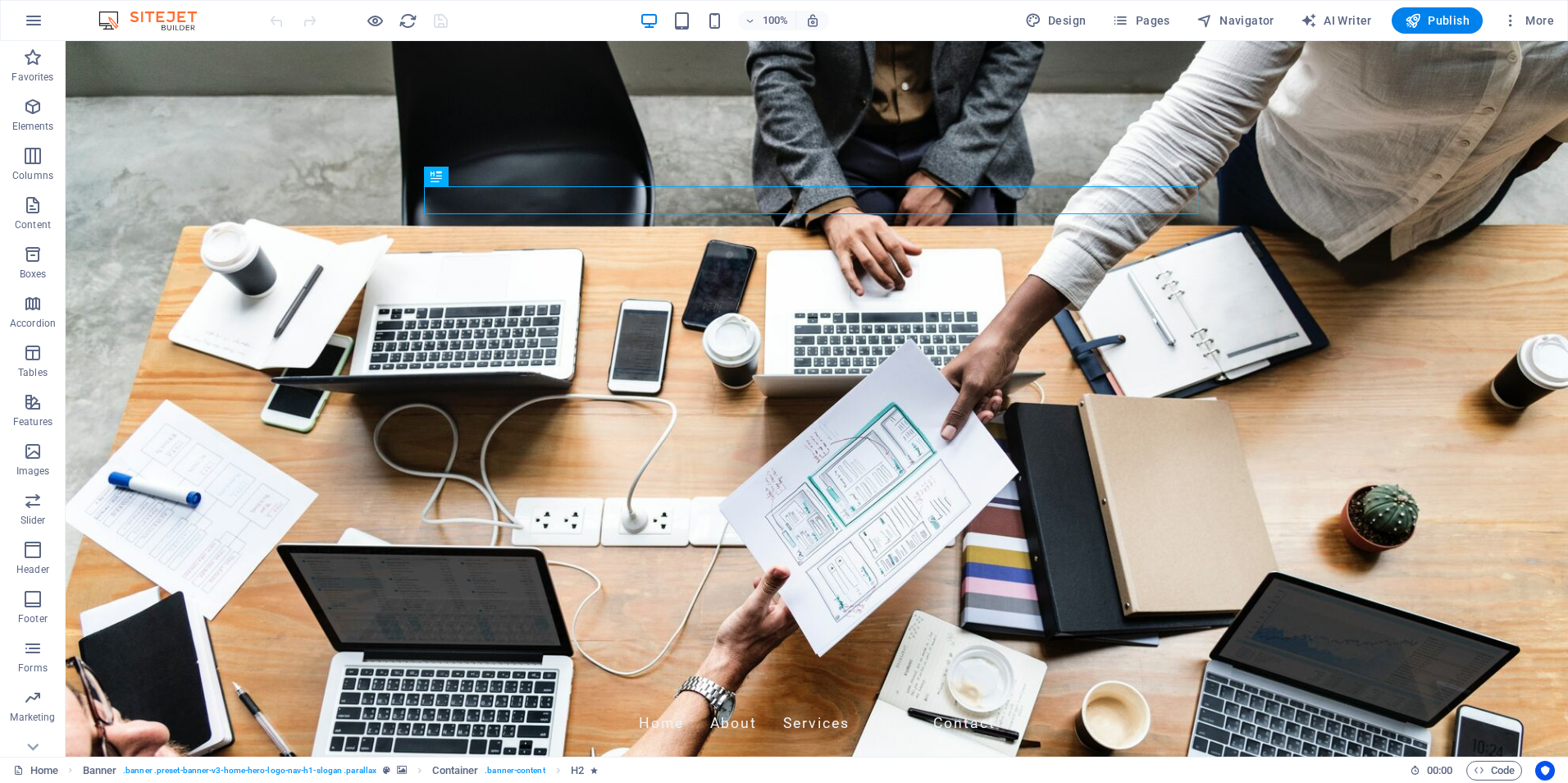
click at [1441, 18] on span "Publish" at bounding box center [1437, 21] width 64 height 17
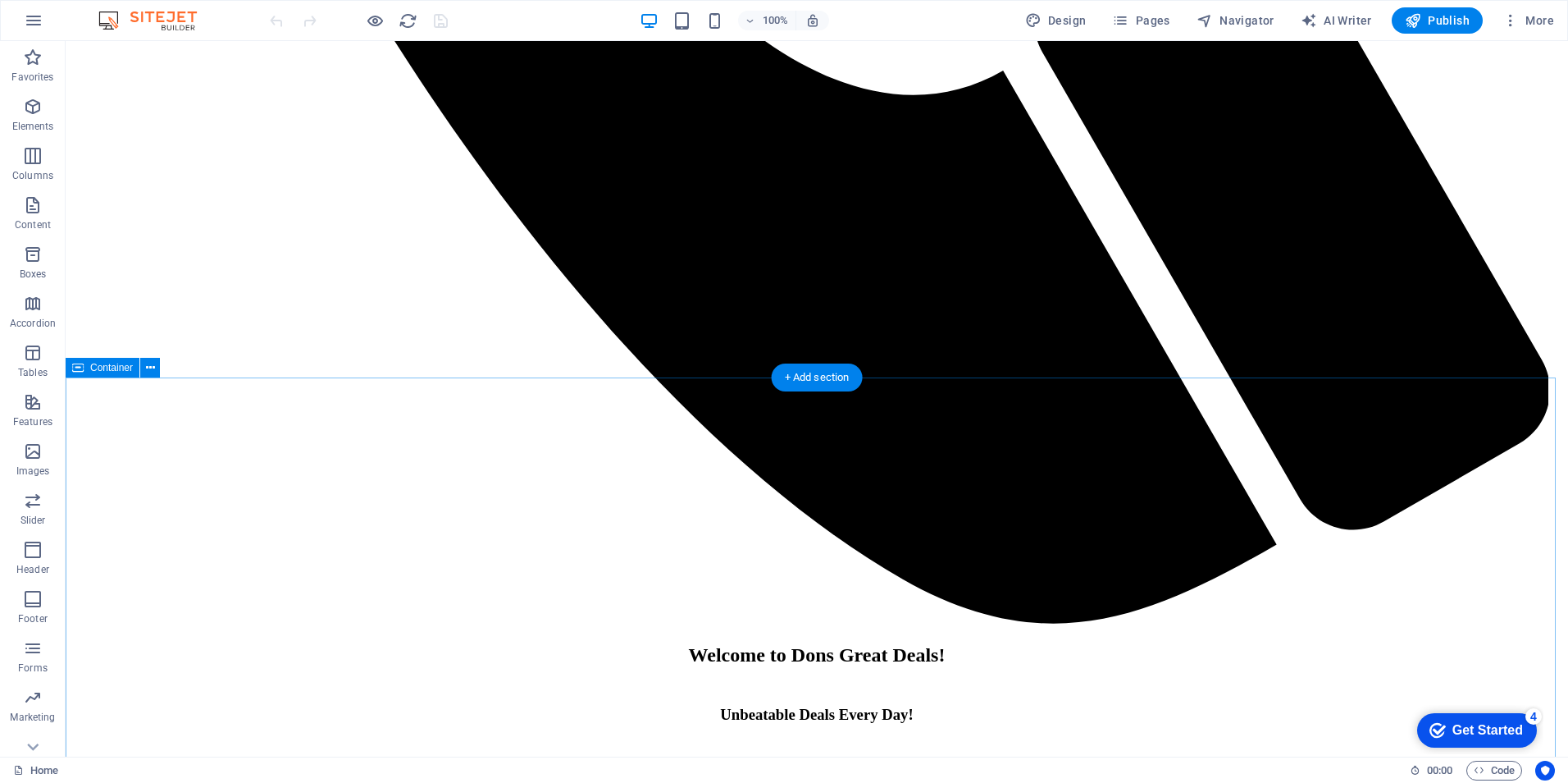
scroll to position [2318, 0]
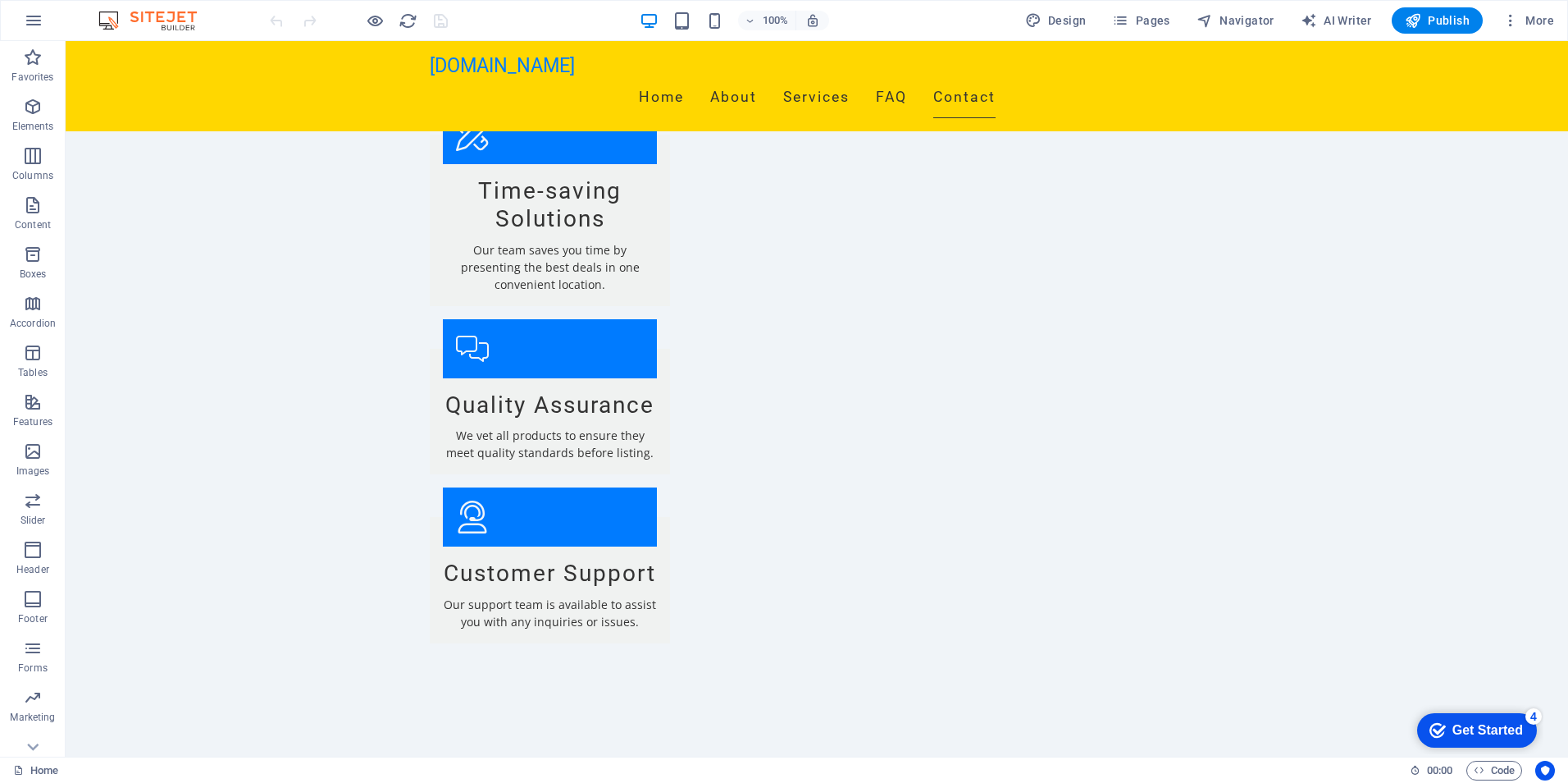
click at [1488, 730] on div "Get Started" at bounding box center [1487, 729] width 70 height 15
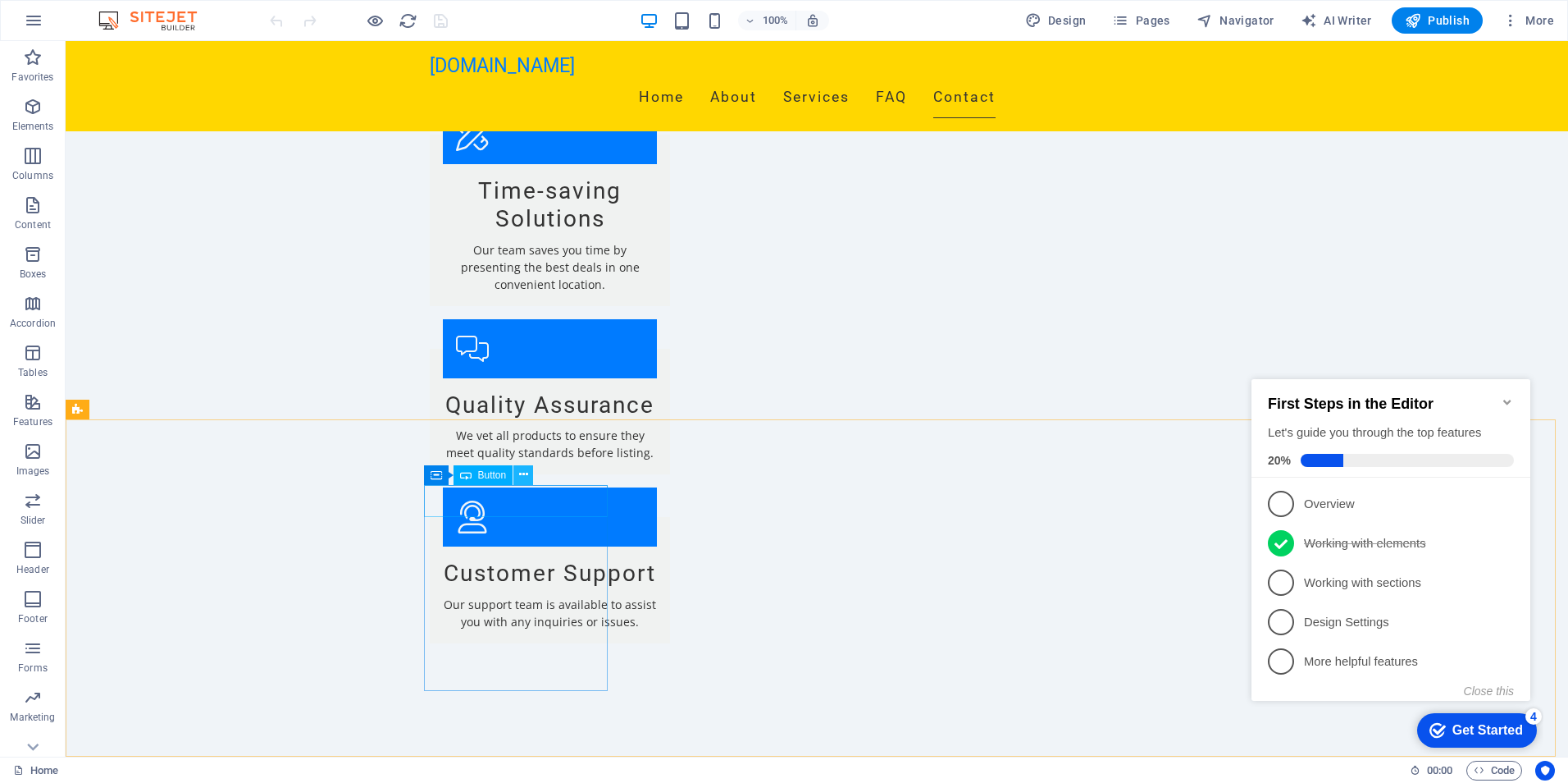
click at [523, 474] on icon at bounding box center [523, 474] width 9 height 18
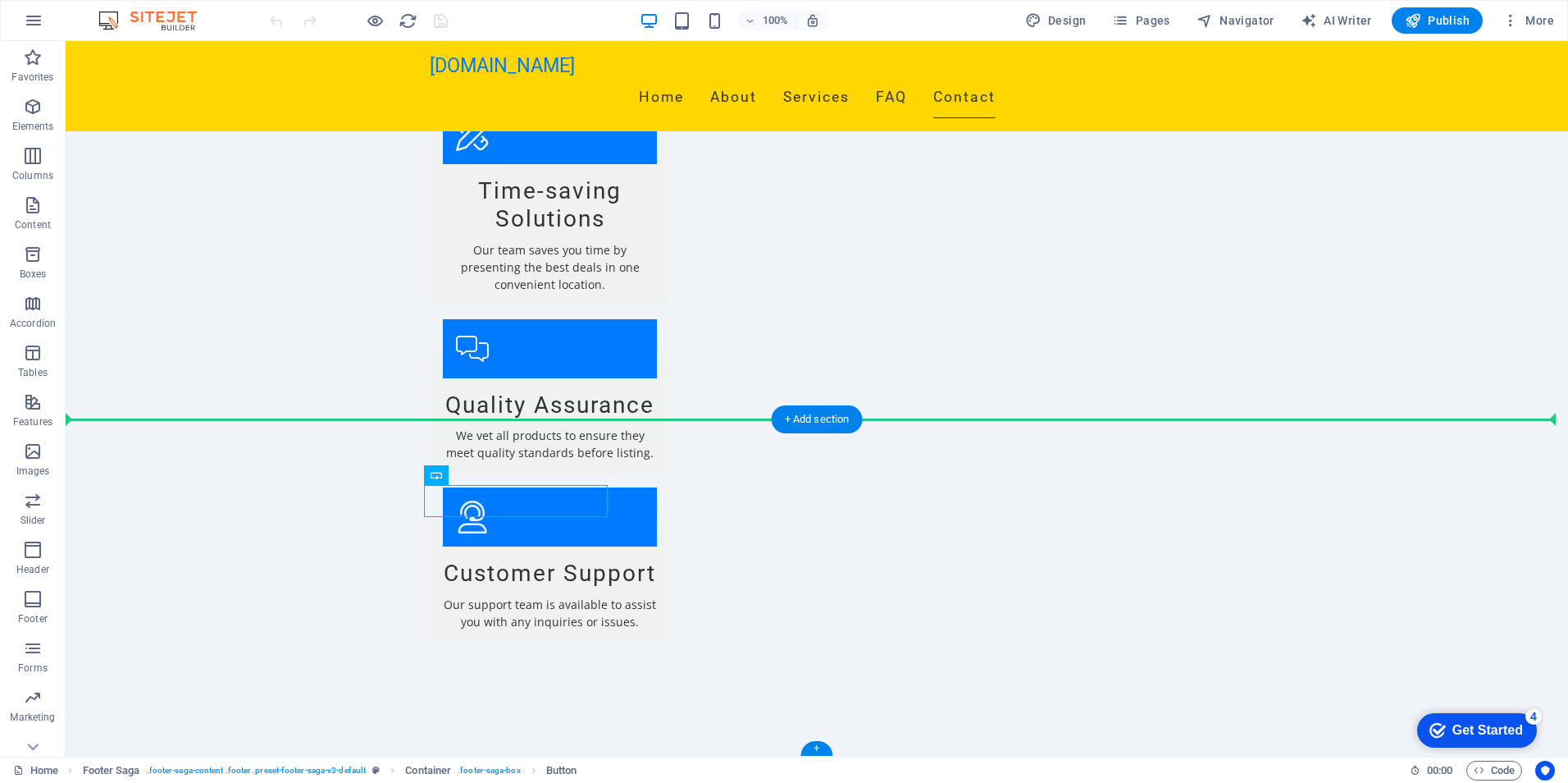
drag, startPoint x: 537, startPoint y: 515, endPoint x: 317, endPoint y: 477, distance: 223.3
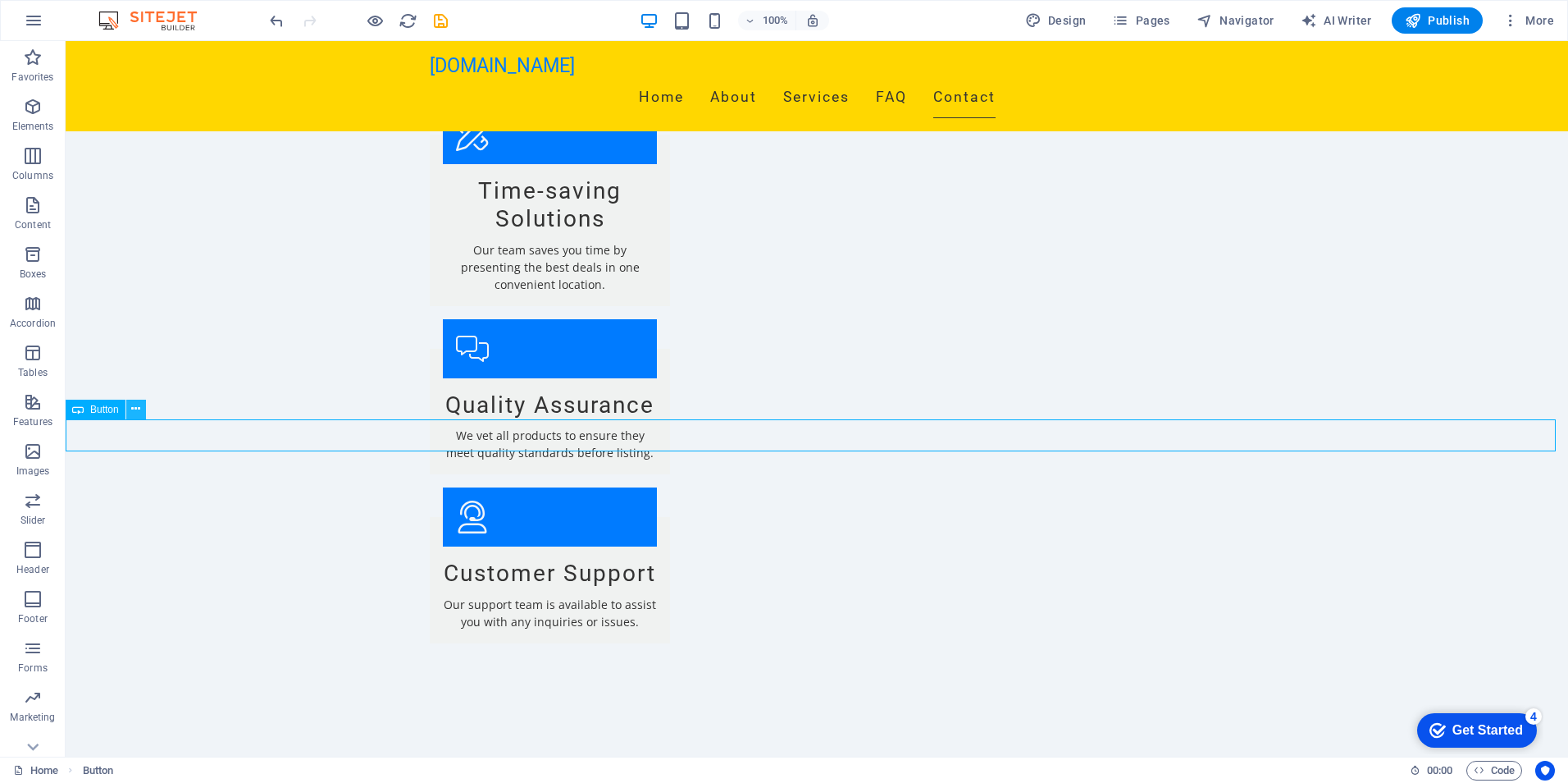
click at [140, 410] on icon at bounding box center [135, 409] width 9 height 18
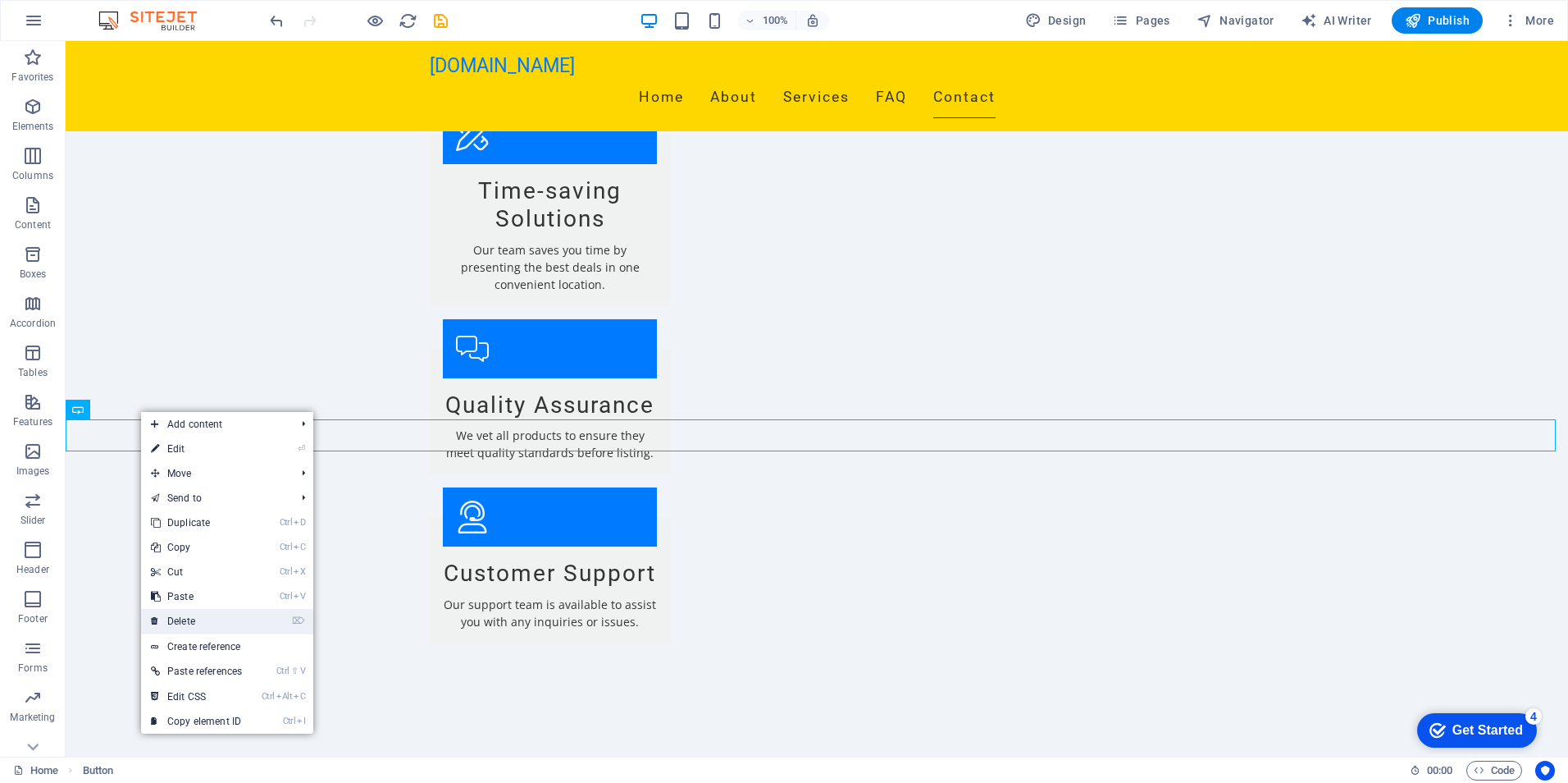
click at [187, 614] on link "⌦ Delete" at bounding box center [196, 621] width 110 height 24
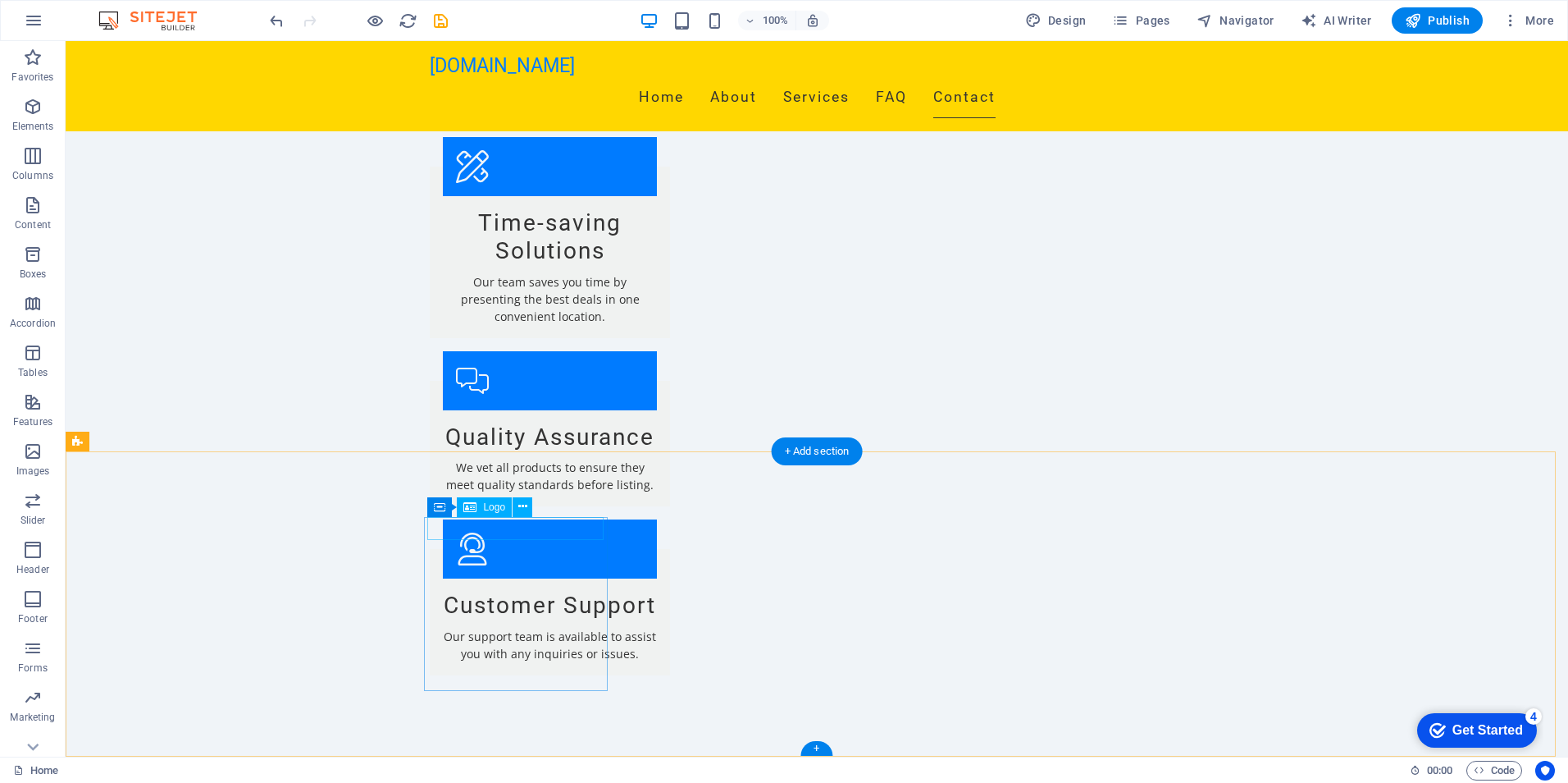
click at [522, 512] on icon at bounding box center [522, 507] width 9 height 18
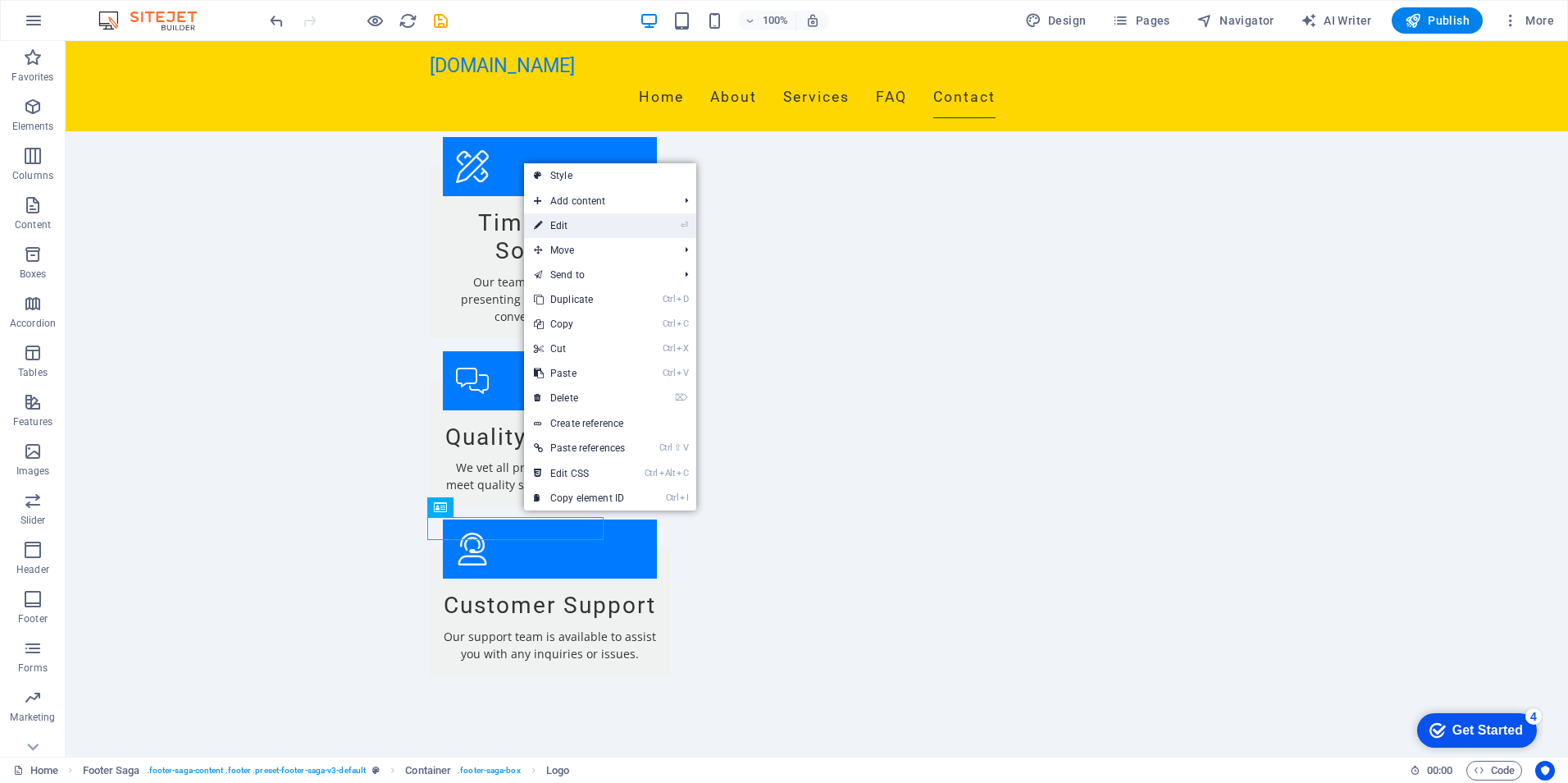
drag, startPoint x: 563, startPoint y: 228, endPoint x: 183, endPoint y: 365, distance: 403.9
click at [563, 228] on link "⏎ Edit" at bounding box center [579, 226] width 110 height 24
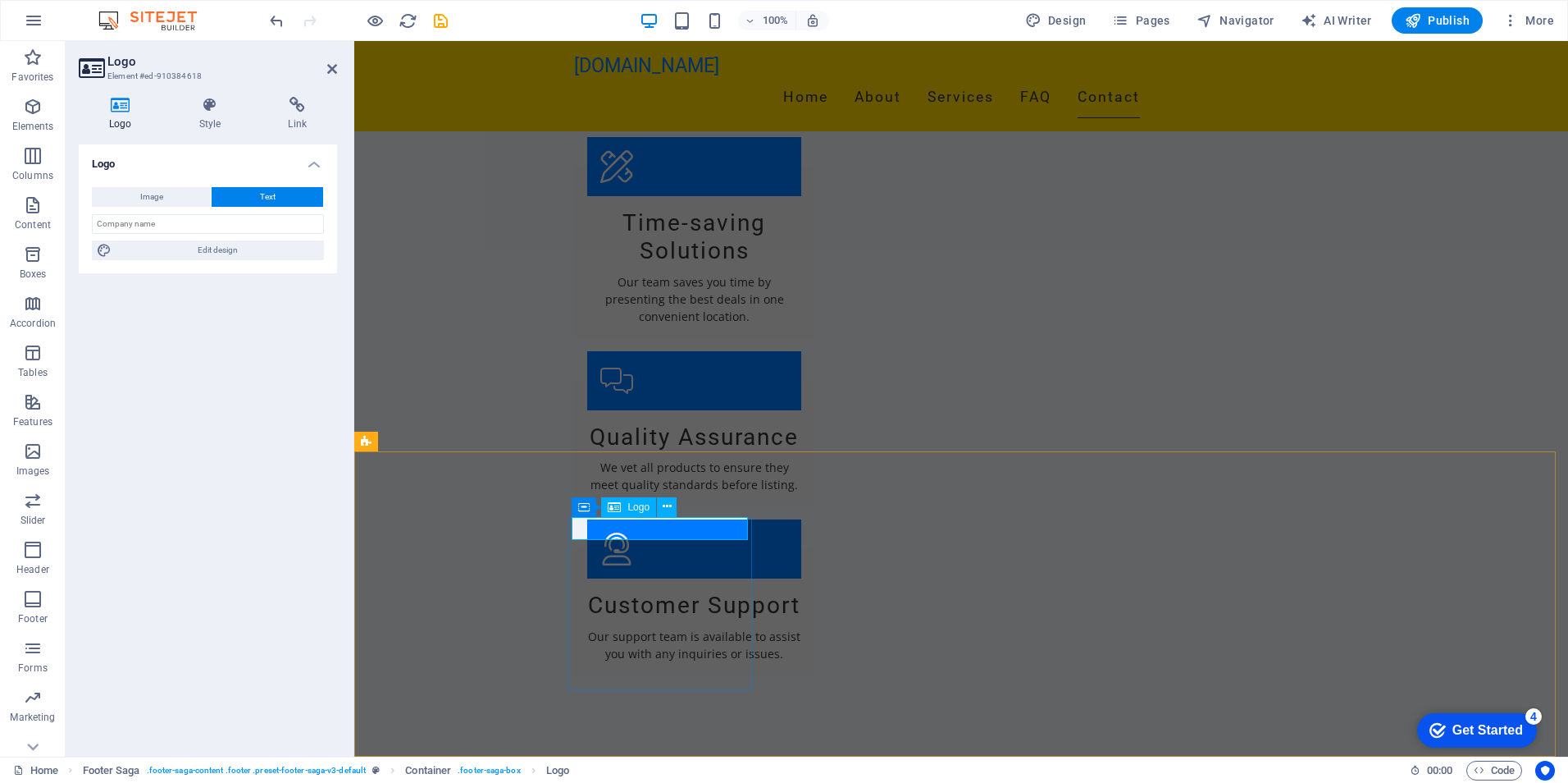
click at [665, 510] on icon at bounding box center [666, 507] width 9 height 18
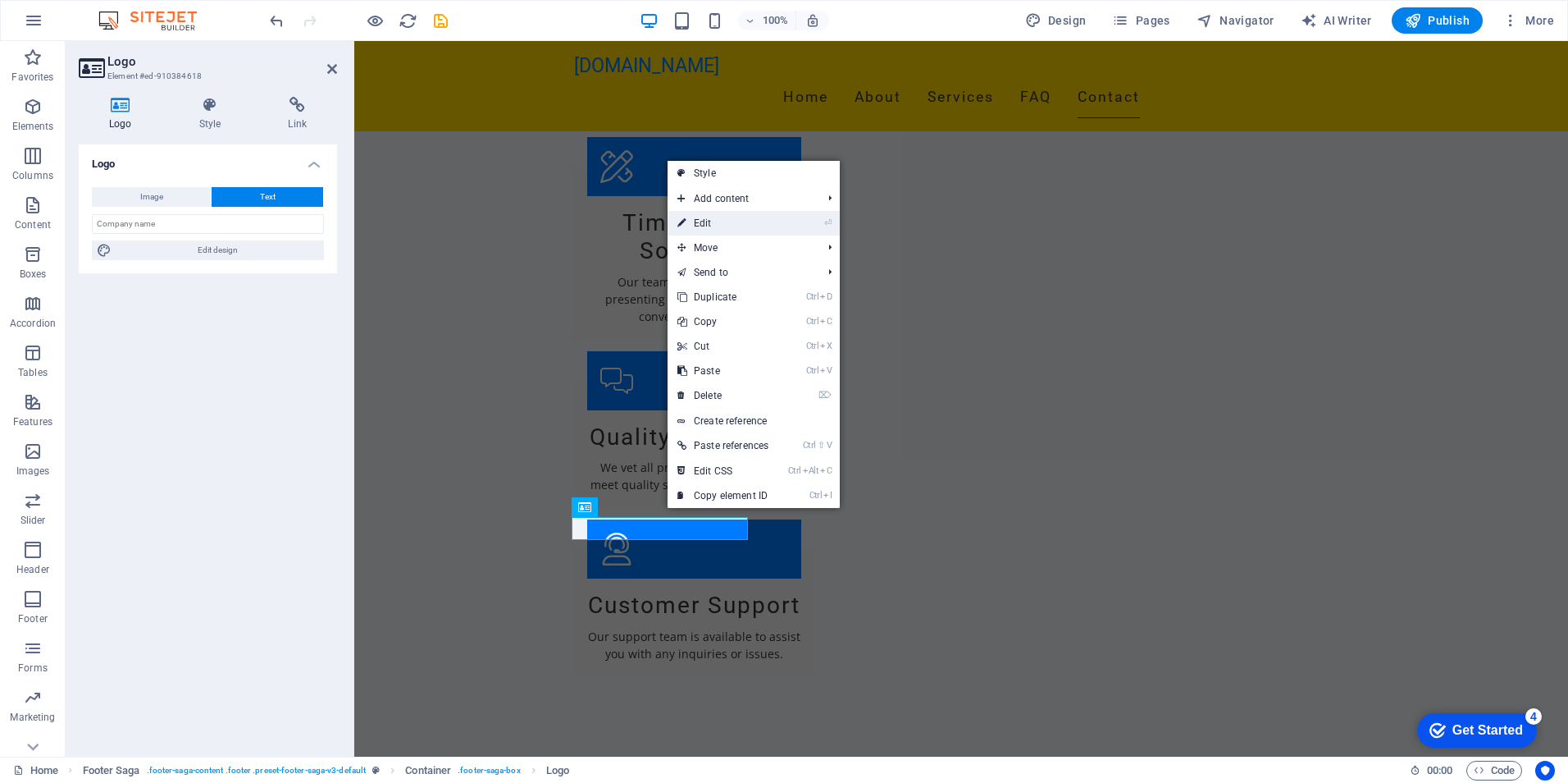
click at [708, 225] on link "⏎ Edit" at bounding box center [722, 223] width 110 height 24
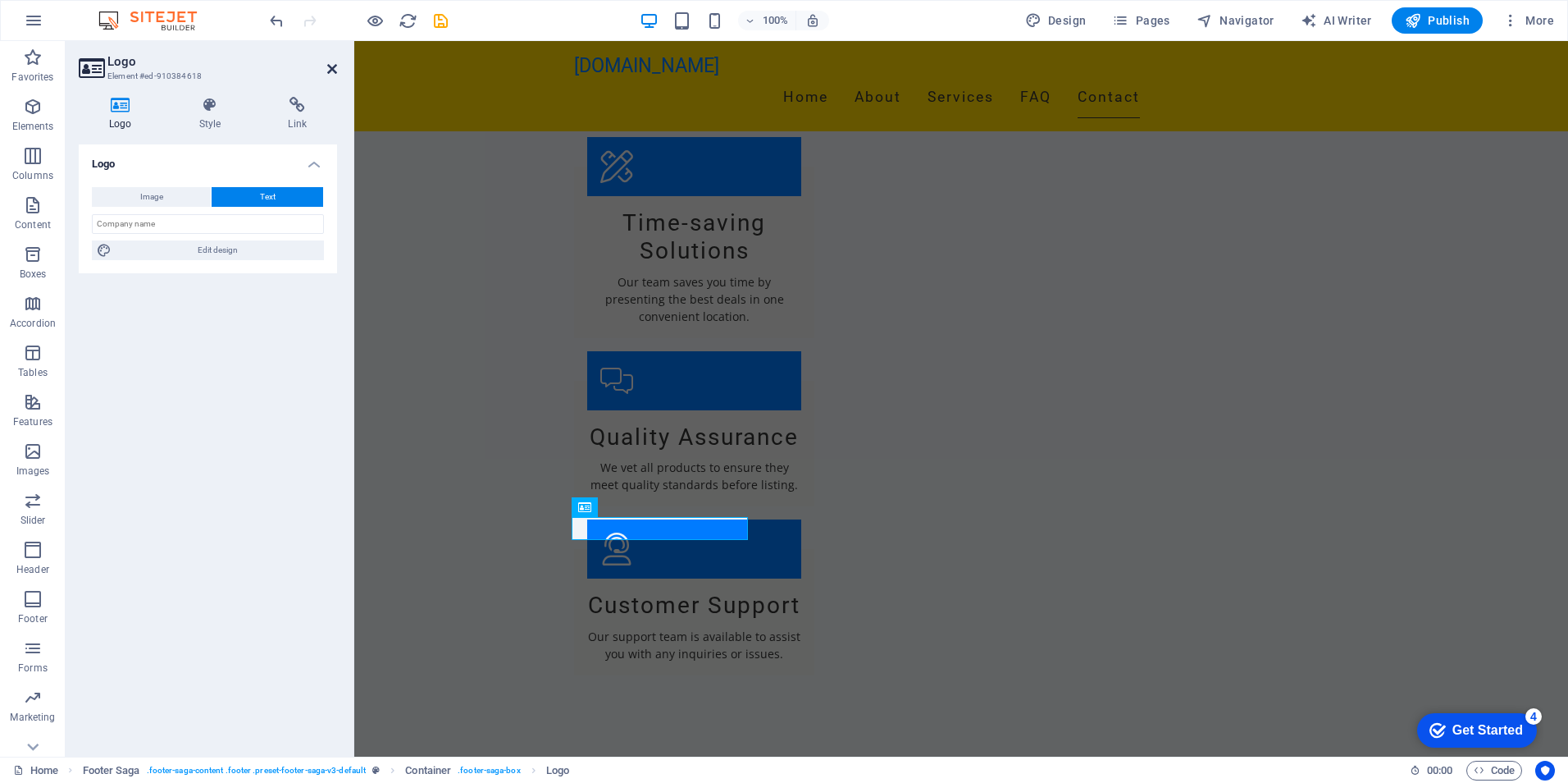
drag, startPoint x: 332, startPoint y: 68, endPoint x: 269, endPoint y: 90, distance: 66.7
click at [332, 68] on icon at bounding box center [332, 68] width 10 height 13
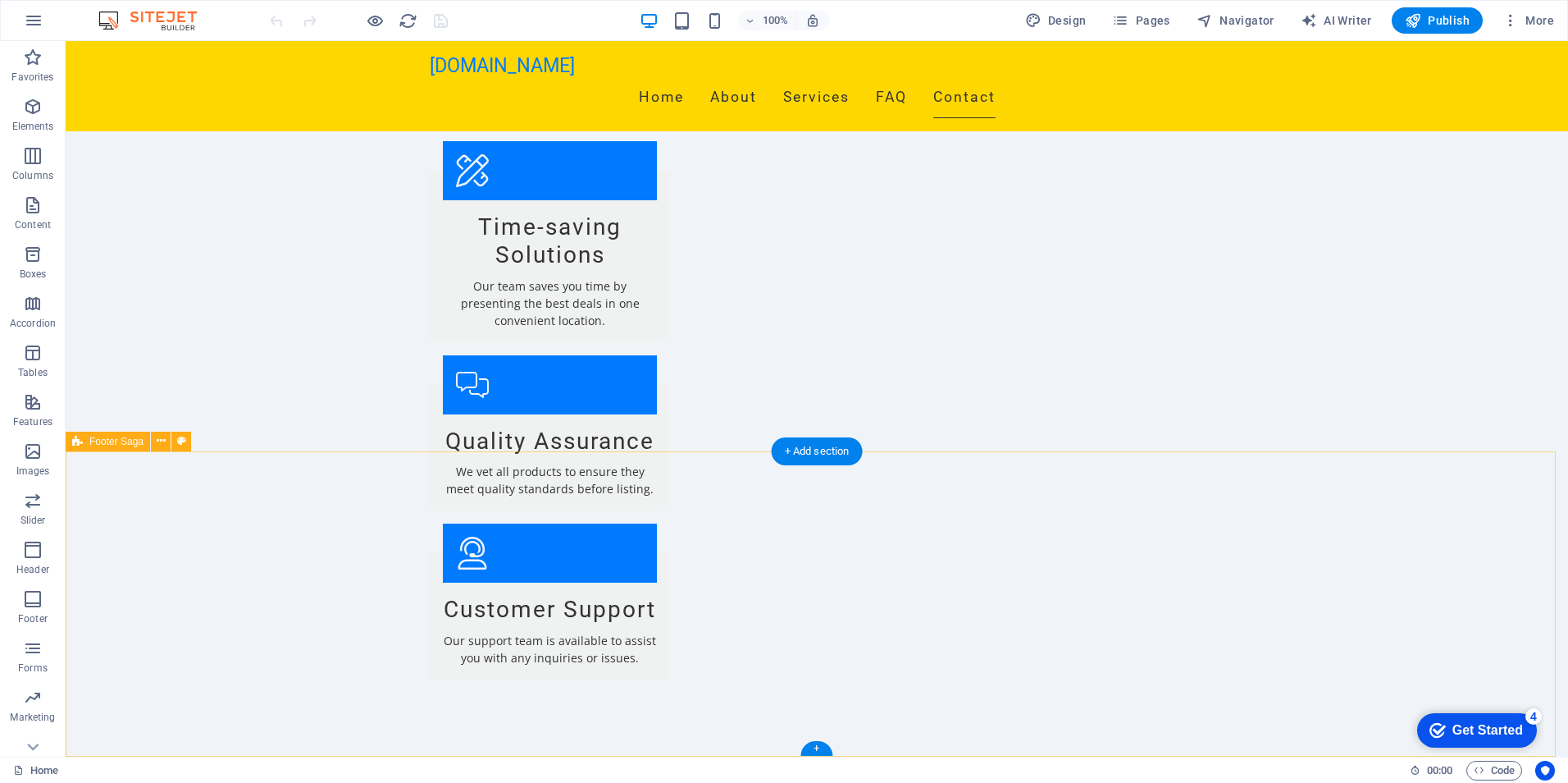
scroll to position [2286, 0]
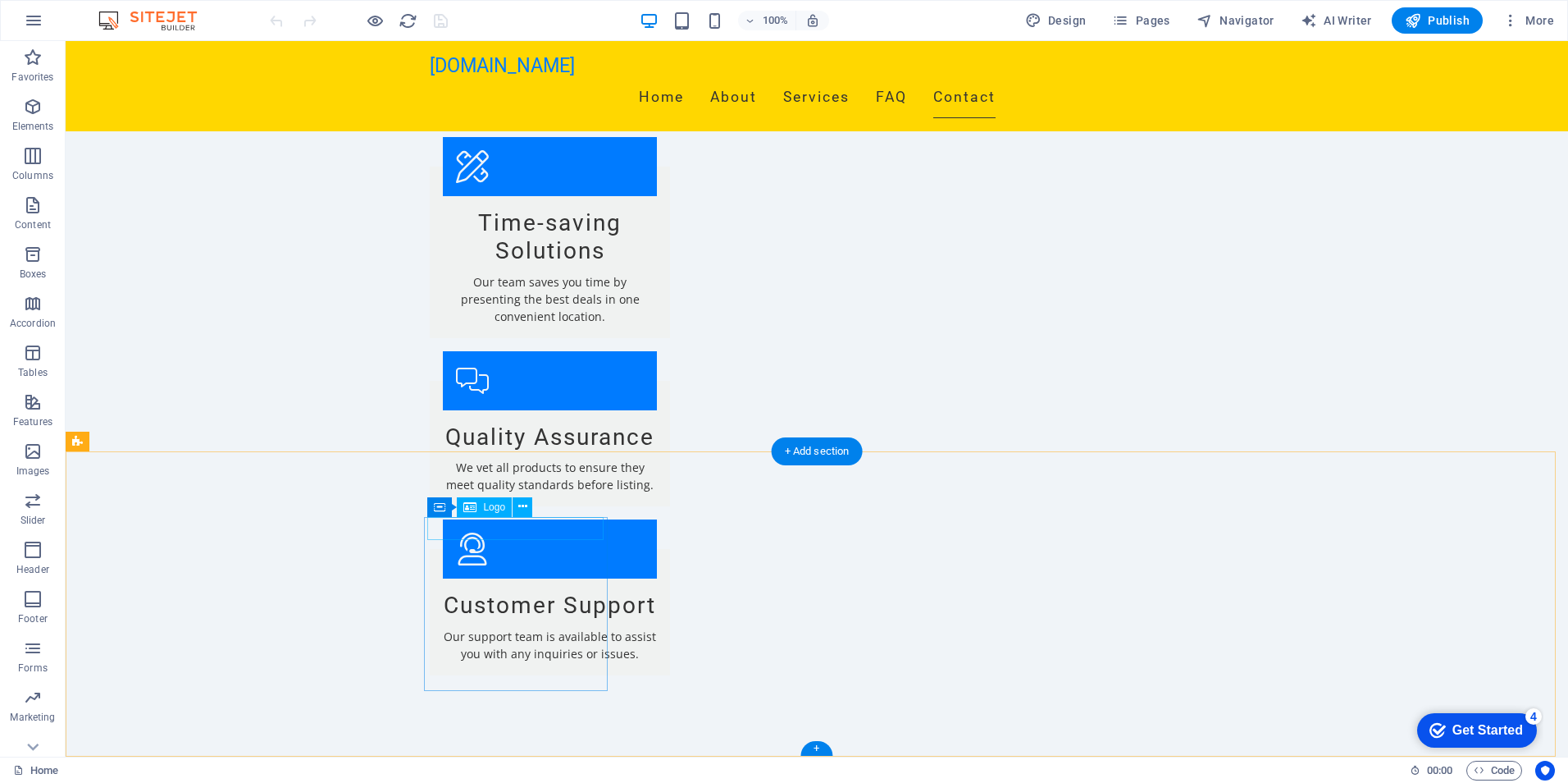
click at [524, 509] on icon at bounding box center [522, 507] width 9 height 18
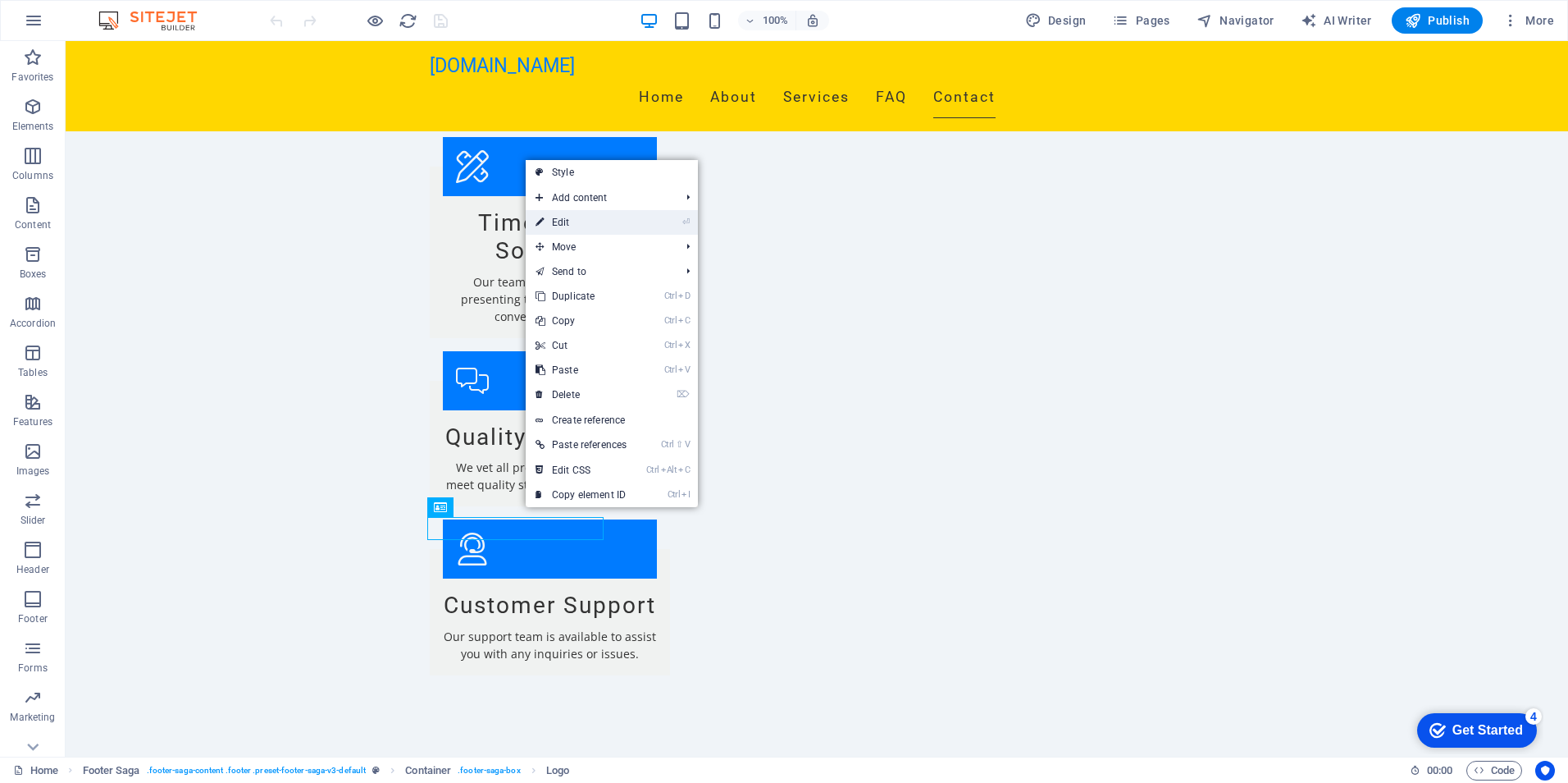
click at [571, 224] on link "⏎ Edit" at bounding box center [581, 222] width 110 height 24
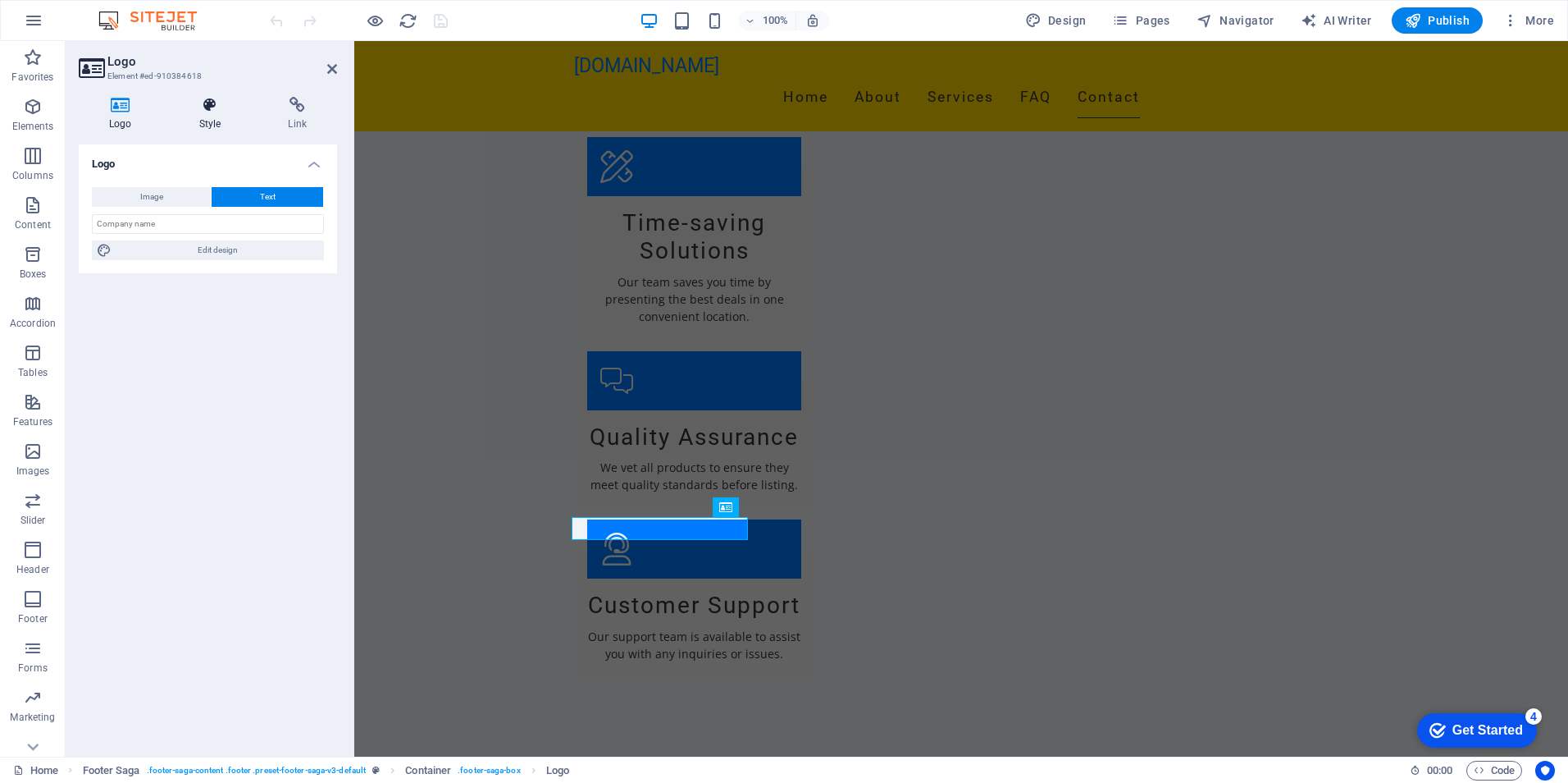
click at [213, 113] on h4 "Style" at bounding box center [214, 113] width 90 height 34
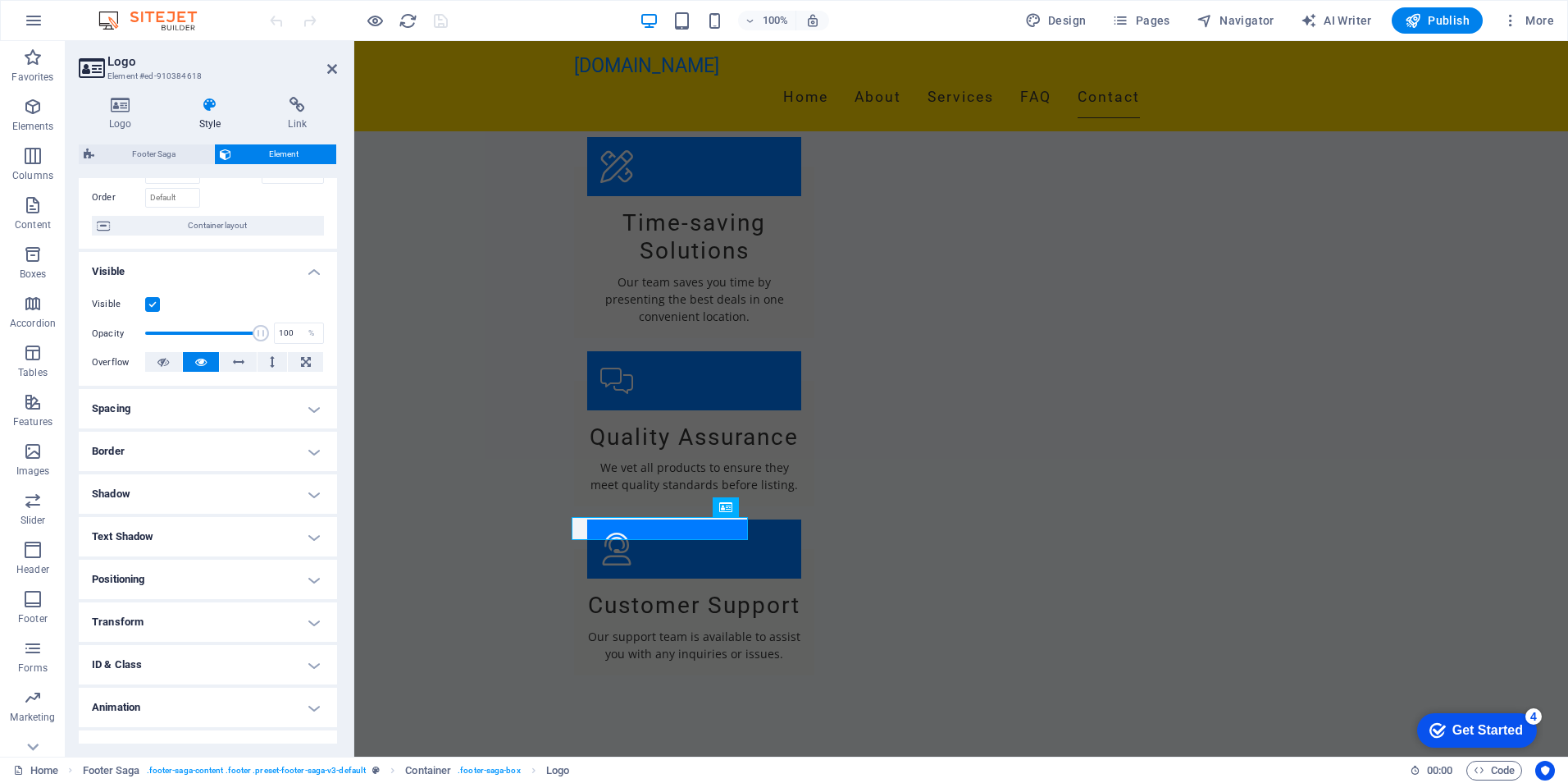
scroll to position [128, 0]
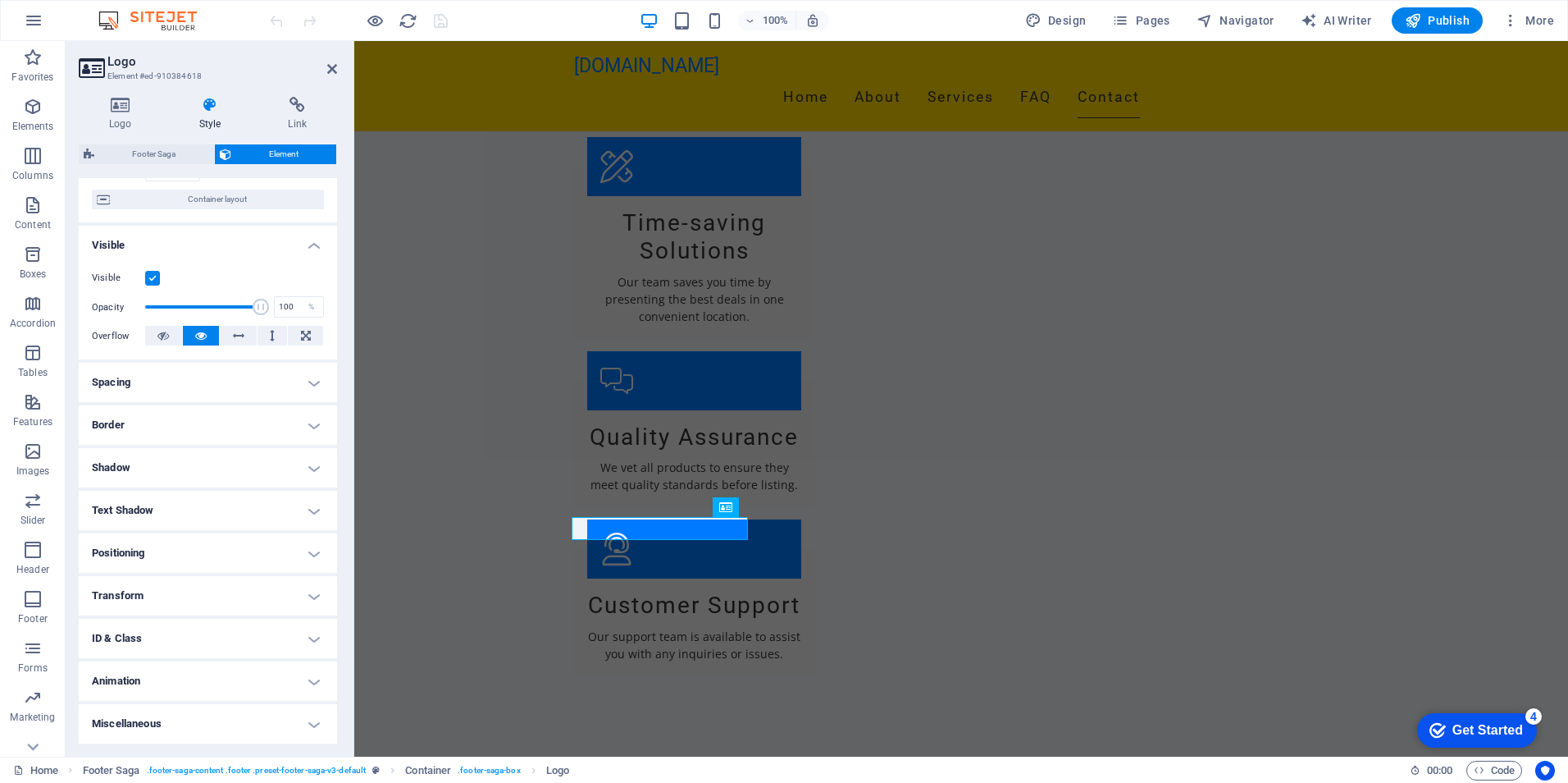
click at [207, 110] on icon at bounding box center [210, 104] width 83 height 17
click at [115, 110] on icon at bounding box center [121, 104] width 84 height 17
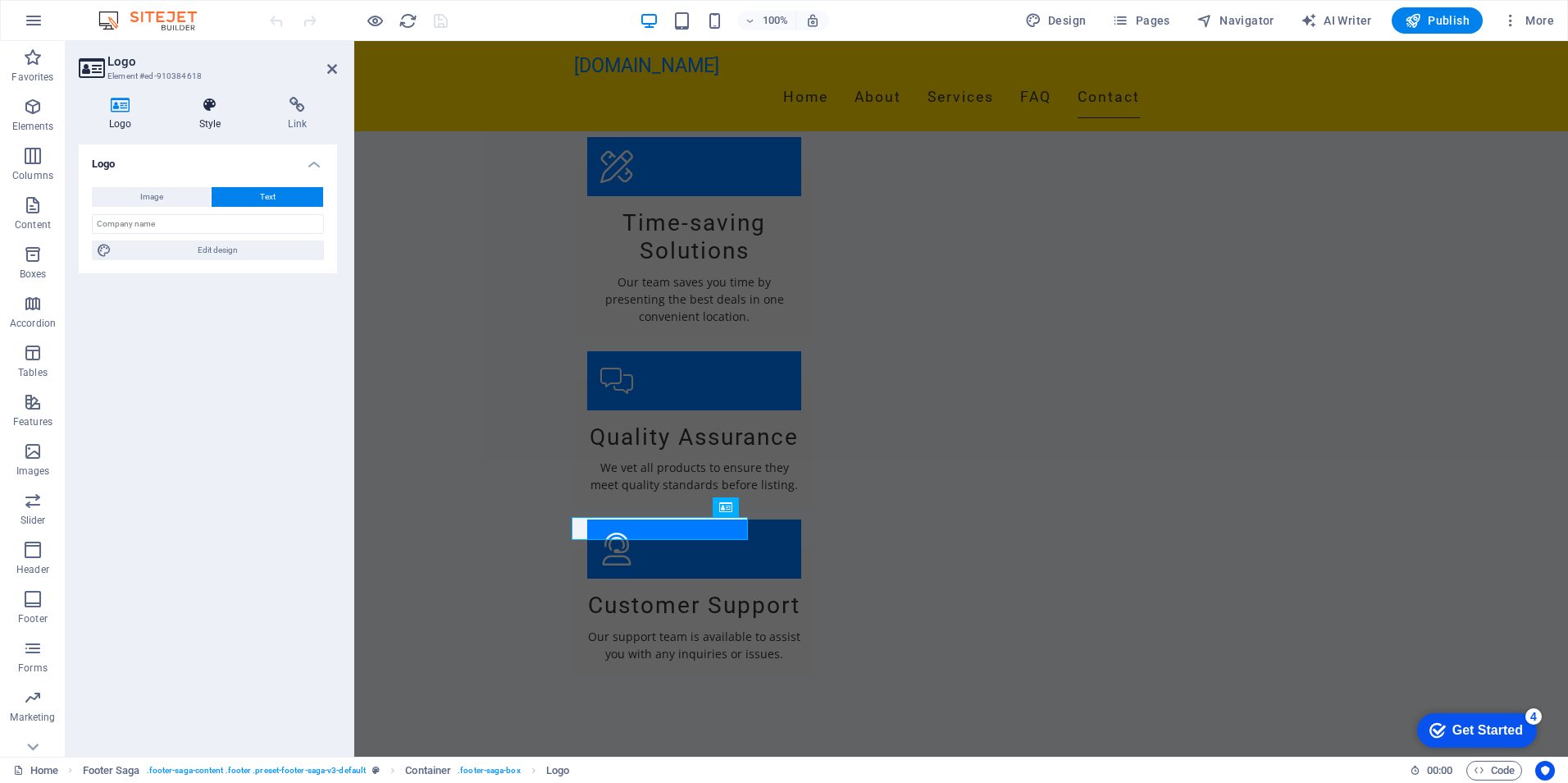
click at [199, 112] on icon at bounding box center [210, 104] width 83 height 17
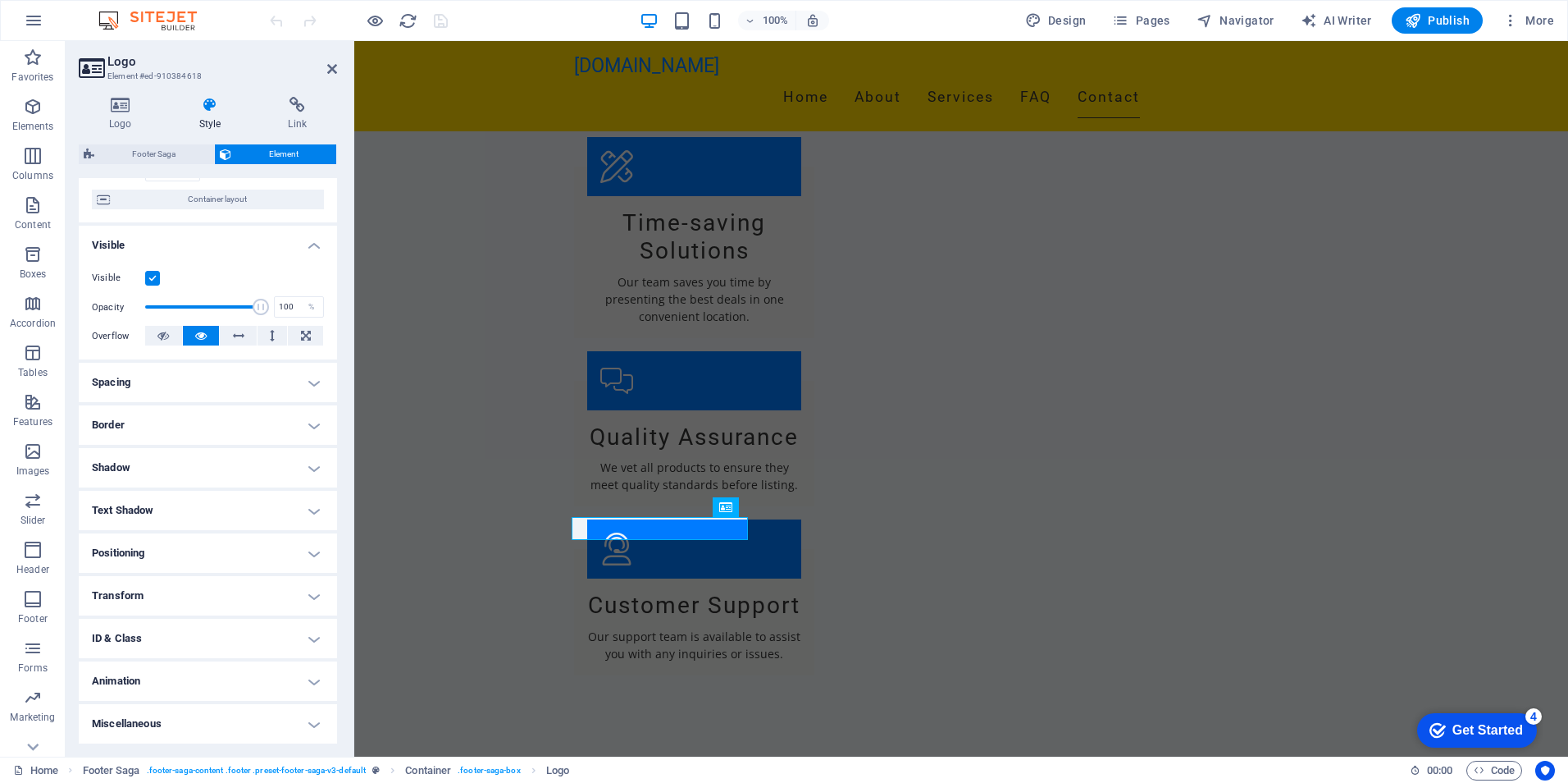
click at [189, 502] on h4 "Text Shadow" at bounding box center [208, 511] width 259 height 39
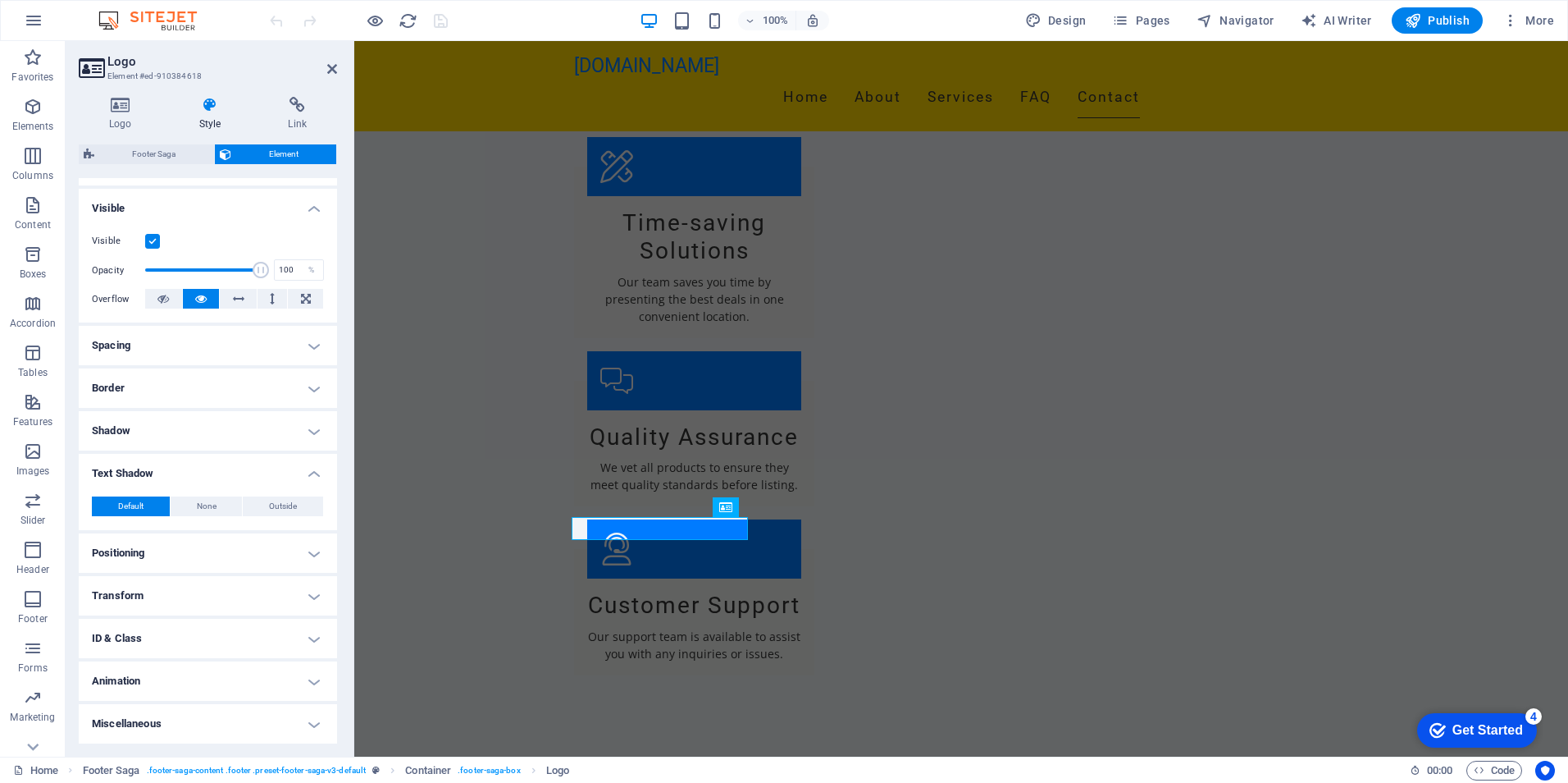
click at [254, 208] on h4 "Visible" at bounding box center [208, 203] width 259 height 29
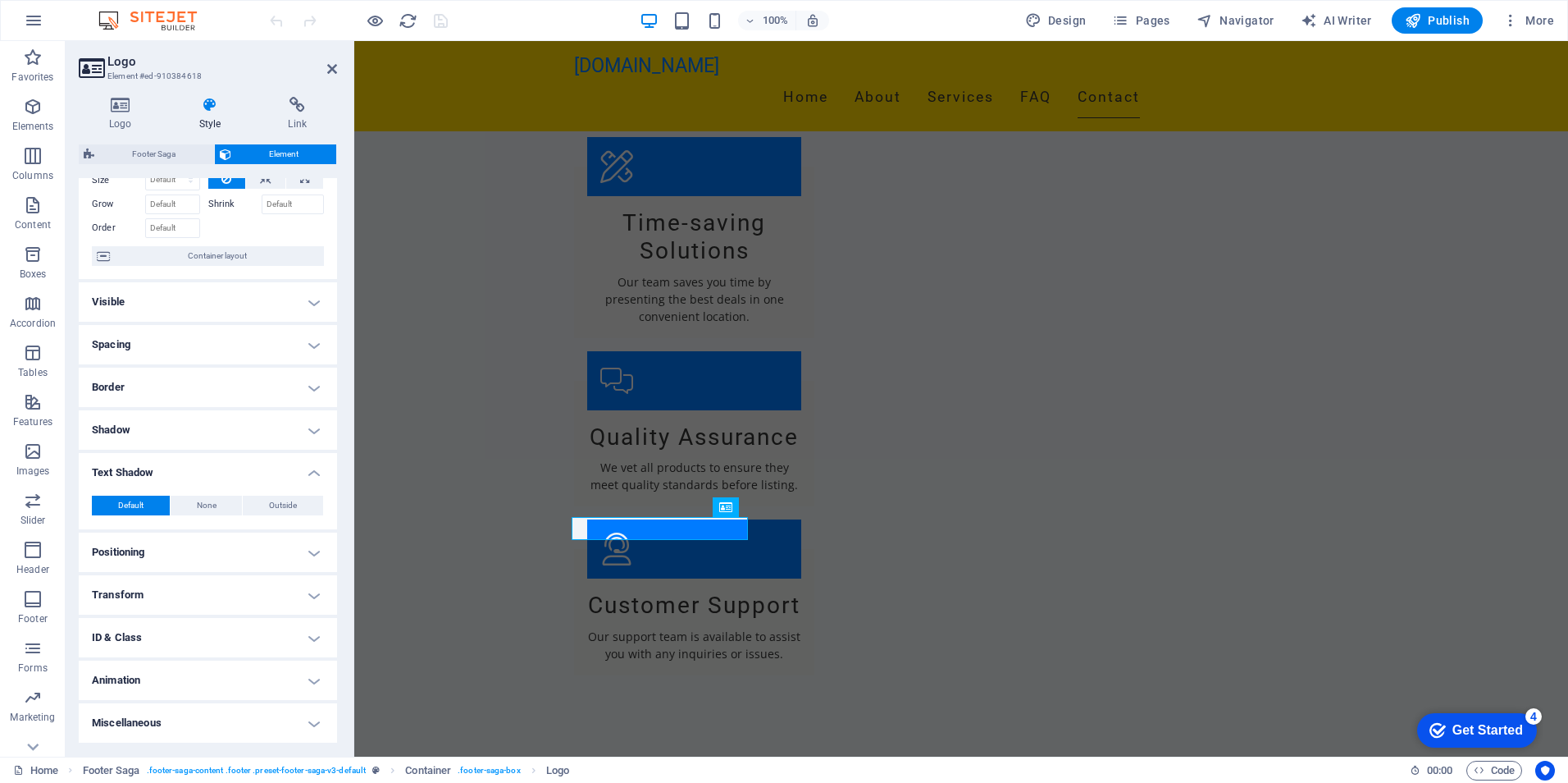
scroll to position [0, 0]
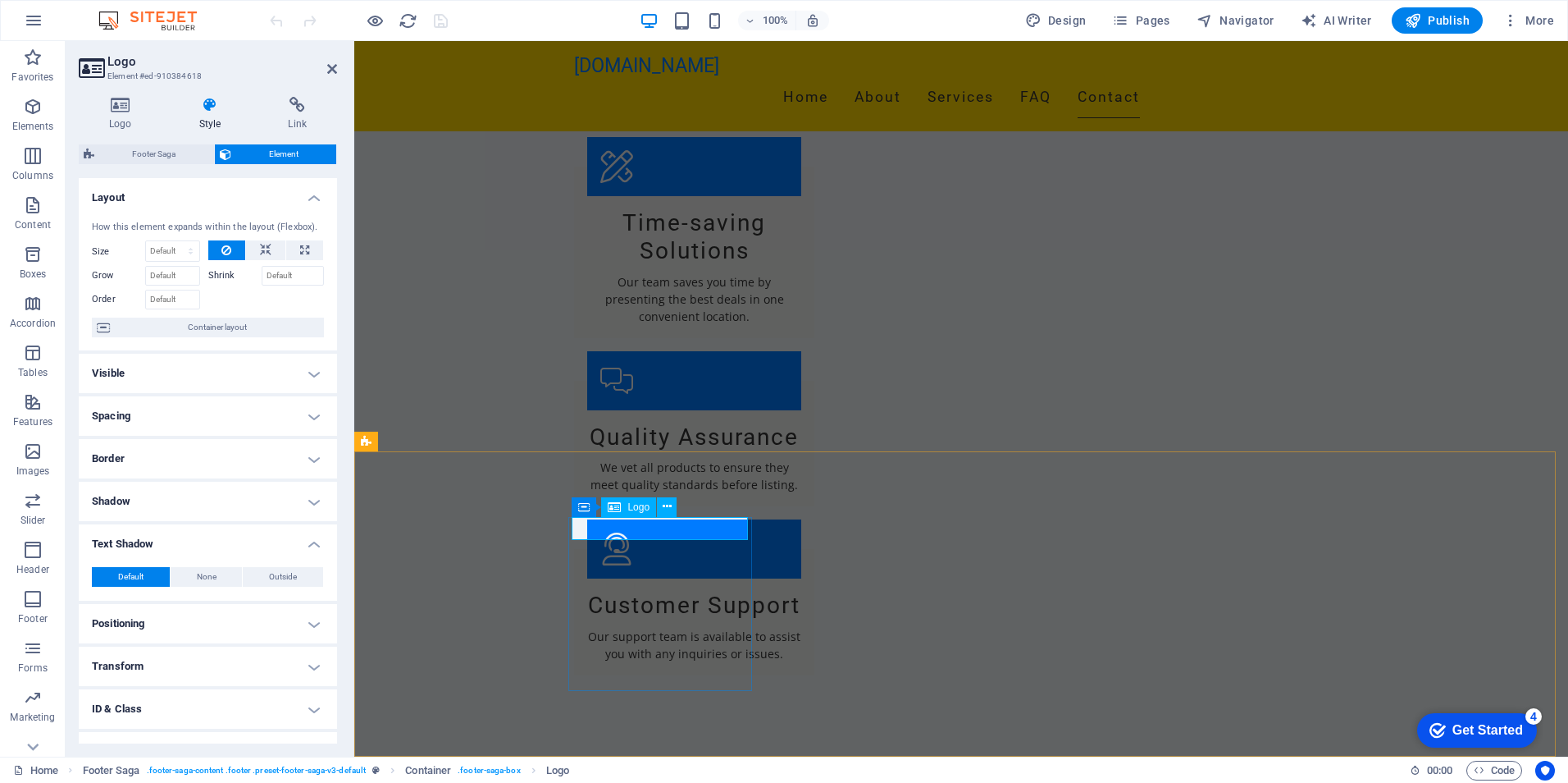
click at [638, 512] on span "Logo" at bounding box center [638, 507] width 22 height 10
click at [669, 510] on icon at bounding box center [666, 507] width 9 height 18
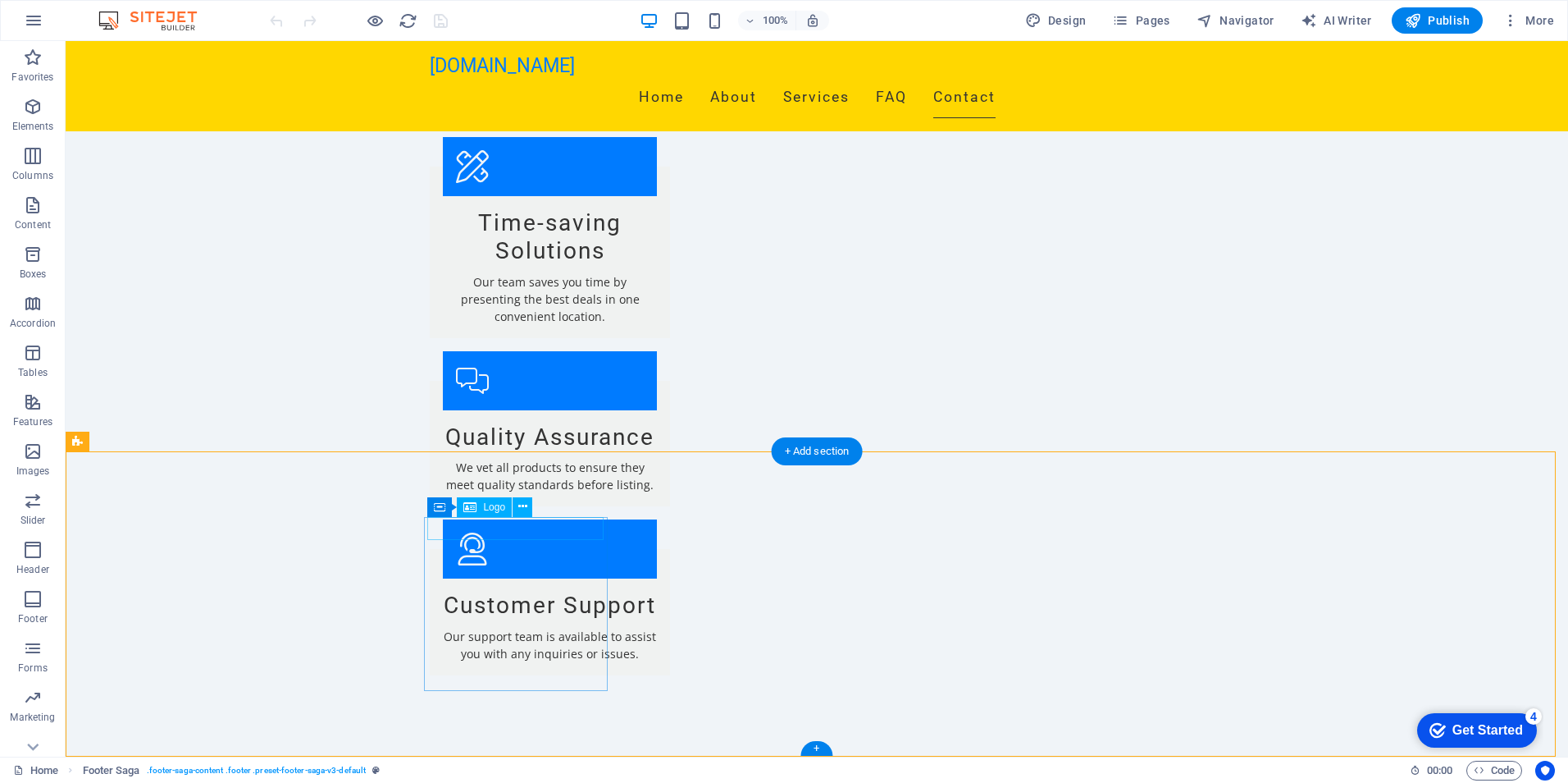
click at [436, 512] on icon at bounding box center [436, 507] width 12 height 20
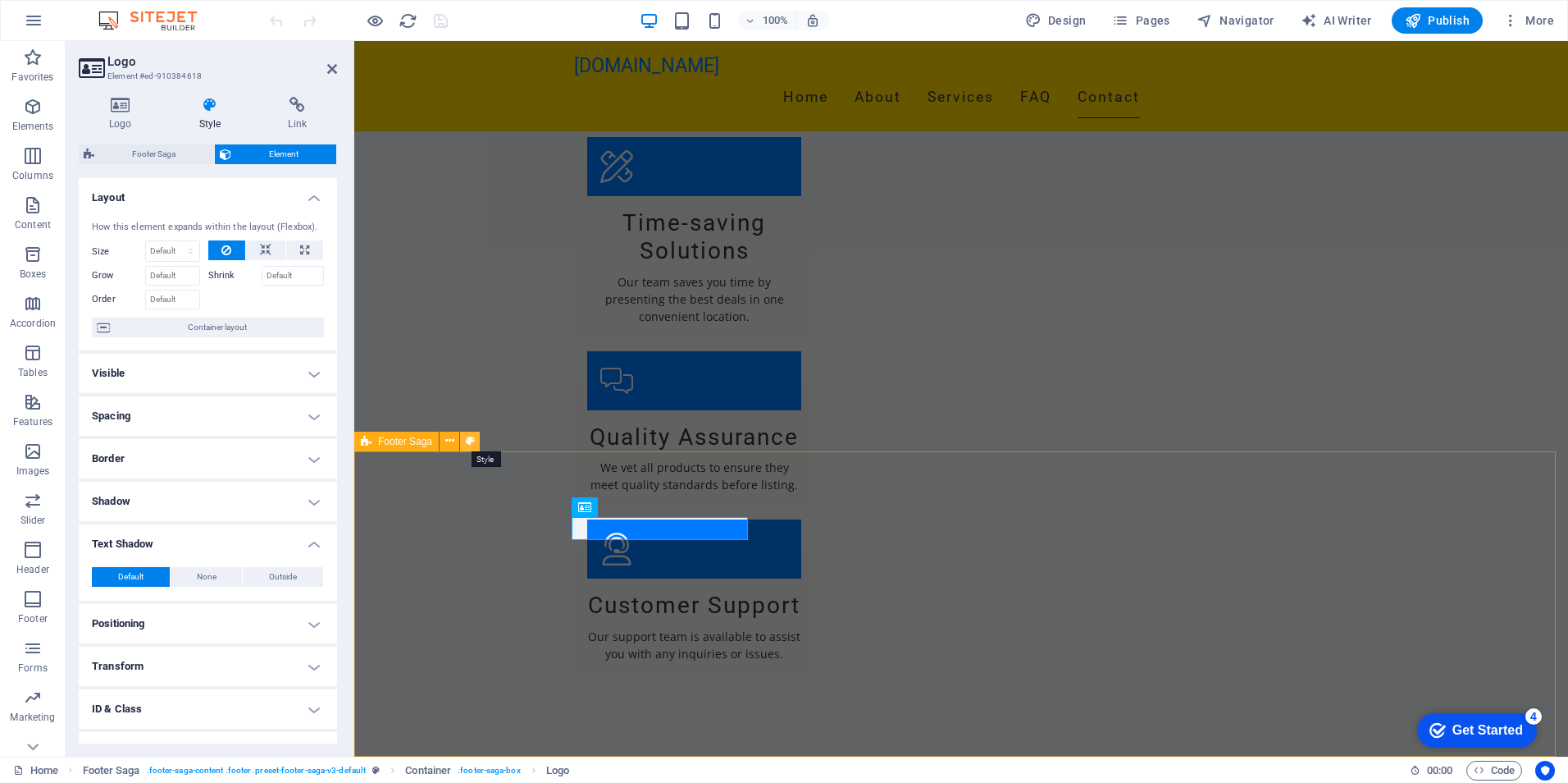
click at [470, 442] on icon at bounding box center [469, 441] width 9 height 18
select select "rem"
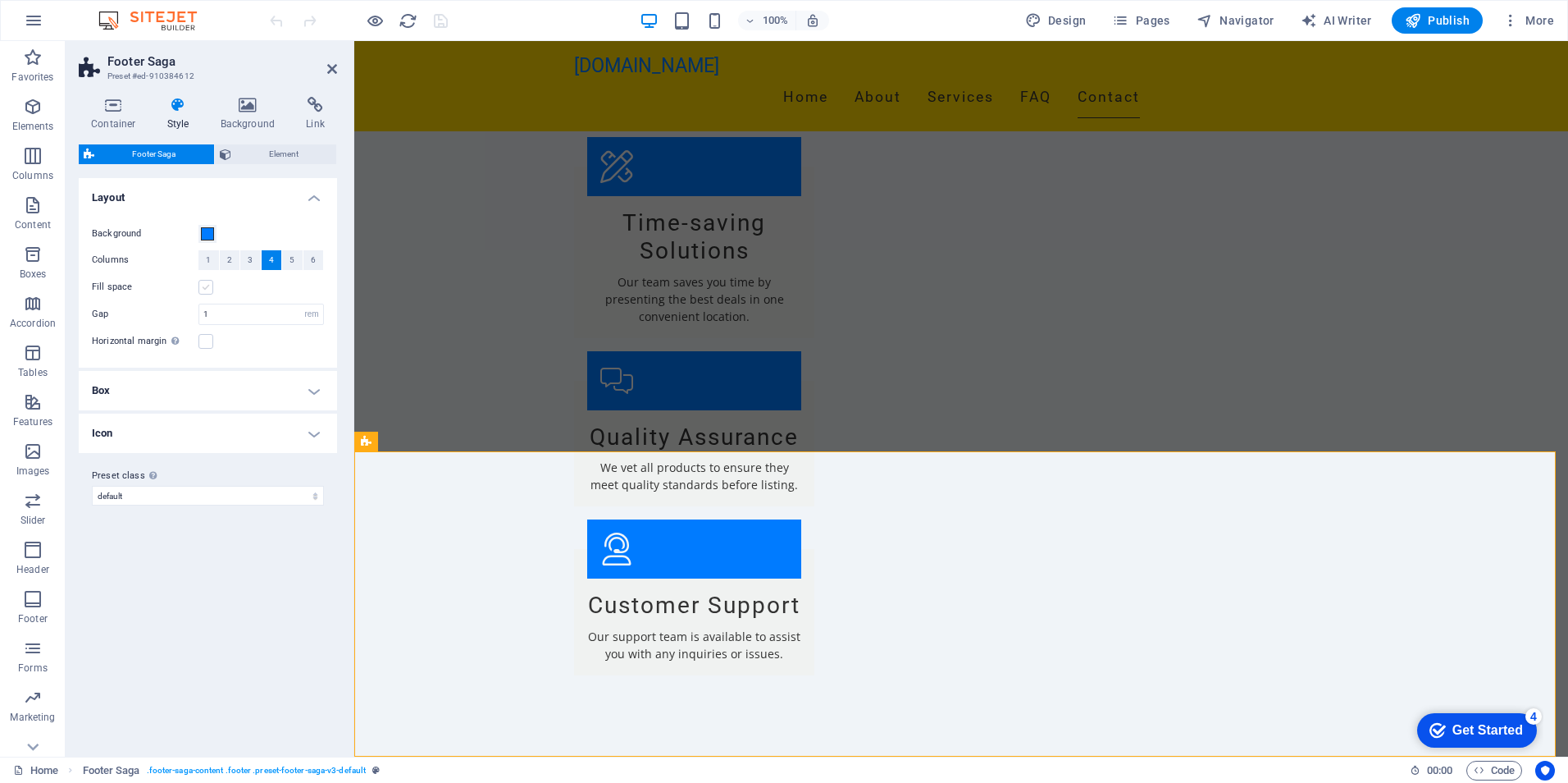
click at [208, 288] on label at bounding box center [205, 287] width 15 height 15
click at [0, 0] on input "Fill space" at bounding box center [0, 0] width 0 height 0
click at [208, 288] on label at bounding box center [205, 287] width 15 height 15
click at [0, 0] on input "Fill space" at bounding box center [0, 0] width 0 height 0
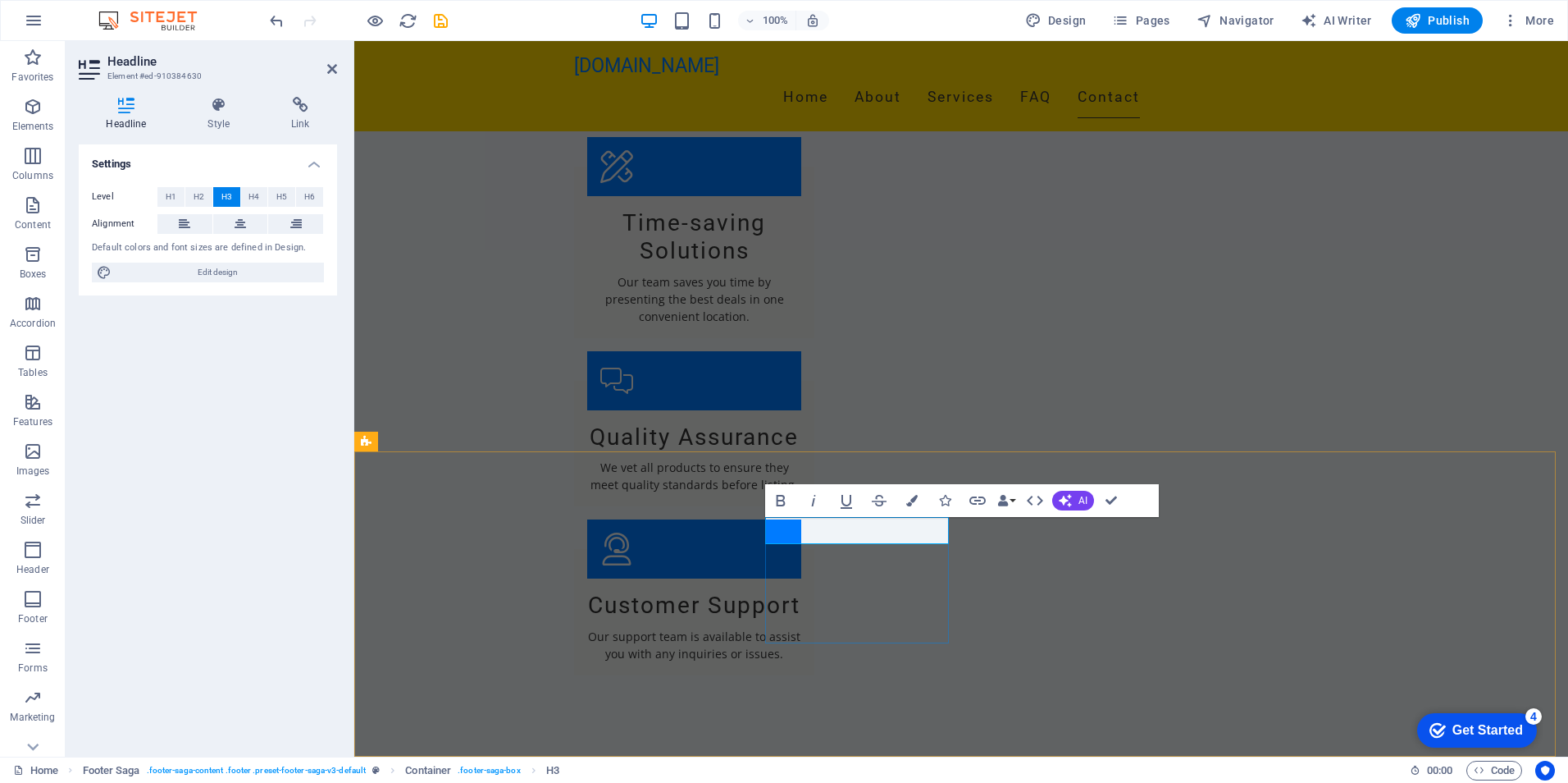
click at [1014, 500] on button "Data Bindings" at bounding box center [1006, 501] width 23 height 33
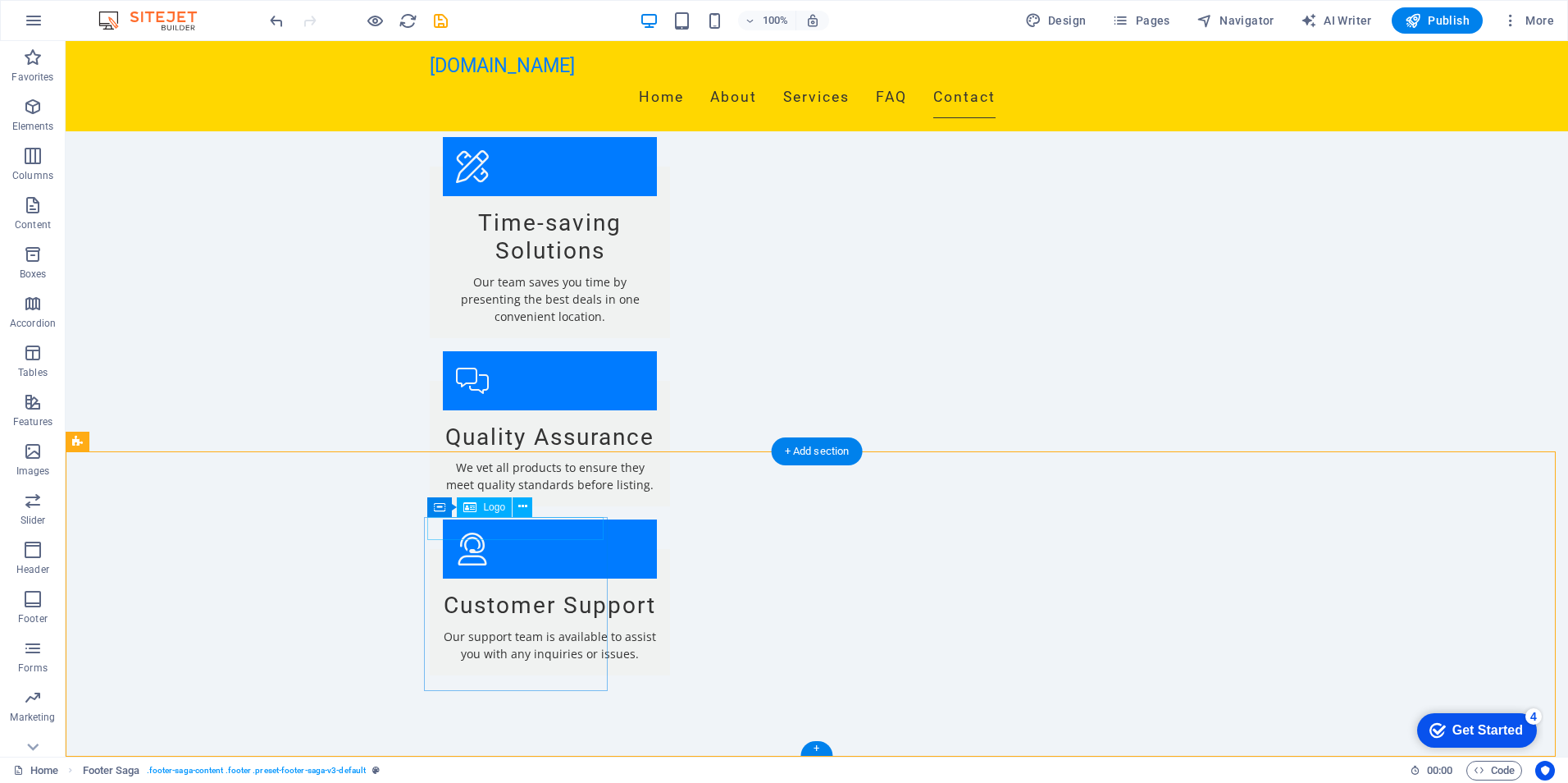
click at [498, 510] on span "Logo" at bounding box center [494, 507] width 22 height 10
click at [479, 507] on div "Logo" at bounding box center [484, 507] width 55 height 20
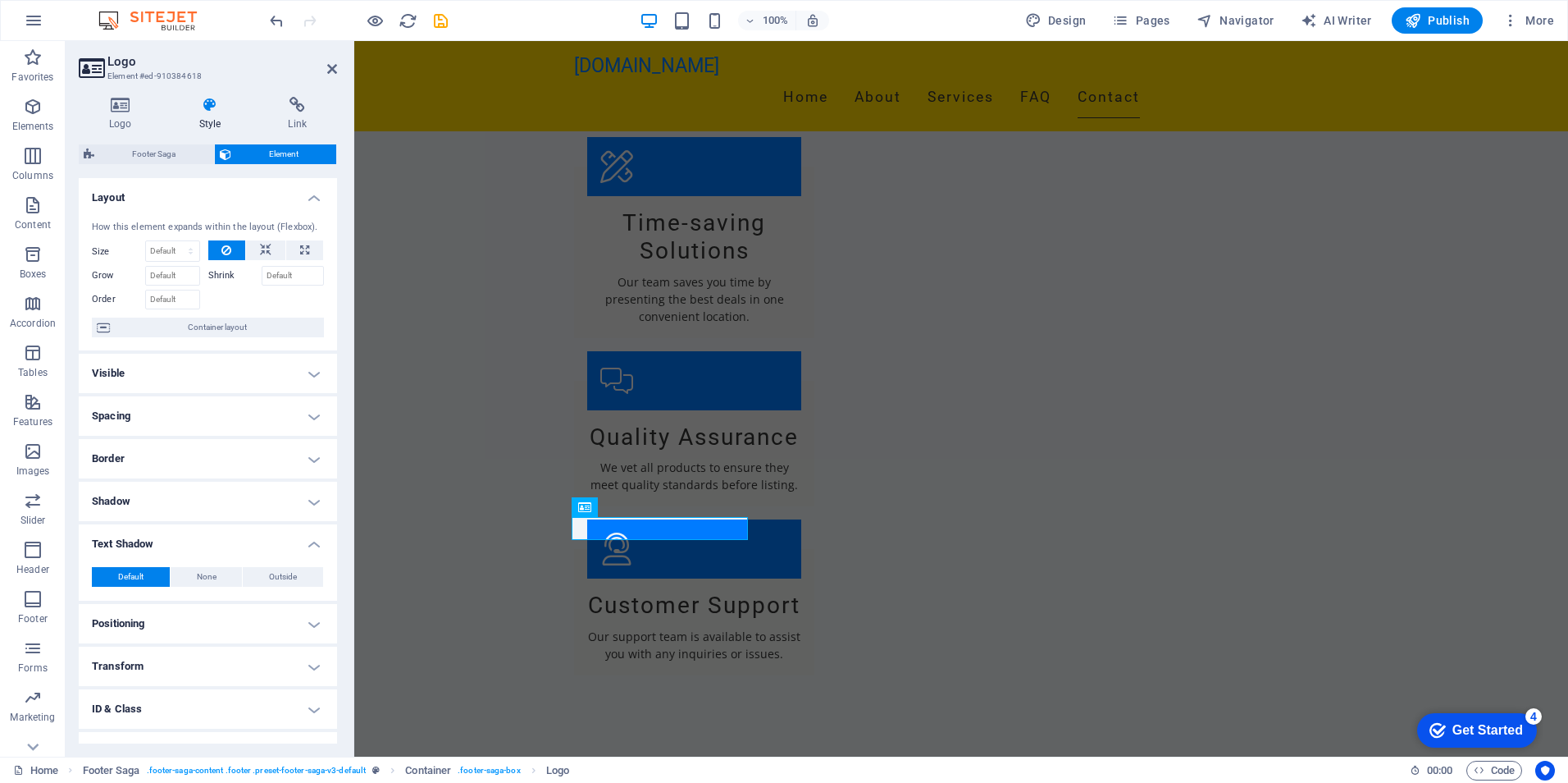
click at [311, 545] on h4 "Text Shadow" at bounding box center [208, 539] width 259 height 29
